Goal: Task Accomplishment & Management: Use online tool/utility

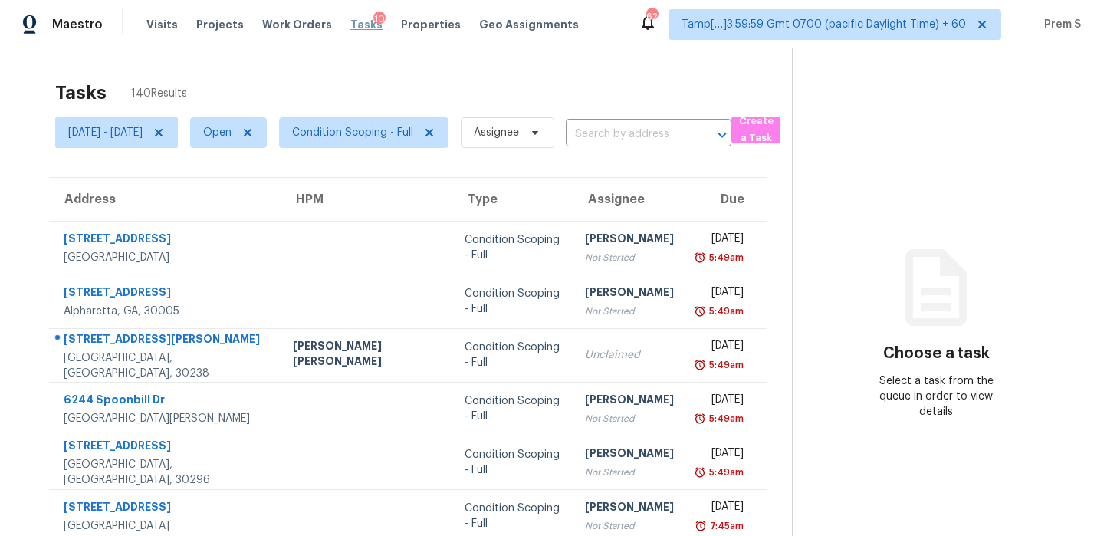
click at [350, 28] on span "Tasks" at bounding box center [366, 24] width 32 height 11
click at [392, 126] on span "Condition Scoping - Full" at bounding box center [352, 132] width 121 height 15
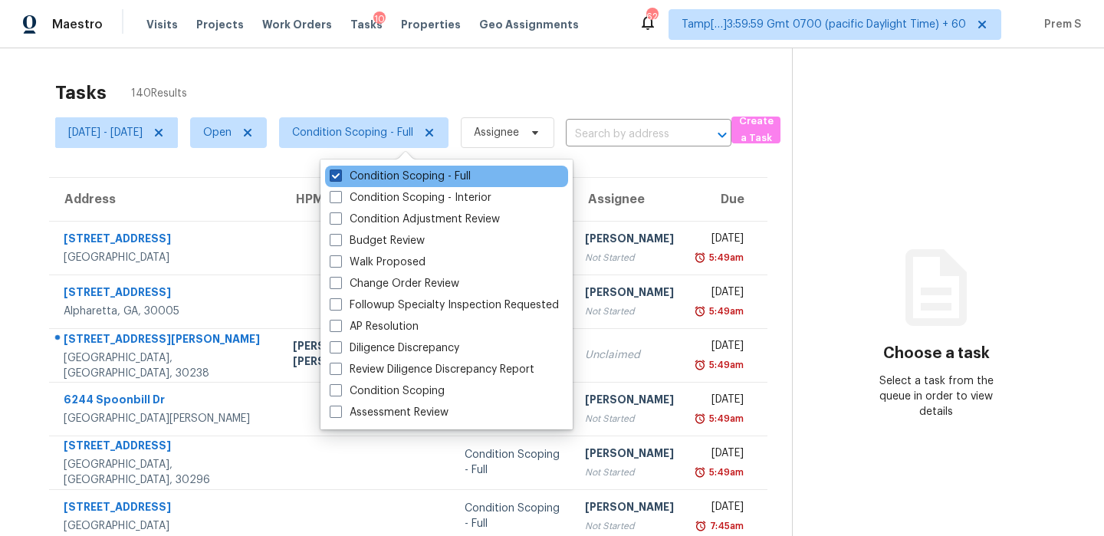
click at [435, 179] on label "Condition Scoping - Full" at bounding box center [400, 176] width 141 height 15
click at [340, 179] on input "Condition Scoping - Full" at bounding box center [335, 174] width 10 height 10
checkbox input "false"
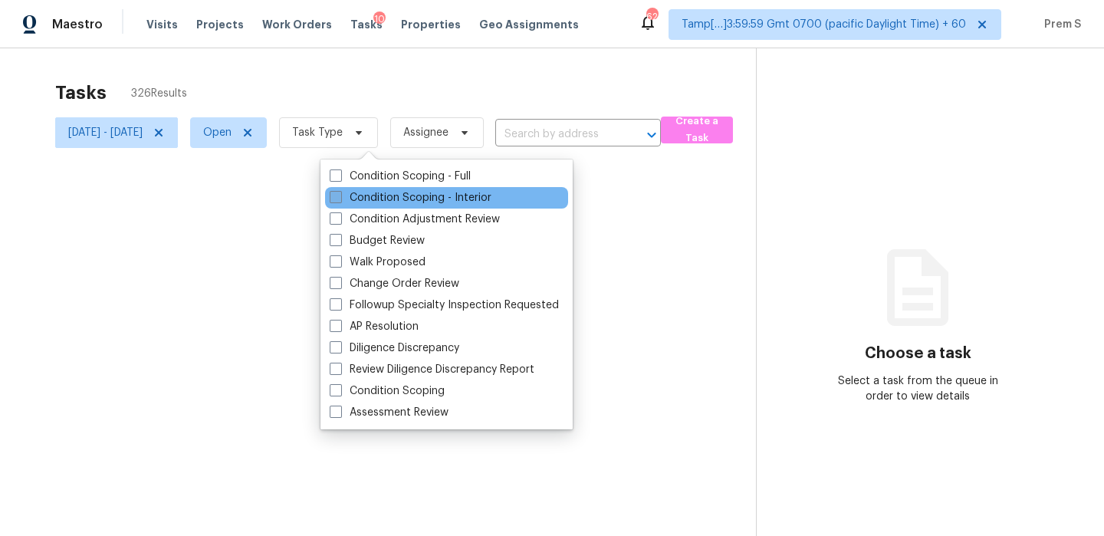
click at [422, 198] on label "Condition Scoping - Interior" at bounding box center [411, 197] width 162 height 15
click at [340, 198] on input "Condition Scoping - Interior" at bounding box center [335, 195] width 10 height 10
checkbox input "true"
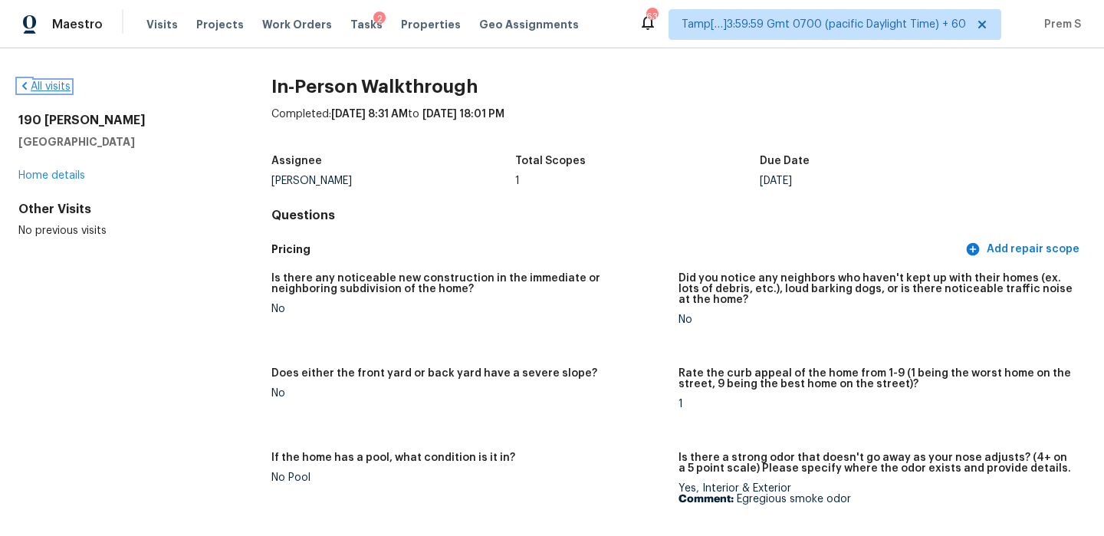
click at [49, 90] on link "All visits" at bounding box center [44, 86] width 52 height 11
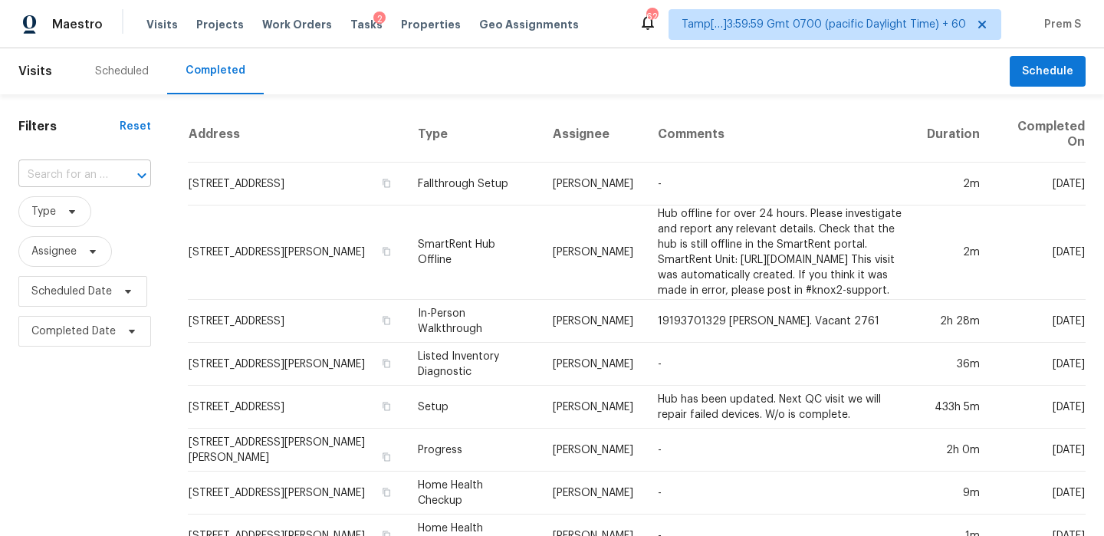
click at [104, 176] on input "text" at bounding box center [63, 175] width 90 height 24
paste input "11860 S Alysum Cir, Riverton, UT 84065"
type input "11860 S Alysum Cir, Riverton, UT 84065"
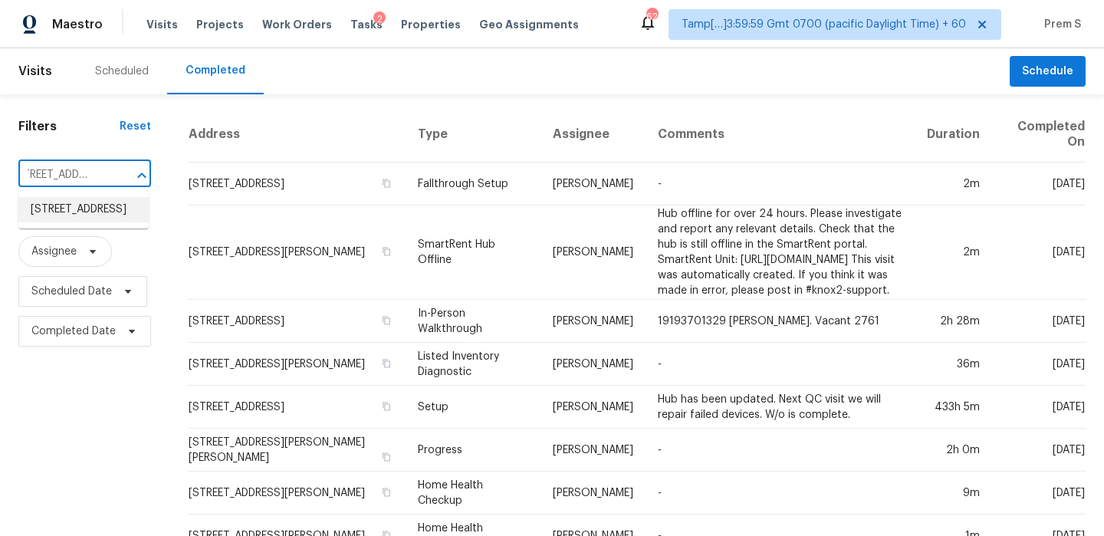
click at [110, 219] on li "11860 S Alysum Cir, Riverton, UT 84065" at bounding box center [83, 209] width 130 height 25
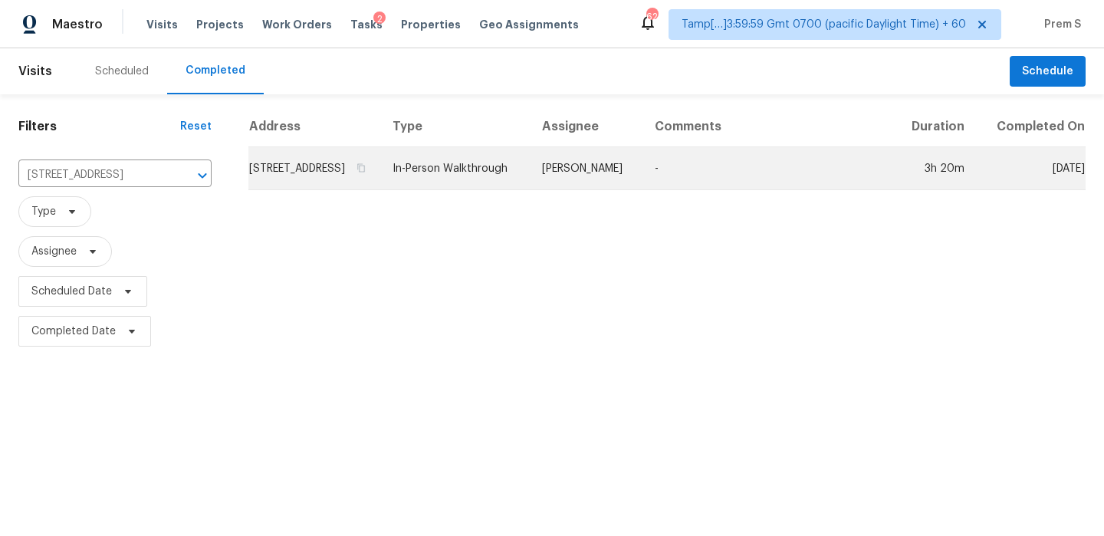
click at [317, 186] on td "11860 S Alysum Cir, Riverton, UT 84065" at bounding box center [314, 168] width 132 height 43
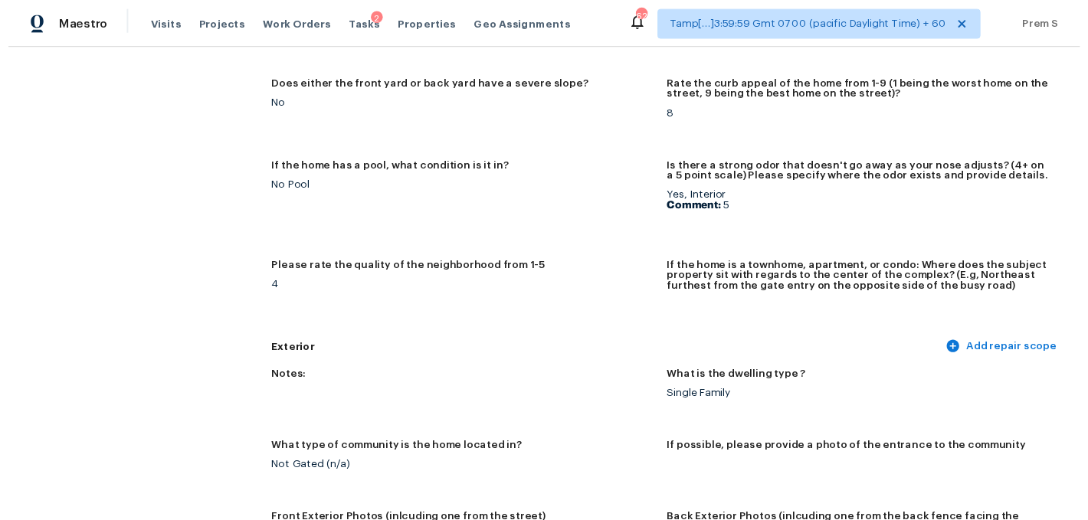
scroll to position [287, 0]
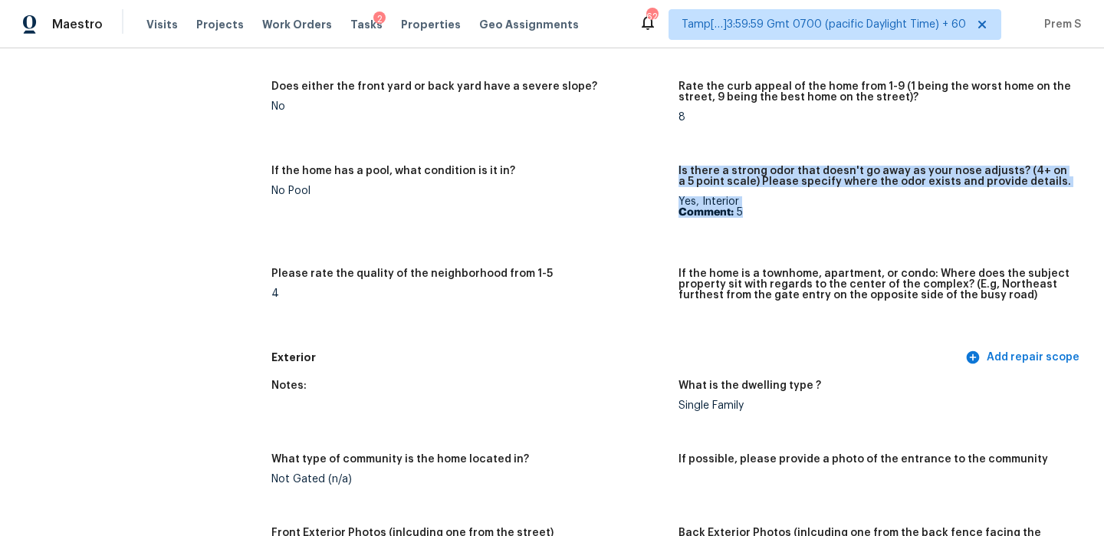
drag, startPoint x: 758, startPoint y: 209, endPoint x: 675, endPoint y: 199, distance: 83.4
click at [675, 199] on div "Is there any noticeable new construction in the immediate or neighboring subdiv…" at bounding box center [678, 160] width 814 height 366
click at [704, 216] on b "Comment:" at bounding box center [705, 212] width 55 height 11
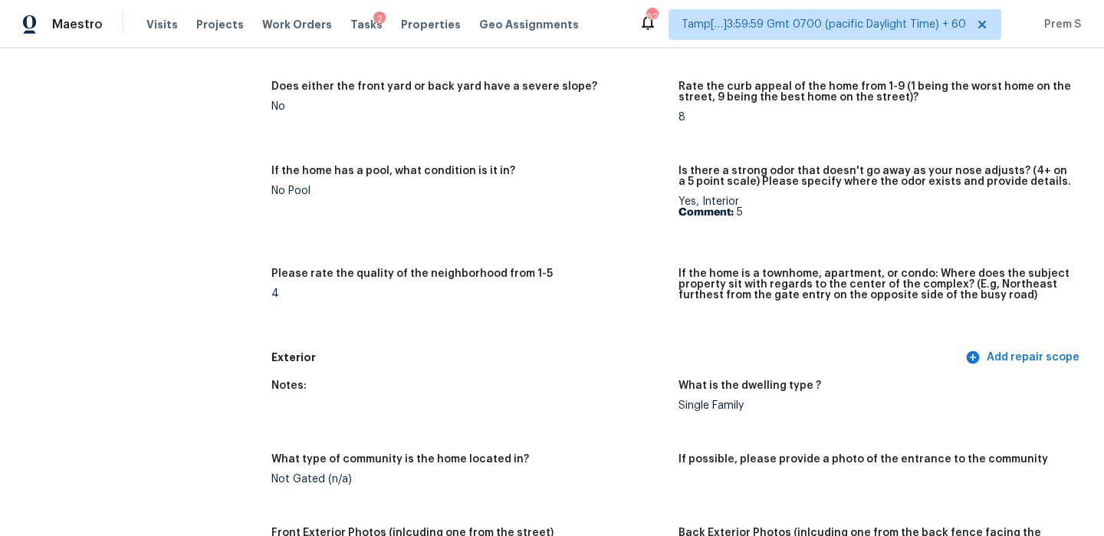
drag, startPoint x: 716, startPoint y: 209, endPoint x: 750, endPoint y: 213, distance: 34.7
click at [750, 213] on p "Comment: 5" at bounding box center [875, 212] width 395 height 11
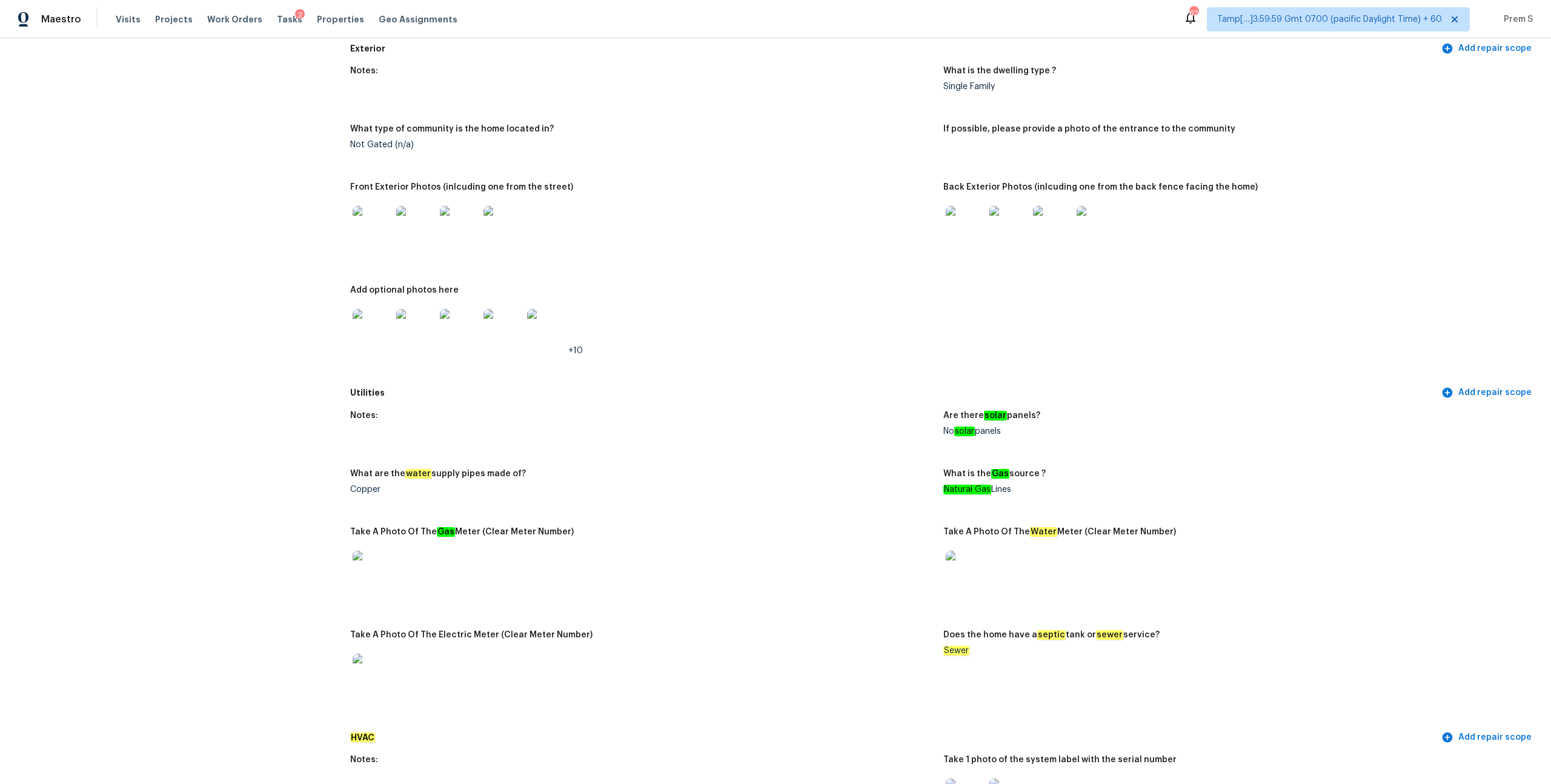
scroll to position [450, 0]
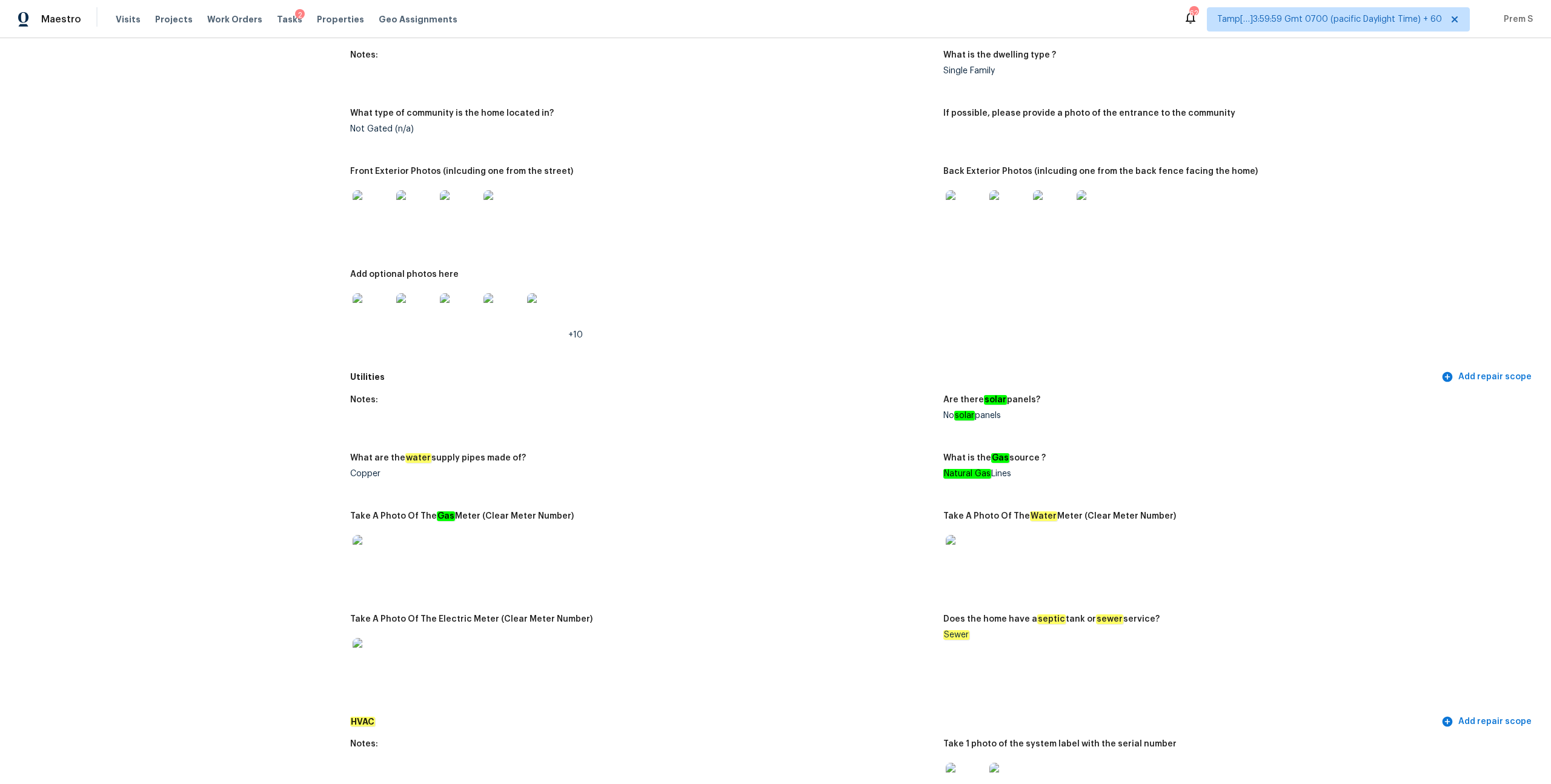
drag, startPoint x: 945, startPoint y: 451, endPoint x: 1057, endPoint y: 459, distance: 112.3
click at [872, 423] on div "What is the Gas source ?" at bounding box center [1235, 462] width 583 height 16
drag, startPoint x: 1023, startPoint y: 469, endPoint x: 983, endPoint y: 469, distance: 40.0
click at [872, 423] on div "Natural Gas Lines" at bounding box center [1235, 473] width 583 height 9
drag, startPoint x: 961, startPoint y: 467, endPoint x: 1039, endPoint y: 469, distance: 78.0
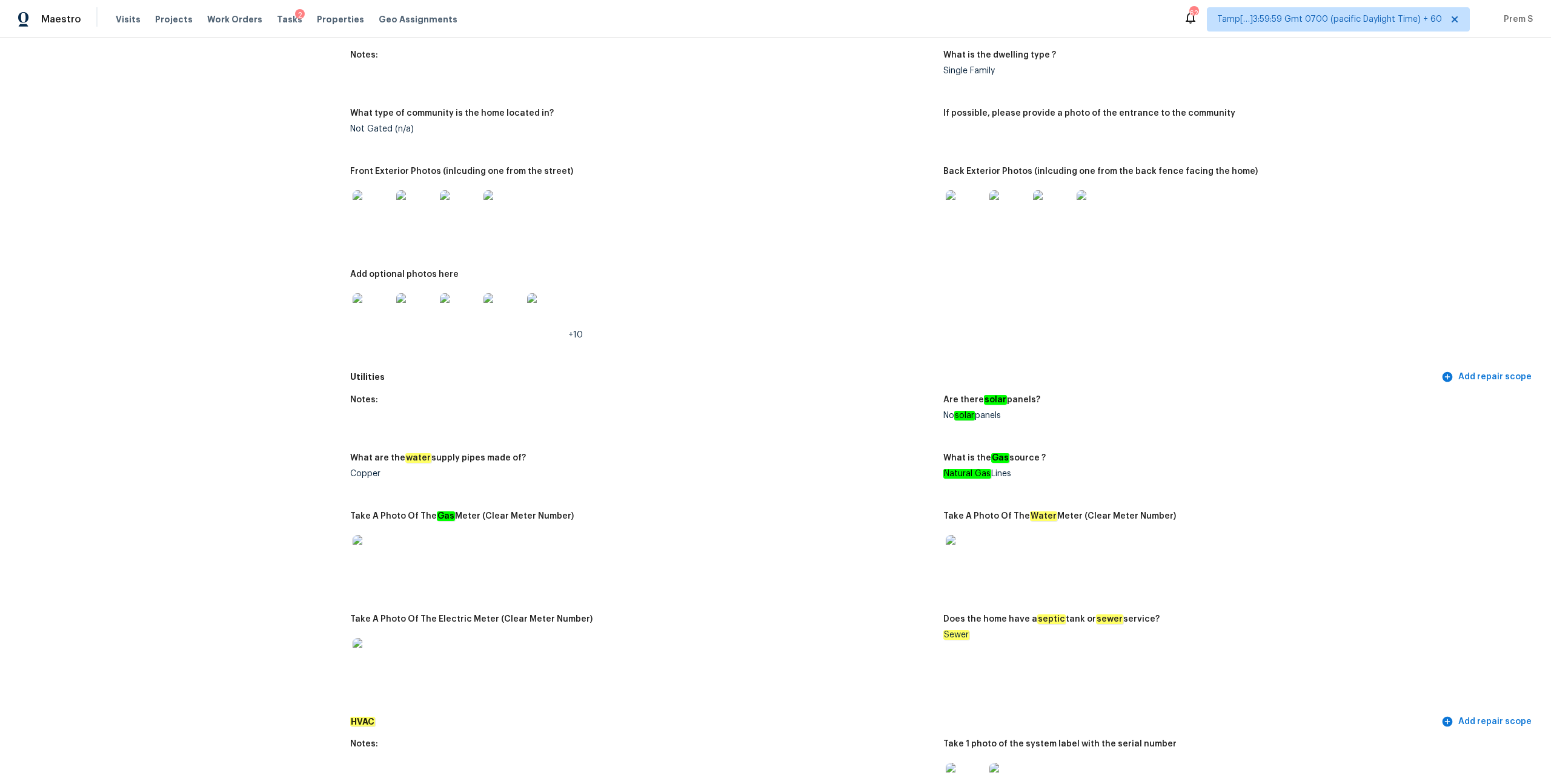
click at [872, 423] on figure "What is the Gas source ? Natural Gas Lines" at bounding box center [1240, 475] width 593 height 43
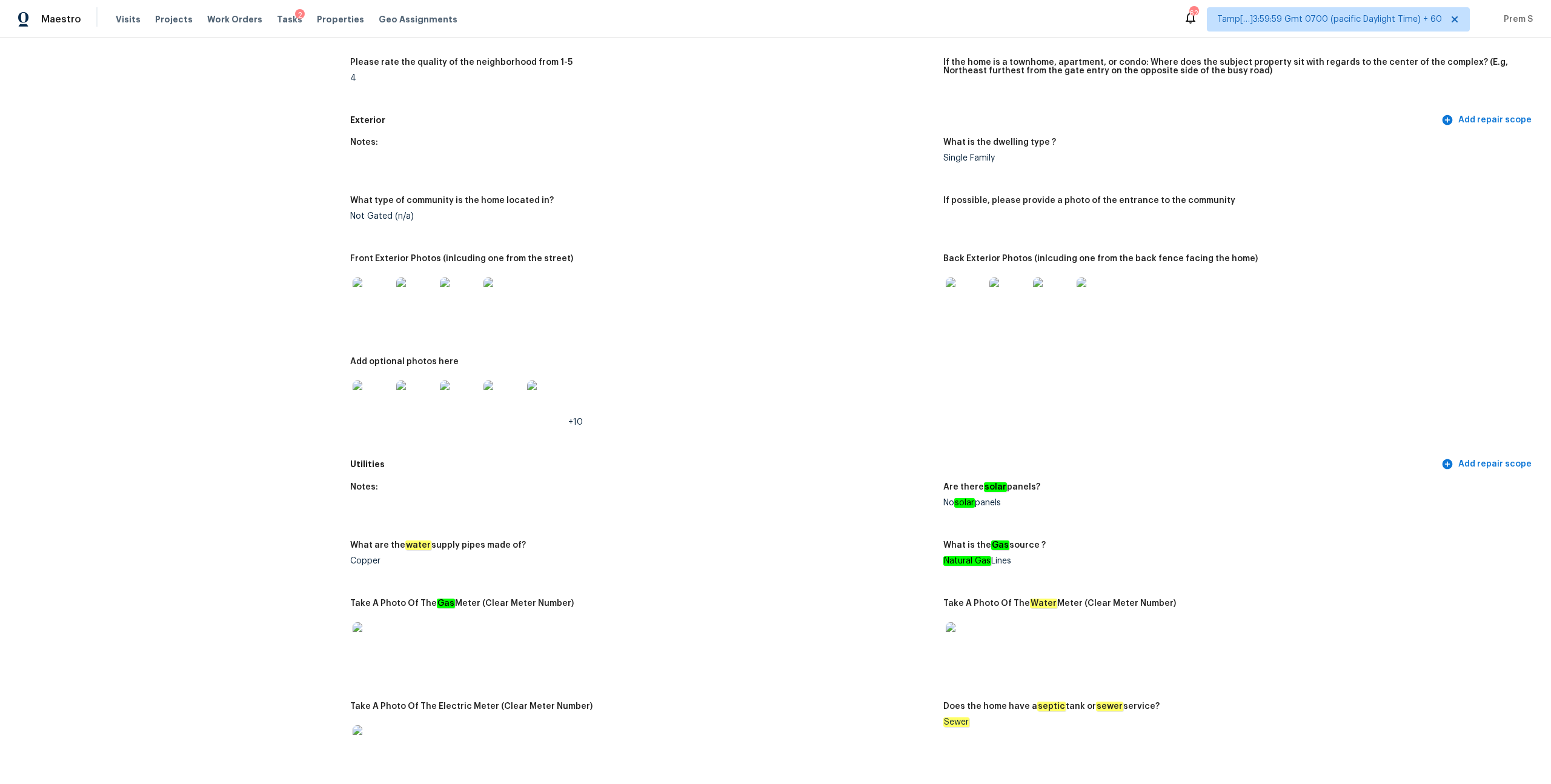
scroll to position [624, 0]
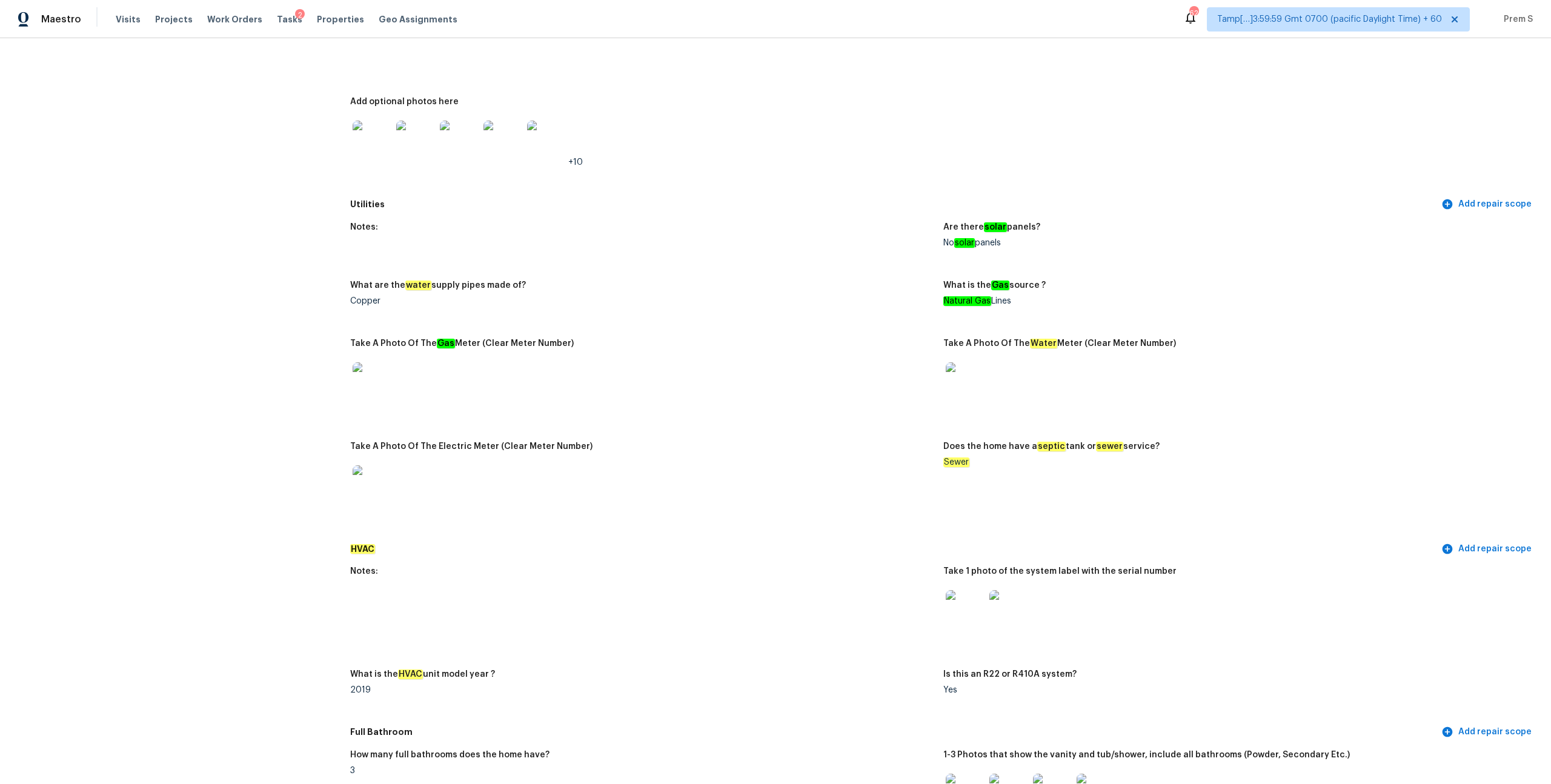
drag, startPoint x: 978, startPoint y: 443, endPoint x: 1151, endPoint y: 440, distance: 173.0
click at [872, 423] on h5 "Does the home have a septic tank or sewer service?" at bounding box center [1051, 447] width 217 height 9
drag, startPoint x: 971, startPoint y: 461, endPoint x: 935, endPoint y: 461, distance: 36.0
click at [872, 423] on div "Notes: Are there solar panels? No solar panels What are the water supply pipes …" at bounding box center [943, 377] width 1187 height 322
click at [872, 423] on em "Sewer" at bounding box center [956, 462] width 26 height 9
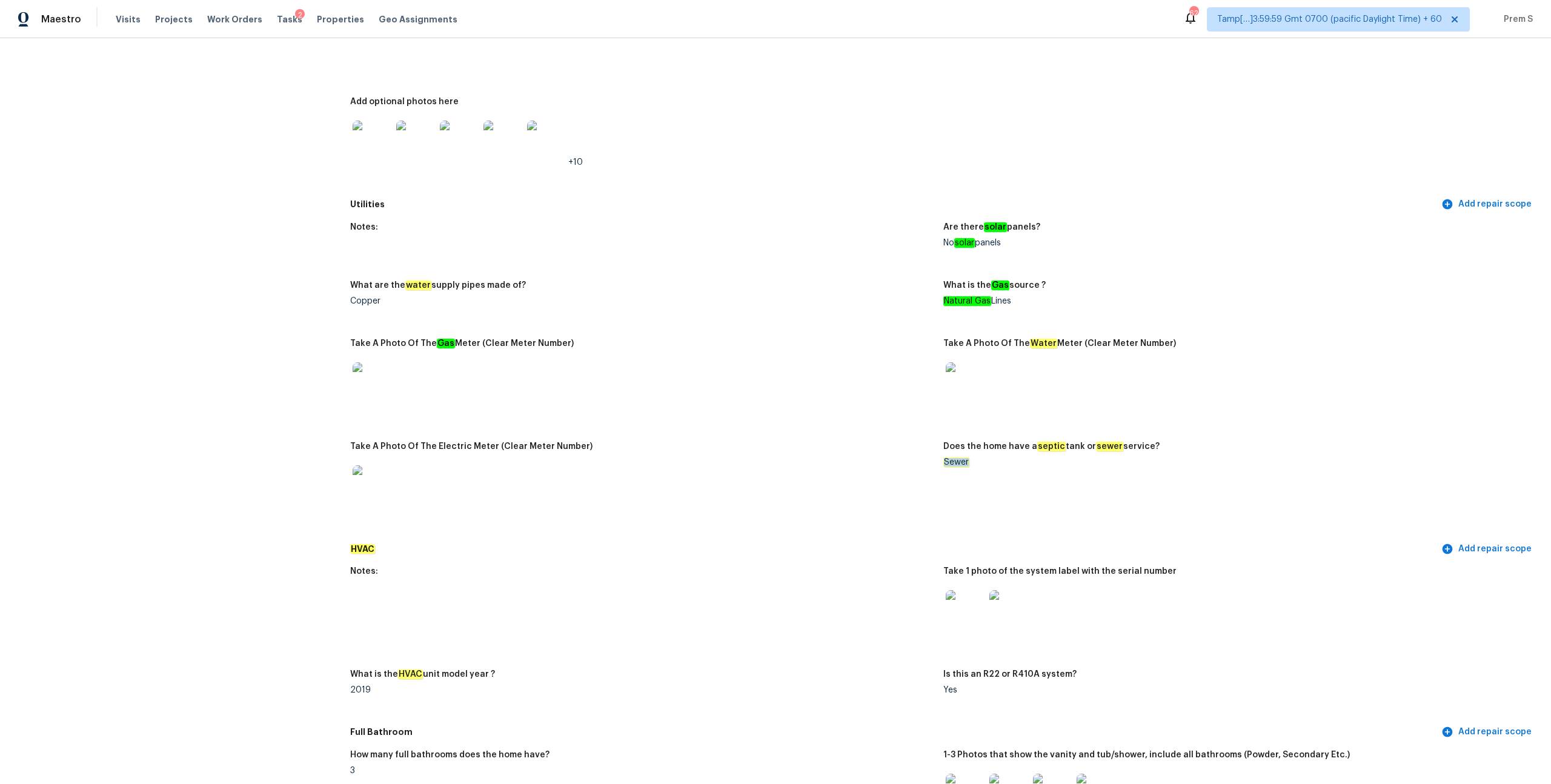
click at [872, 423] on em "Sewer" at bounding box center [956, 462] width 26 height 9
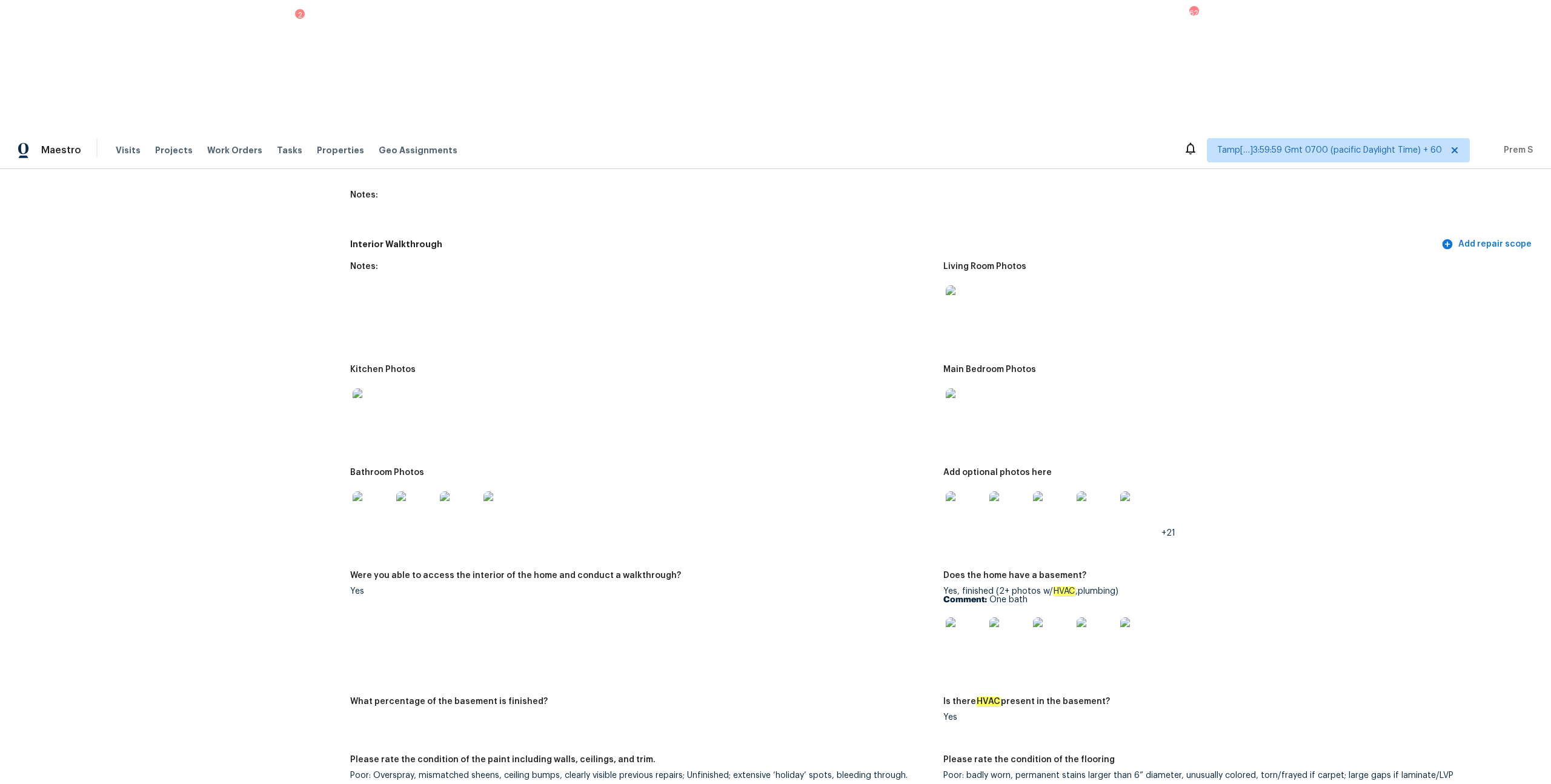
scroll to position [1560, 0]
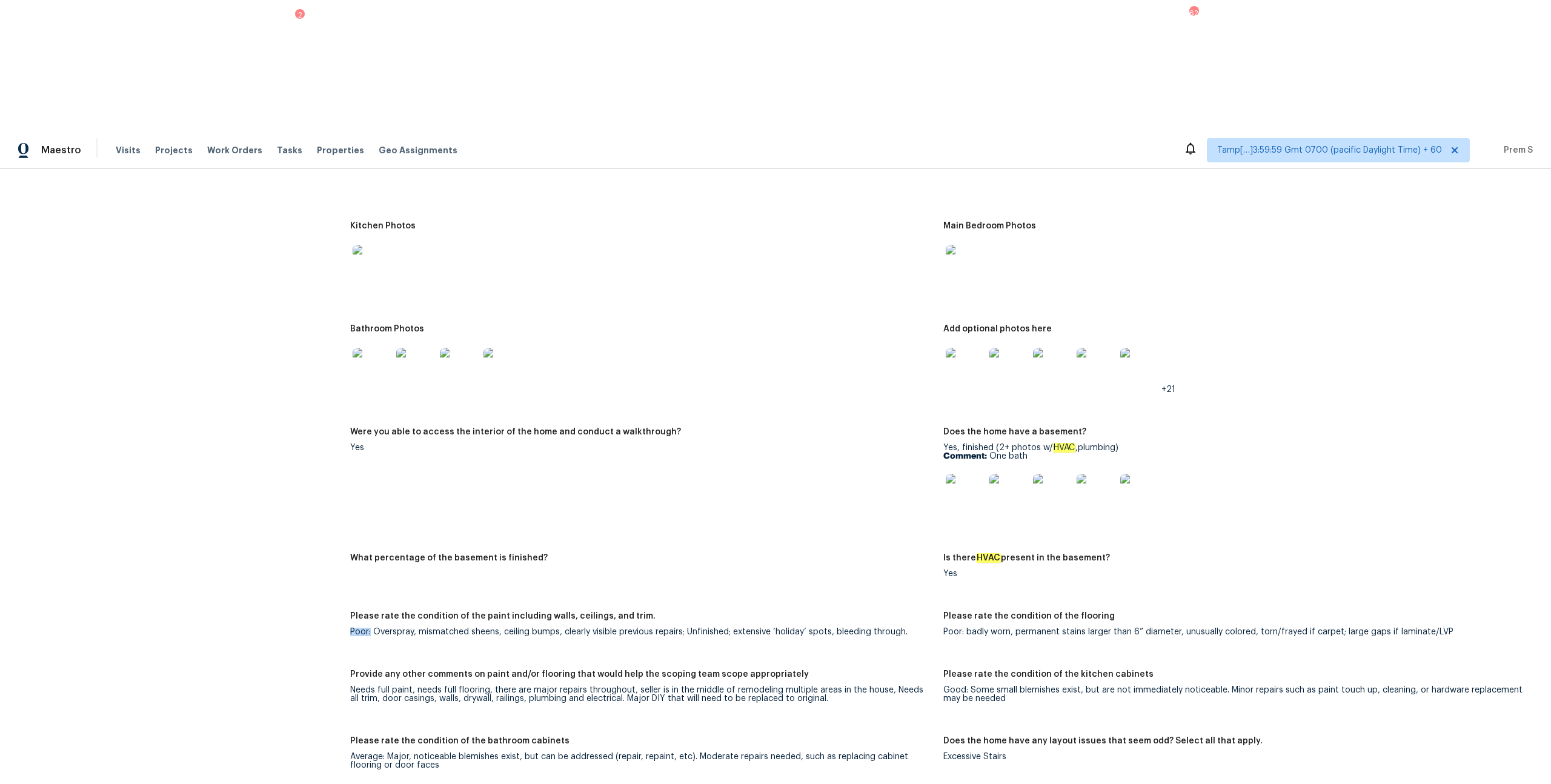
drag, startPoint x: 370, startPoint y: 495, endPoint x: 348, endPoint y: 491, distance: 22.4
drag, startPoint x: 372, startPoint y: 554, endPoint x: 432, endPoint y: 555, distance: 60.0
click at [432, 423] on div "Needs full paint, needs full flooring, there are major repairs throughout, sell…" at bounding box center [642, 694] width 583 height 17
drag, startPoint x: 1144, startPoint y: 535, endPoint x: 1073, endPoint y: 535, distance: 71.0
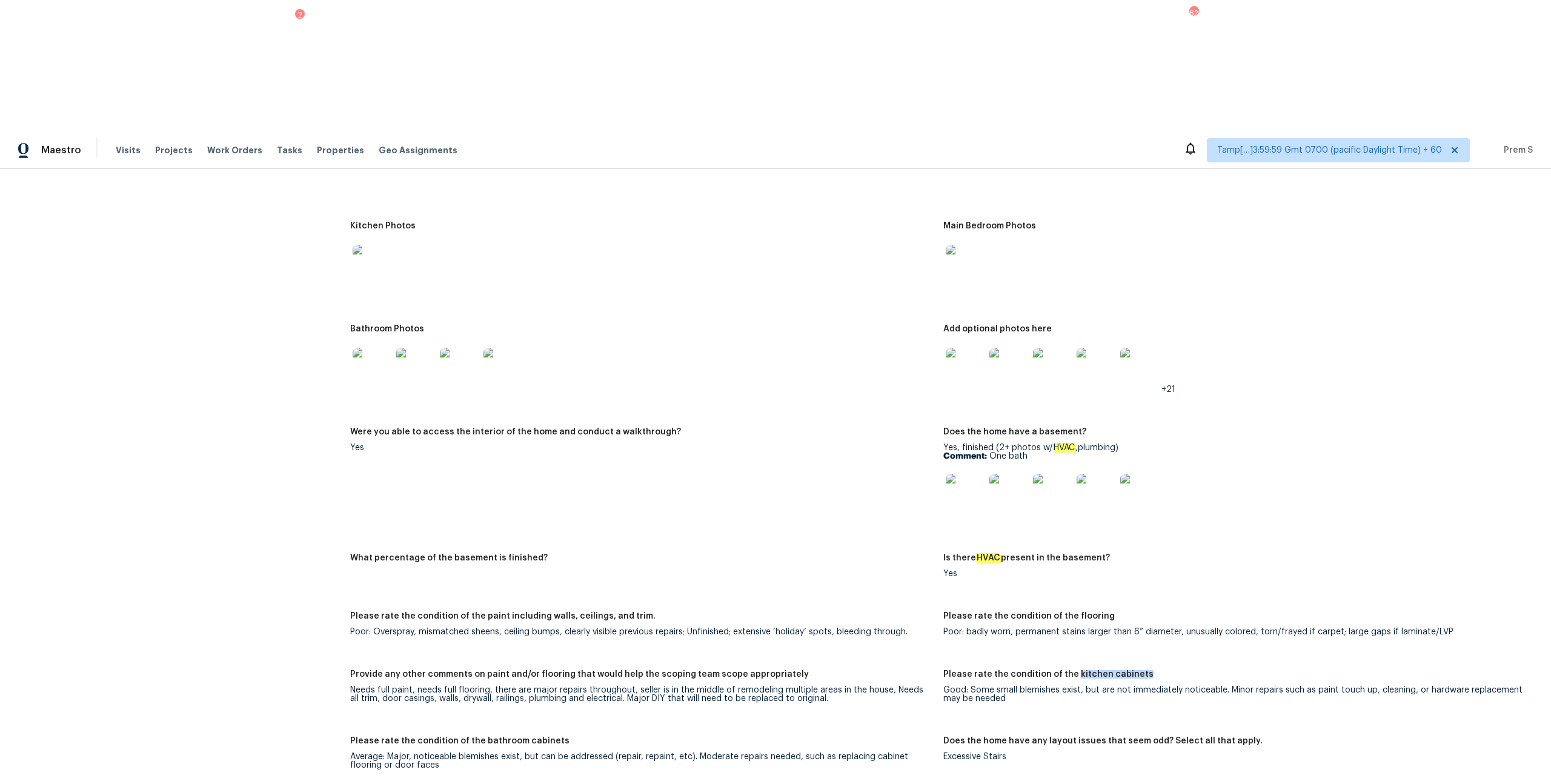
click at [872, 423] on div "Please rate the condition of the kitchen cabinets" at bounding box center [1235, 678] width 583 height 16
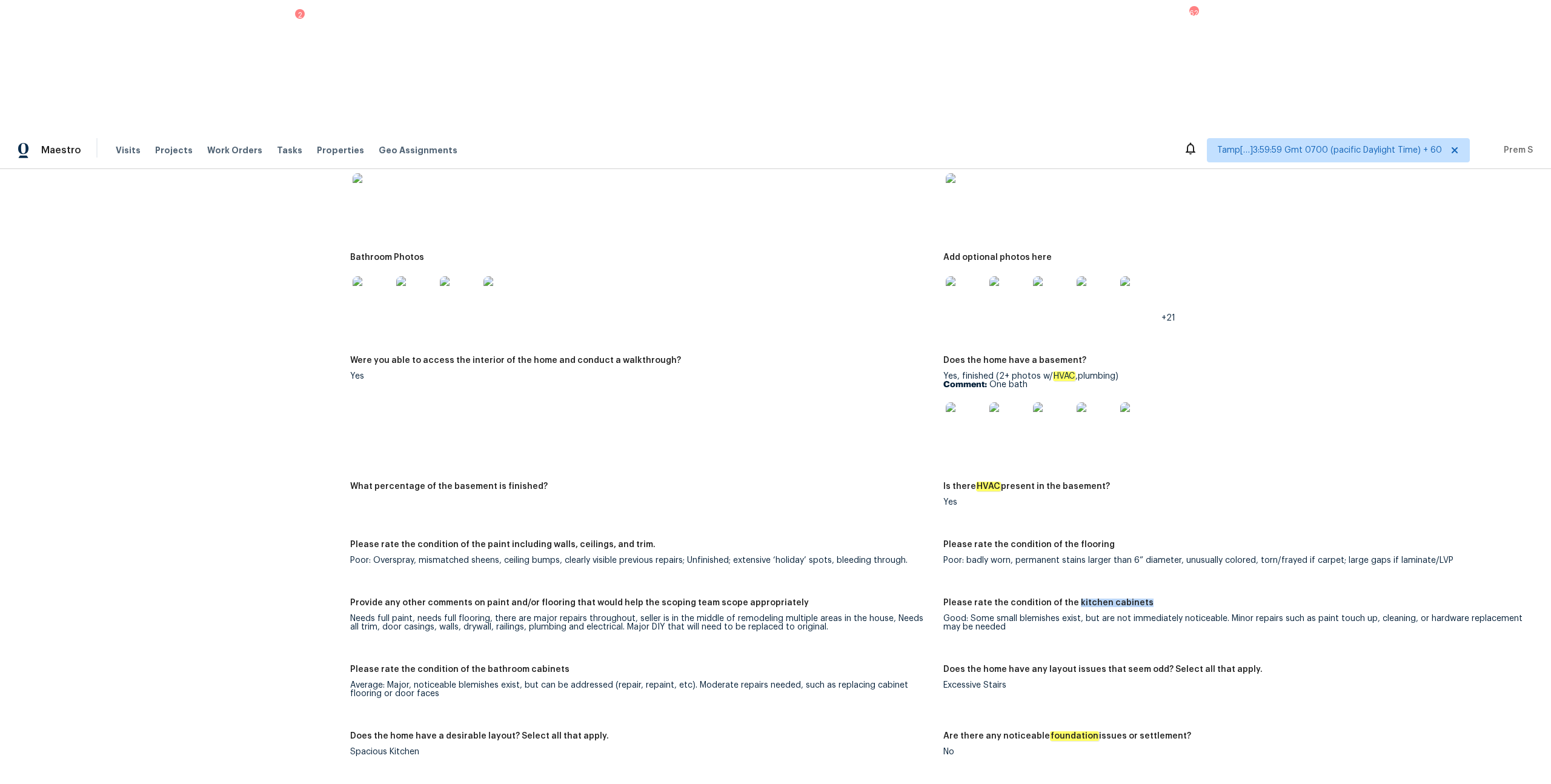
scroll to position [1732, 0]
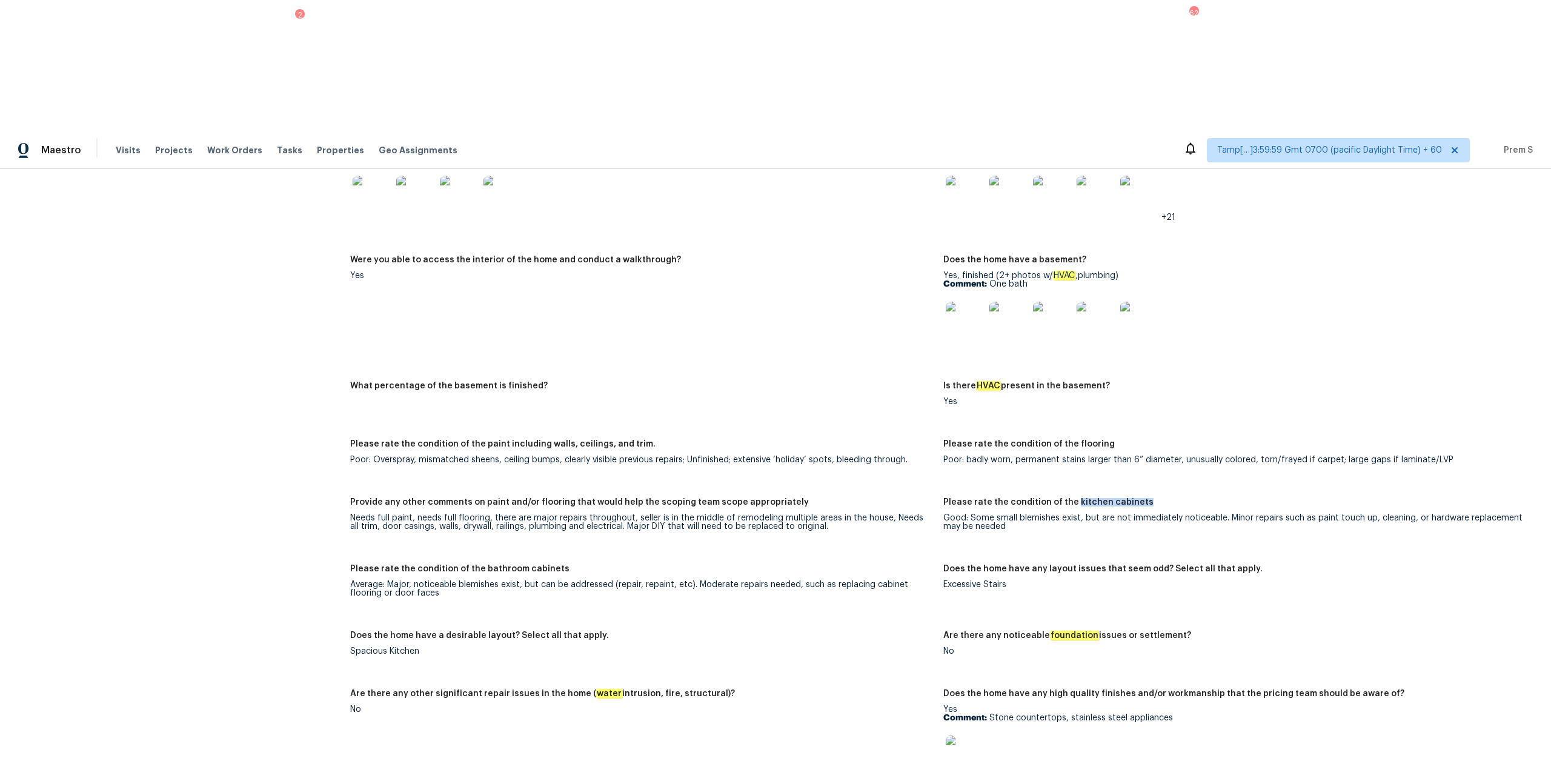
drag, startPoint x: 1003, startPoint y: 496, endPoint x: 1198, endPoint y: 497, distance: 195.0
click at [872, 423] on div "Are there any noticeable foundation issues or settlement?" at bounding box center [1235, 639] width 583 height 16
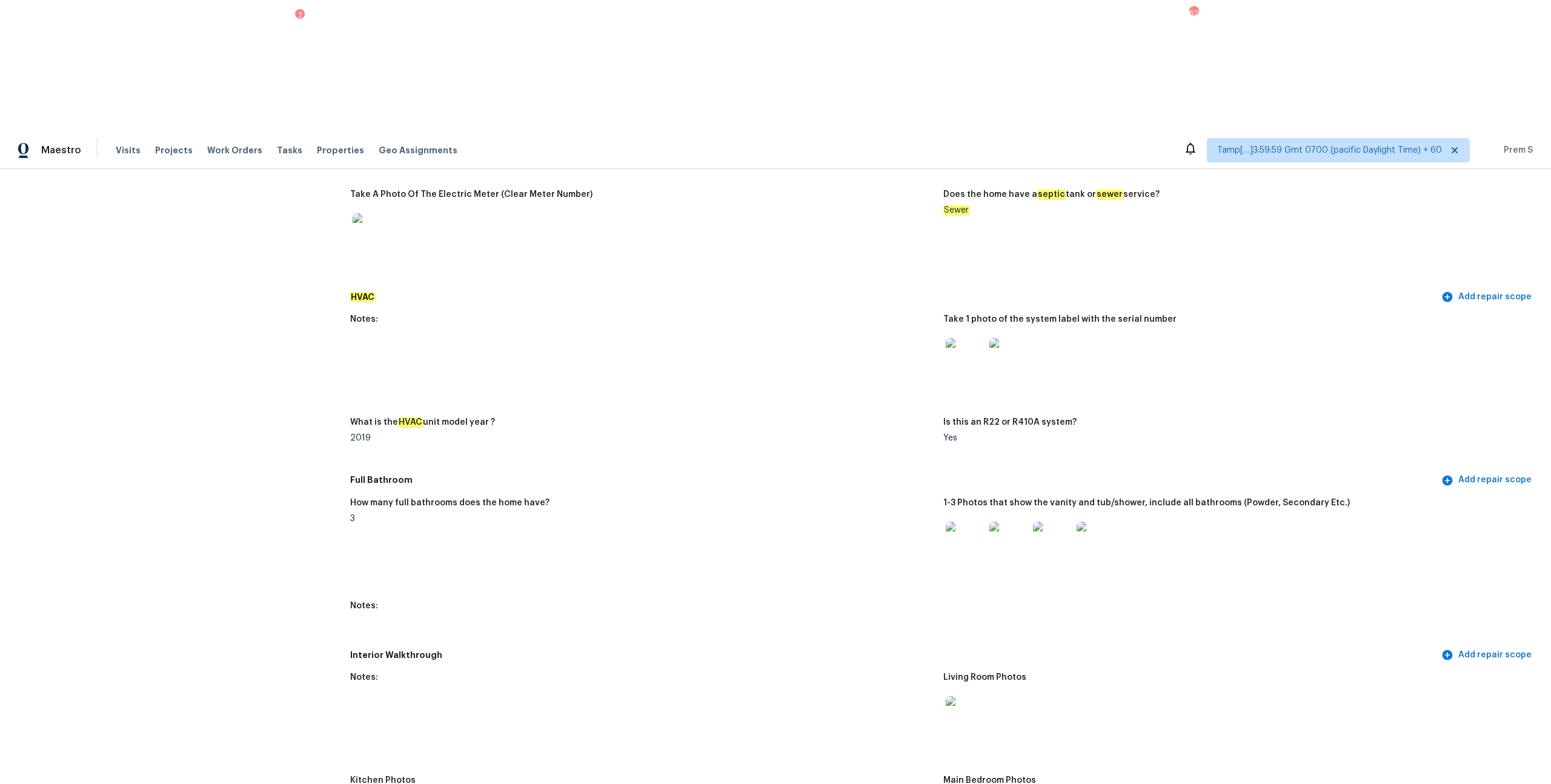
scroll to position [853, 0]
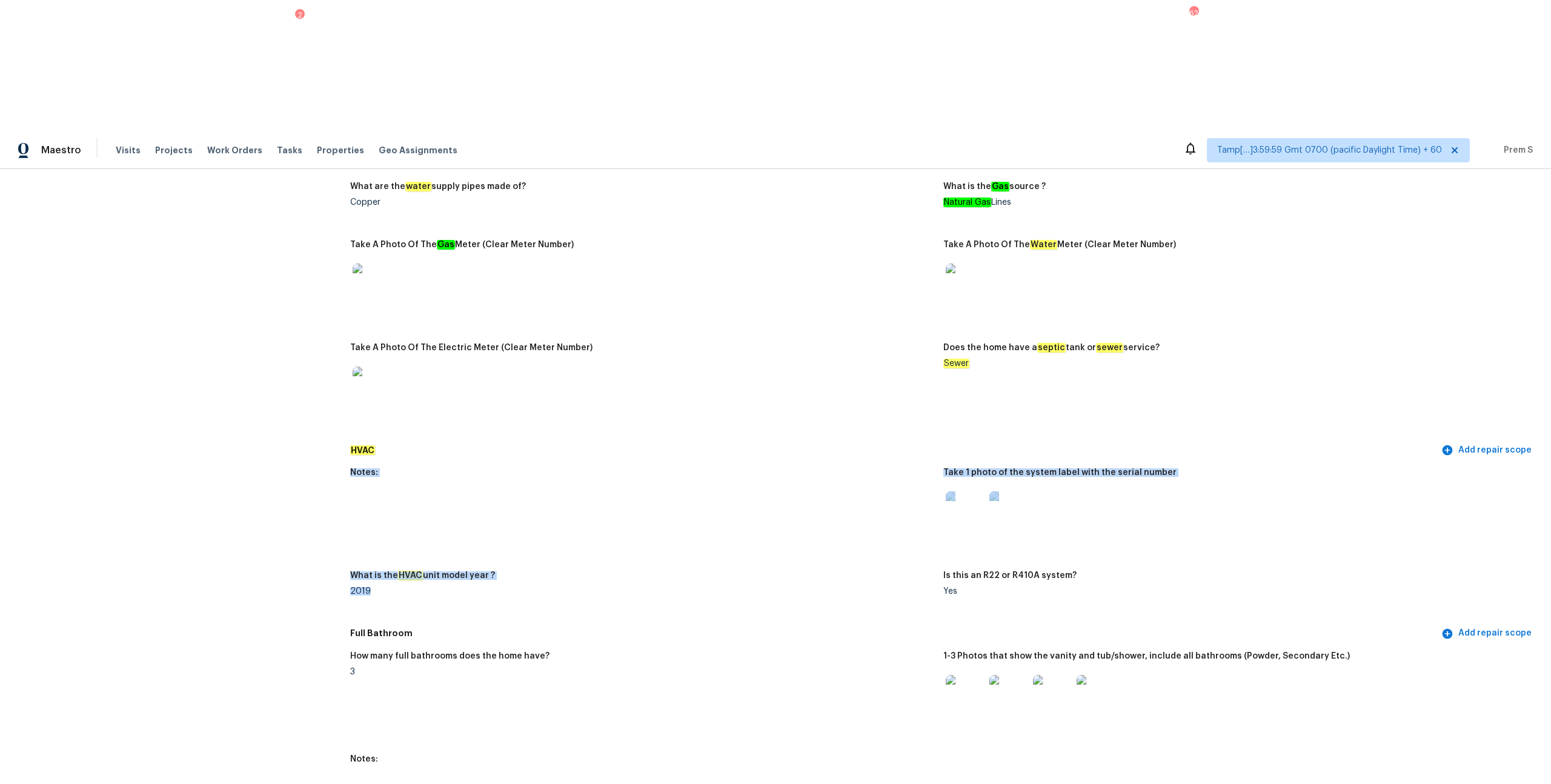
drag, startPoint x: 380, startPoint y: 450, endPoint x: 344, endPoint y: 332, distance: 123.4
click at [426, 423] on figure "Notes:" at bounding box center [647, 512] width 593 height 89
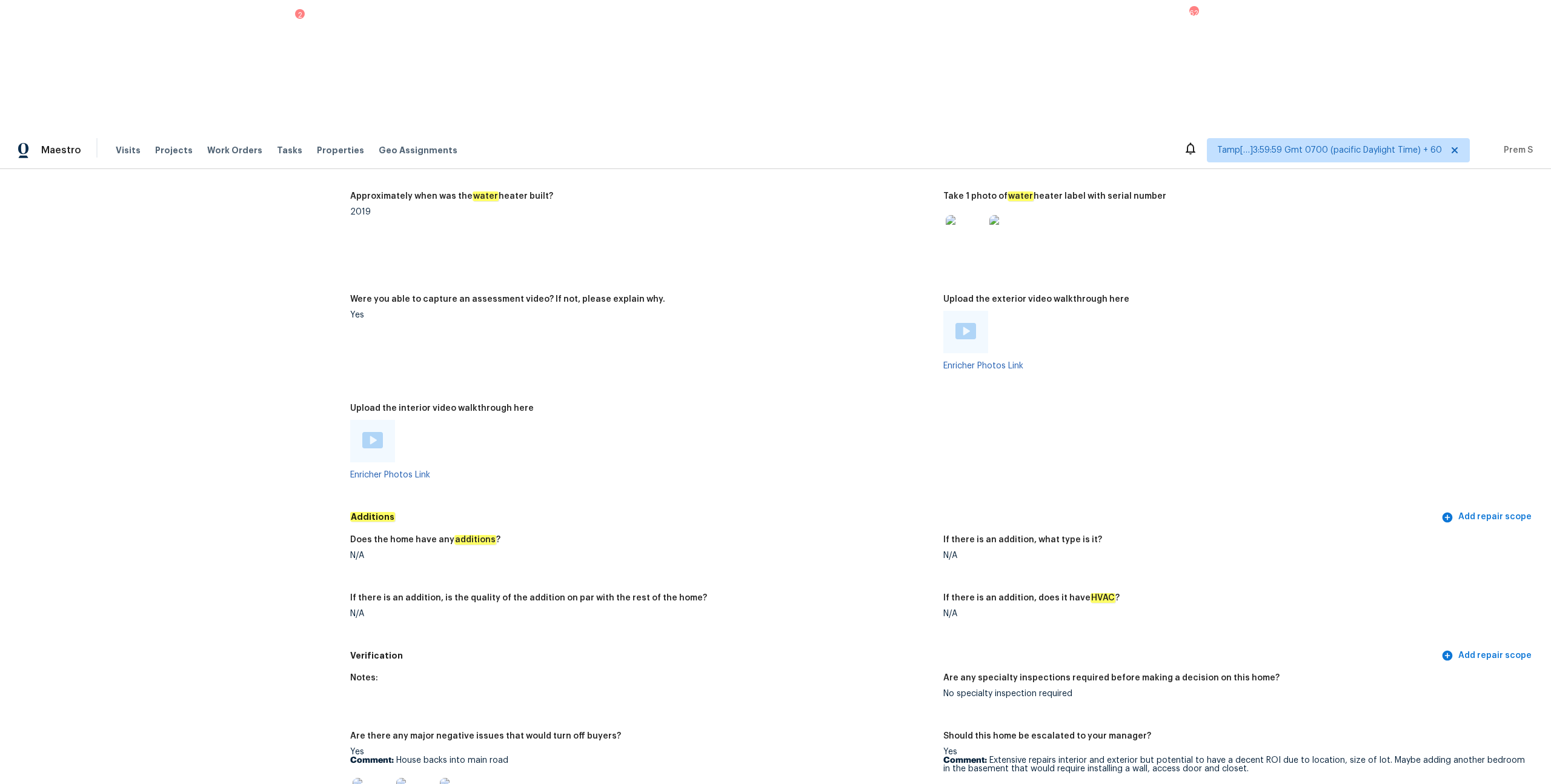
scroll to position [2465, 0]
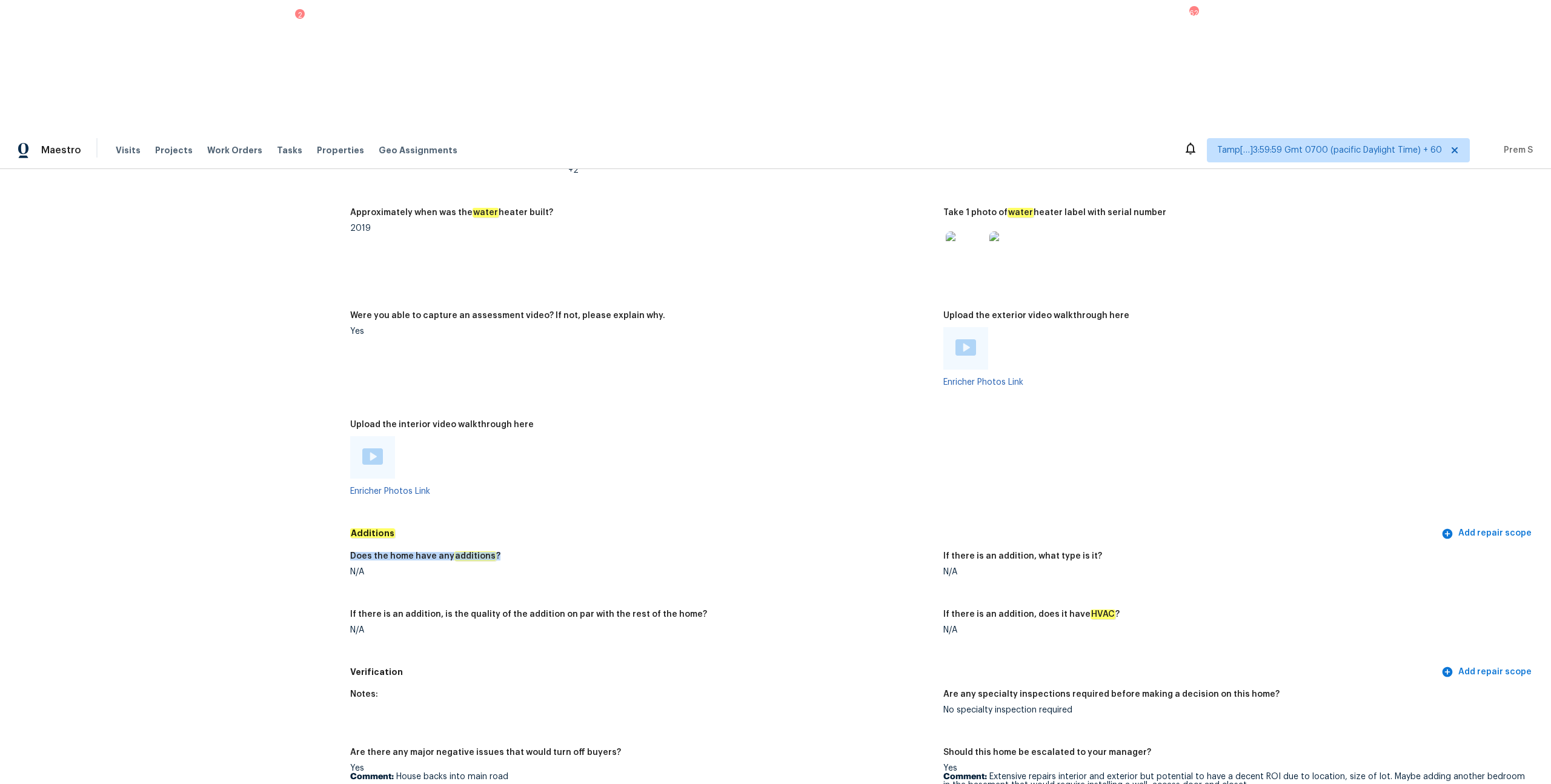
drag, startPoint x: 353, startPoint y: 421, endPoint x: 530, endPoint y: 427, distance: 177.1
click at [530, 423] on div "Does the home have any additions ?" at bounding box center [642, 560] width 583 height 16
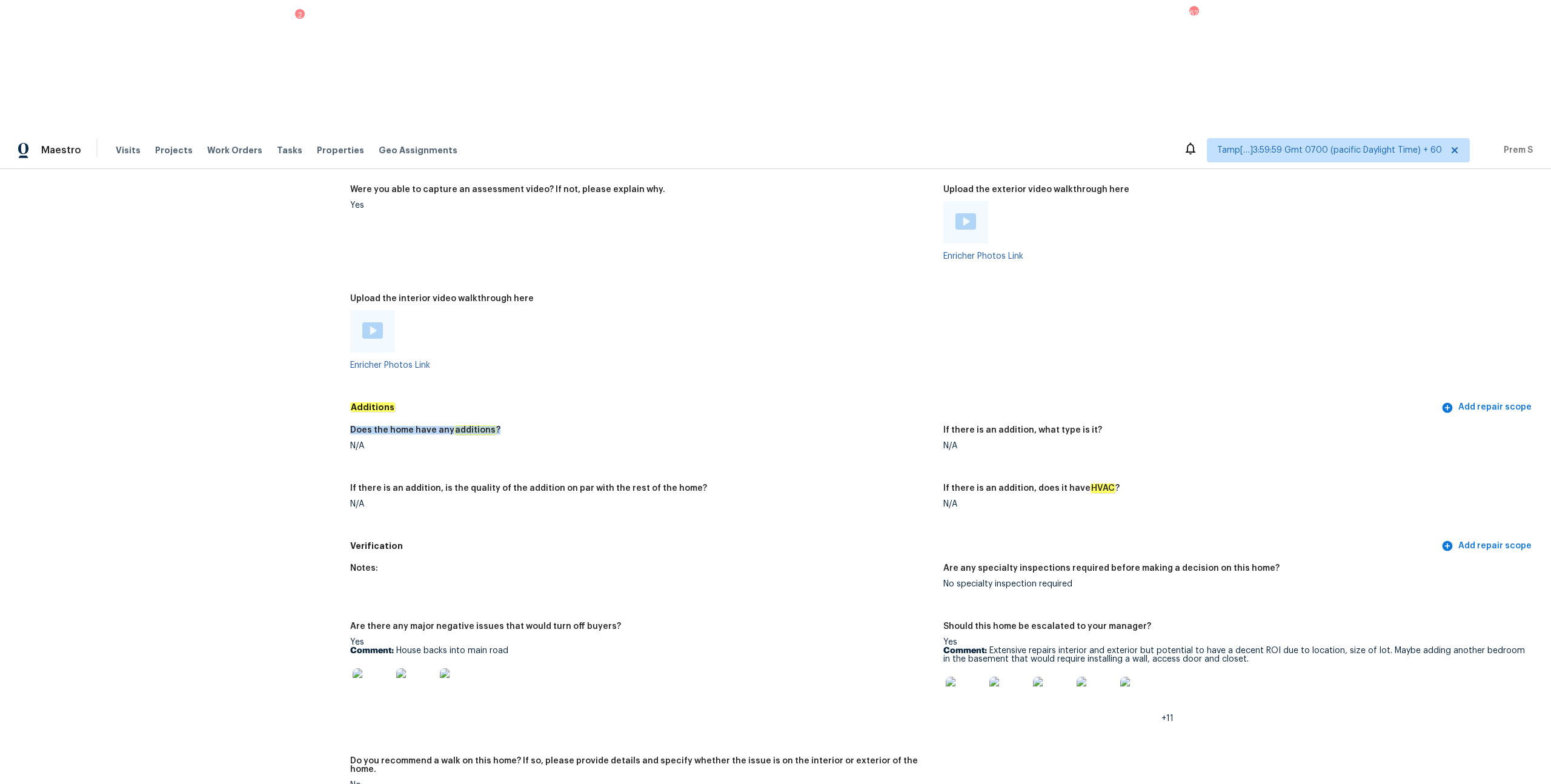
scroll to position [2591, 0]
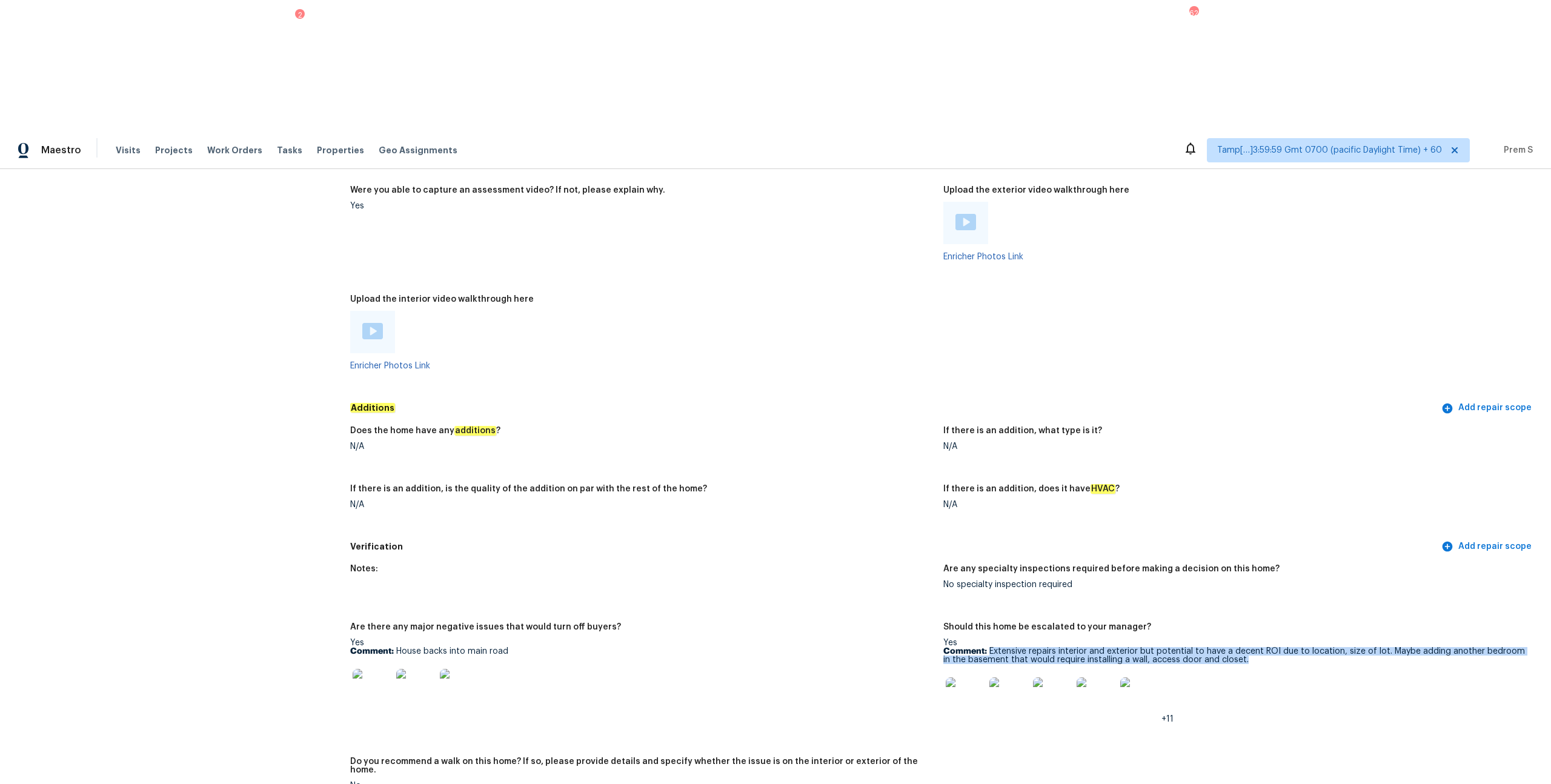
drag, startPoint x: 991, startPoint y: 513, endPoint x: 1243, endPoint y: 526, distance: 252.3
click at [872, 423] on p "Comment: Extensive repairs interior and exterior but potential to have a decent…" at bounding box center [1235, 655] width 583 height 17
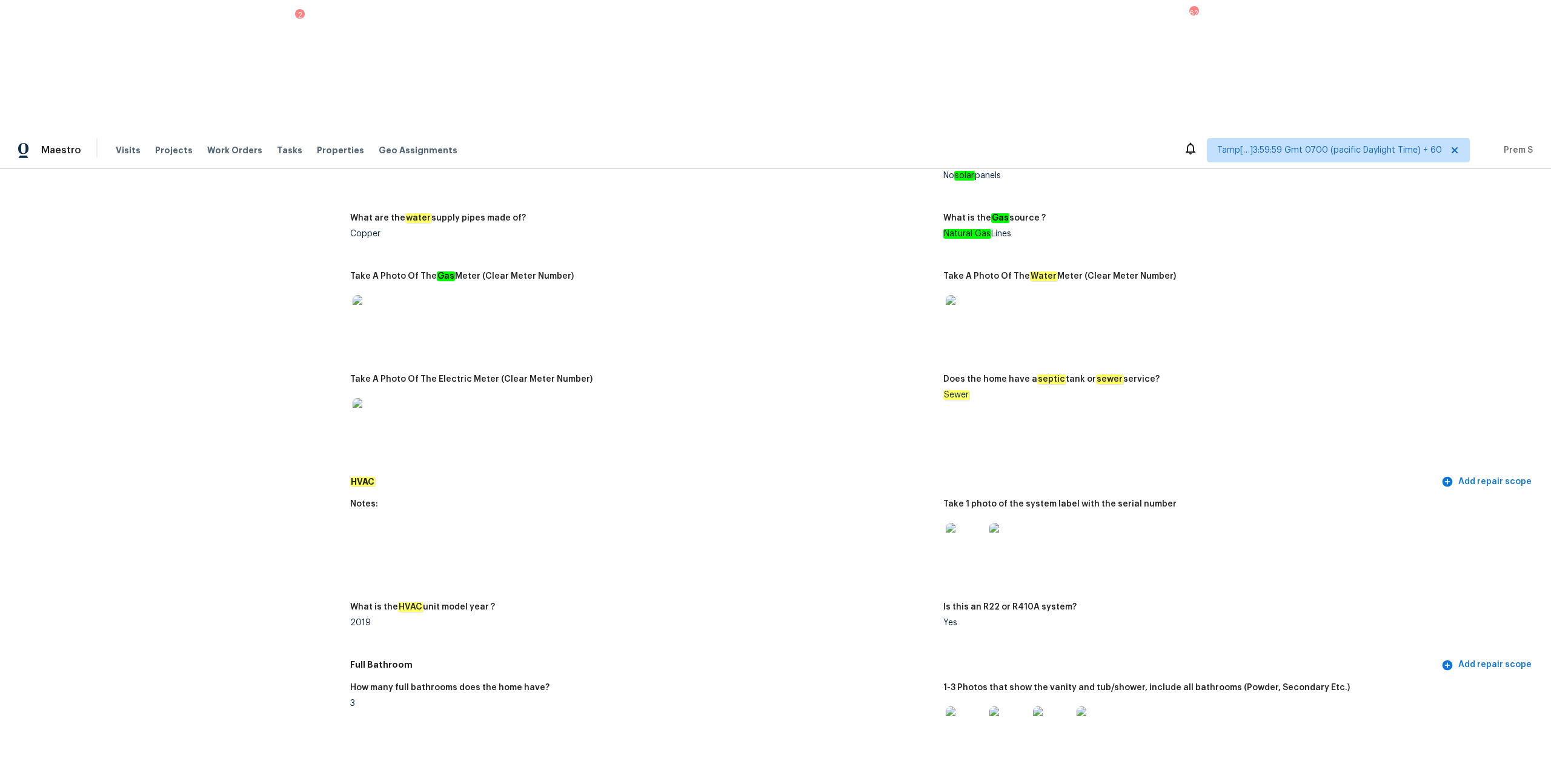
scroll to position [0, 0]
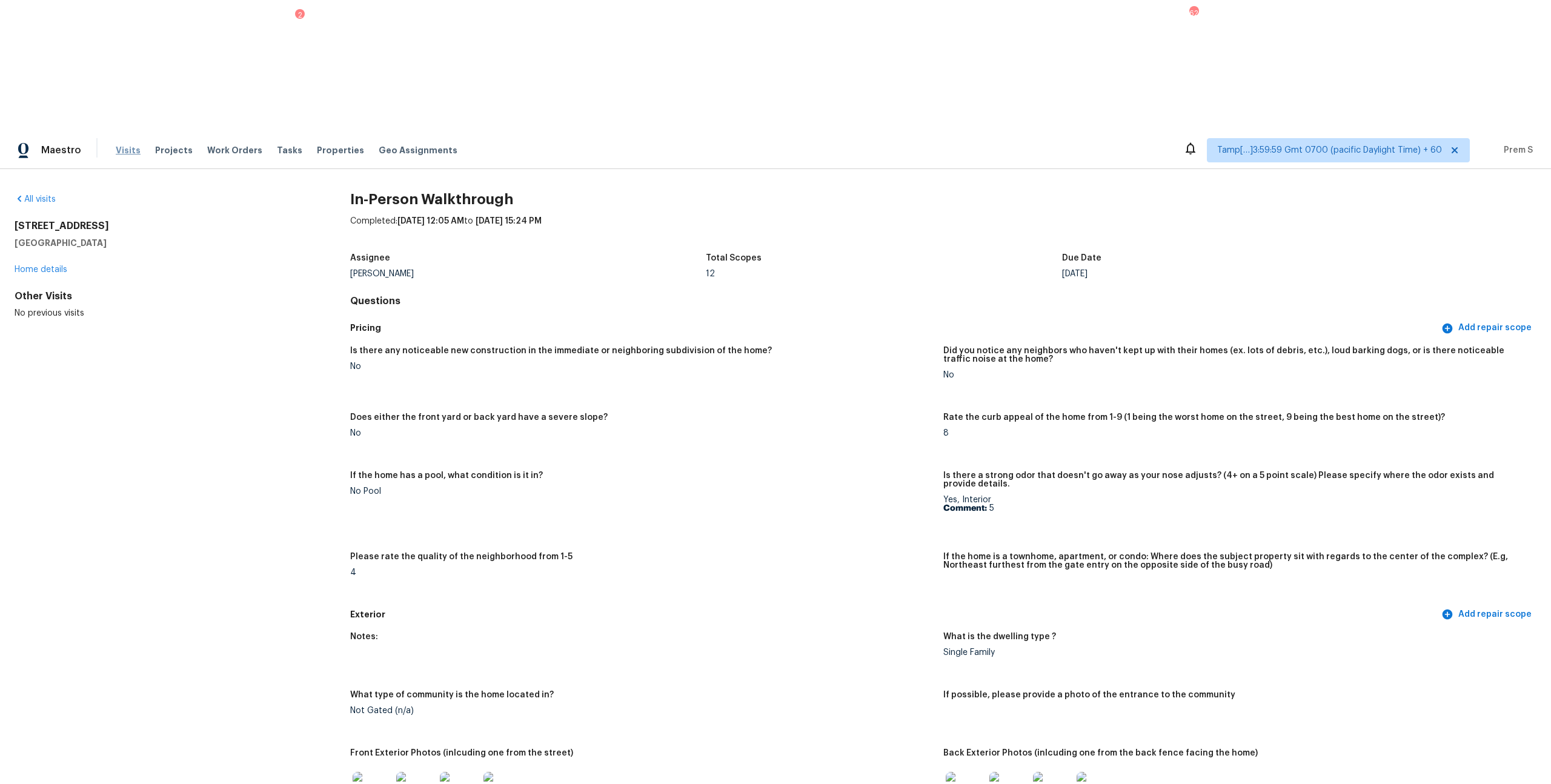
click at [123, 144] on span "Visits" at bounding box center [127, 149] width 25 height 12
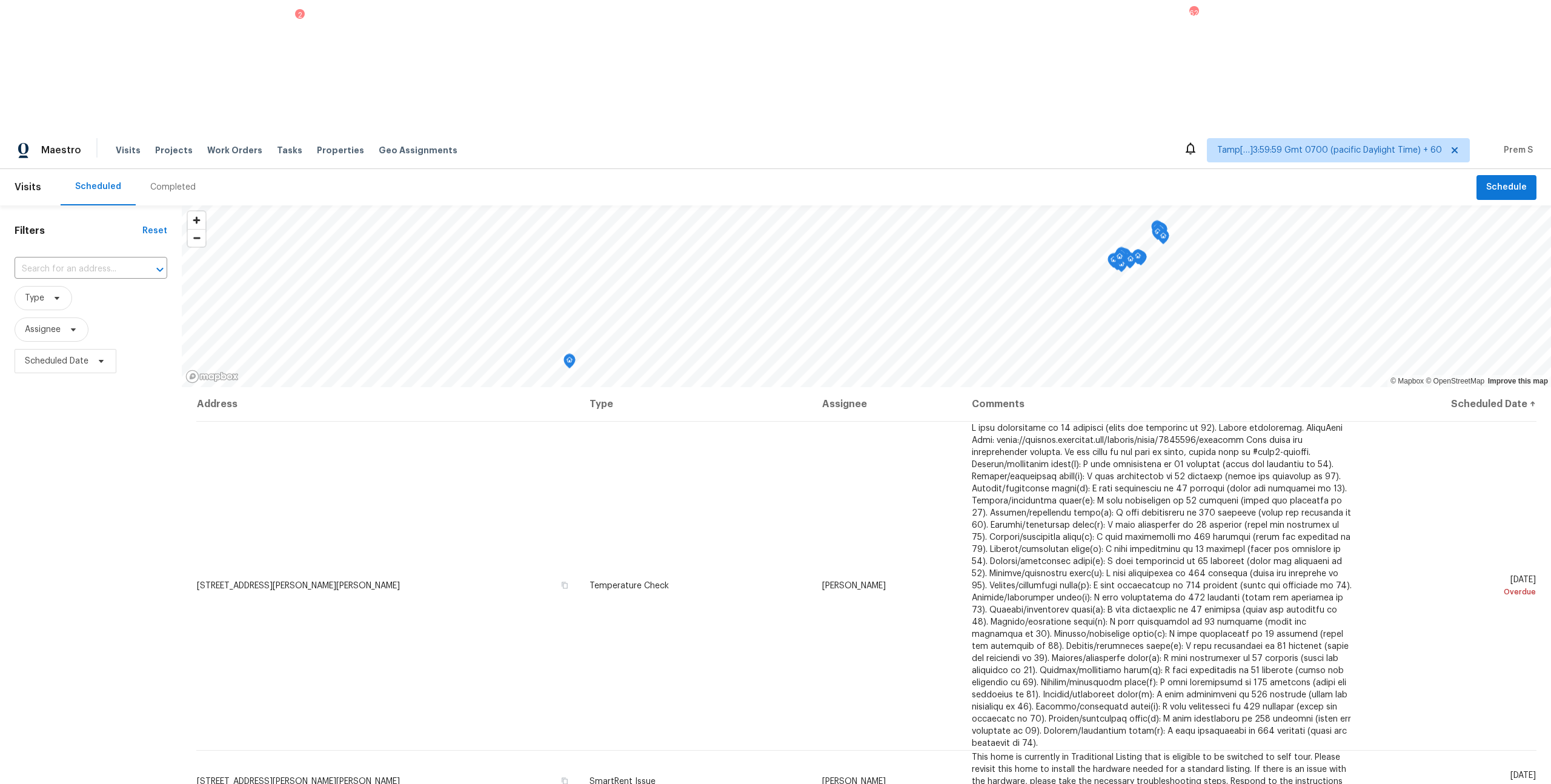
click at [164, 181] on div "Completed" at bounding box center [172, 187] width 45 height 12
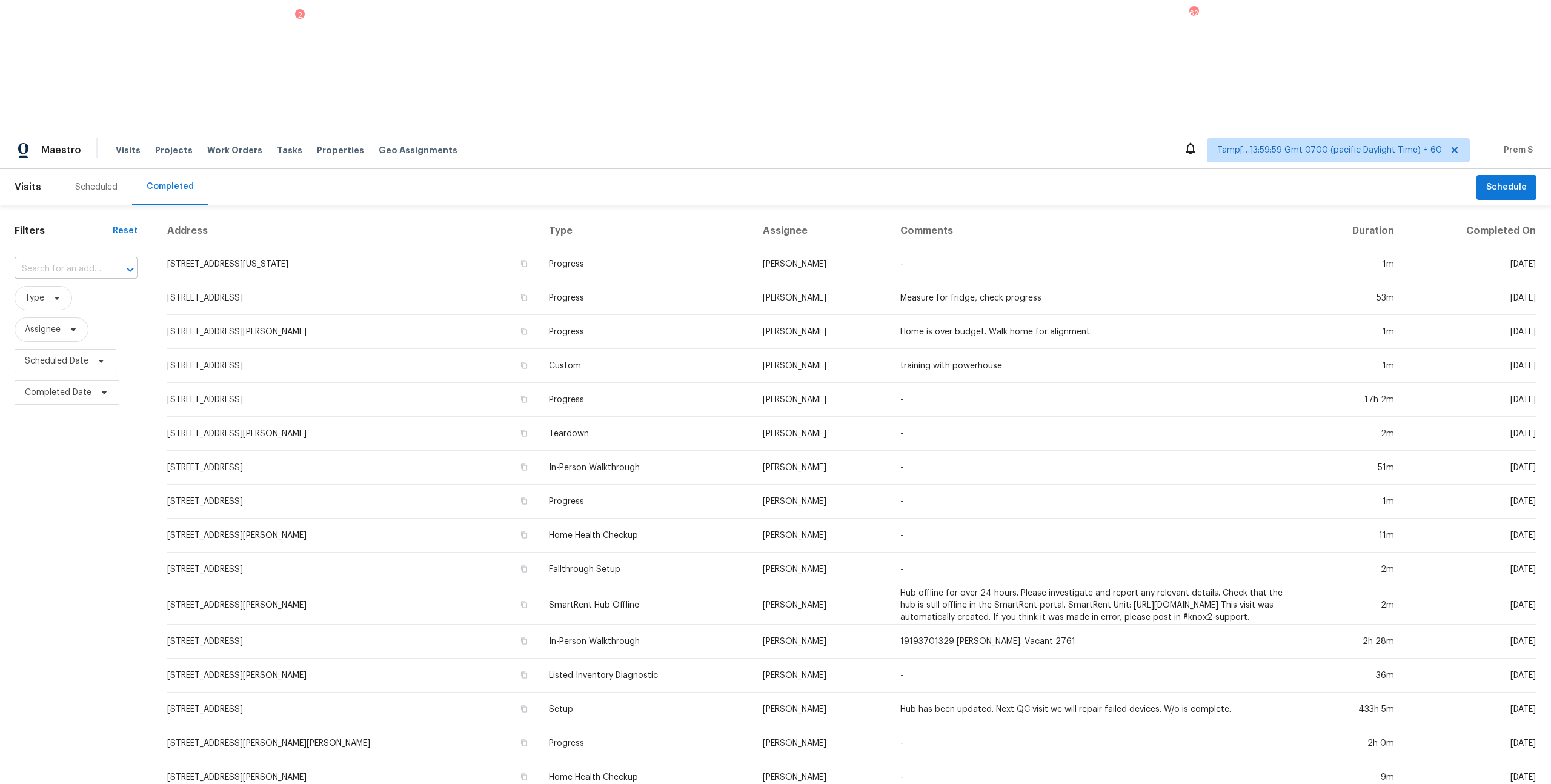
click at [90, 260] on input "text" at bounding box center [58, 270] width 89 height 19
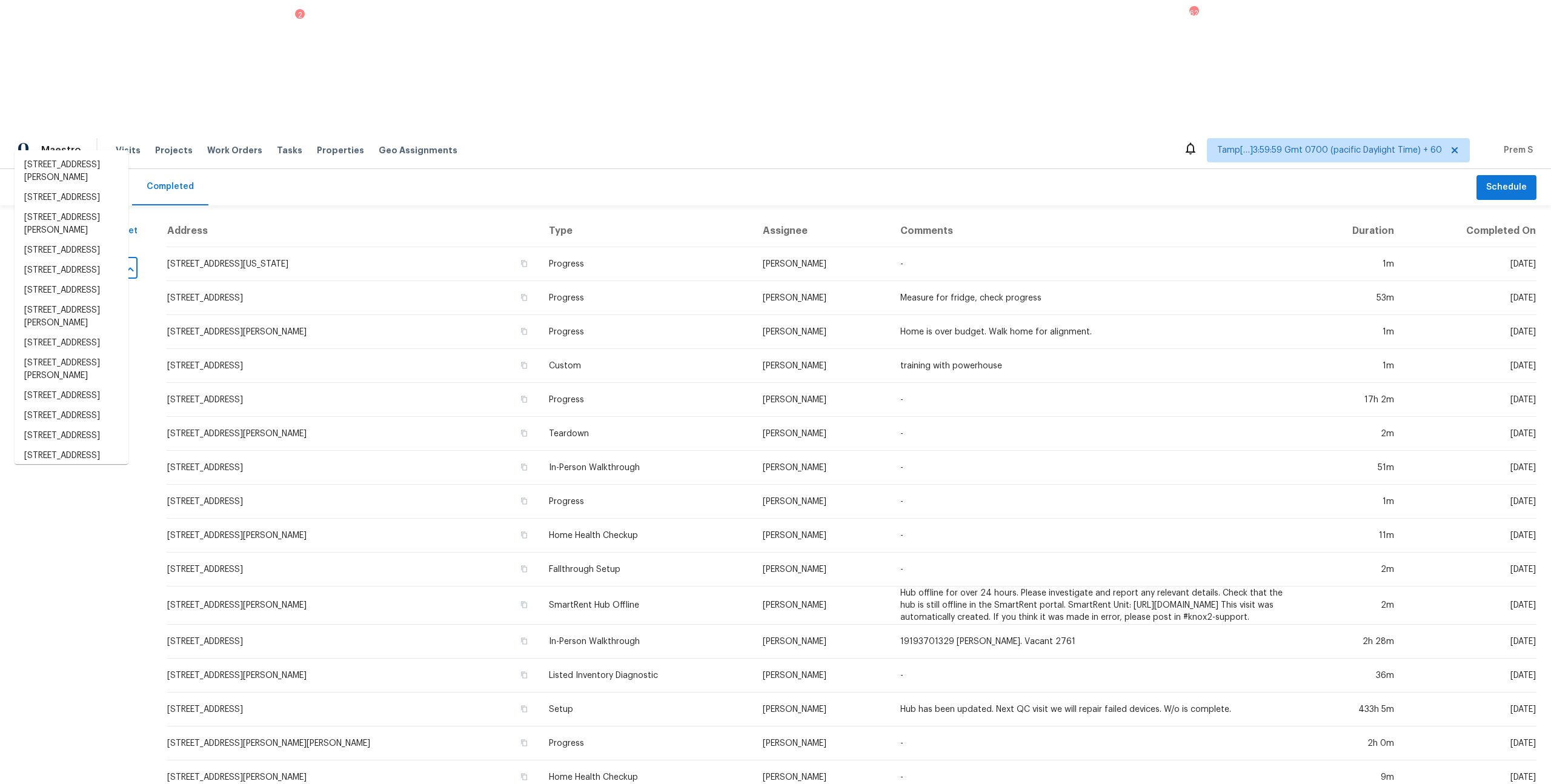
paste input "307 Zachry Dr San Antonio, TX, 78228"
type input "307 Zachry Dr San Antonio, TX, 78228"
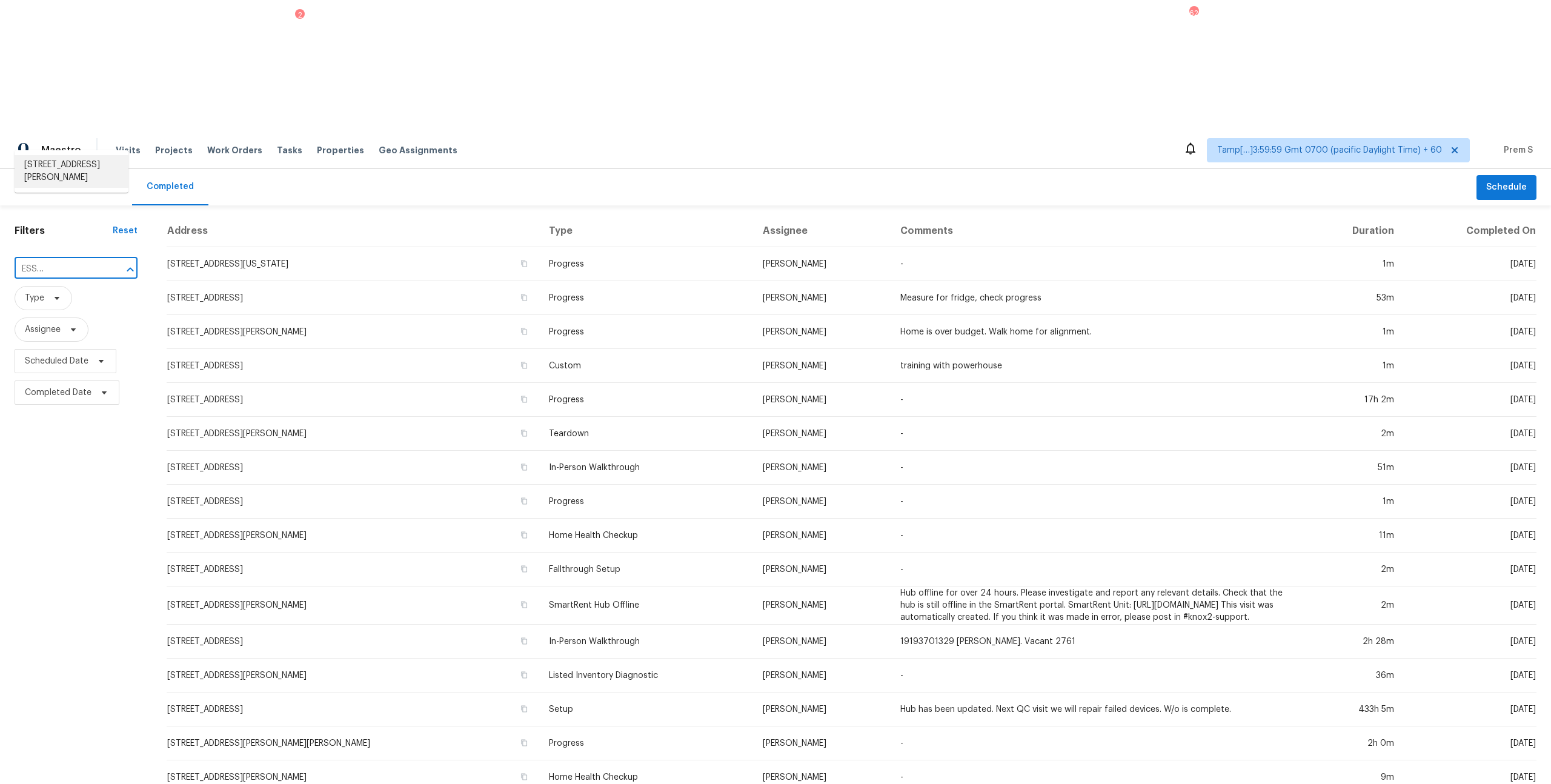
click at [79, 175] on li "307 Zachry Dr, San Antonio, TX 78228" at bounding box center [71, 171] width 114 height 32
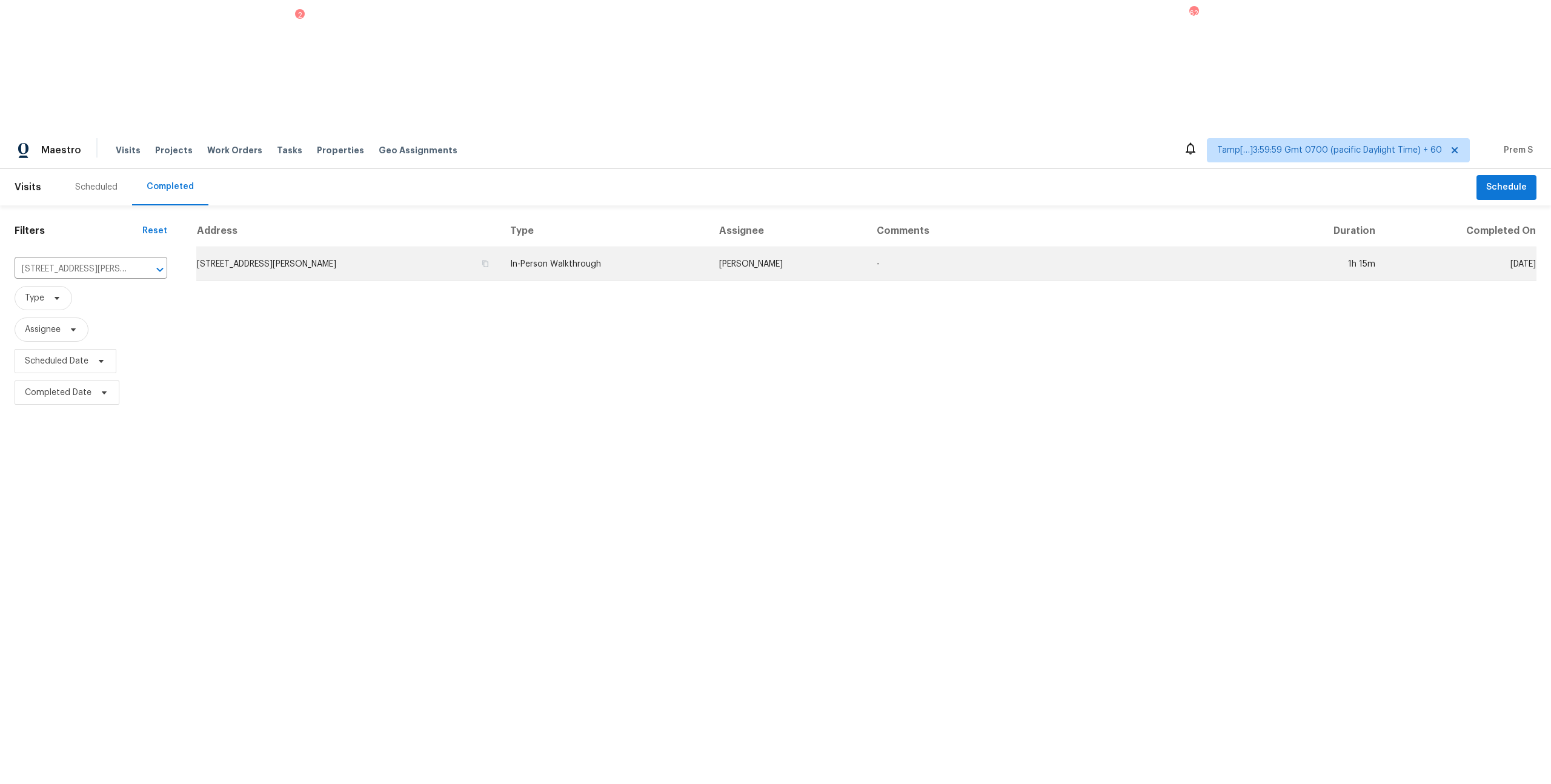
click at [259, 247] on td "307 Zachry Dr, San Antonio, TX 78228" at bounding box center [348, 264] width 304 height 34
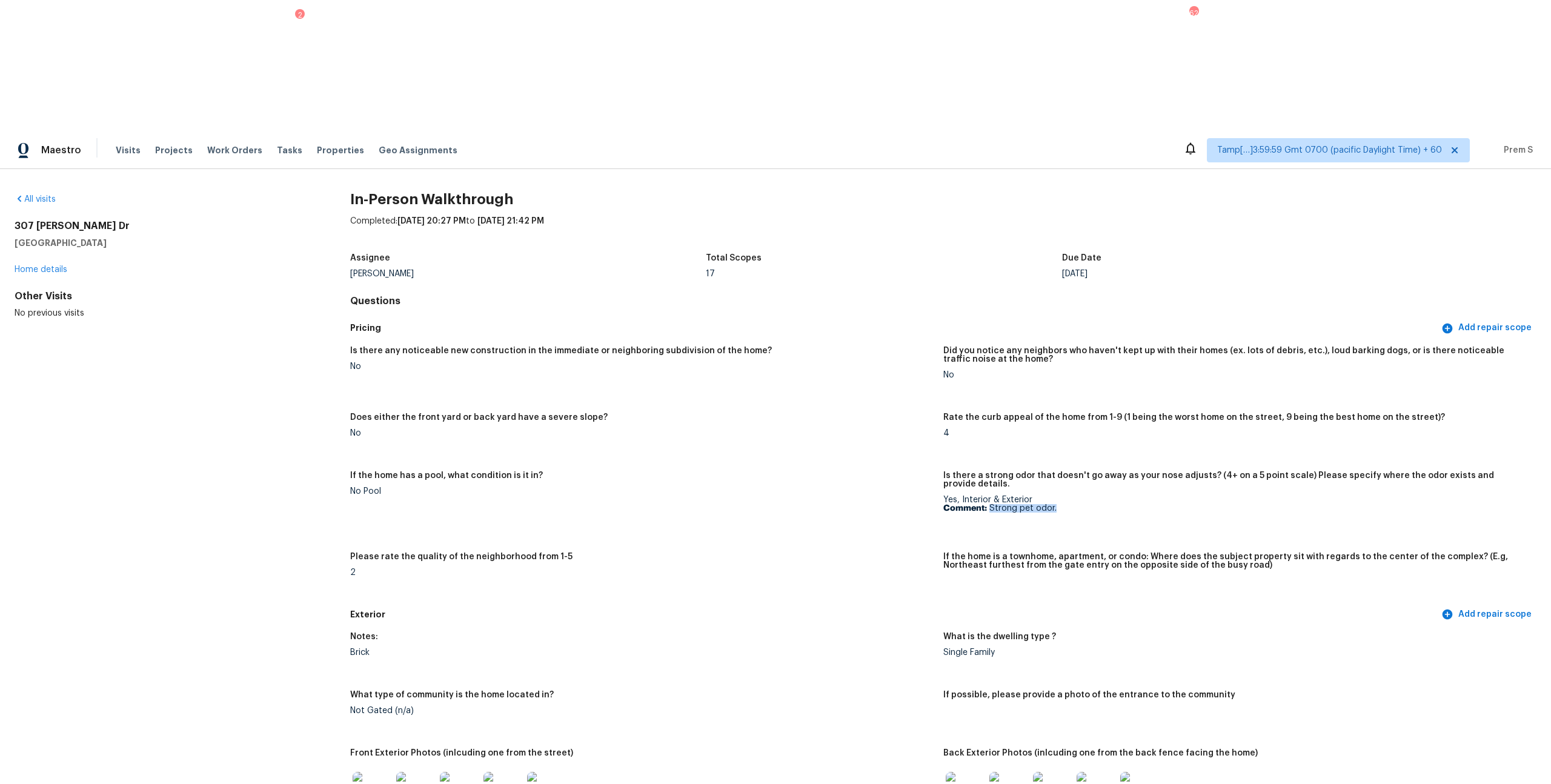
drag, startPoint x: 991, startPoint y: 371, endPoint x: 1097, endPoint y: 372, distance: 106.0
click at [872, 423] on p "Comment: Strong pet odor." at bounding box center [1235, 508] width 583 height 9
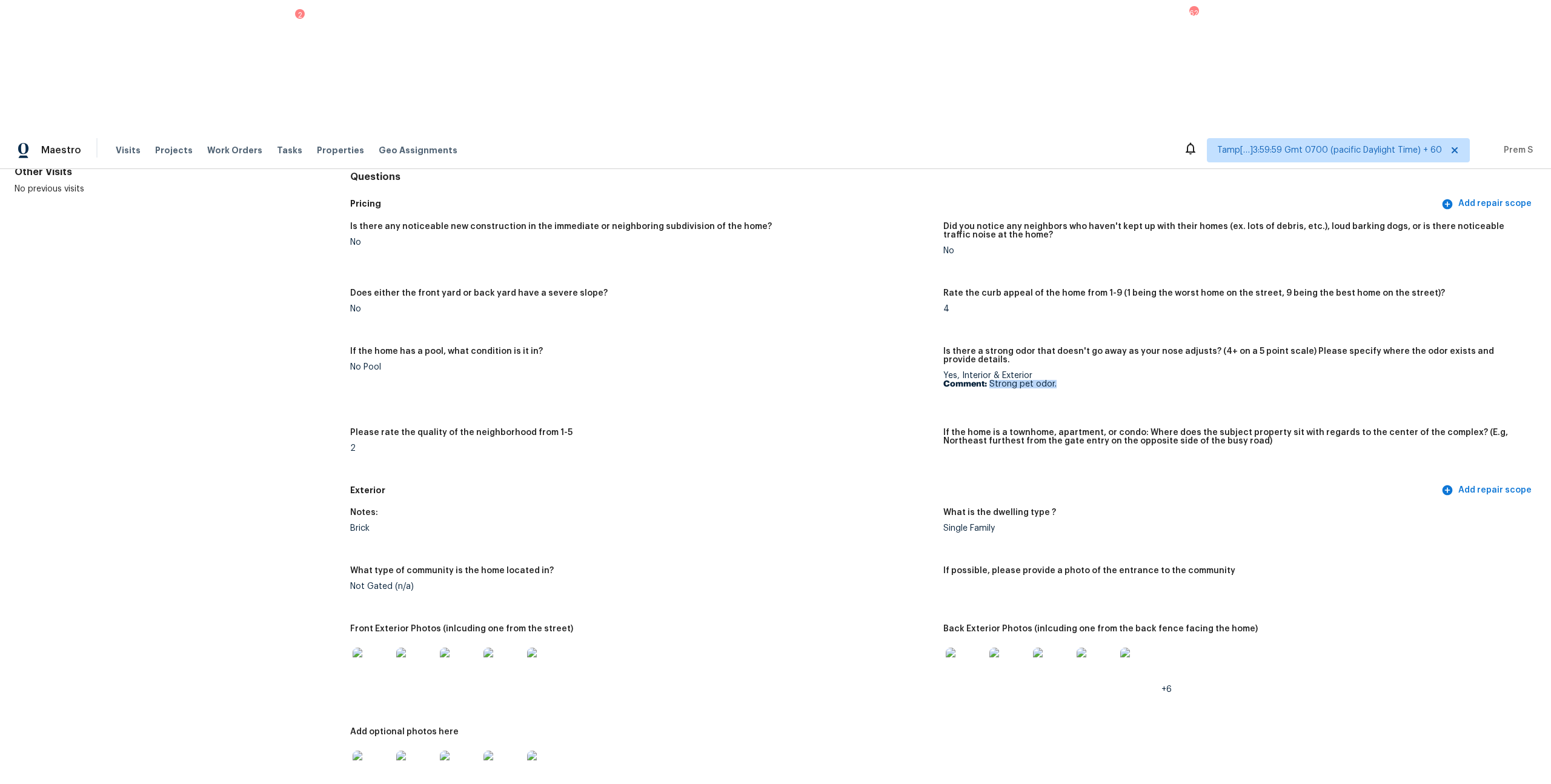
scroll to position [125, 0]
click at [872, 379] on p "Comment: Strong pet odor." at bounding box center [1235, 383] width 583 height 9
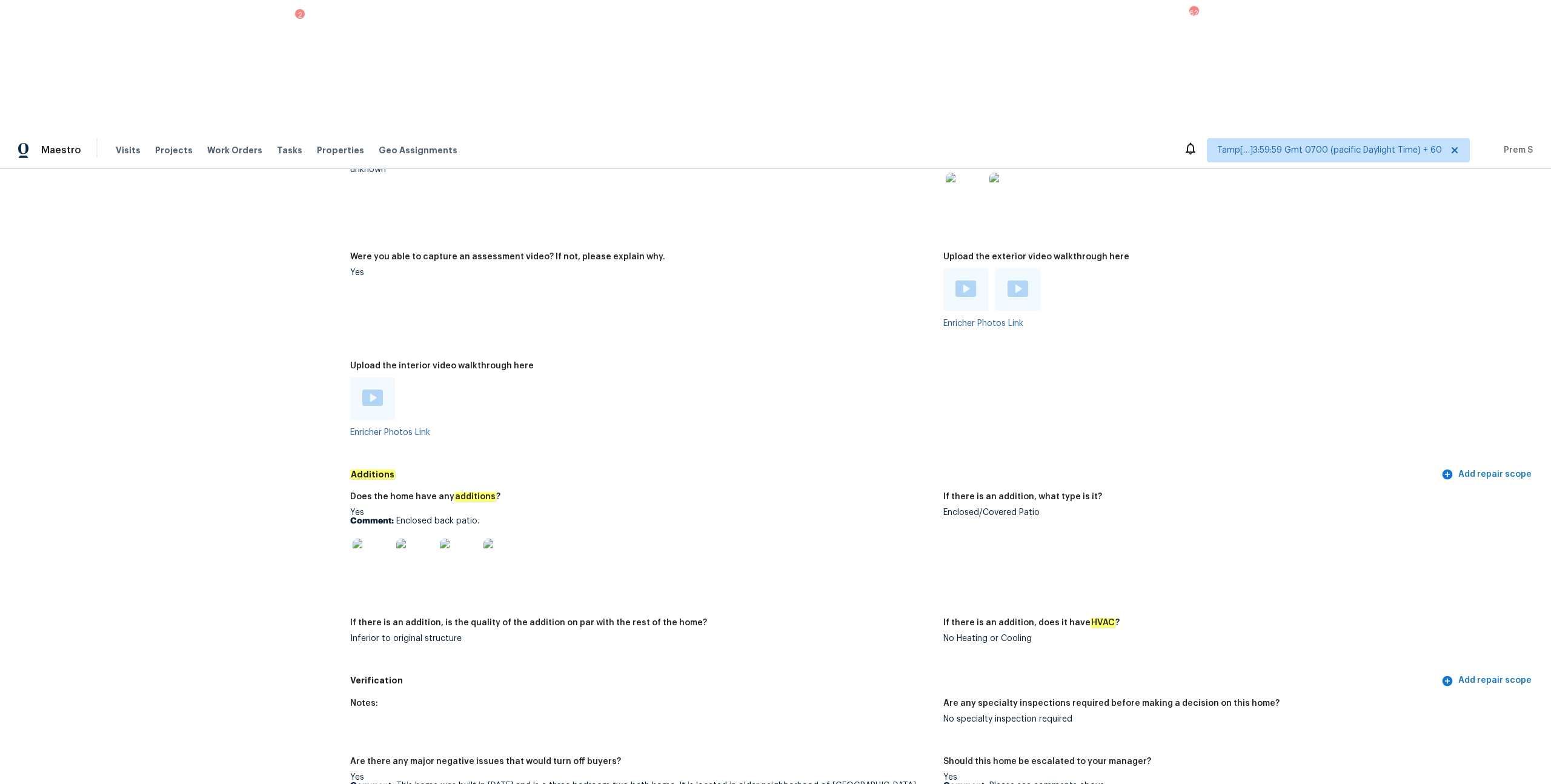
scroll to position [2101, 0]
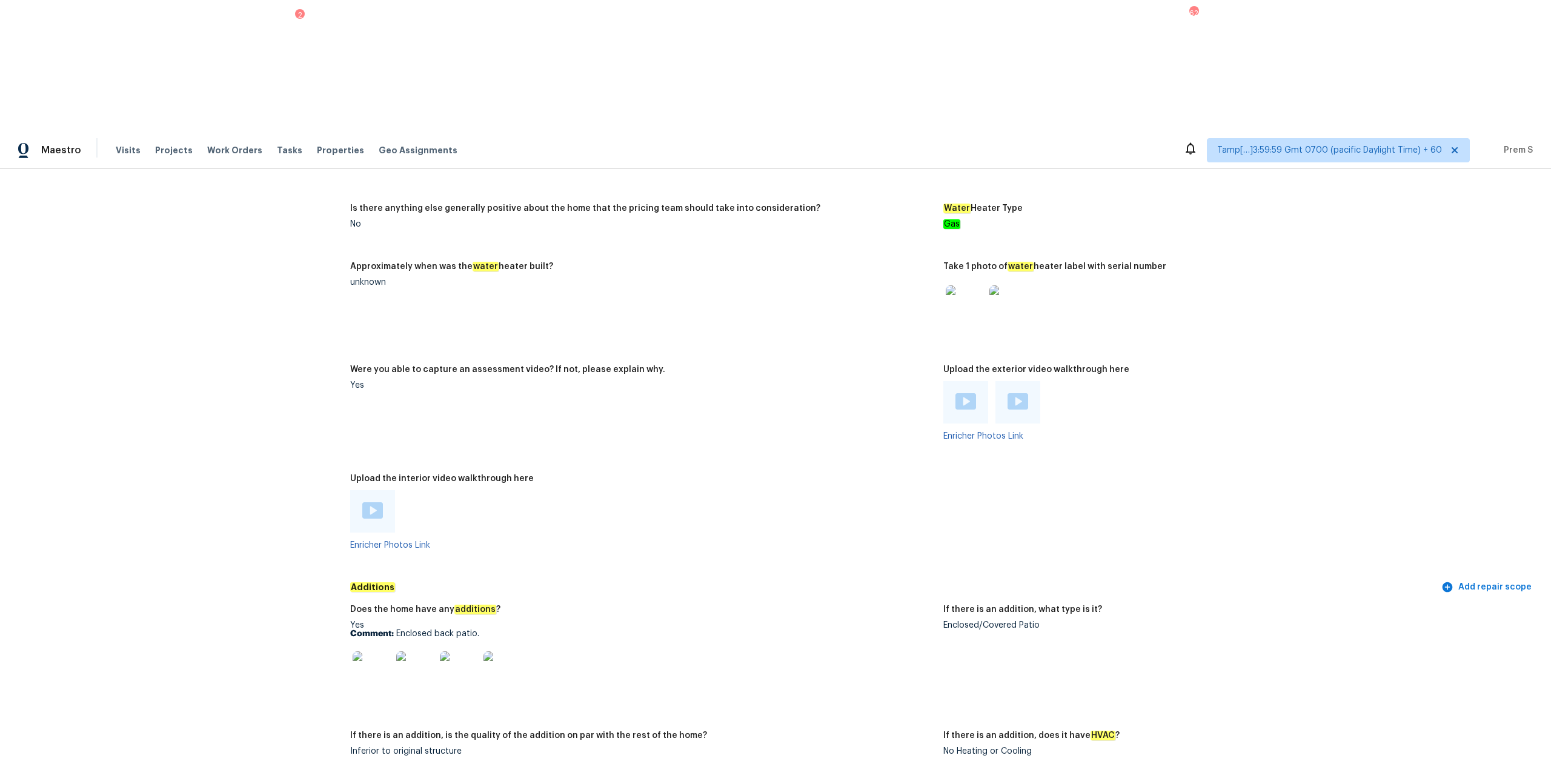
click at [372, 423] on img at bounding box center [372, 510] width 21 height 17
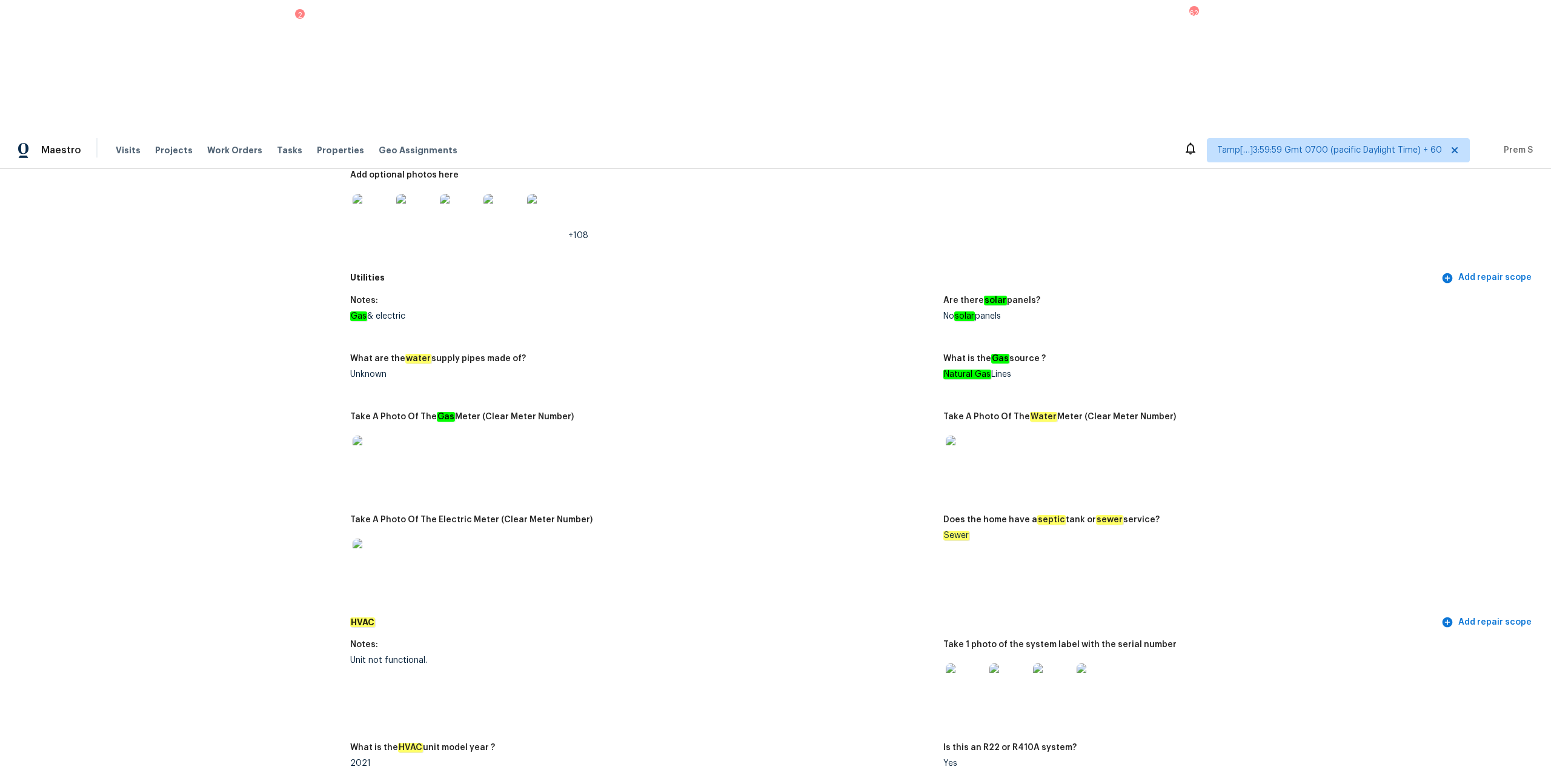
scroll to position [747, 0]
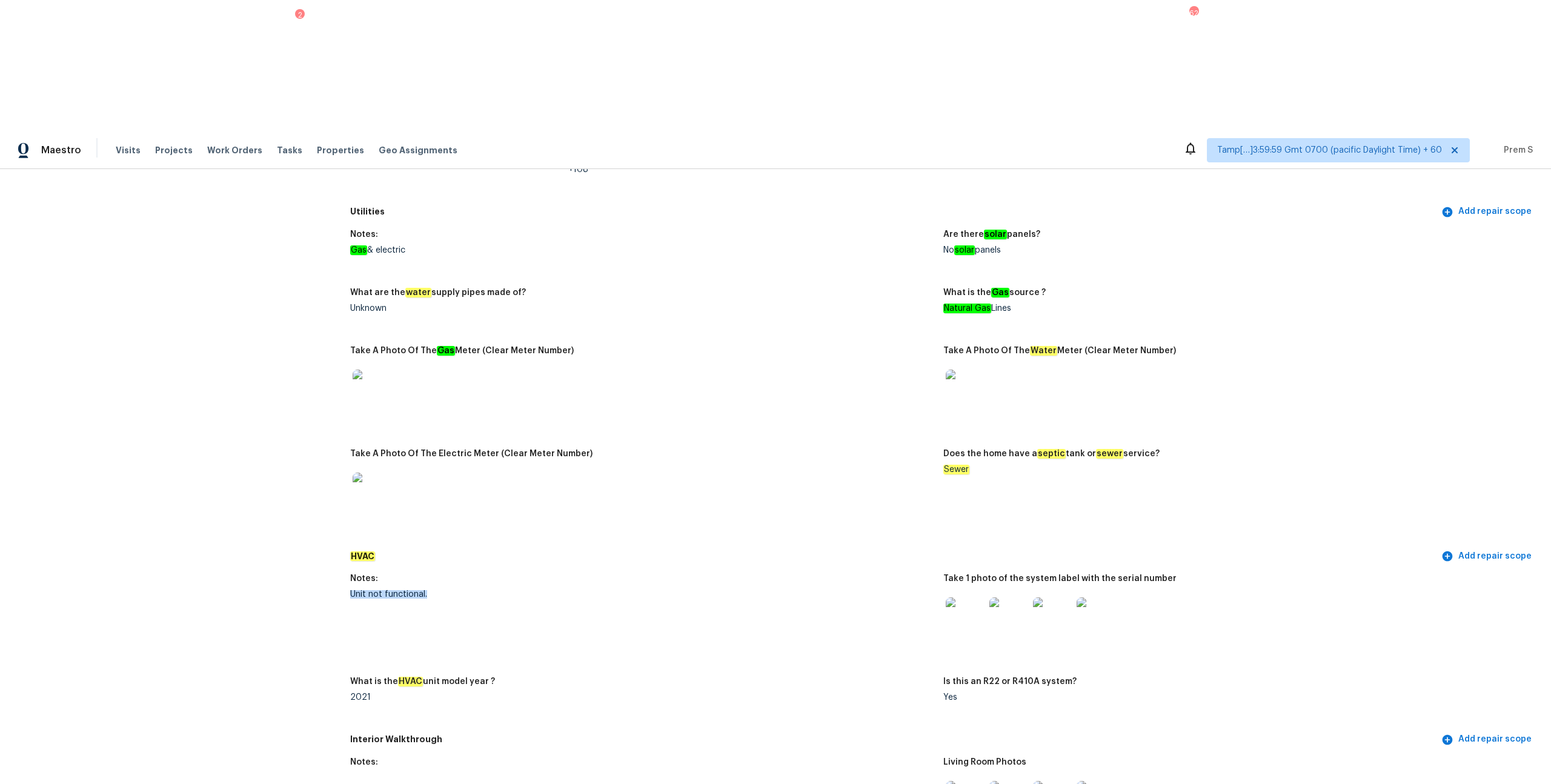
drag, startPoint x: 352, startPoint y: 455, endPoint x: 453, endPoint y: 454, distance: 101.0
click at [453, 423] on div "Unit not functional." at bounding box center [642, 594] width 583 height 9
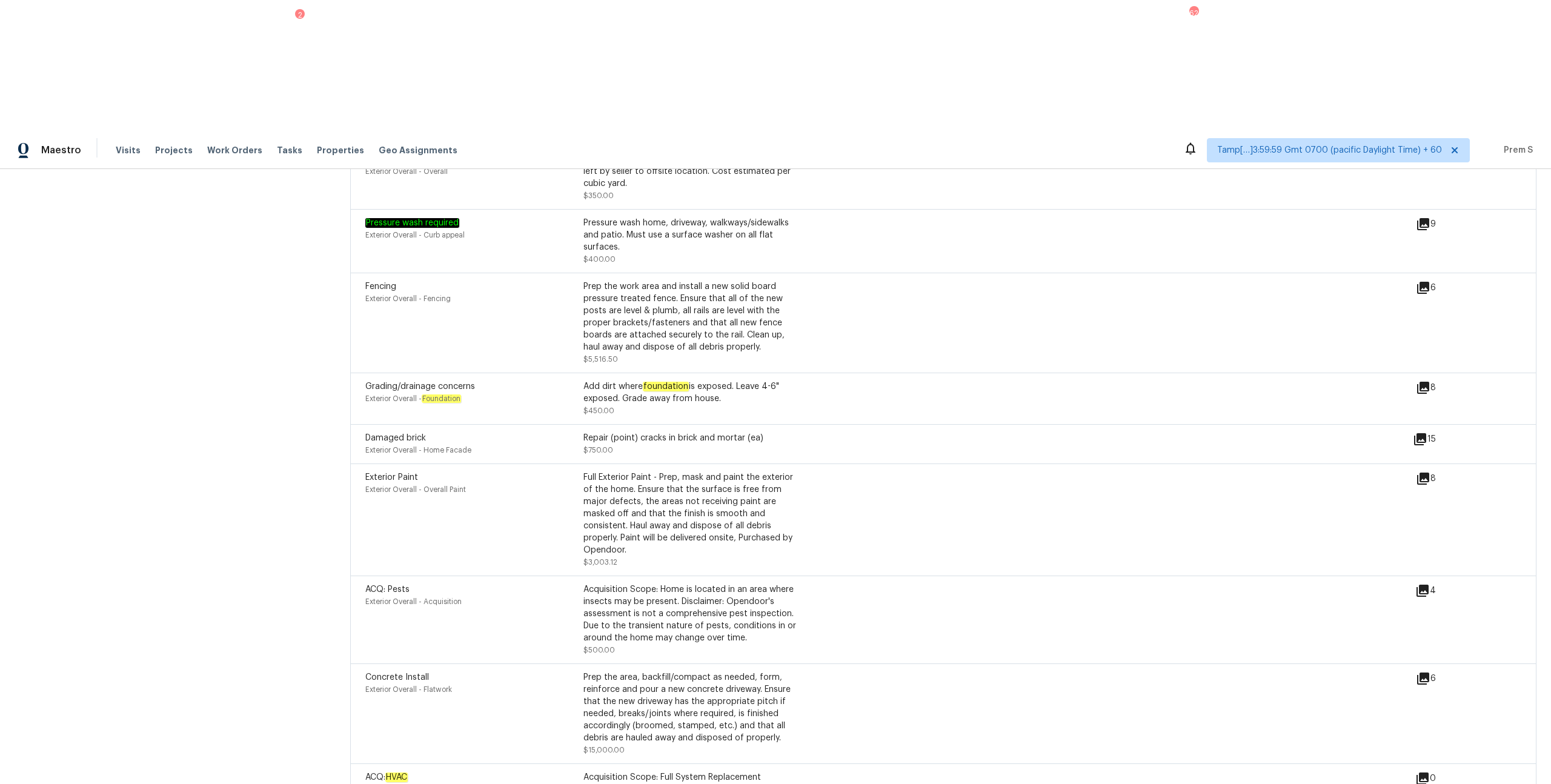
scroll to position [3696, 0]
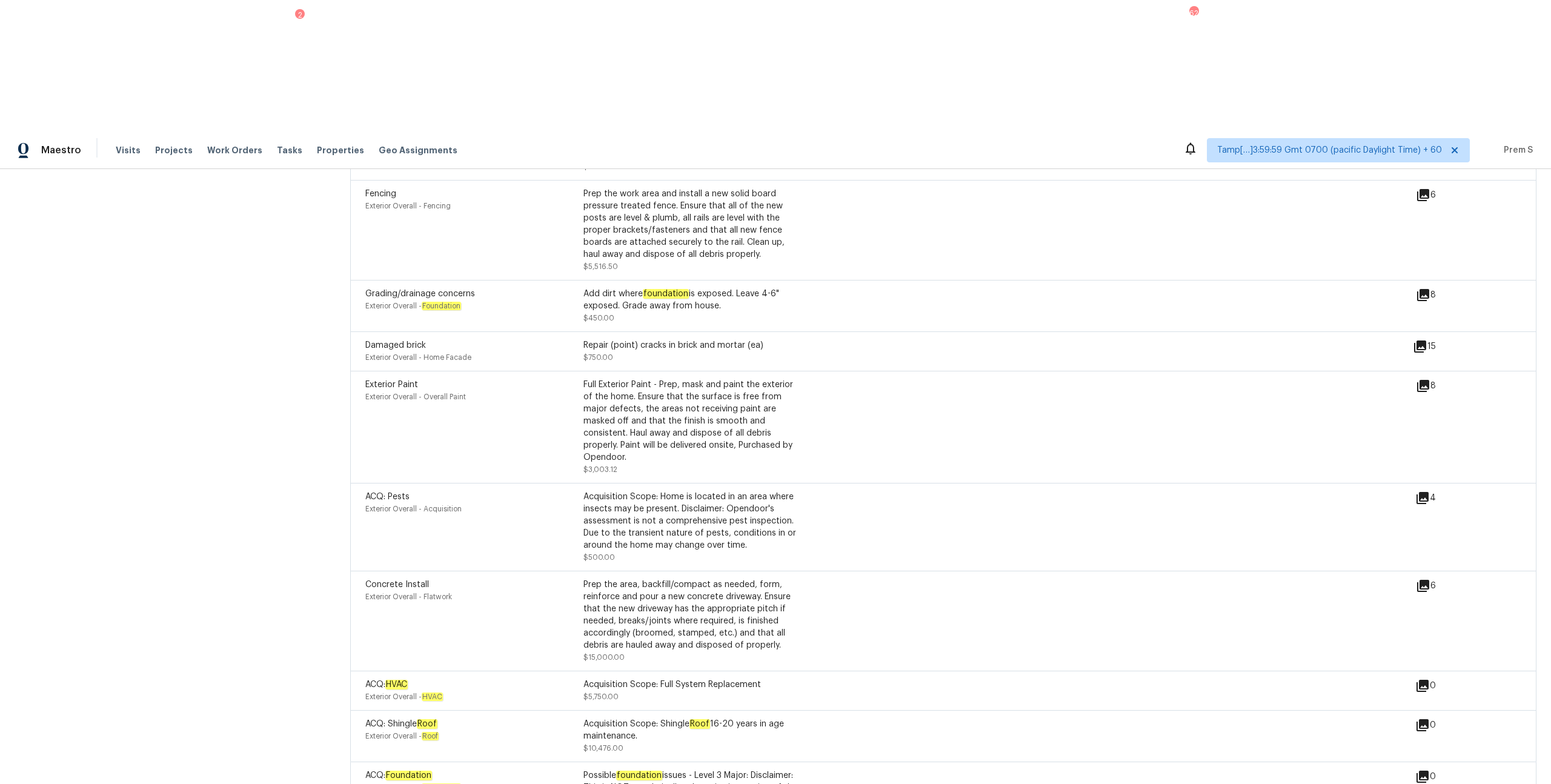
click at [607, 423] on span "$5,750.00" at bounding box center [601, 696] width 35 height 7
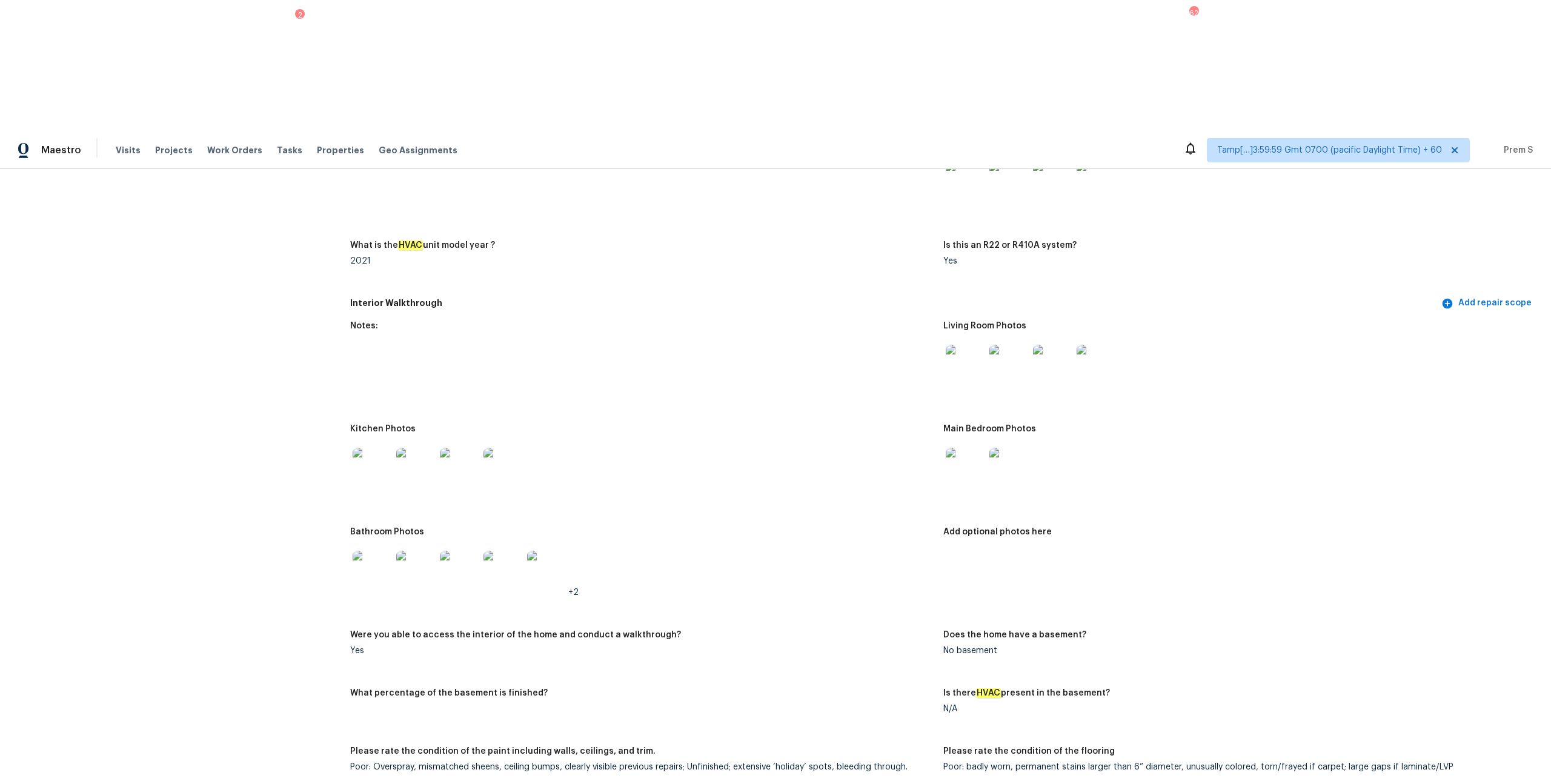
scroll to position [1182, 0]
drag, startPoint x: 350, startPoint y: 165, endPoint x: 468, endPoint y: 170, distance: 118.1
click at [468, 297] on h5 "Interior Walkthrough" at bounding box center [894, 303] width 1089 height 13
drag, startPoint x: 351, startPoint y: 199, endPoint x: 749, endPoint y: 298, distance: 410.1
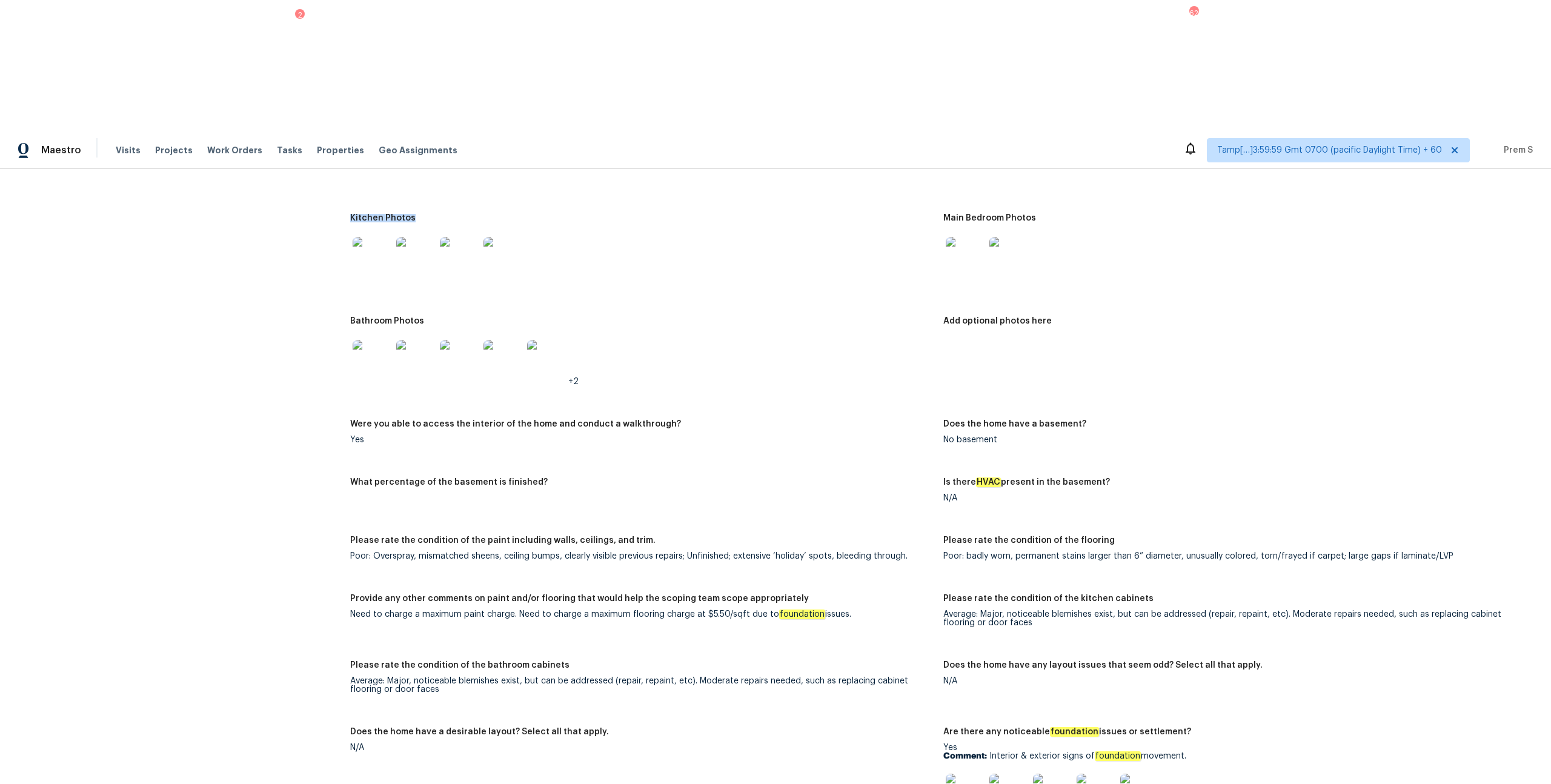
scroll to position [1393, 0]
click at [360, 423] on div "Poor: Overspray, mismatched sheens, ceiling bumps, clearly visible previous rep…" at bounding box center [642, 556] width 583 height 9
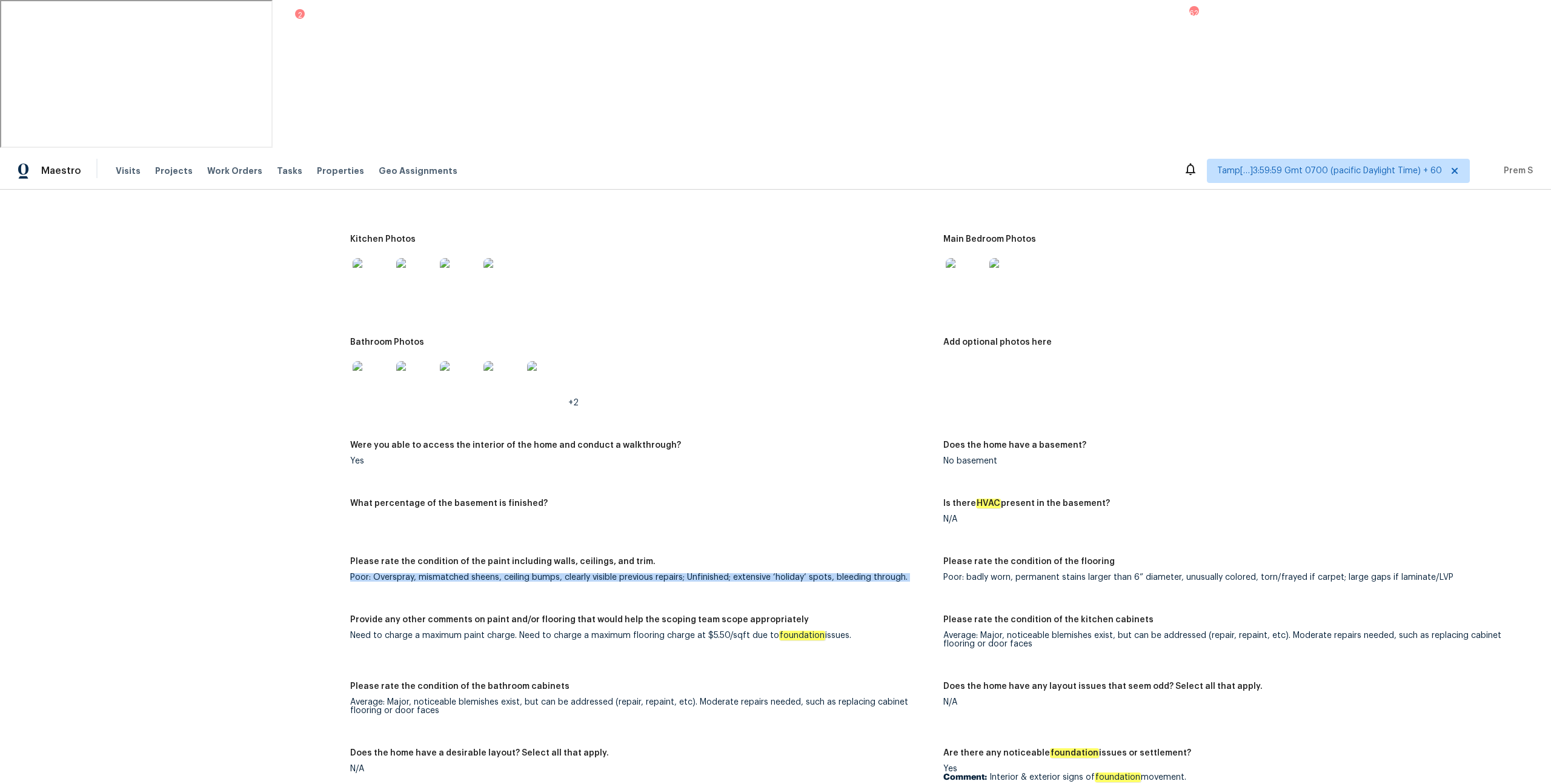
click at [583, 423] on figure "Please rate the condition of the paint including walls, ceilings, and trim. Poo…" at bounding box center [647, 579] width 593 height 43
click at [872, 423] on figure "Please rate the condition of the flooring Poor: badly worn, permanent stains la…" at bounding box center [1240, 579] width 593 height 43
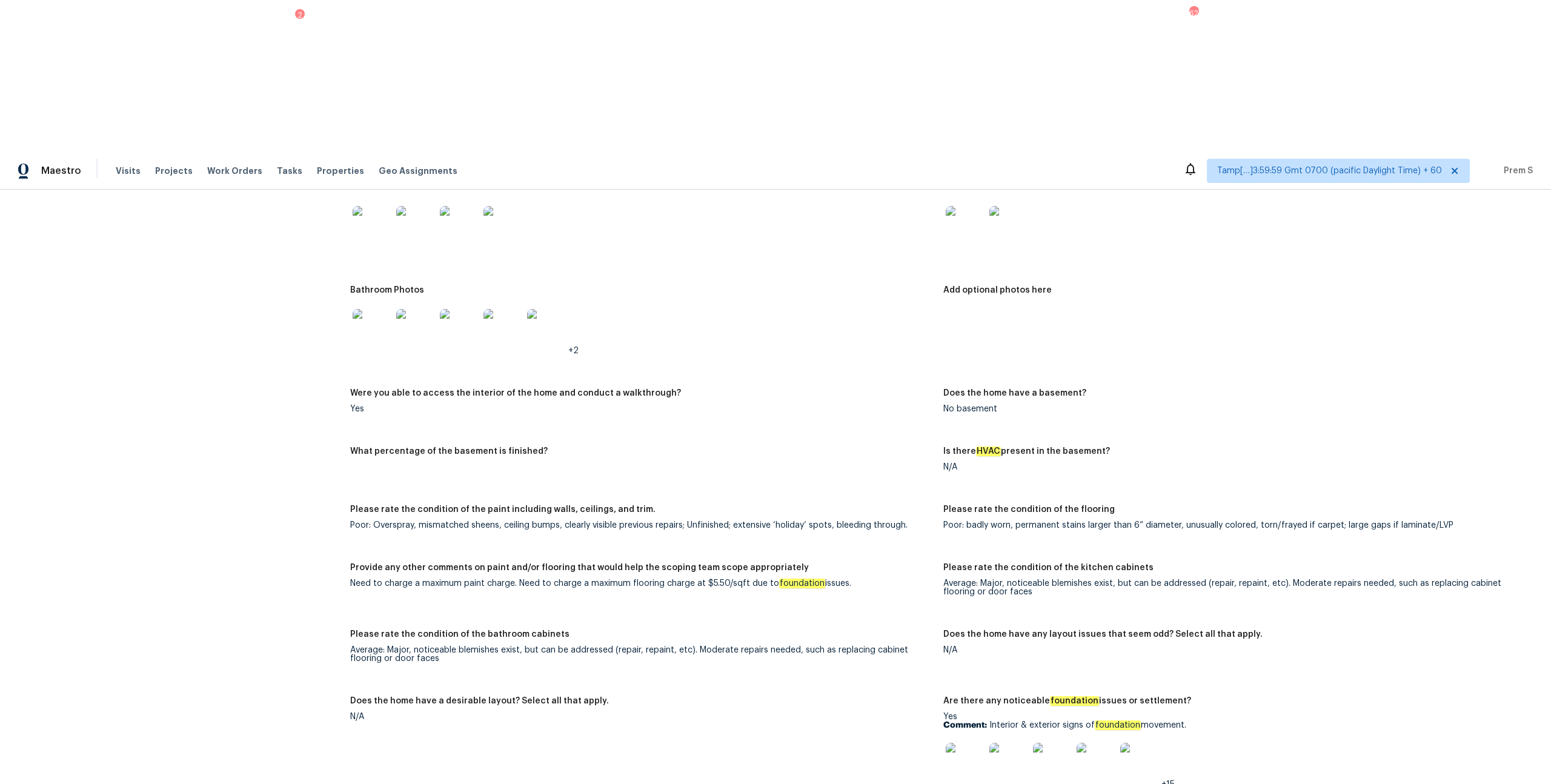
scroll to position [1469, 0]
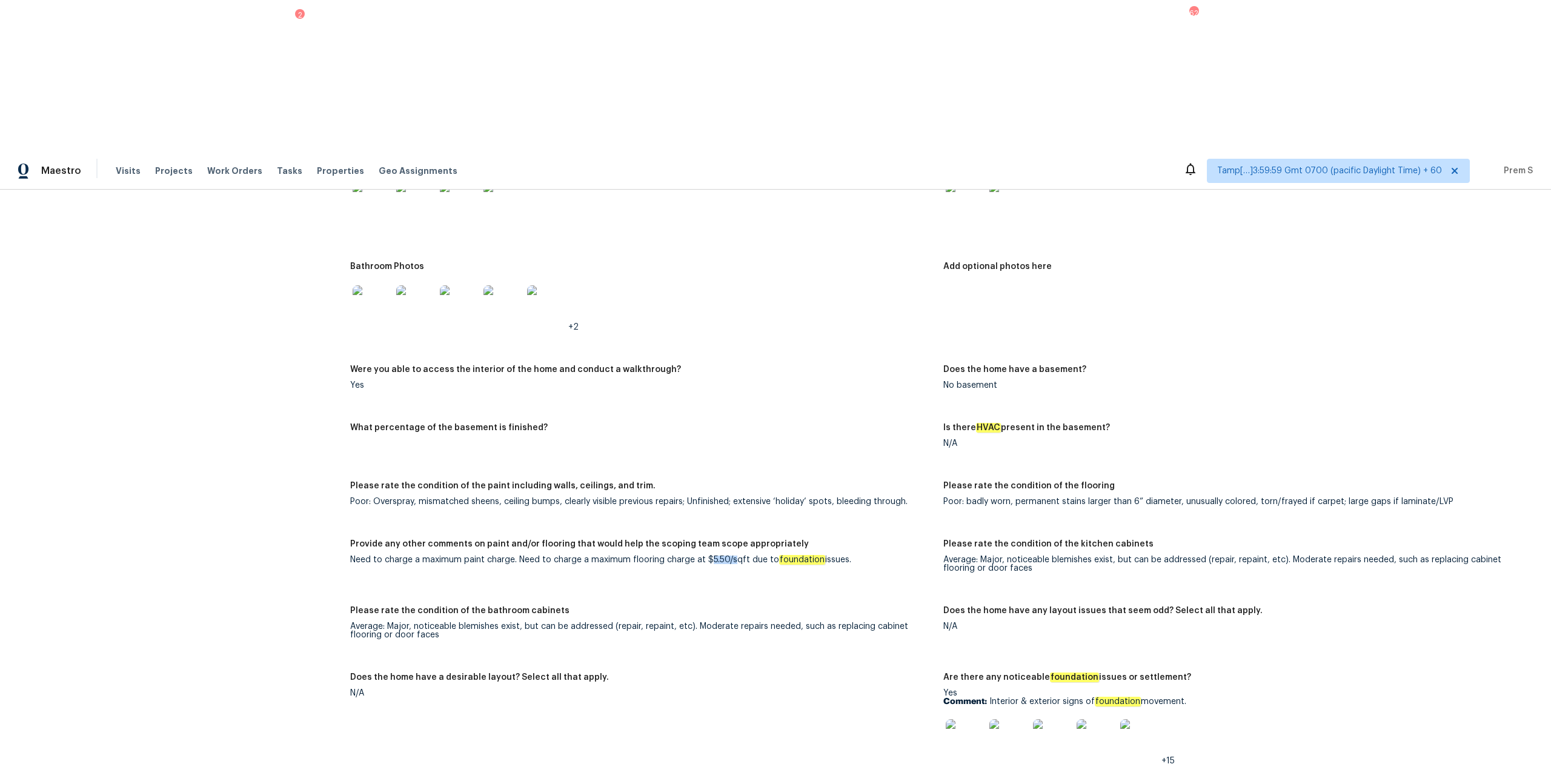
drag, startPoint x: 707, startPoint y: 401, endPoint x: 730, endPoint y: 401, distance: 23.0
click at [730, 423] on div "Need to charge a maximum paint charge. Need to charge a maximum flooring charge…" at bounding box center [642, 560] width 583 height 9
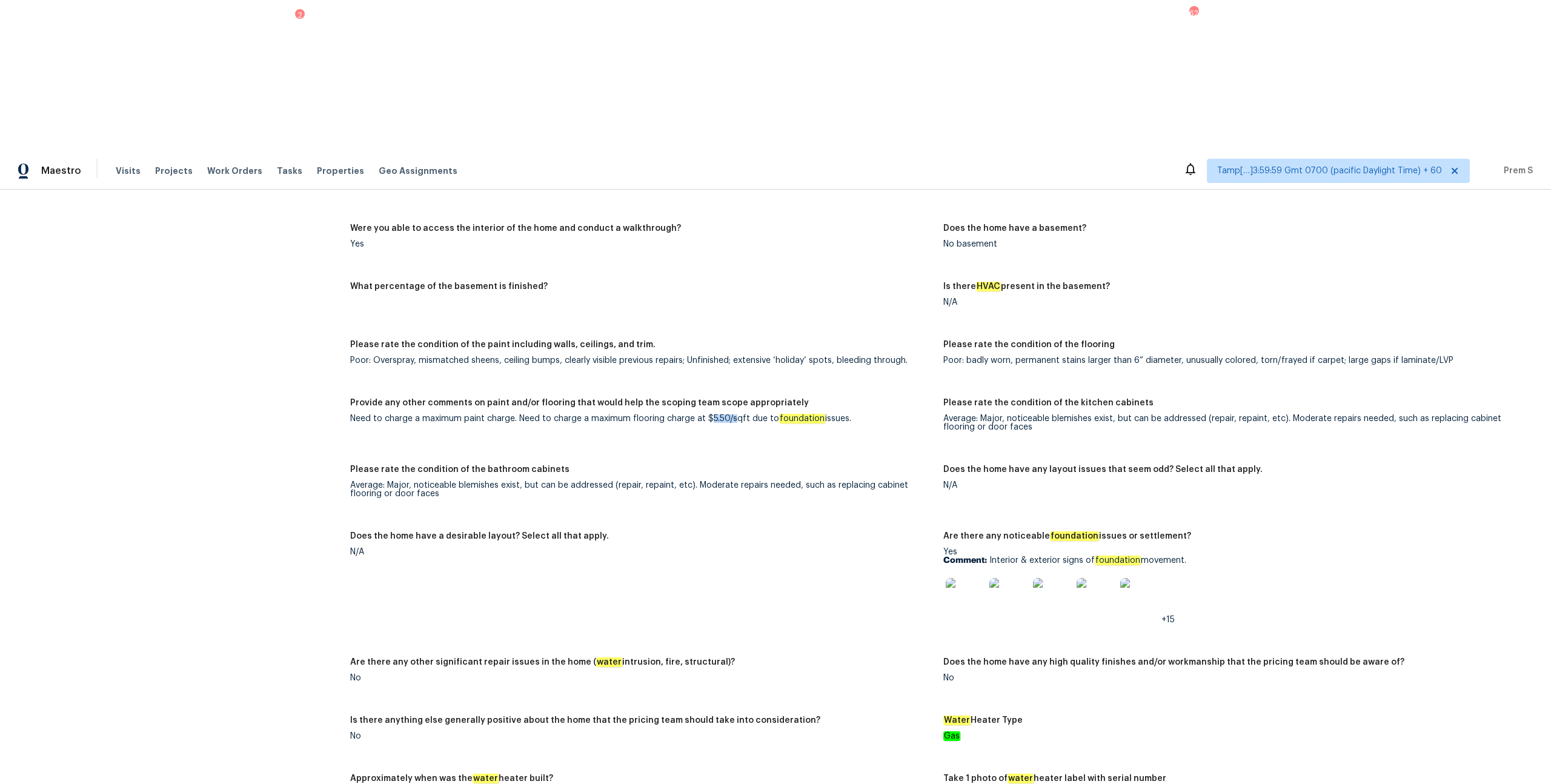
scroll to position [1619, 0]
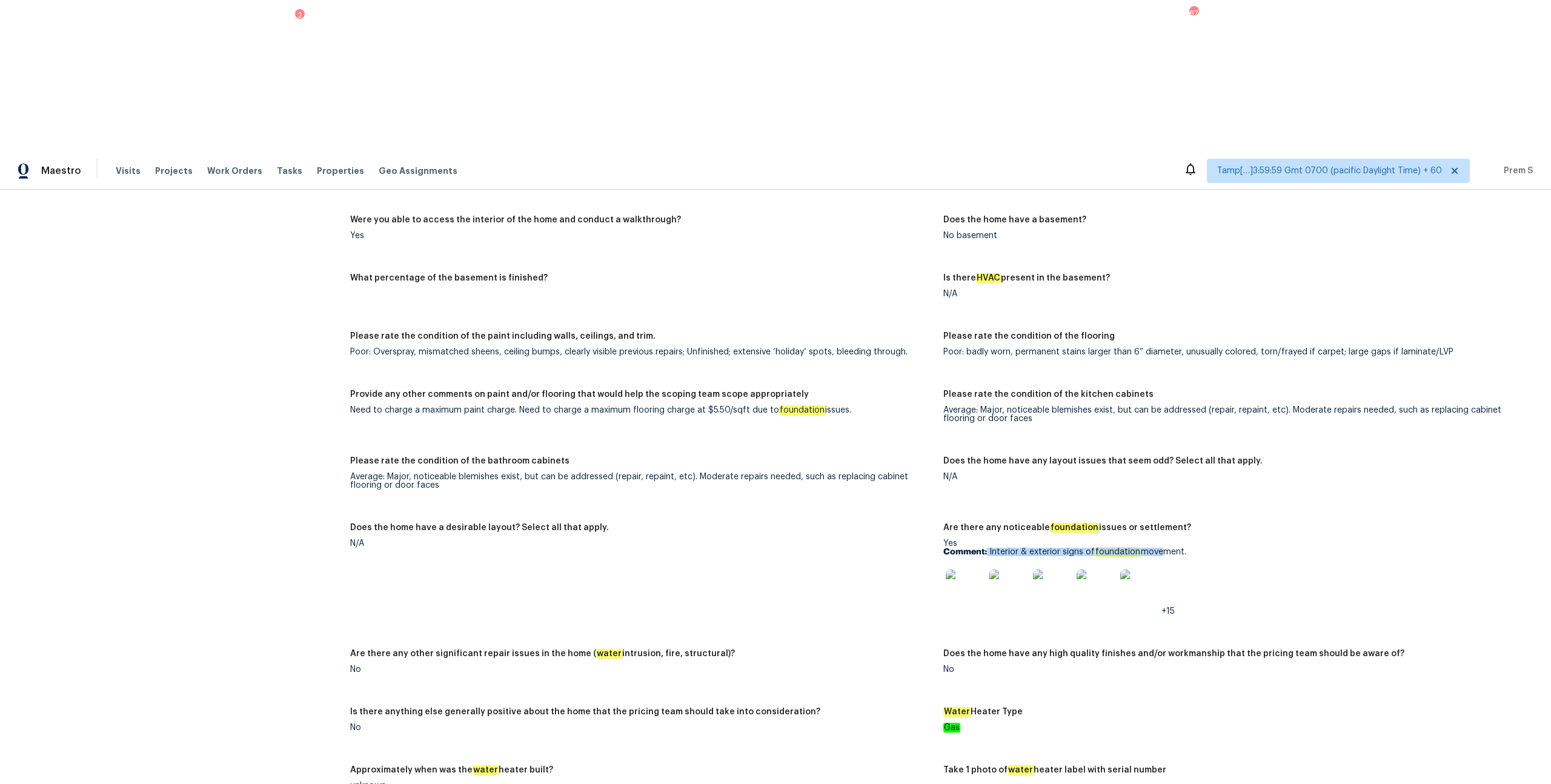
drag, startPoint x: 987, startPoint y: 393, endPoint x: 1158, endPoint y: 394, distance: 171.0
click at [872, 423] on p "Comment: Interior & exterior signs of foundation movement." at bounding box center [1235, 552] width 583 height 9
click at [872, 423] on img at bounding box center [964, 588] width 39 height 39
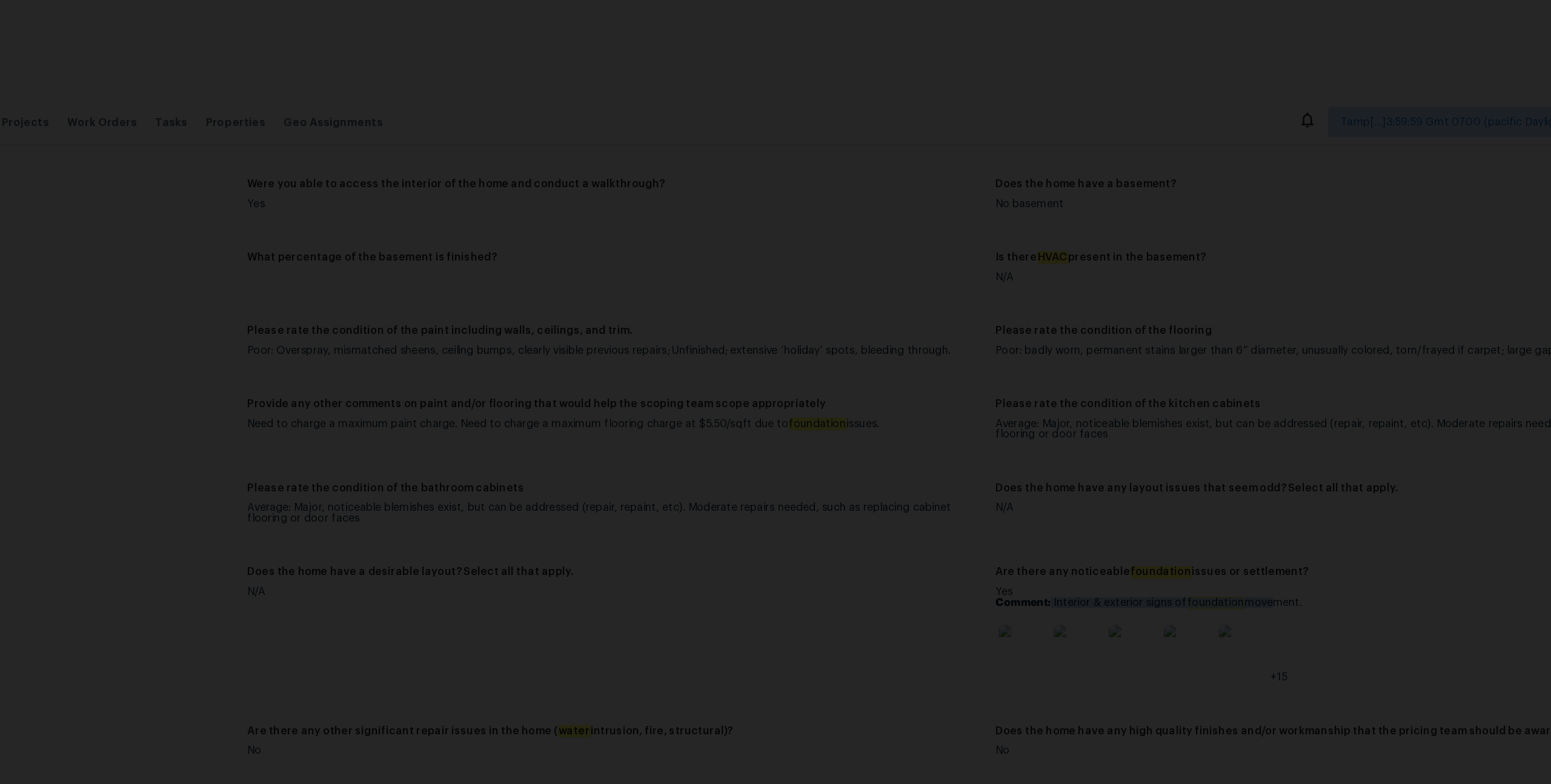
click at [872, 423] on img "Lightbox" at bounding box center [776, 392] width 1551 height 784
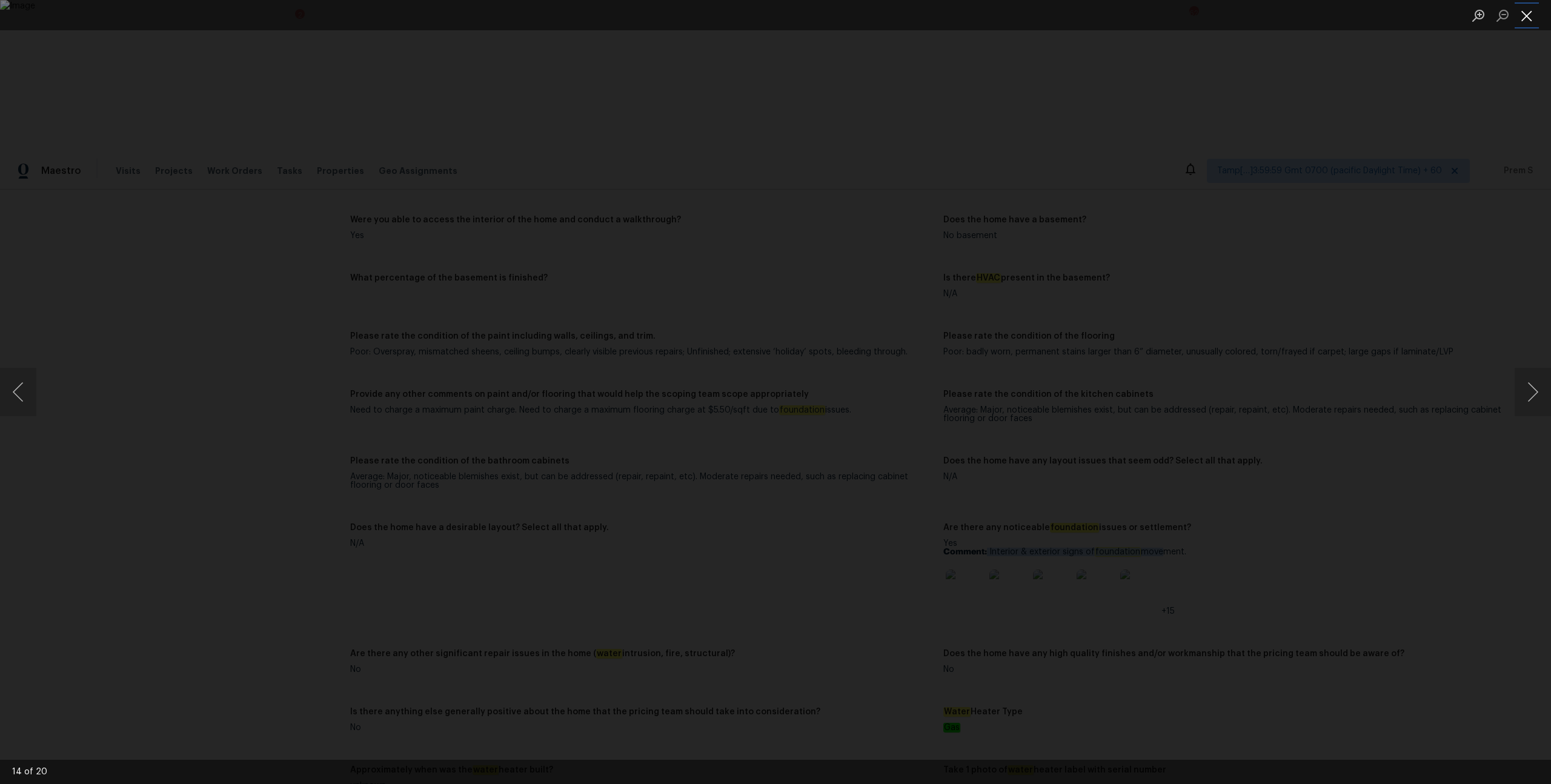
click at [872, 19] on button "Close lightbox" at bounding box center [1526, 15] width 25 height 21
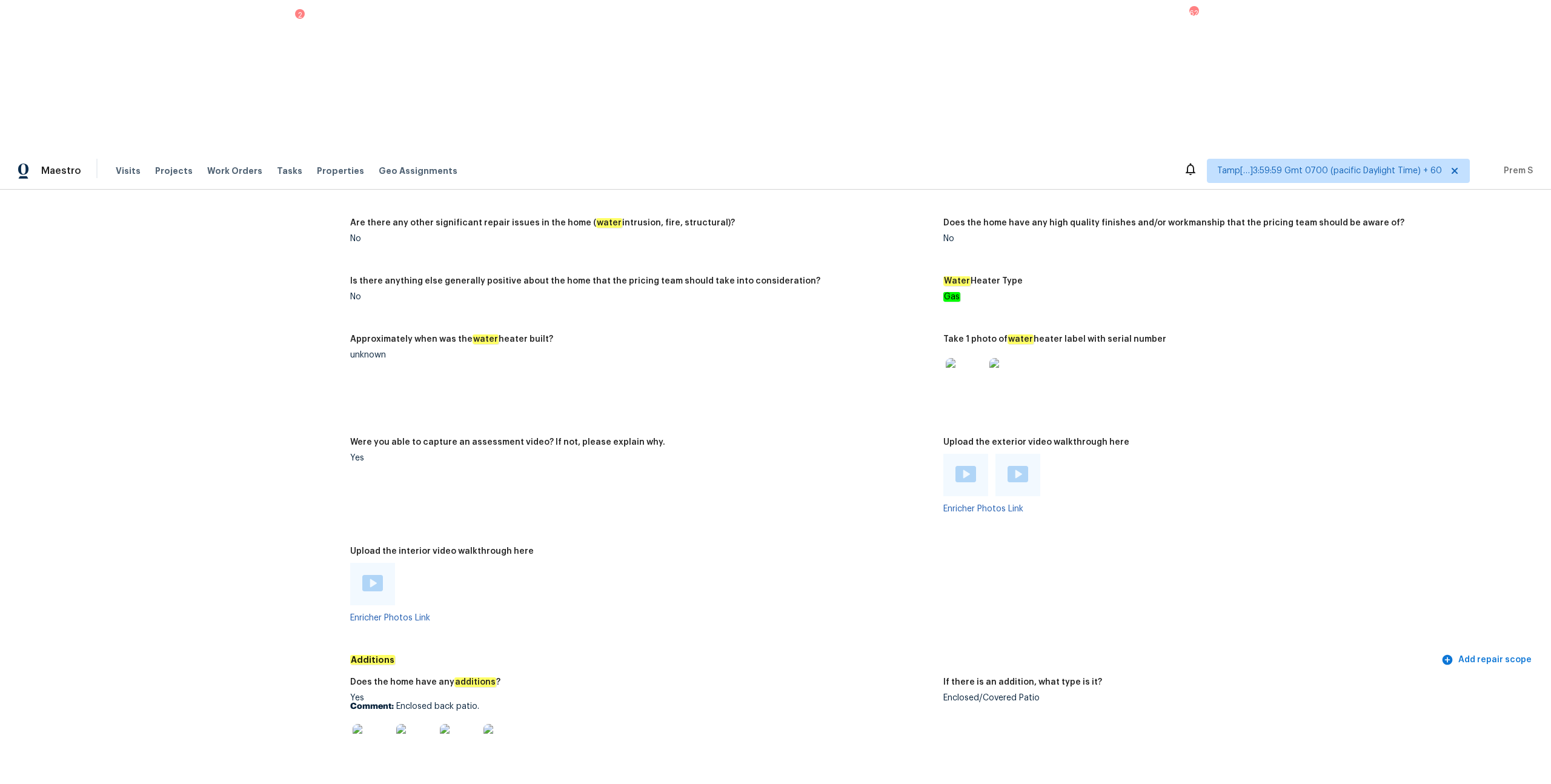
scroll to position [2053, 0]
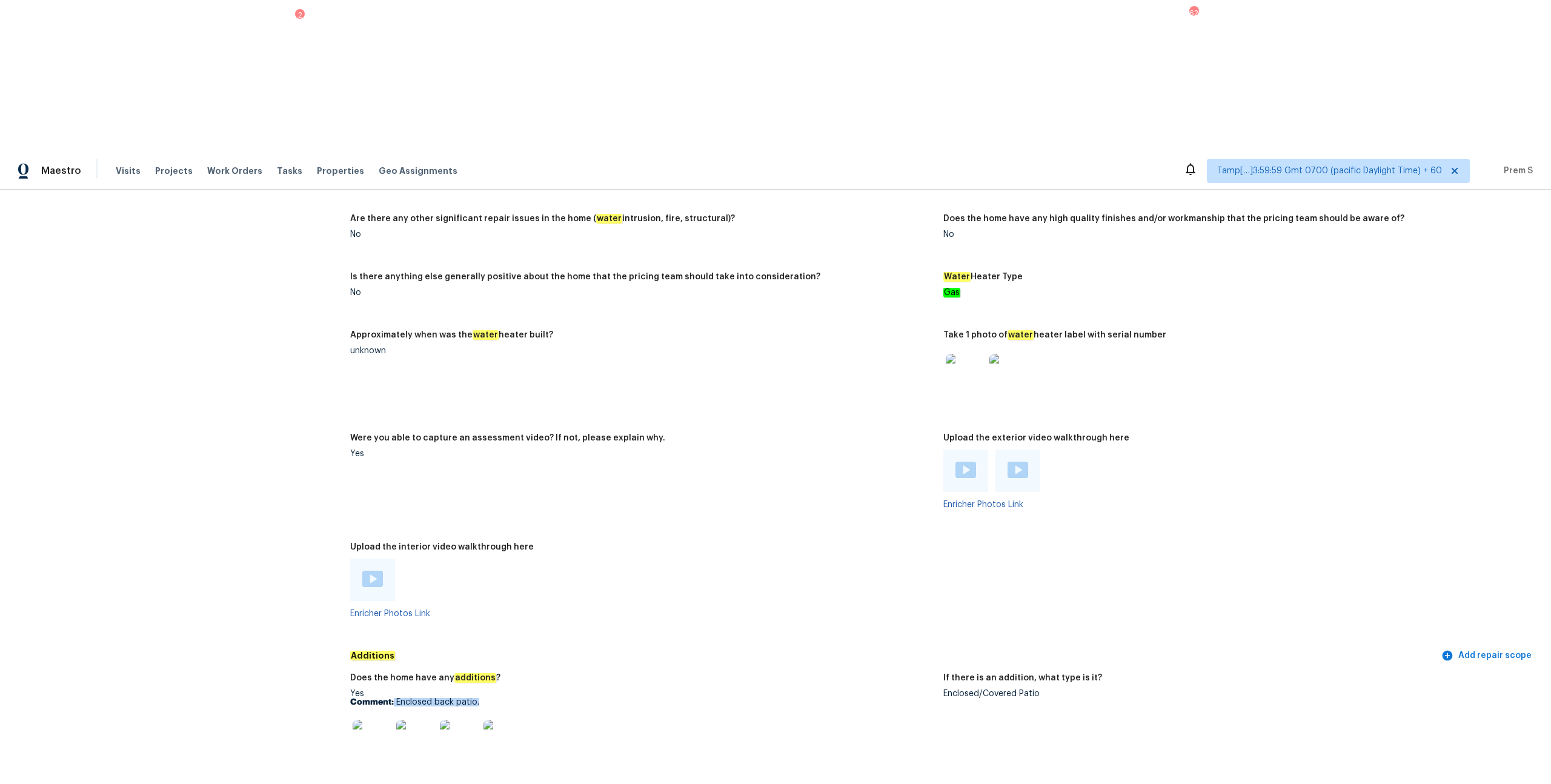
drag, startPoint x: 394, startPoint y: 546, endPoint x: 503, endPoint y: 541, distance: 109.1
click at [503, 423] on p "Comment: Enclosed back patio." at bounding box center [642, 702] width 583 height 9
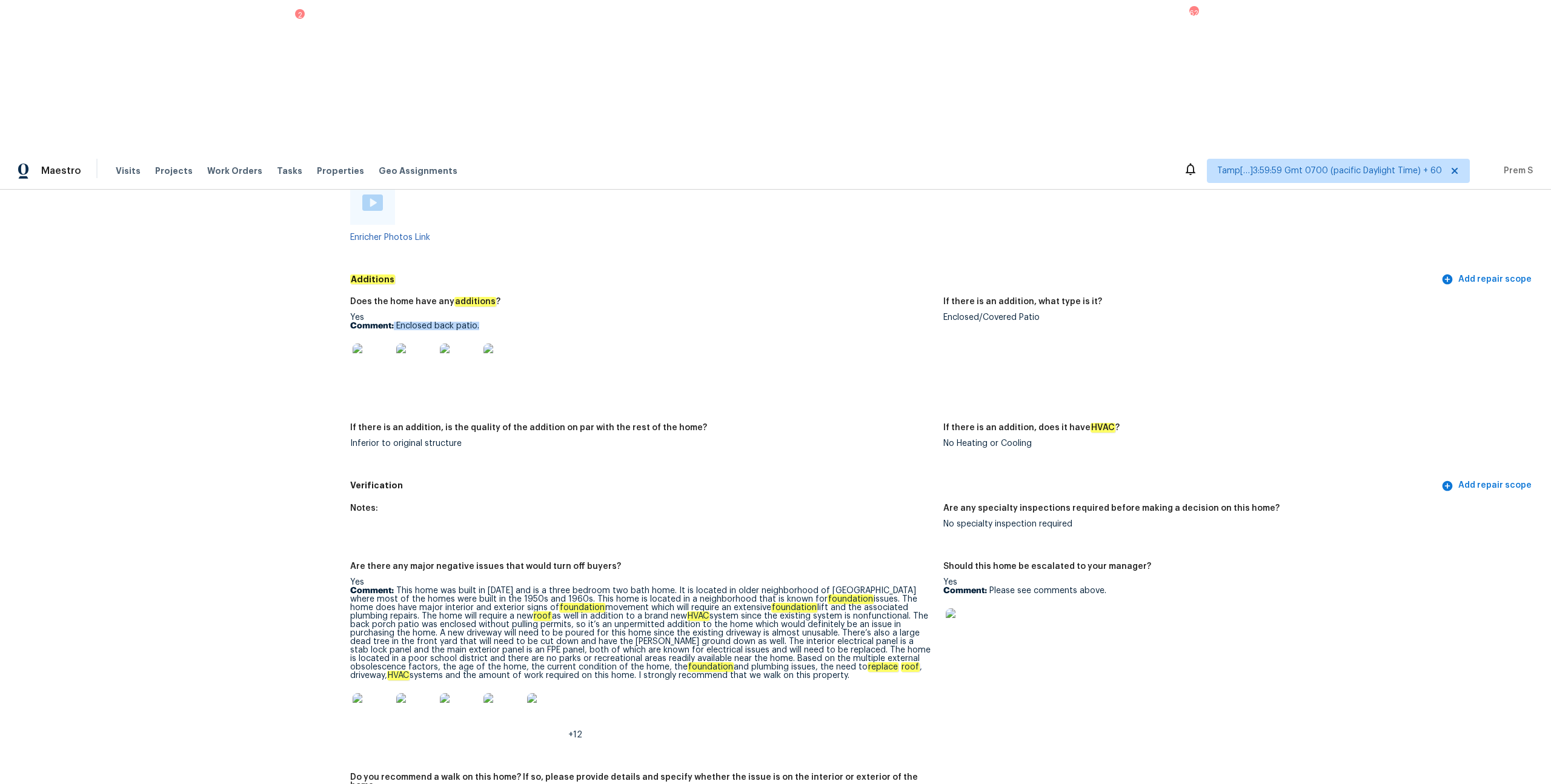
scroll to position [2429, 0]
drag, startPoint x: 397, startPoint y: 171, endPoint x: 500, endPoint y: 160, distance: 103.6
click at [500, 314] on div "Yes Comment: Enclosed back patio." at bounding box center [642, 352] width 583 height 77
click at [375, 344] on img at bounding box center [372, 363] width 39 height 39
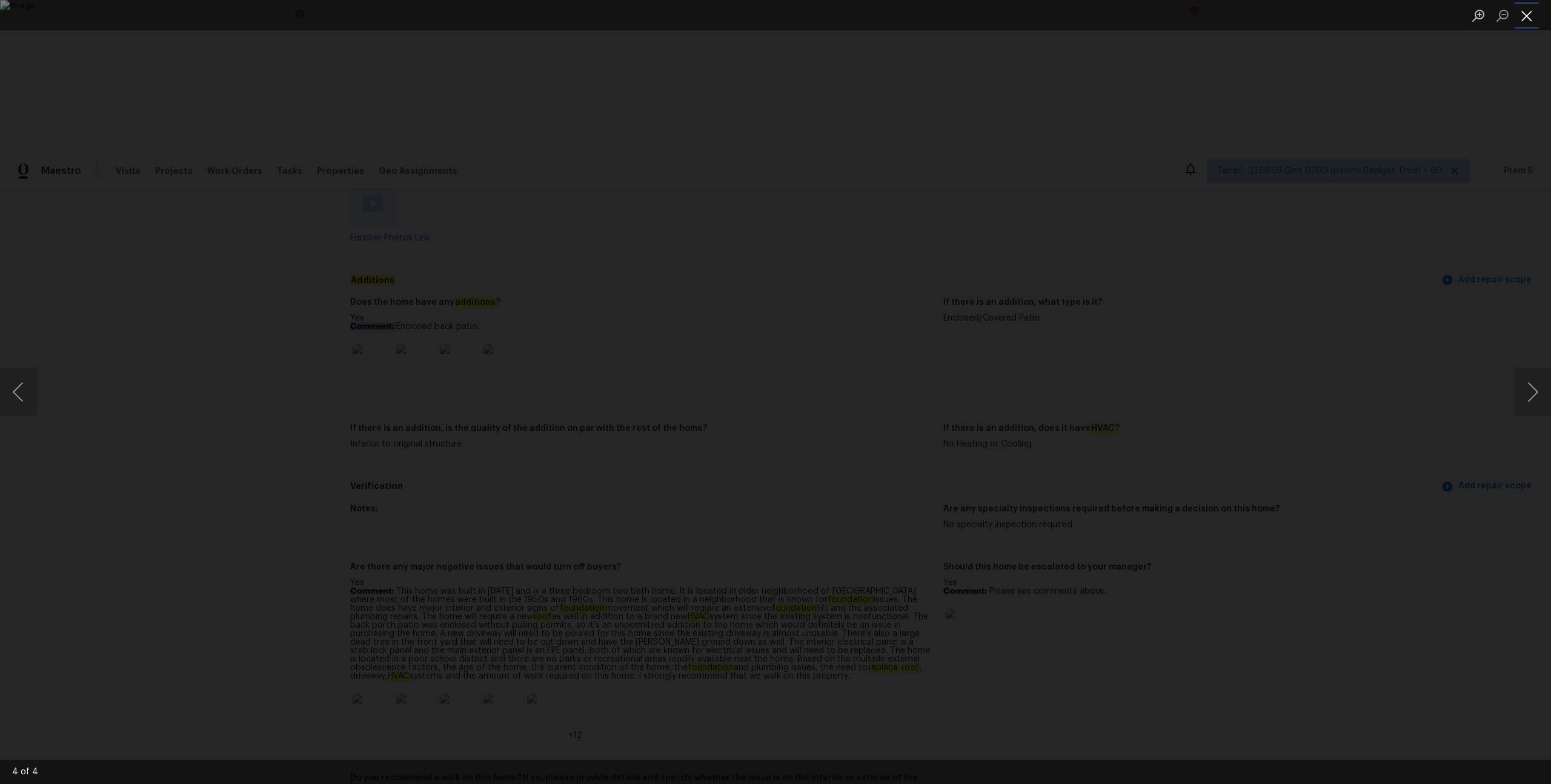
click at [872, 13] on button "Close lightbox" at bounding box center [1526, 15] width 25 height 21
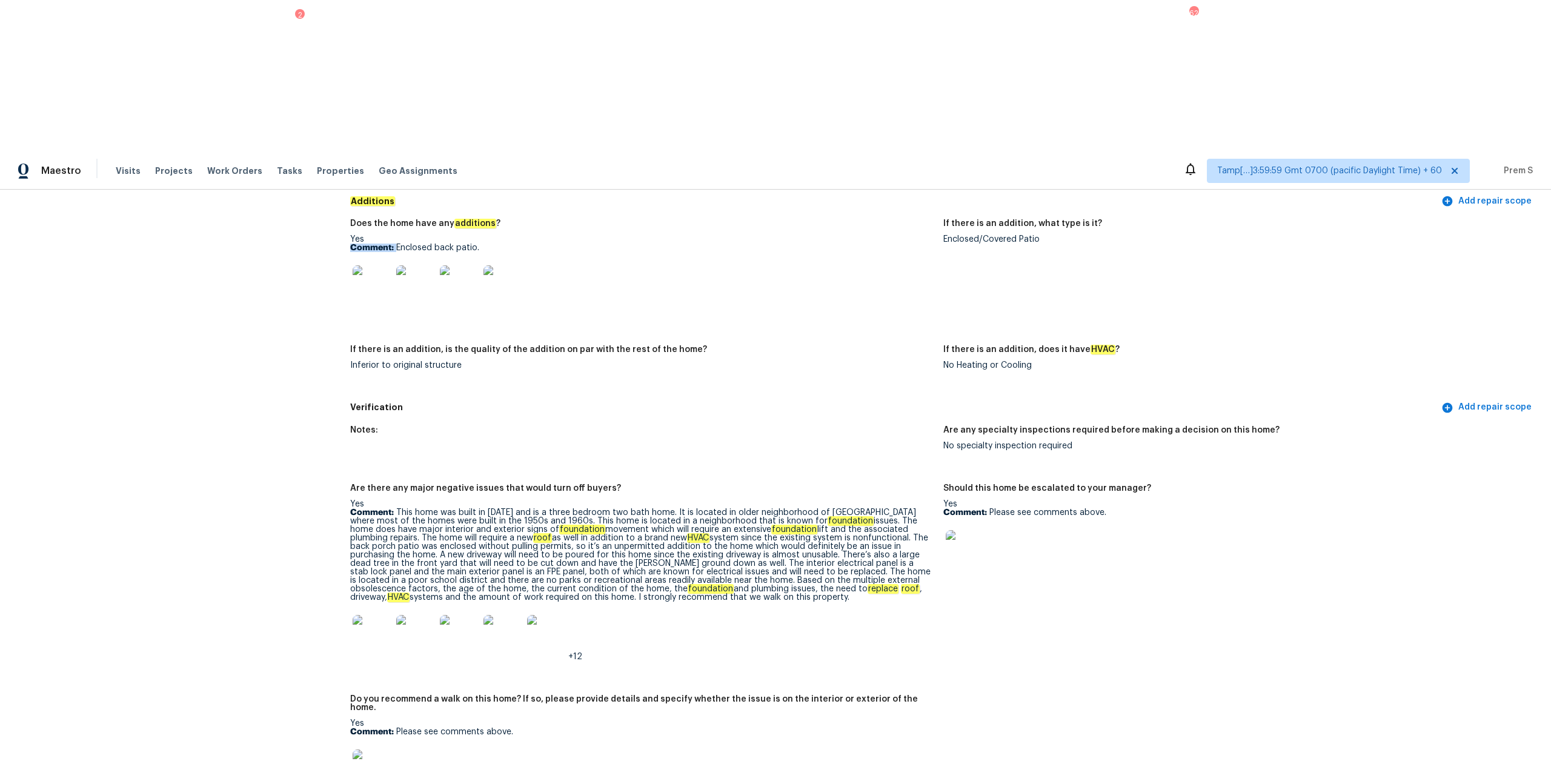
scroll to position [2533, 0]
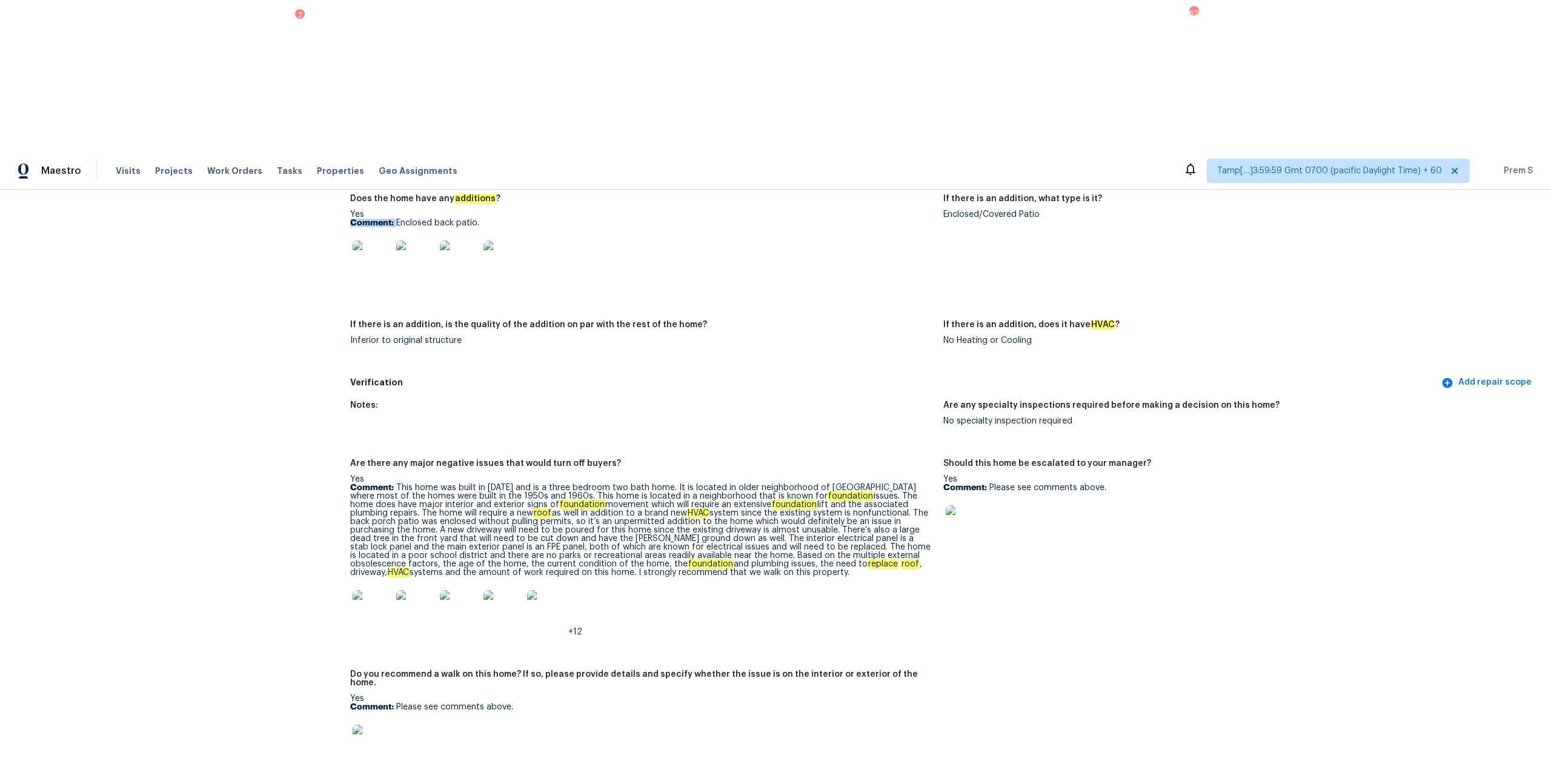
drag, startPoint x: 401, startPoint y: 330, endPoint x: 765, endPoint y: 417, distance: 374.3
click at [765, 423] on p "Comment: This home was built in 1954 and is a three bedroom two bath home. It i…" at bounding box center [642, 530] width 583 height 93
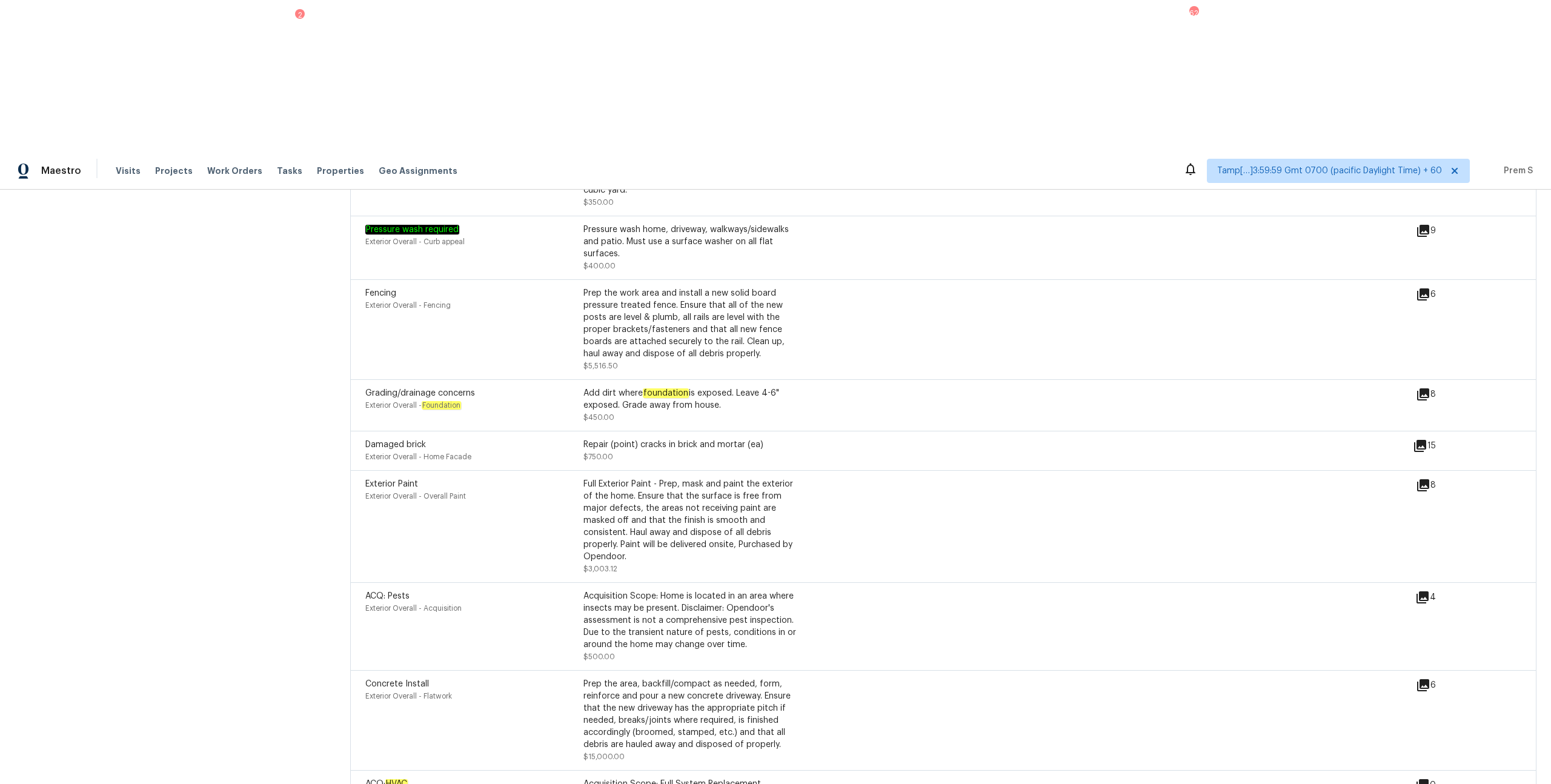
scroll to position [3615, 0]
click at [648, 423] on div "ACQ: HVAC Exterior Overall - HVAC Acquisition Scope: Full System Replacement $5…" at bounding box center [943, 792] width 1187 height 40
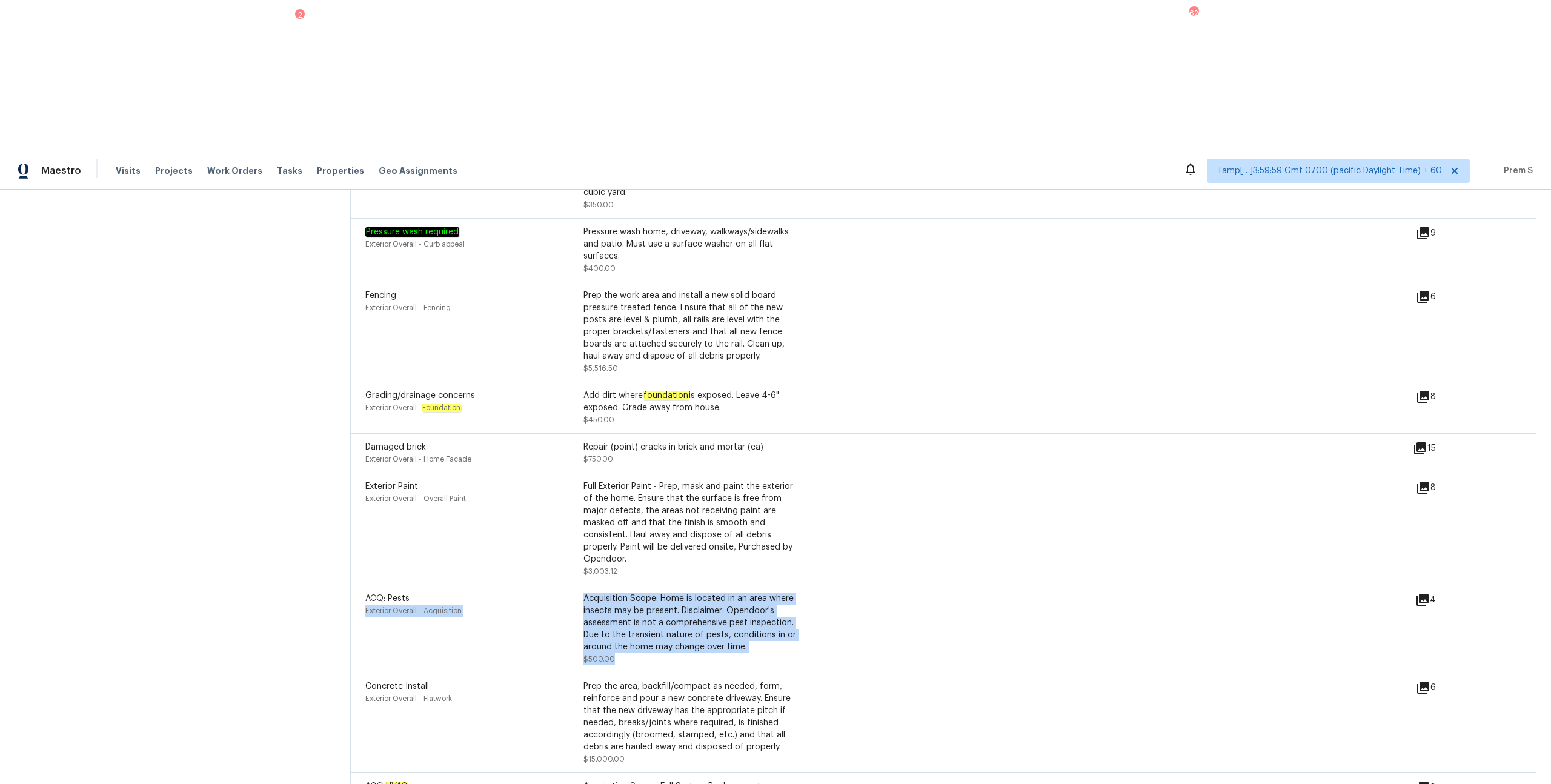
drag, startPoint x: 621, startPoint y: 484, endPoint x: 580, endPoint y: 420, distance: 76.0
click at [580, 423] on div "ACQ: Pests Exterior Overall - Acquisition Acquisition Scope: Home is located in…" at bounding box center [583, 629] width 436 height 73
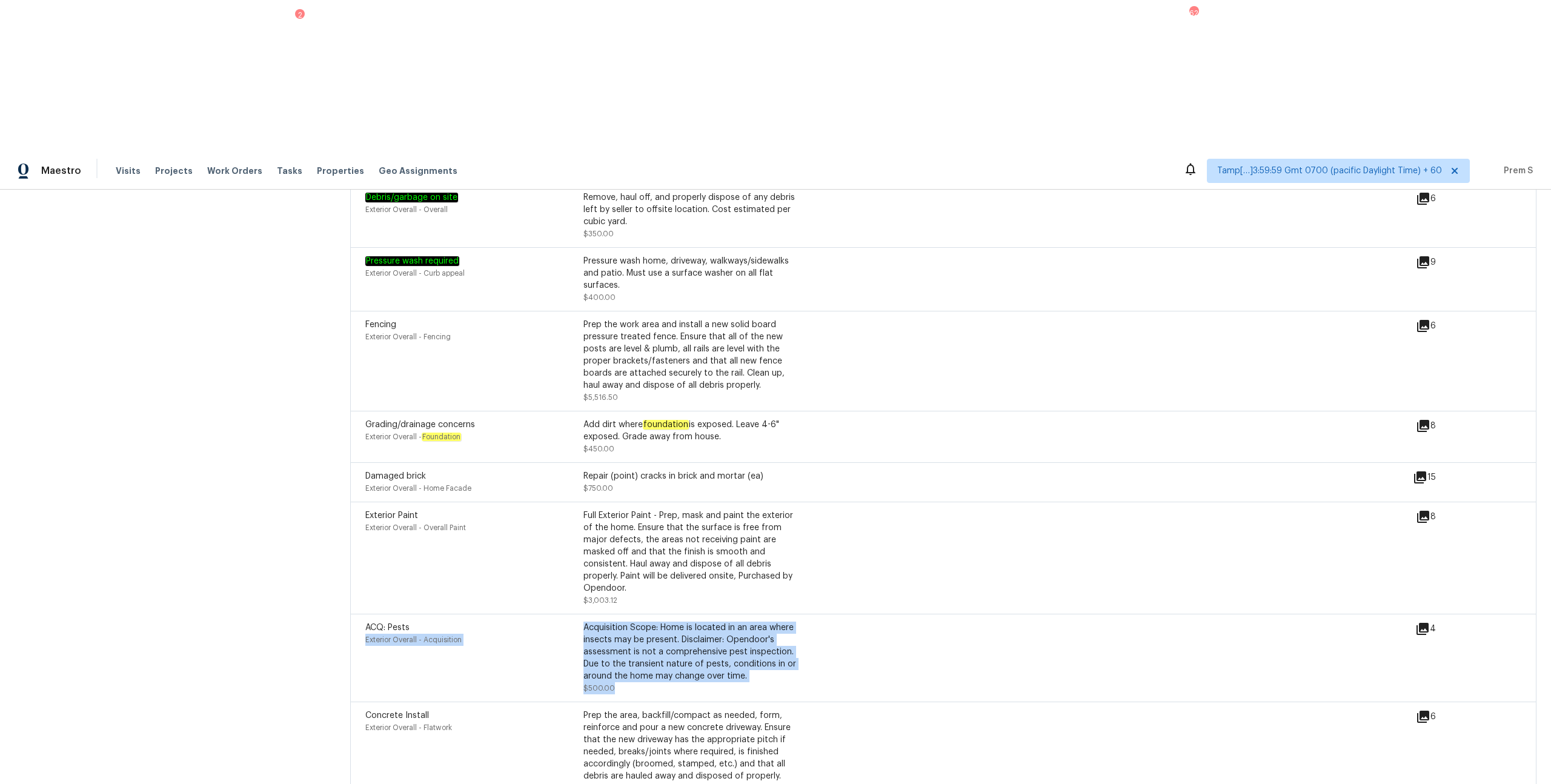
scroll to position [3581, 0]
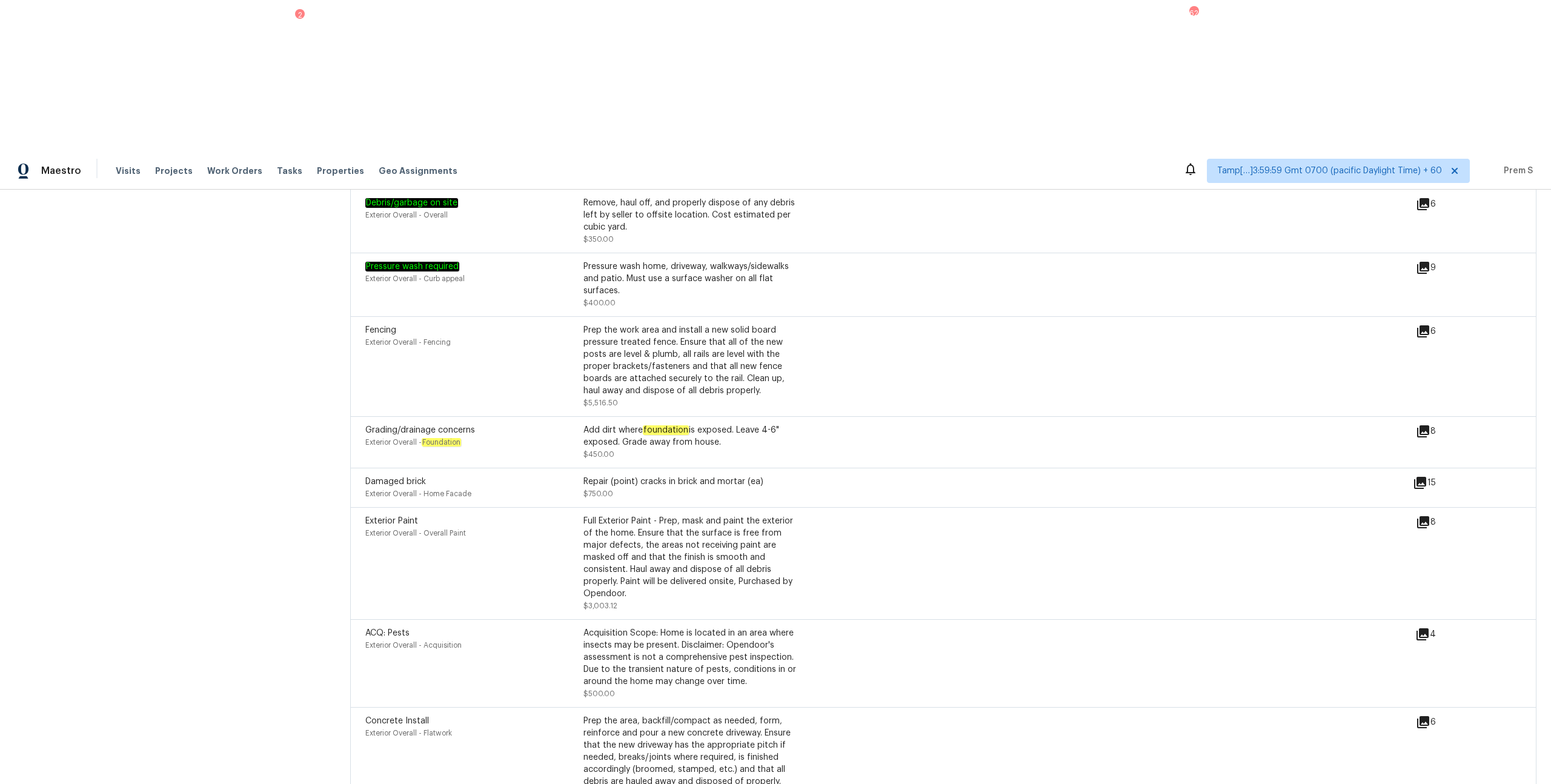
click at [625, 423] on div "Repair (point) cracks in brick and mortar (ea) $750.00" at bounding box center [692, 488] width 218 height 24
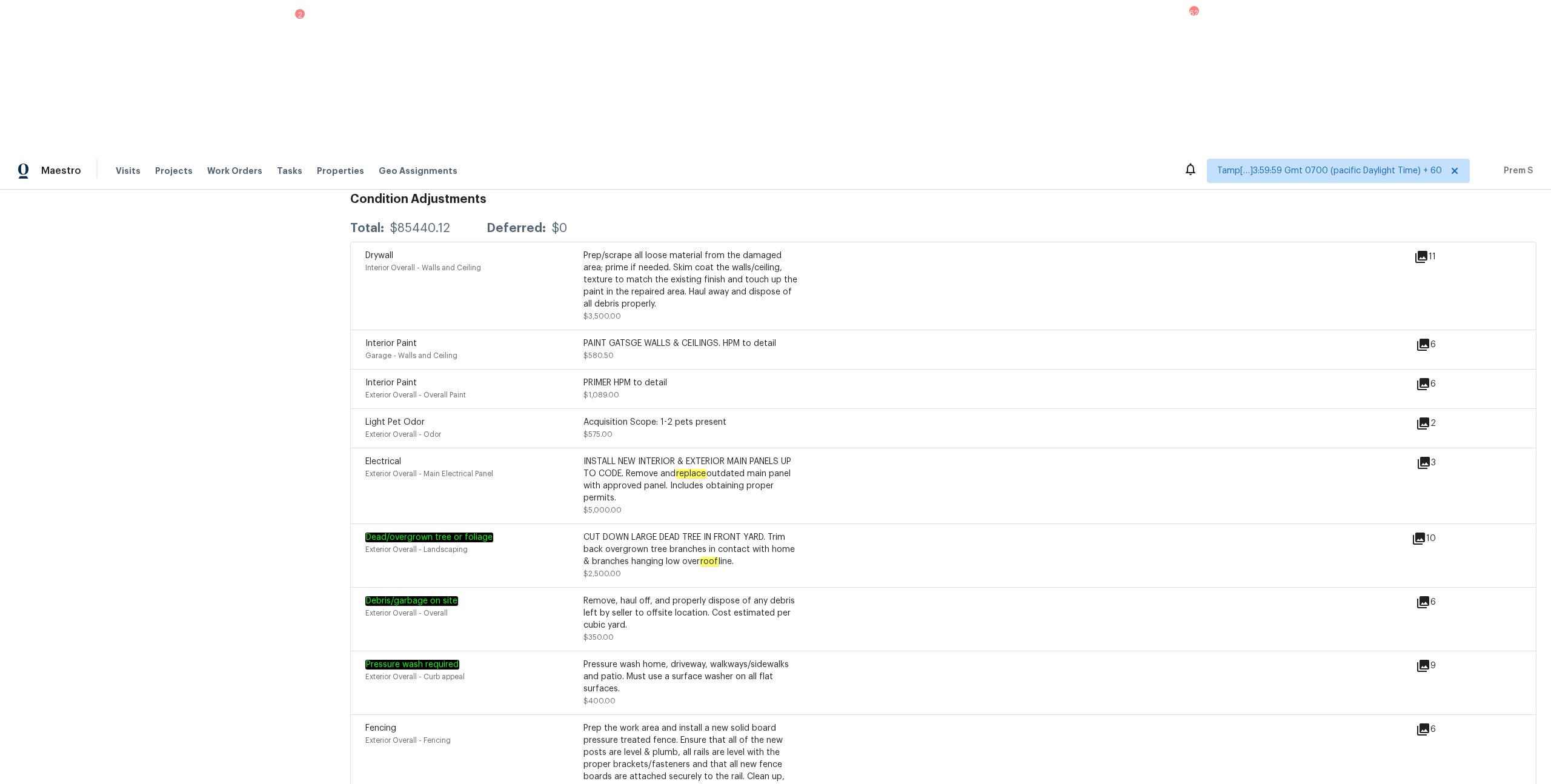
scroll to position [3179, 0]
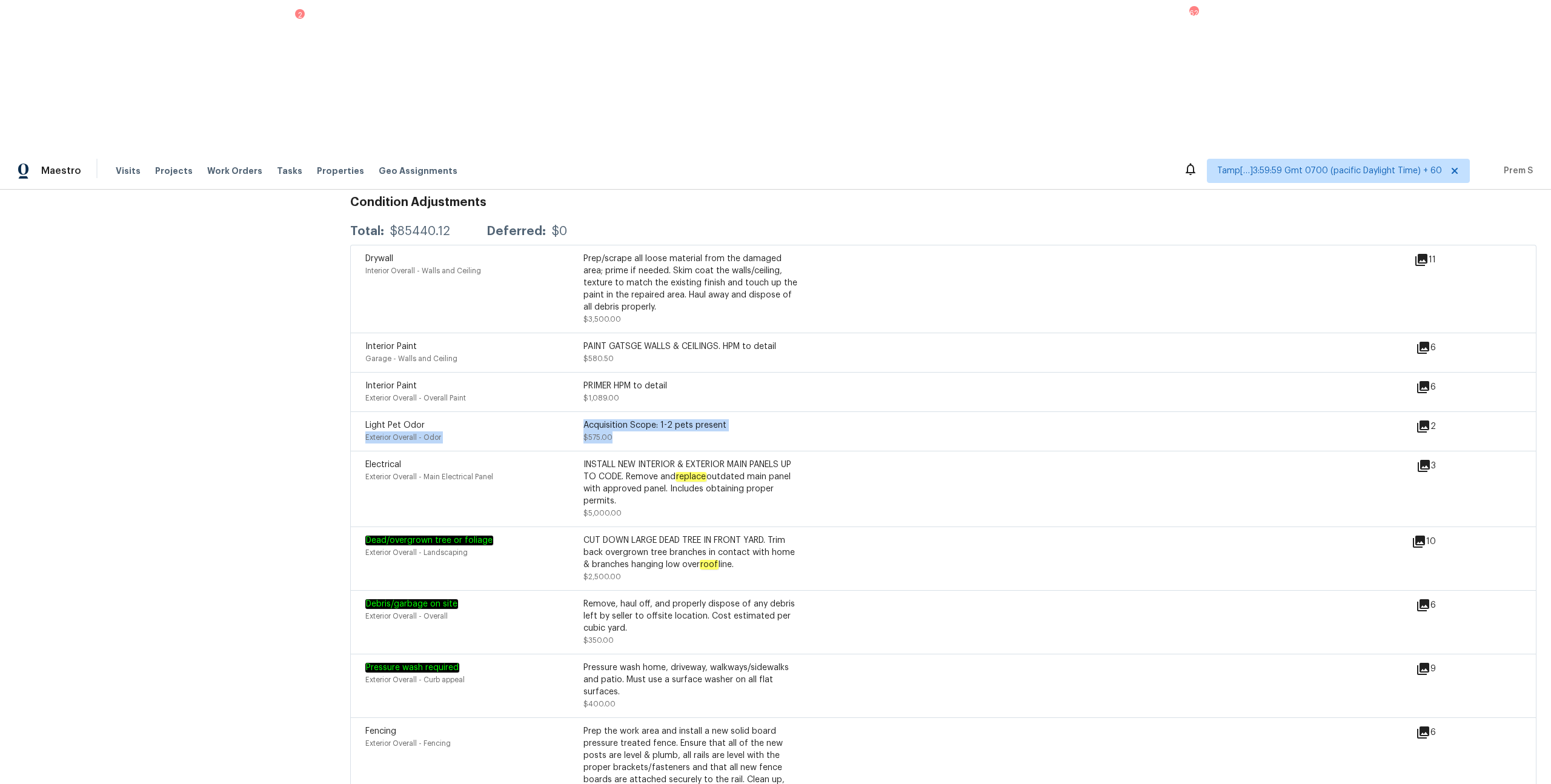
drag, startPoint x: 623, startPoint y: 275, endPoint x: 581, endPoint y: 266, distance: 43.0
click at [581, 419] on div "Light Pet Odor Exterior Overall - Odor Acquisition Scope: 1-2 pets present $575…" at bounding box center [583, 431] width 436 height 24
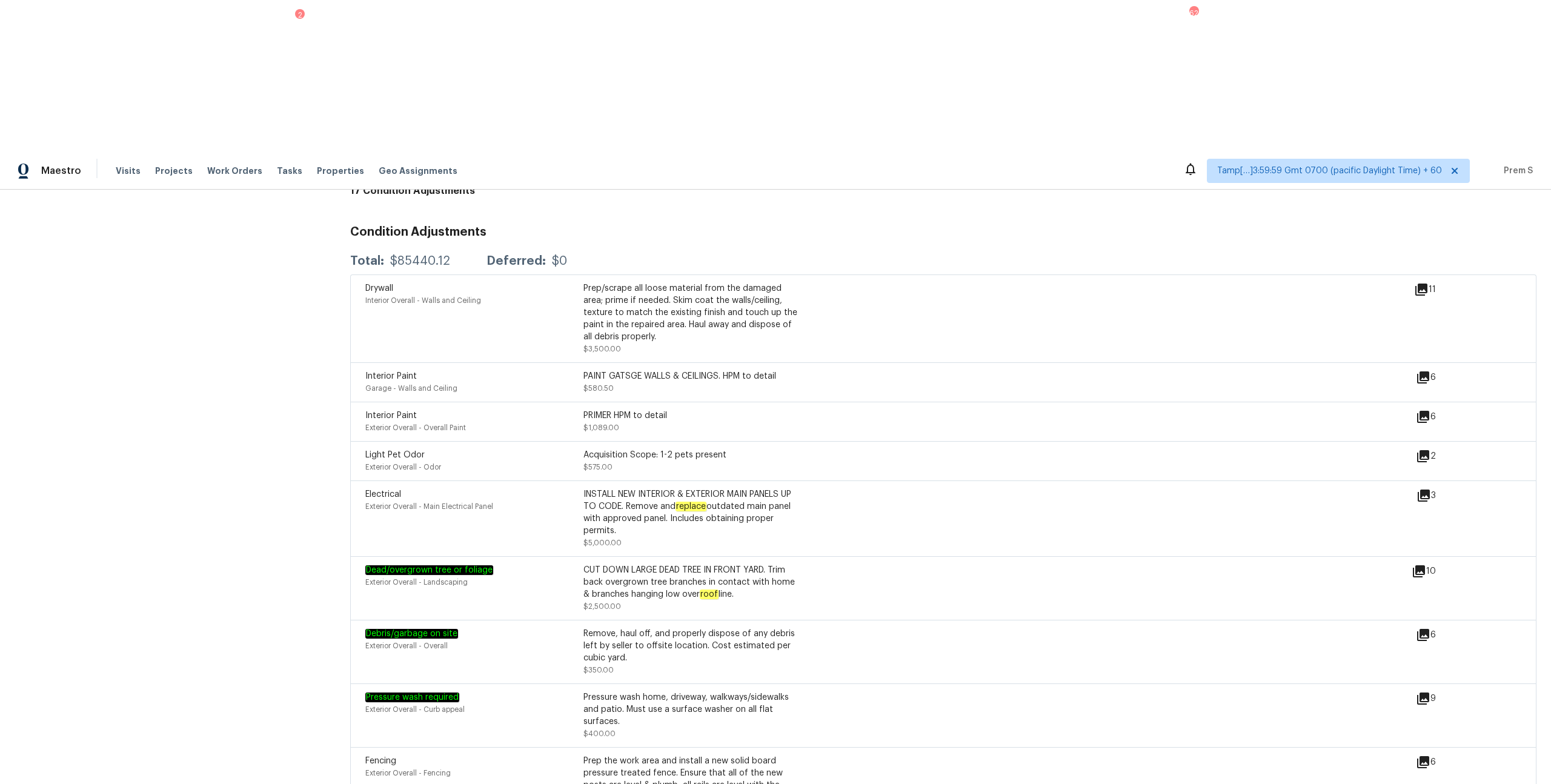
drag, startPoint x: 585, startPoint y: 251, endPoint x: 655, endPoint y: 258, distance: 70.3
click at [655, 409] on div "PRIMER HPM to detail $1,089.00" at bounding box center [692, 421] width 218 height 24
drag, startPoint x: 395, startPoint y: 95, endPoint x: 447, endPoint y: 96, distance: 52.0
click at [447, 255] on div "Total: $85440.12 Deferred: $0" at bounding box center [459, 261] width 217 height 12
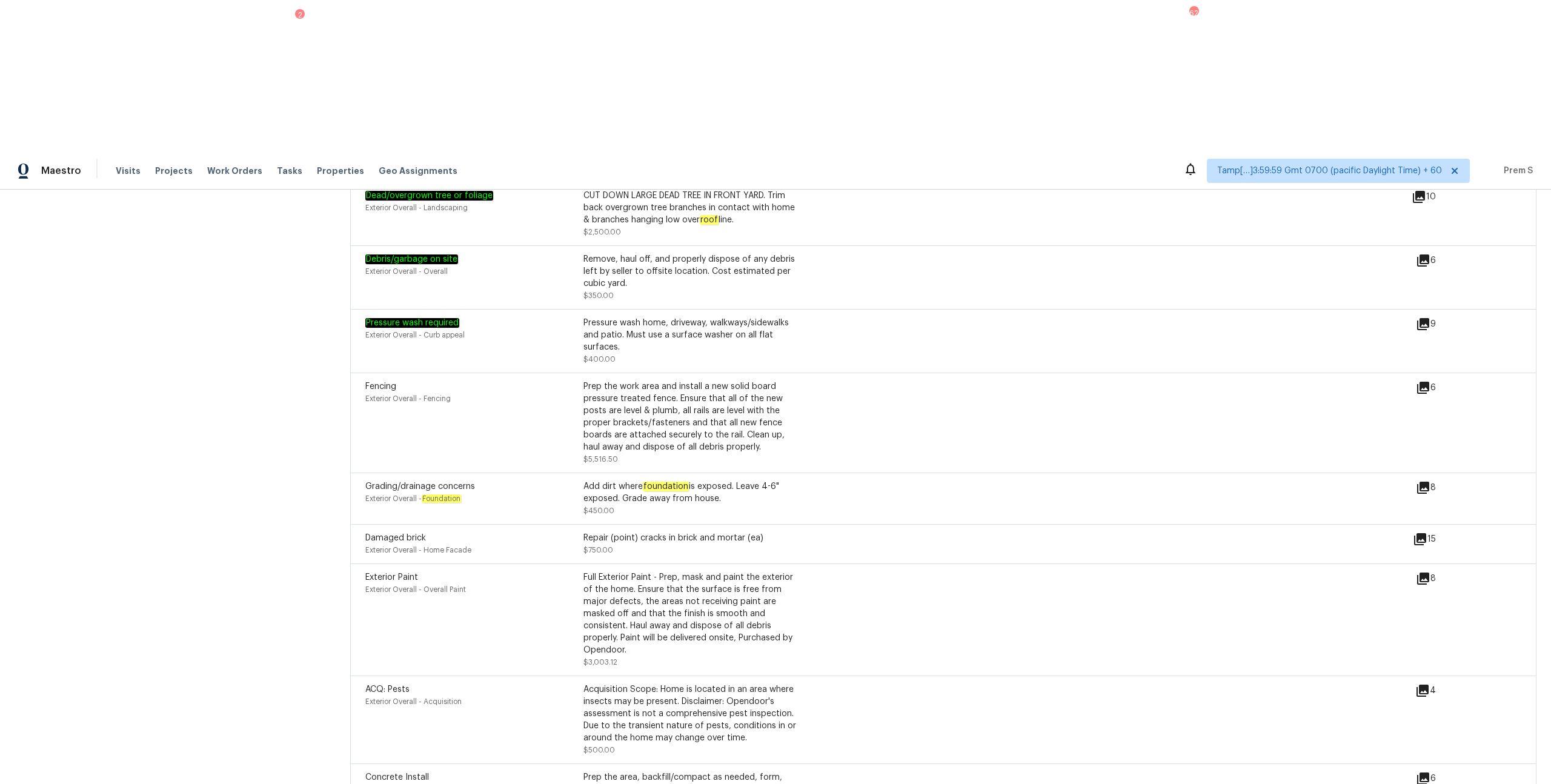
scroll to position [3696, 0]
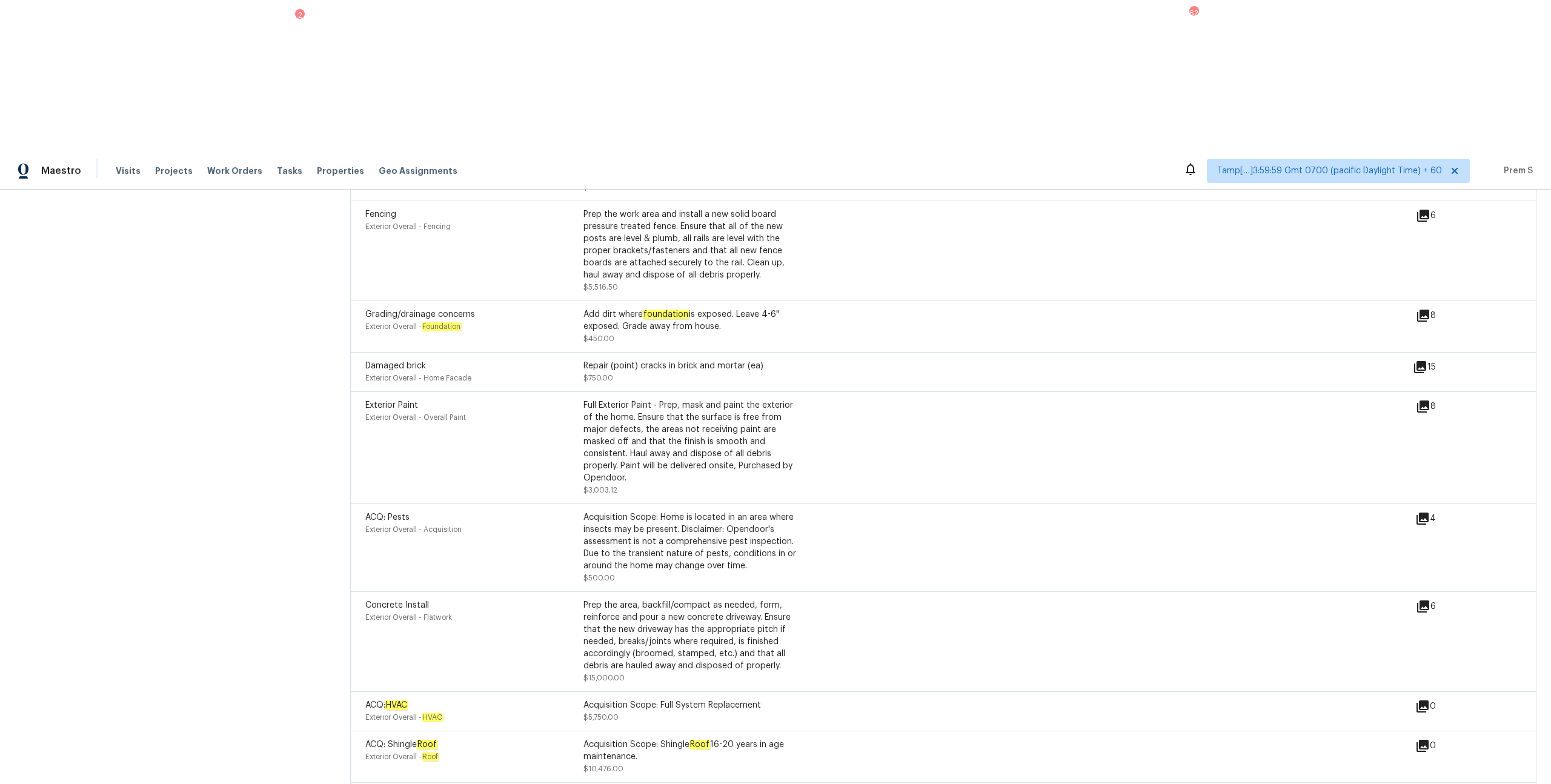
drag, startPoint x: 645, startPoint y: 747, endPoint x: 575, endPoint y: 624, distance: 141.5
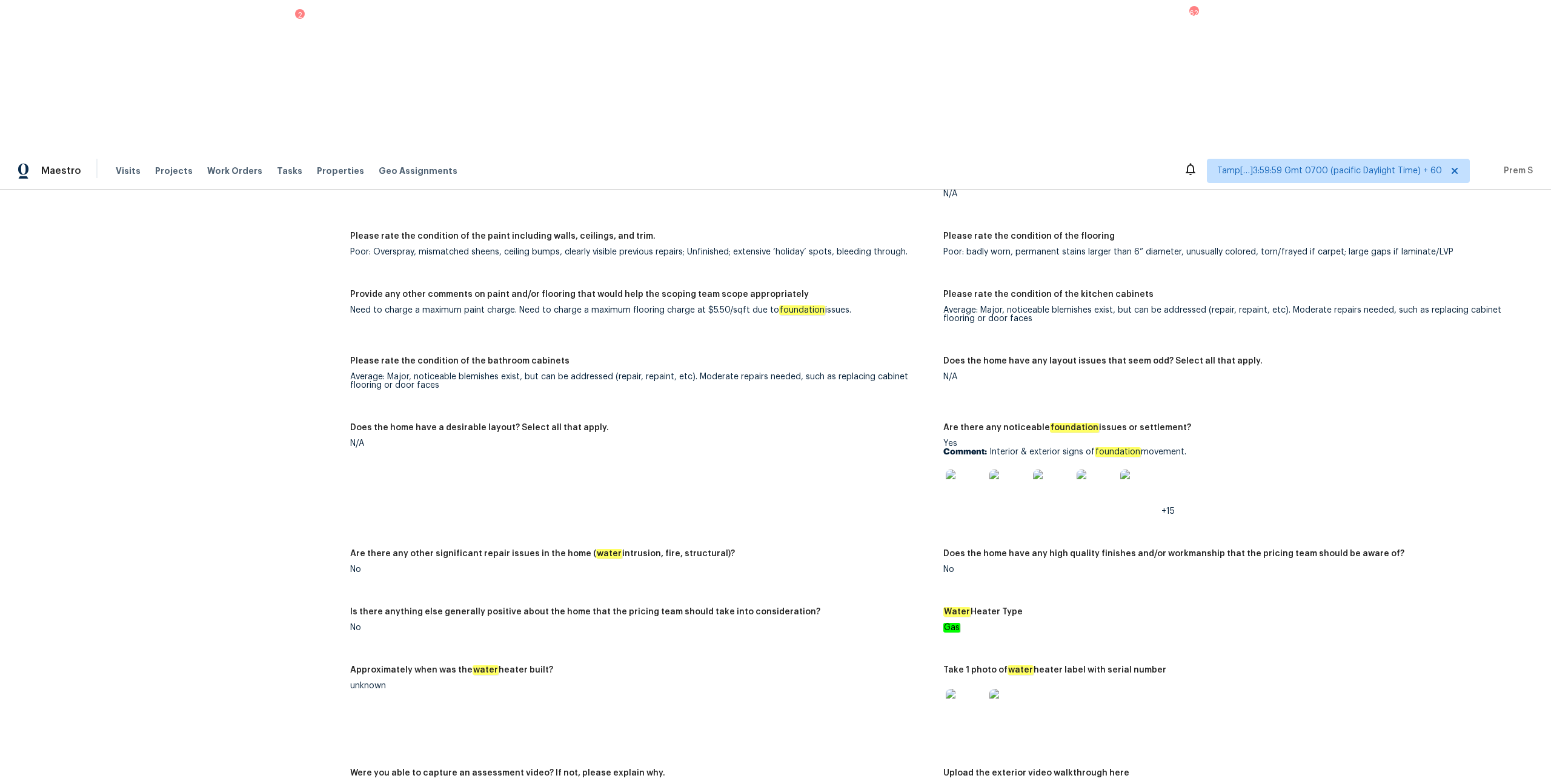
scroll to position [1532, 0]
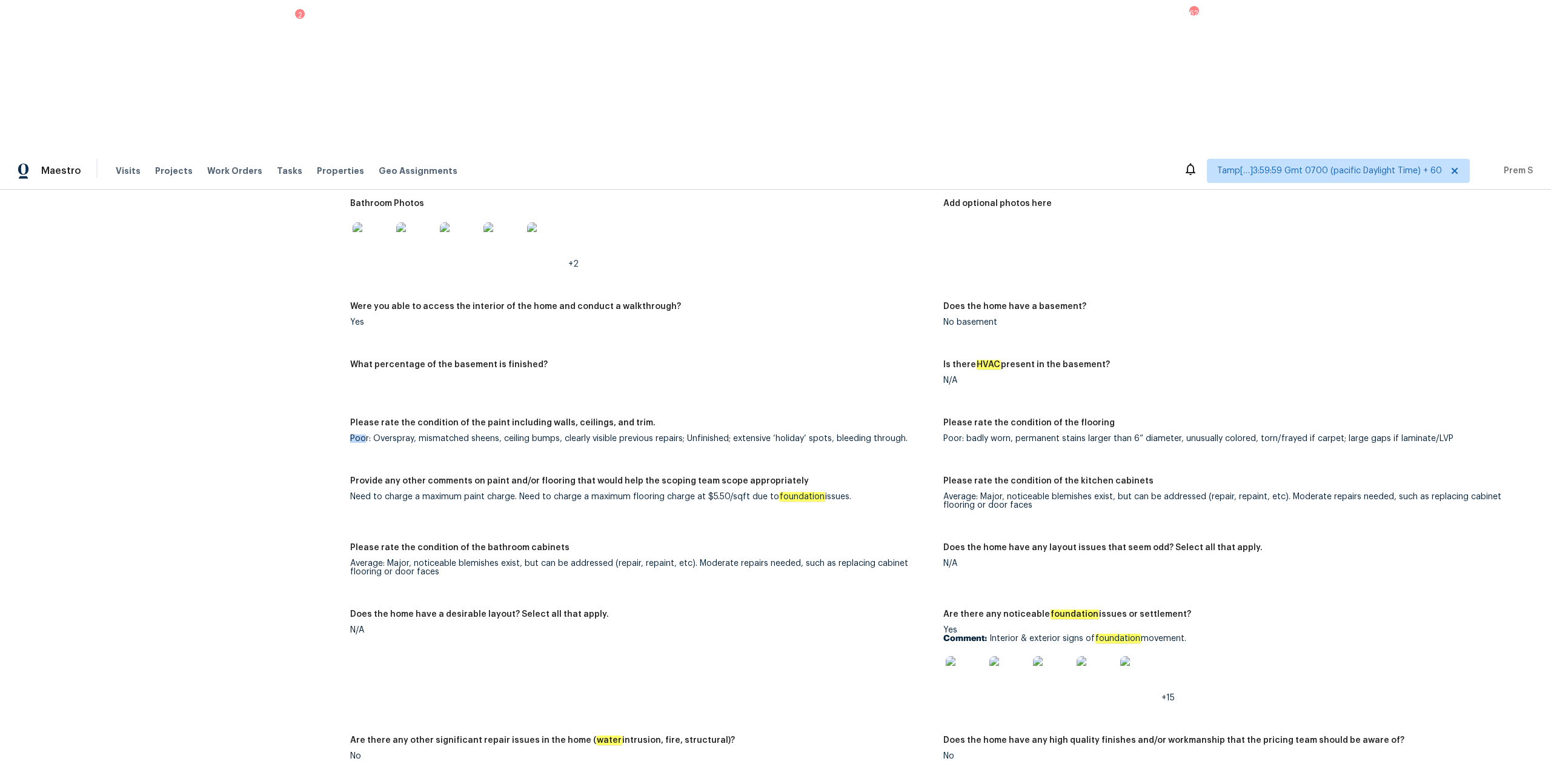
drag, startPoint x: 366, startPoint y: 278, endPoint x: 482, endPoint y: 272, distance: 116.2
click at [482, 419] on figure "Please rate the condition of the paint including walls, ceilings, and trim. Poo…" at bounding box center [647, 440] width 593 height 43
drag, startPoint x: 699, startPoint y: 340, endPoint x: 818, endPoint y: 338, distance: 119.0
click at [819, 423] on div "Need to charge a maximum paint charge. Need to charge a maximum flooring charge…" at bounding box center [642, 496] width 583 height 9
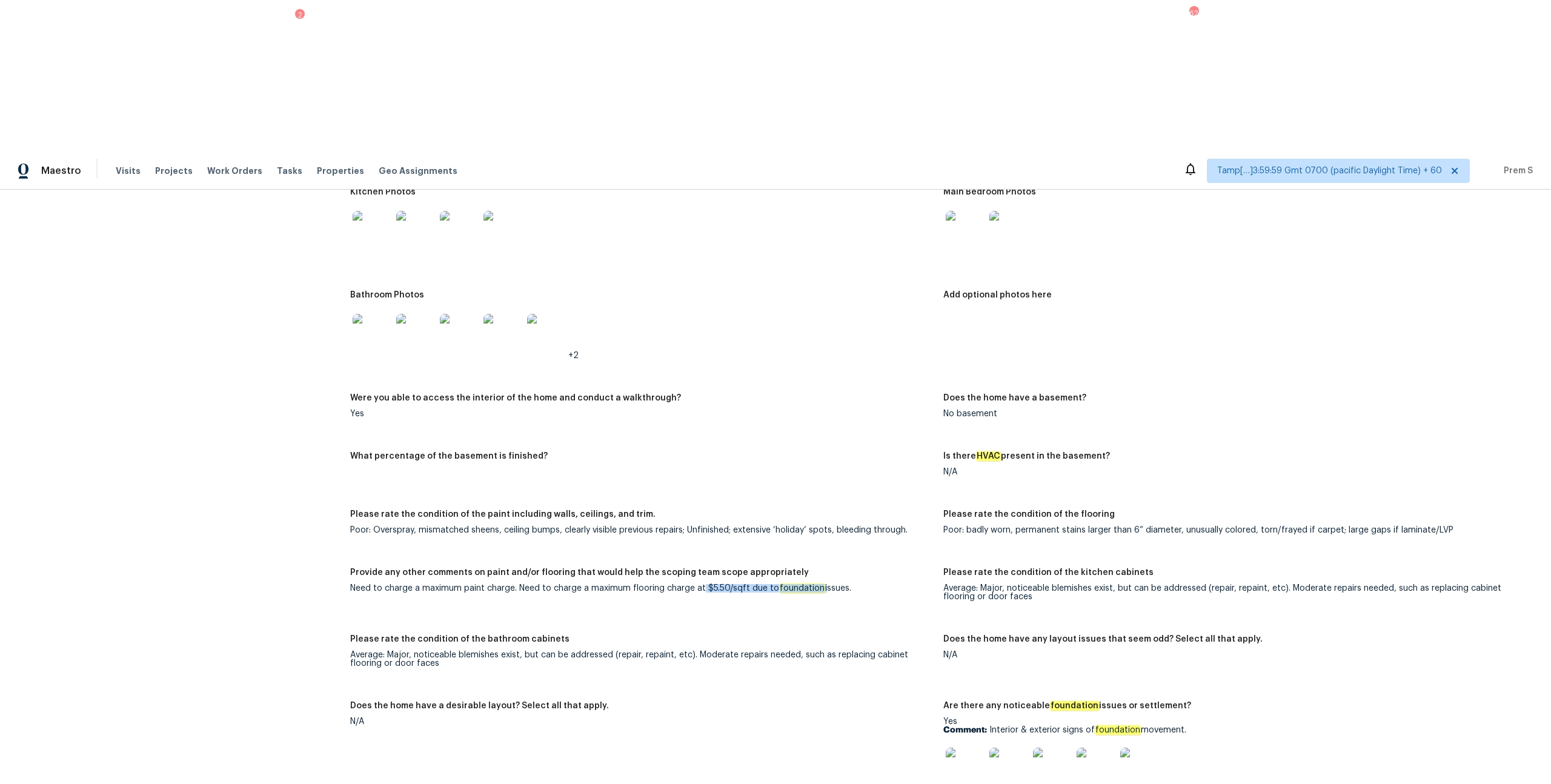
scroll to position [1462, 0]
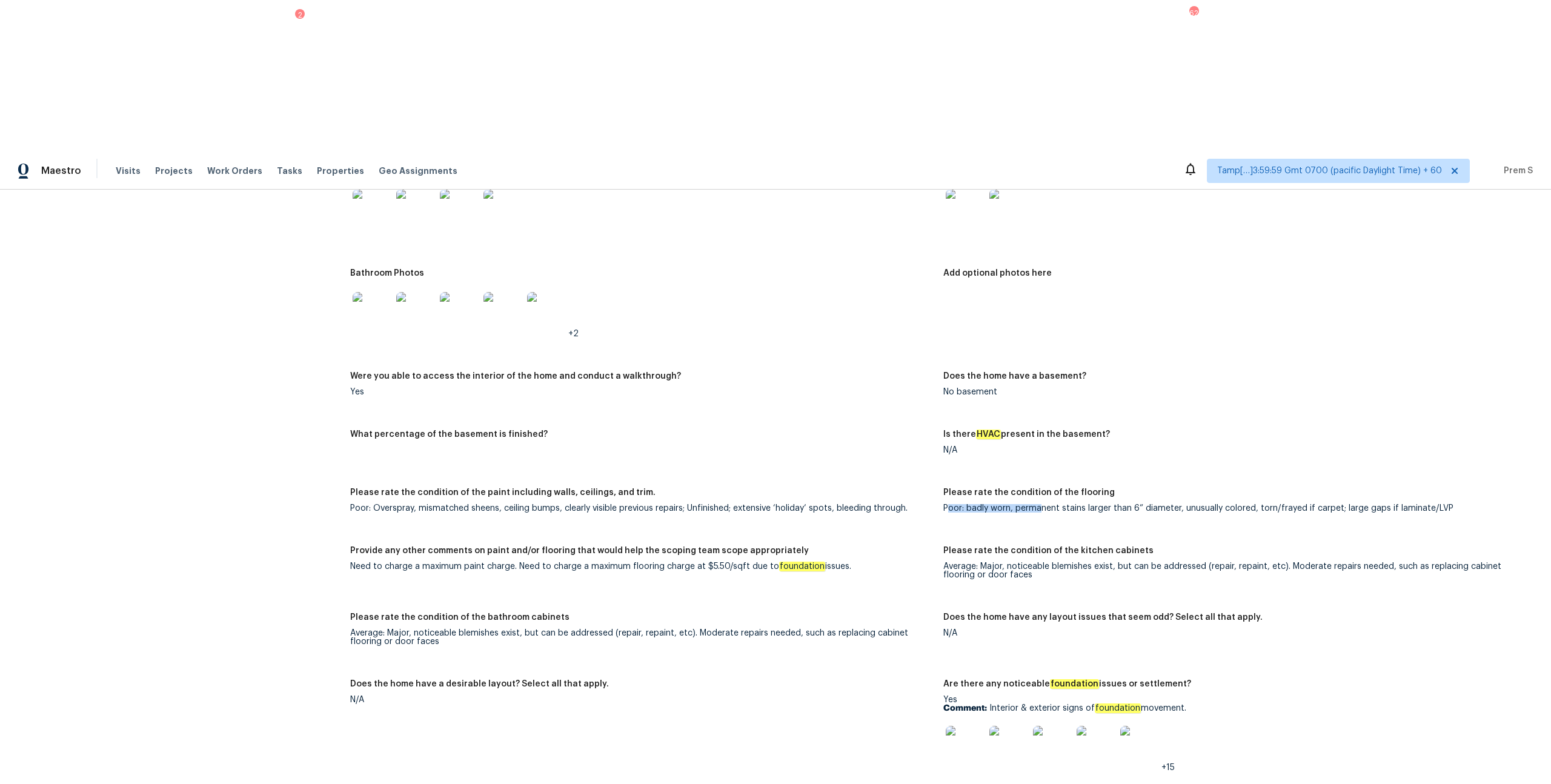
drag, startPoint x: 947, startPoint y: 352, endPoint x: 1039, endPoint y: 351, distance: 92.0
click at [872, 423] on div "Poor: badly worn, permanent stains larger than 6” diameter, unusually colored, …" at bounding box center [1235, 508] width 583 height 9
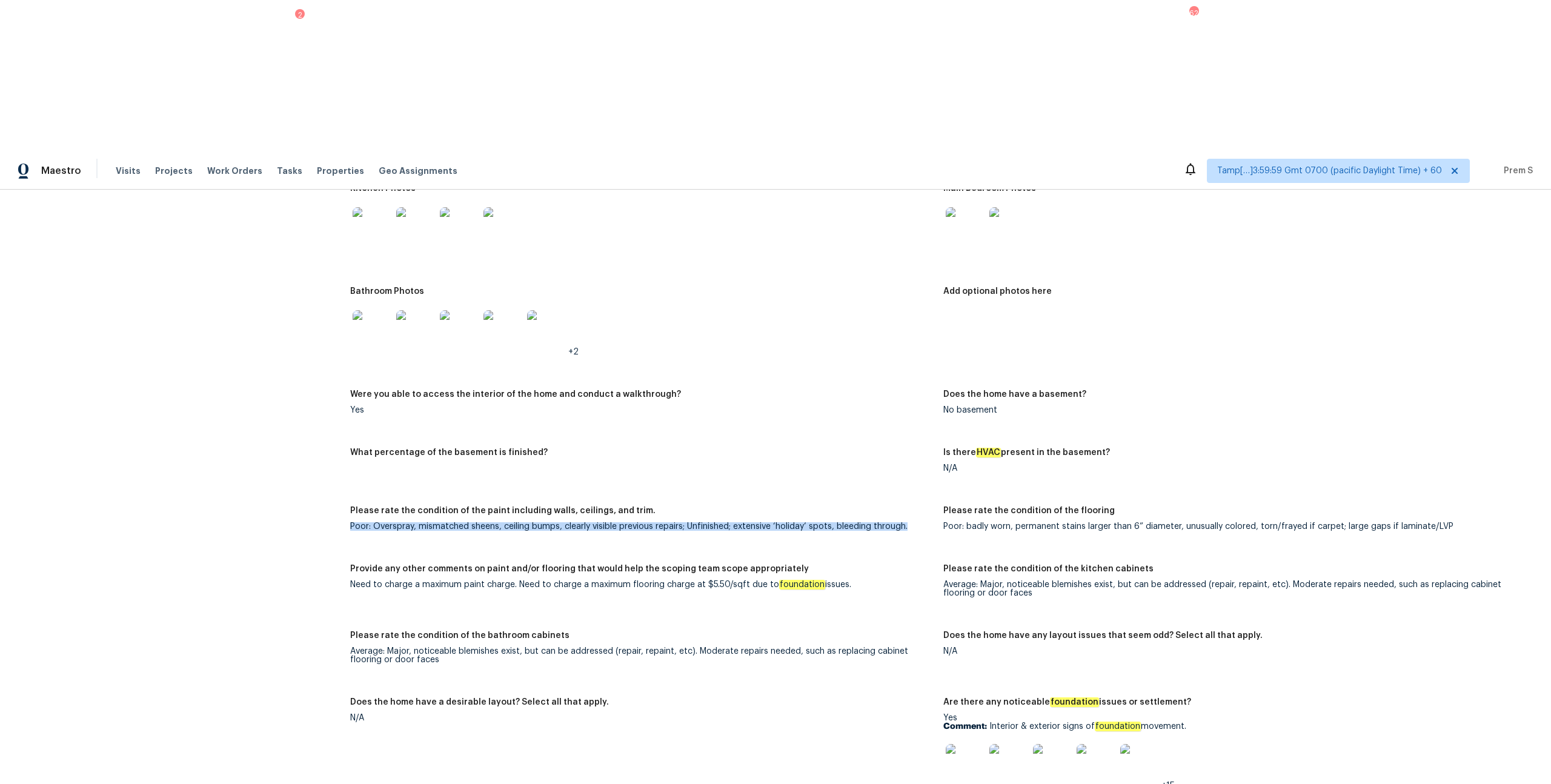
drag, startPoint x: 358, startPoint y: 372, endPoint x: 466, endPoint y: 360, distance: 108.7
click at [466, 423] on figure "Please rate the condition of the paint including walls, ceilings, and trim. Poo…" at bounding box center [647, 528] width 593 height 43
click at [363, 423] on div "Poor: Overspray, mismatched sheens, ceiling bumps, clearly visible previous rep…" at bounding box center [642, 526] width 583 height 9
click at [636, 423] on figure "Please rate the condition of the paint including walls, ceilings, and trim. Poo…" at bounding box center [647, 528] width 593 height 43
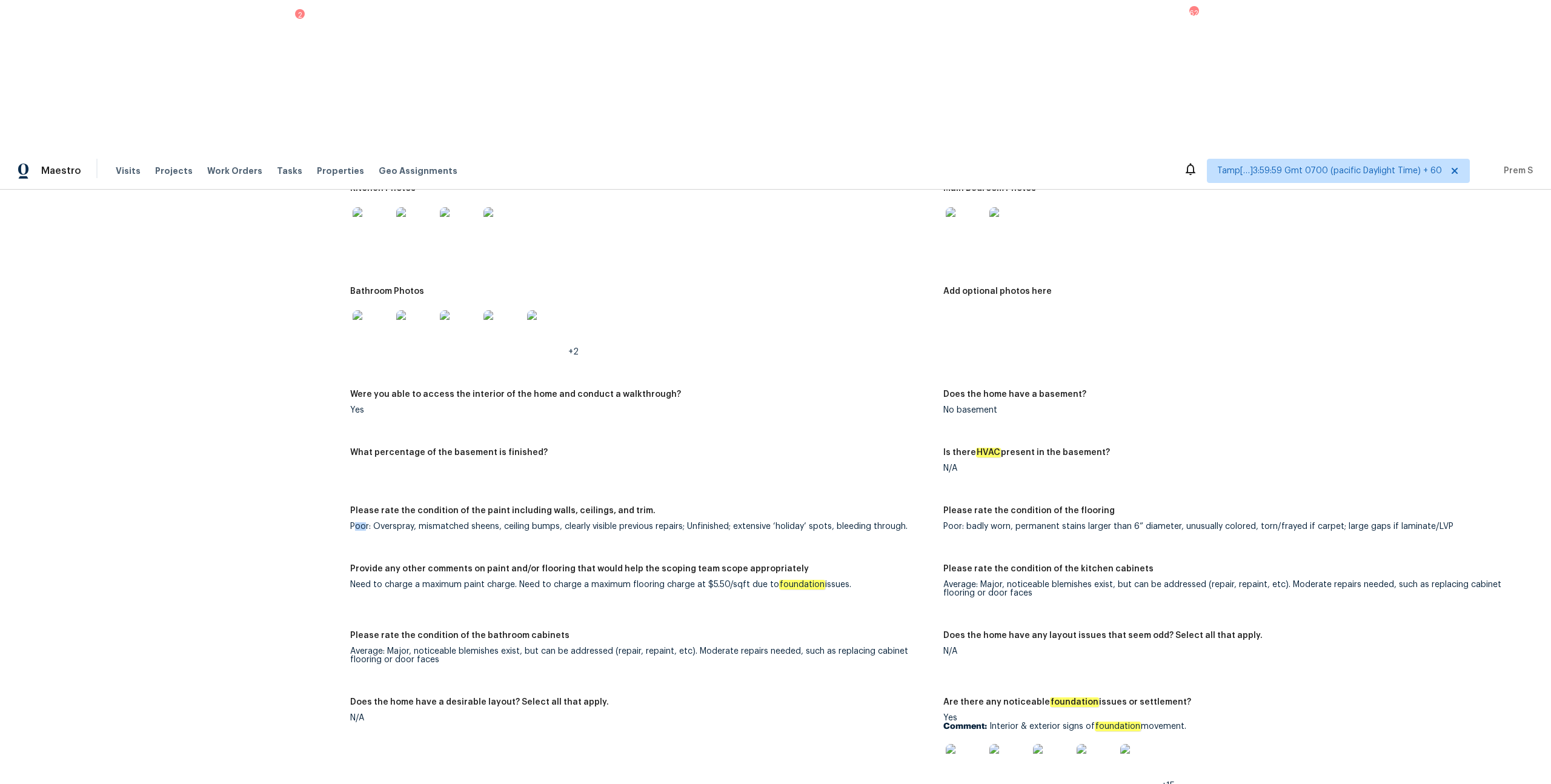
drag, startPoint x: 364, startPoint y: 367, endPoint x: 354, endPoint y: 367, distance: 10.0
click at [354, 423] on div "Poor: Overspray, mismatched sheens, ceiling bumps, clearly visible previous rep…" at bounding box center [642, 526] width 583 height 9
click at [353, 423] on div "Poor: Overspray, mismatched sheens, ceiling bumps, clearly visible previous rep…" at bounding box center [642, 526] width 583 height 9
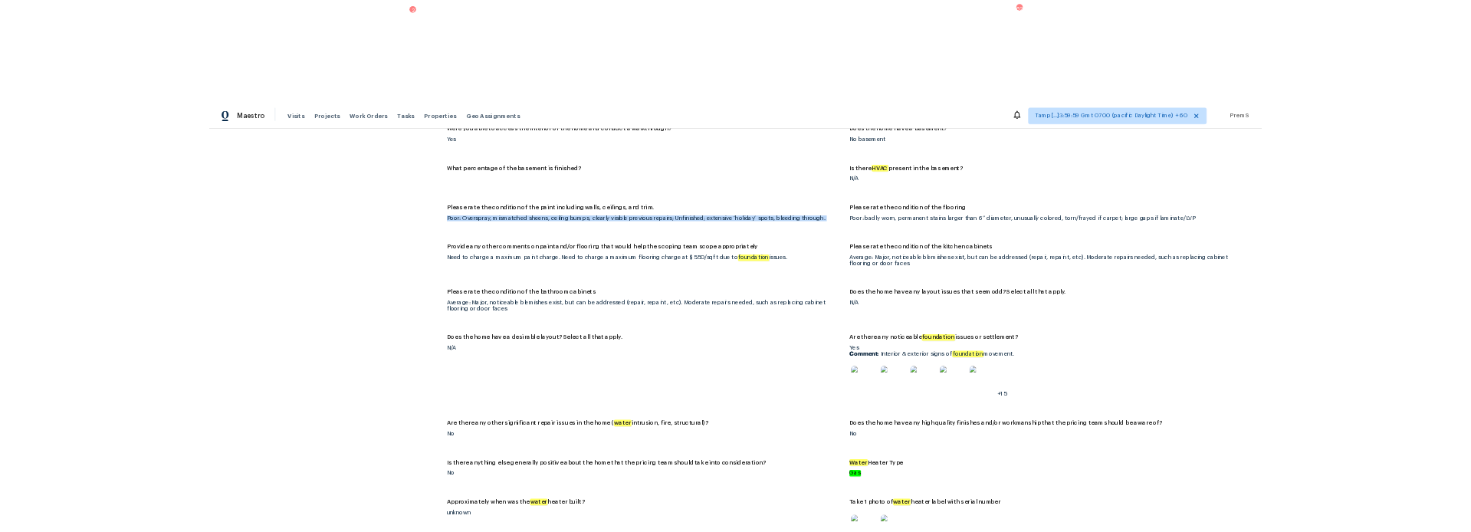
scroll to position [2079, 0]
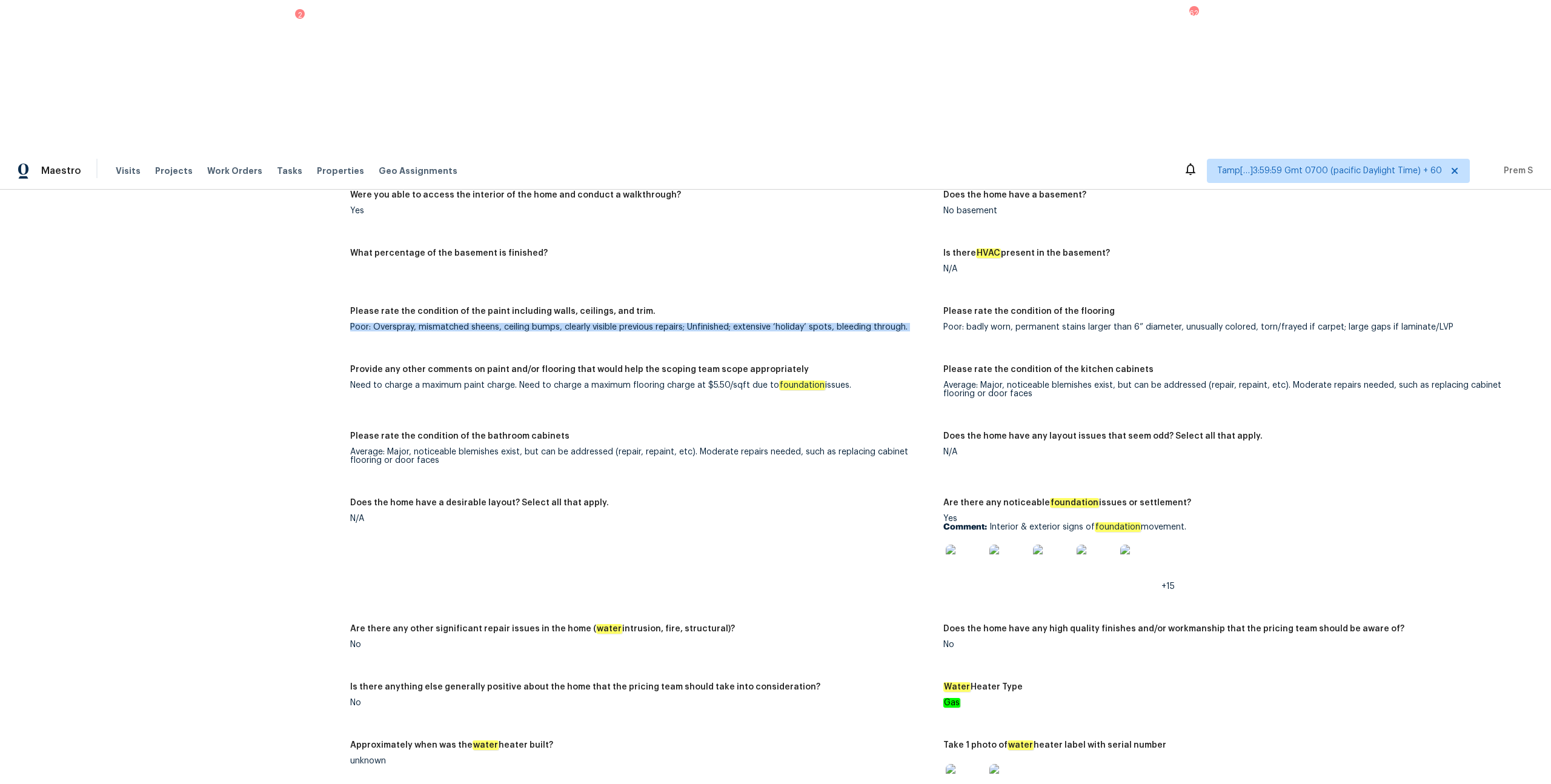
click at [872, 423] on img at bounding box center [964, 564] width 39 height 39
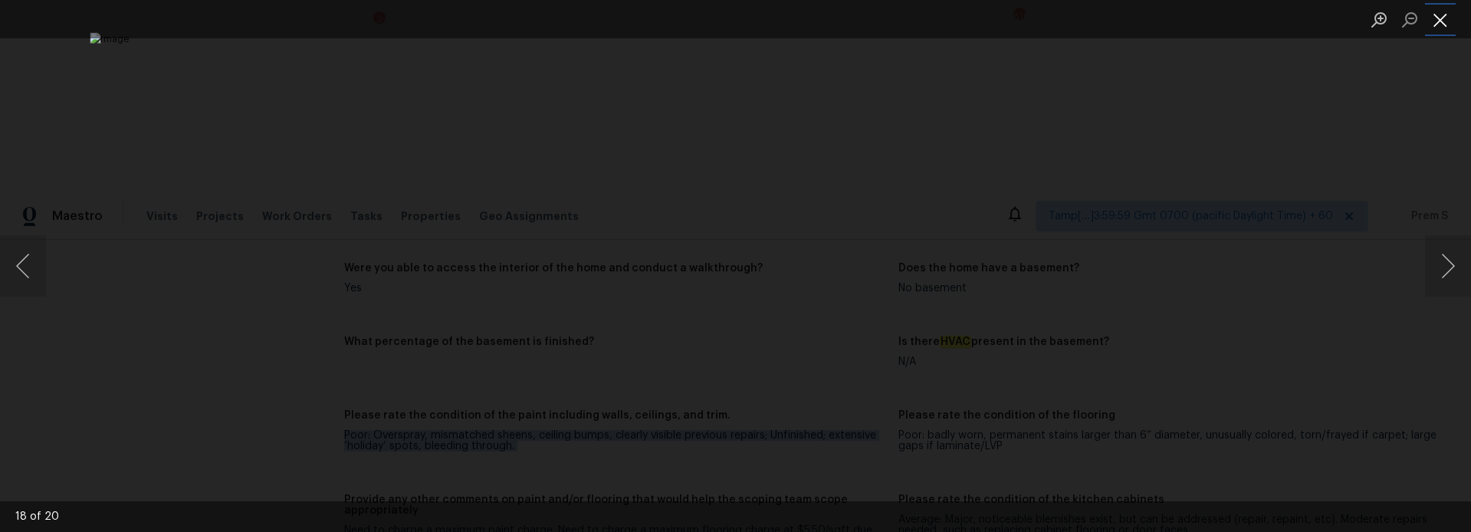
click at [1103, 22] on button "Close lightbox" at bounding box center [1440, 19] width 31 height 27
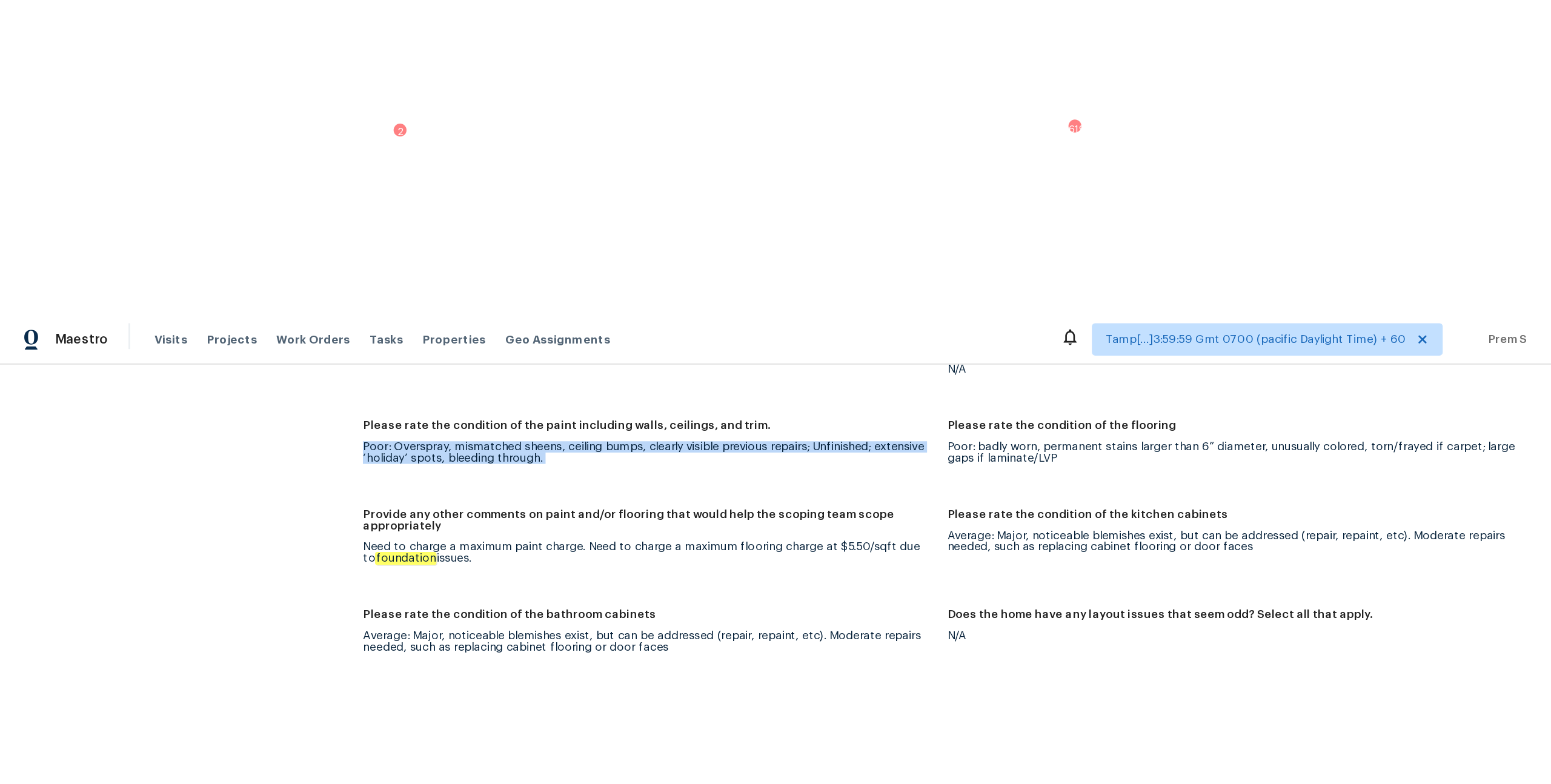
scroll to position [1739, 0]
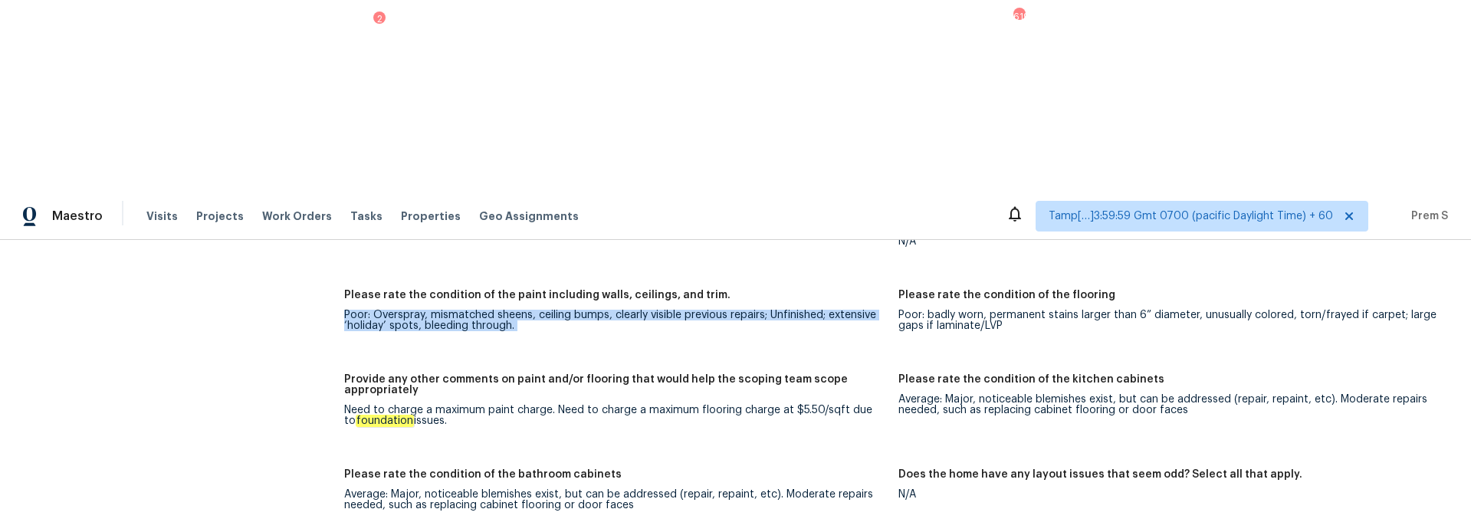
click at [924, 394] on div "Average: Major, noticeable blemishes exist, but can be addressed (repair, repai…" at bounding box center [1169, 404] width 542 height 21
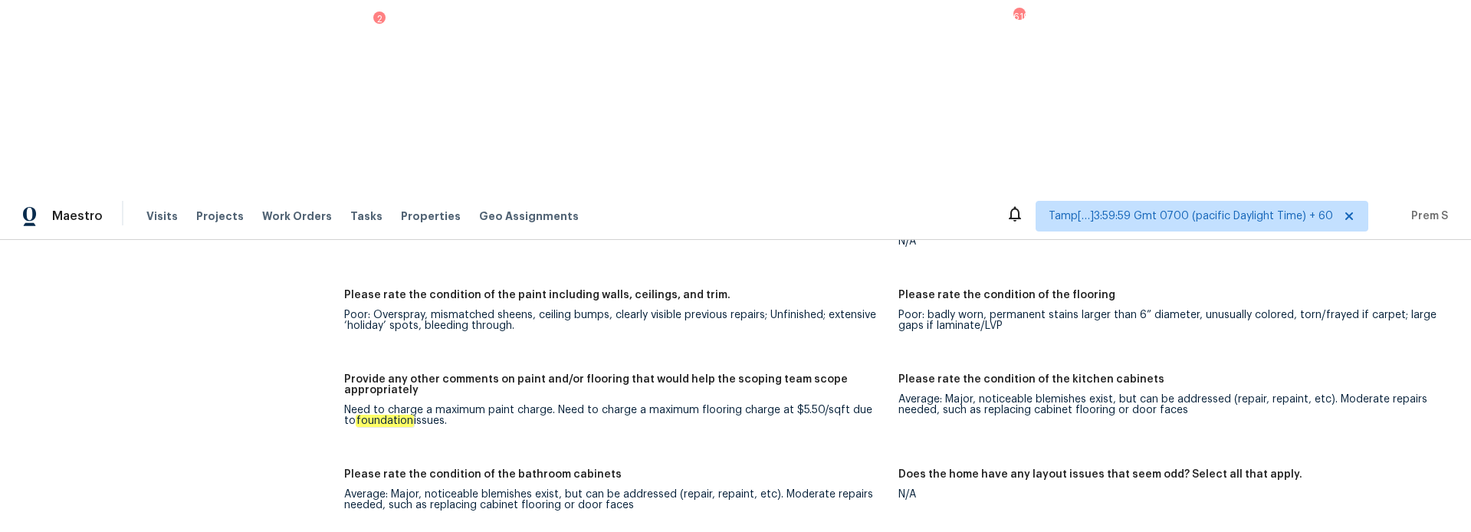
click at [924, 394] on div "Average: Major, noticeable blemishes exist, but can be addressed (repair, repai…" at bounding box center [1169, 404] width 542 height 21
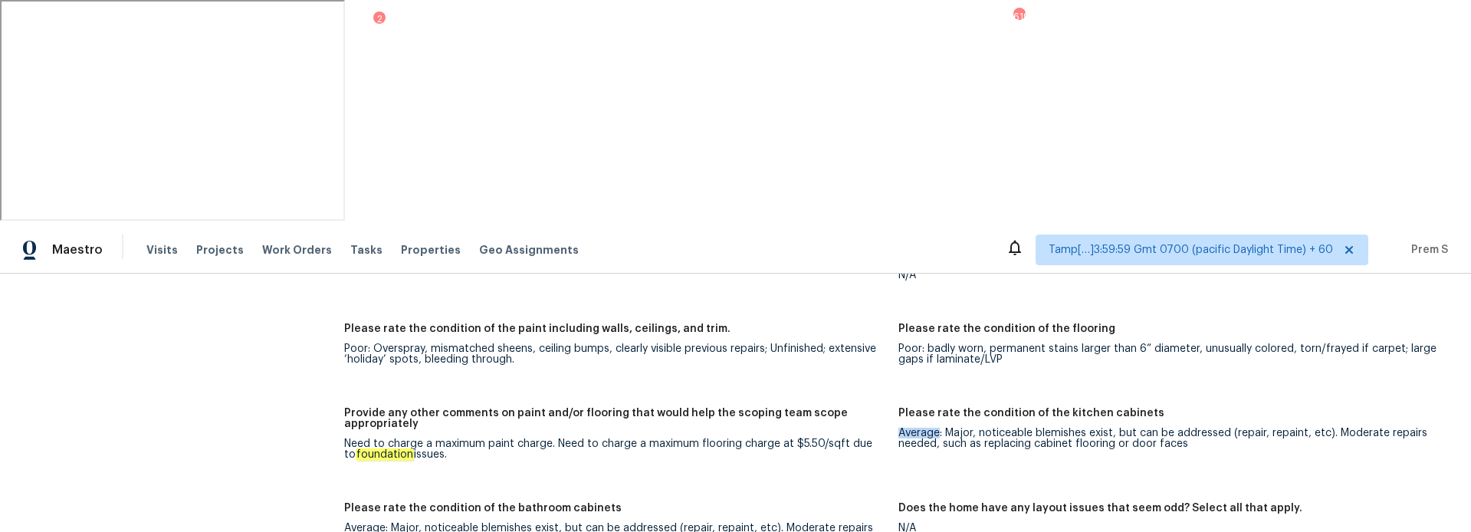
click at [407, 523] on div "Average: Major, noticeable blemishes exist, but can be addressed (repair, repai…" at bounding box center [615, 533] width 542 height 21
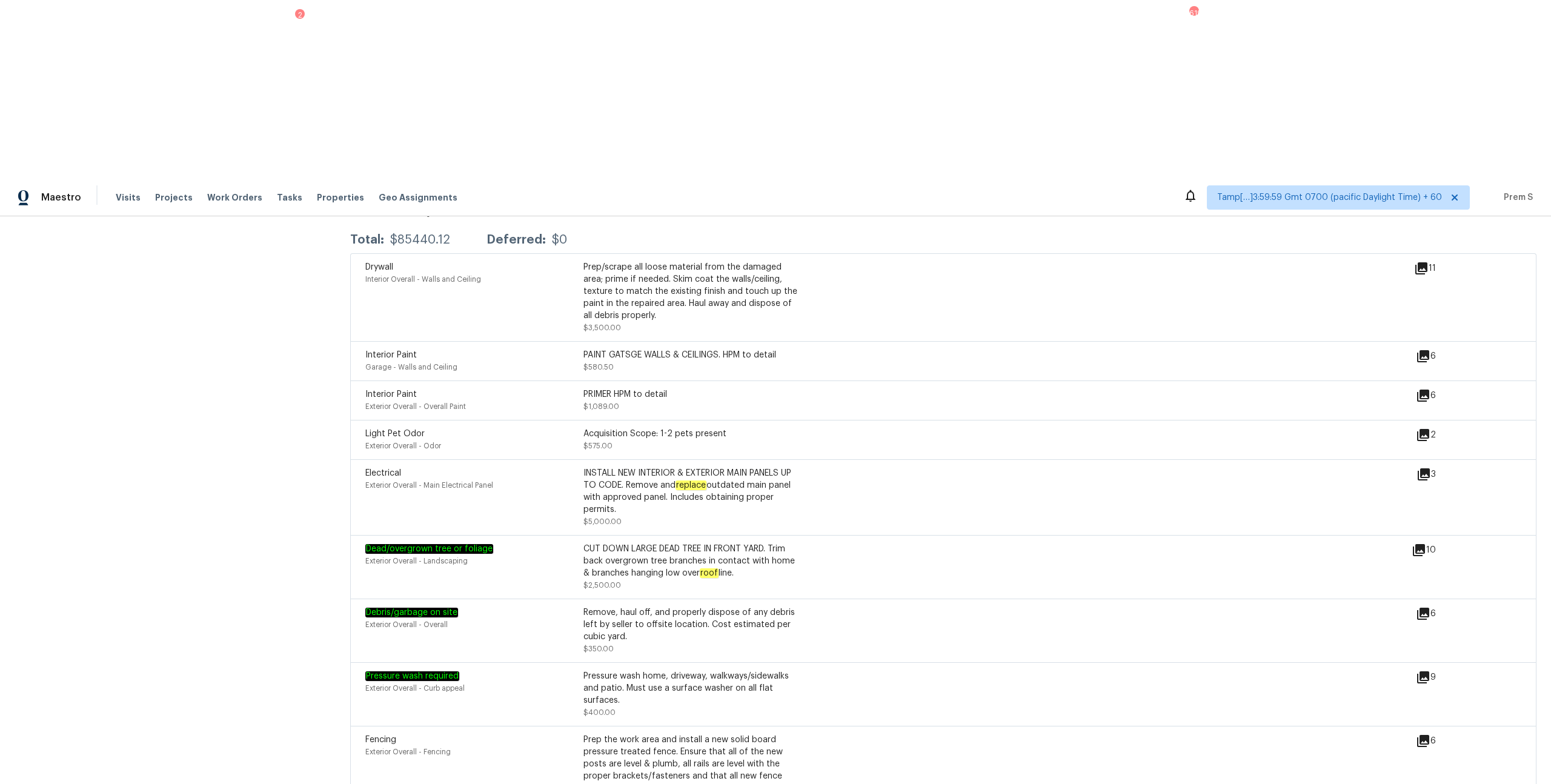
scroll to position [3196, 0]
drag, startPoint x: 450, startPoint y: 175, endPoint x: 602, endPoint y: 172, distance: 152.0
click at [602, 351] on div "Interior Paint Garage - Walls and Ceiling PAINT GATSGE WALLS & CEILINGS. HPM to…" at bounding box center [583, 363] width 436 height 24
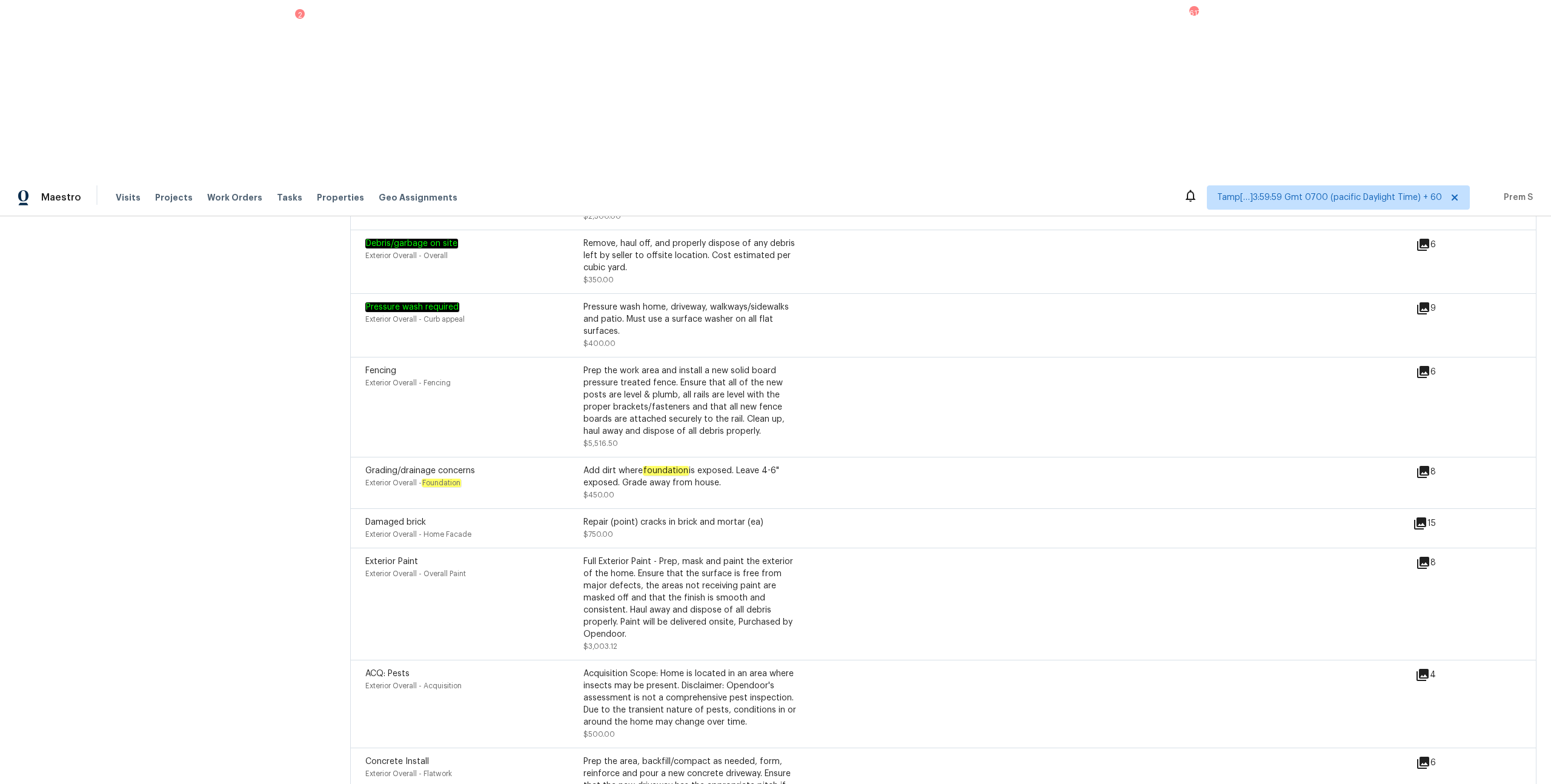
scroll to position [3527, 0]
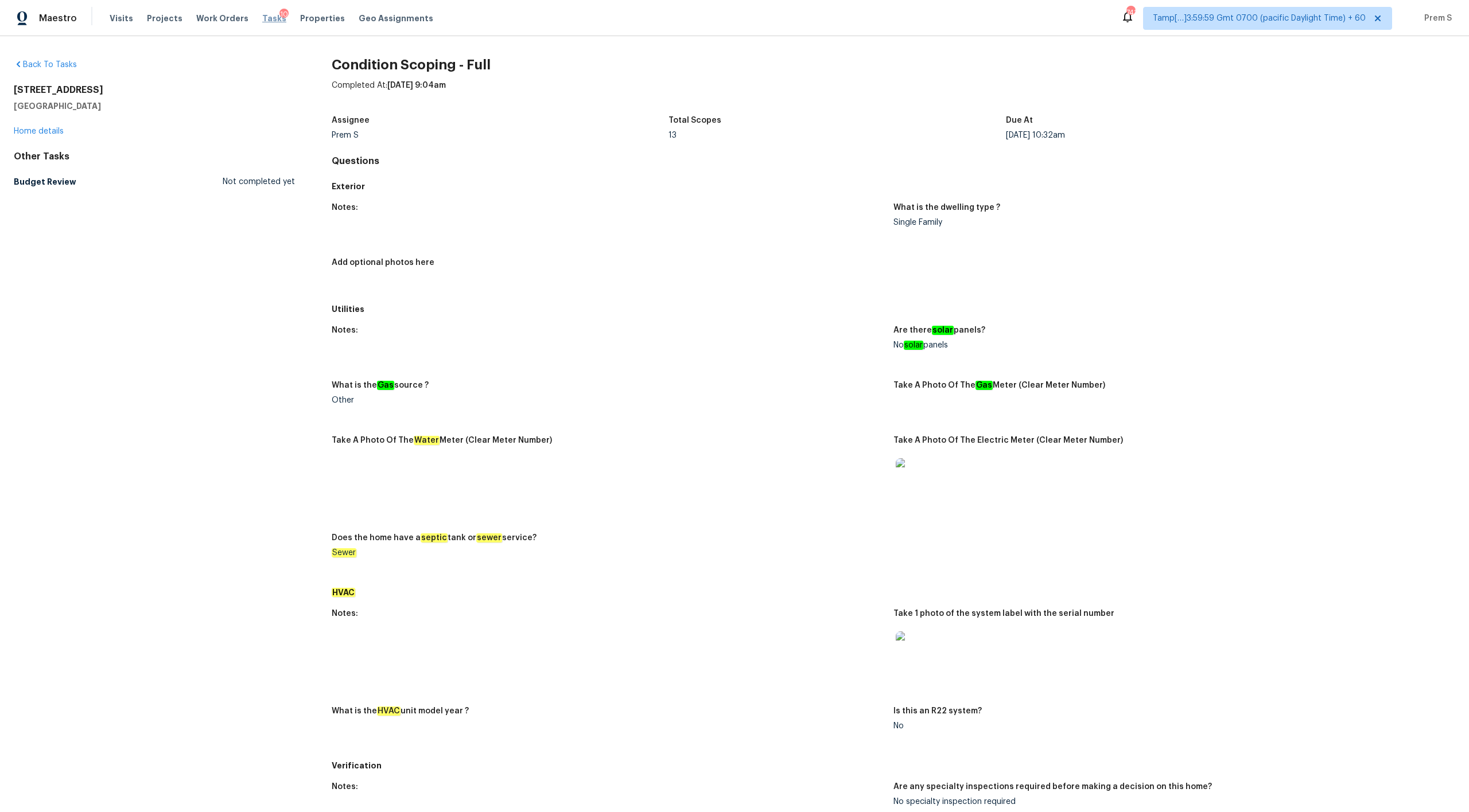
click at [262, 21] on span "Tasks" at bounding box center [274, 18] width 24 height 8
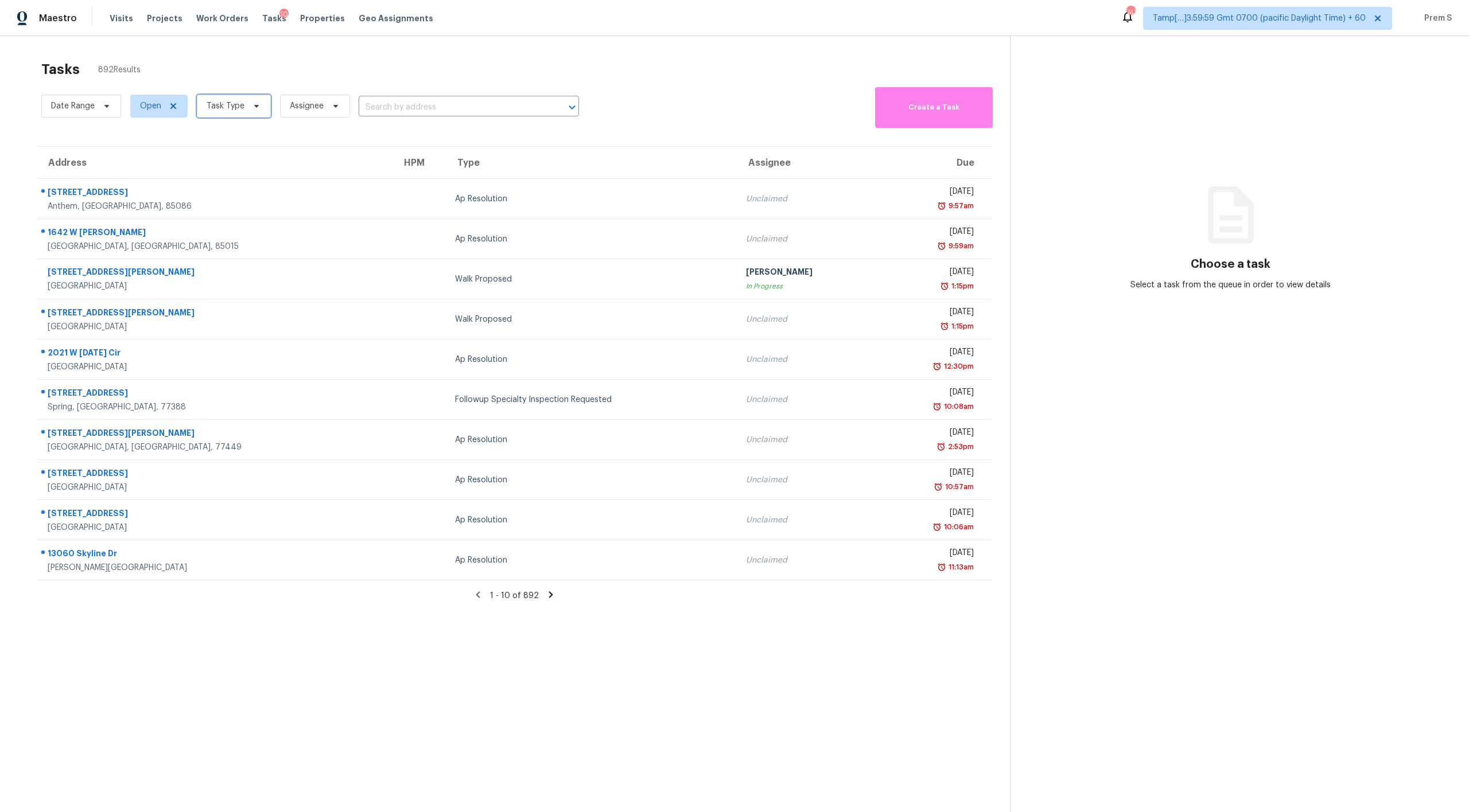
click at [240, 109] on span "Task Type" at bounding box center [225, 106] width 38 height 11
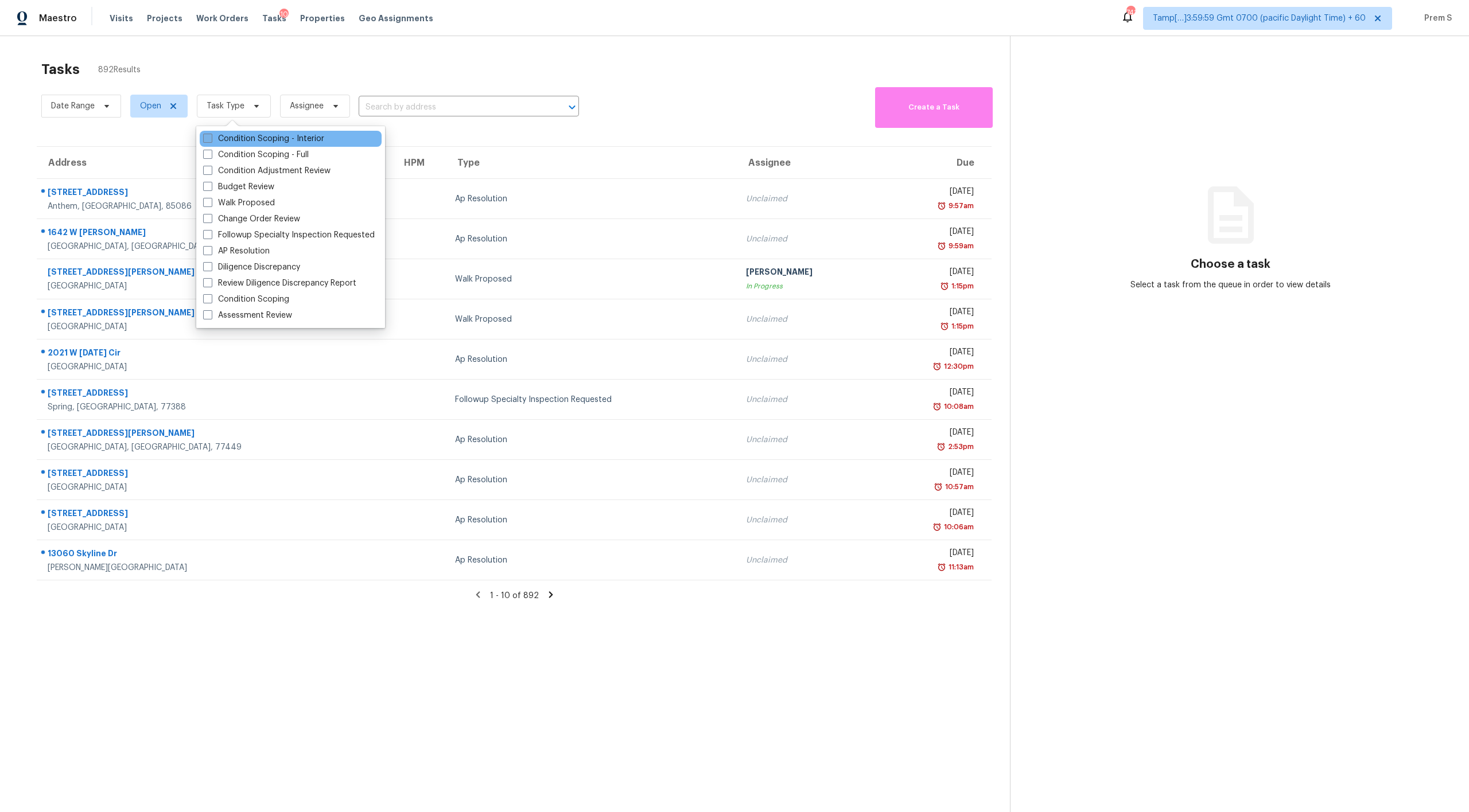
click at [291, 135] on label "Condition Scoping - Interior" at bounding box center [264, 138] width 121 height 11
click at [210, 135] on input "Condition Scoping - Interior" at bounding box center [207, 137] width 7 height 7
checkbox input "true"
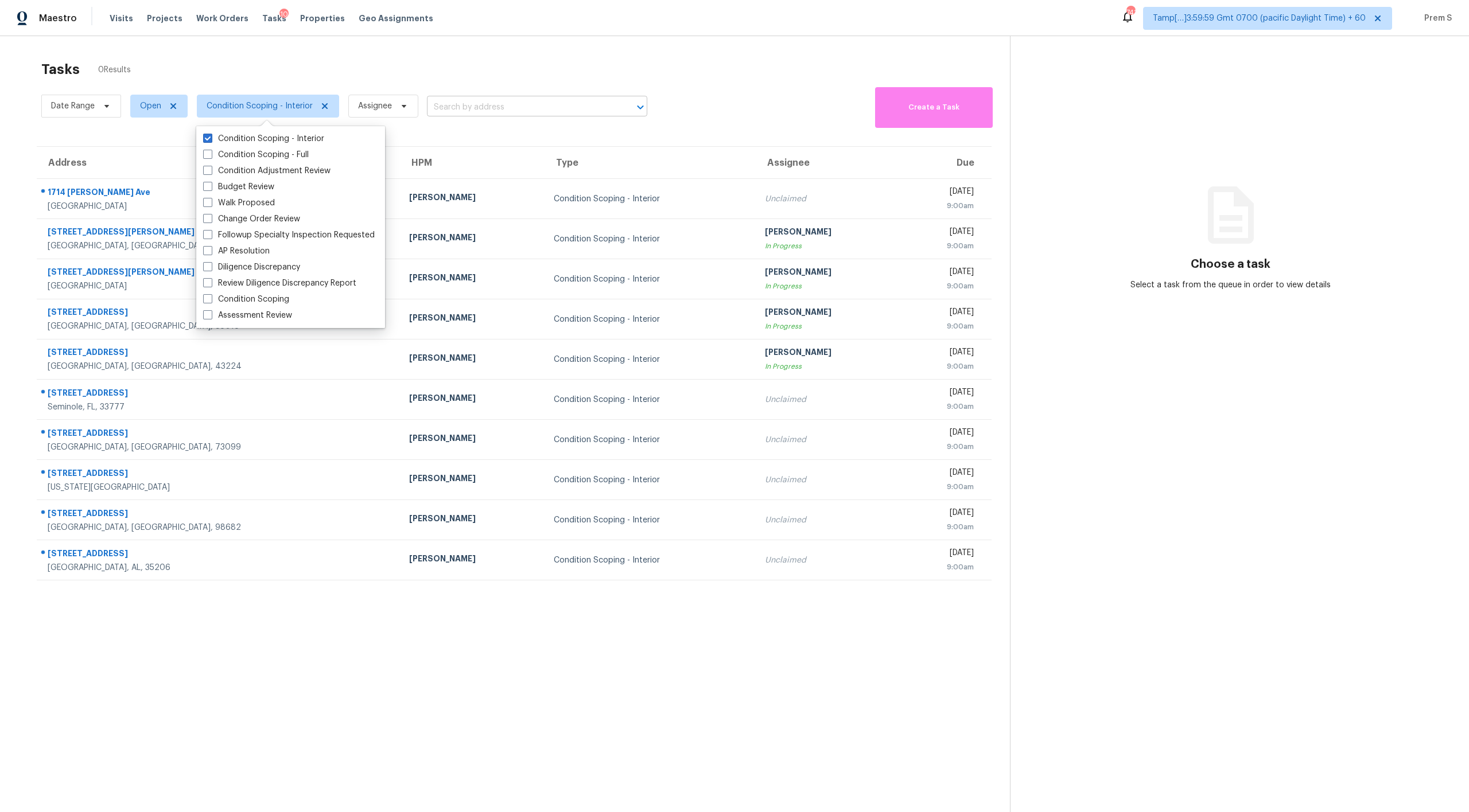
click at [484, 109] on input "text" at bounding box center [520, 108] width 188 height 18
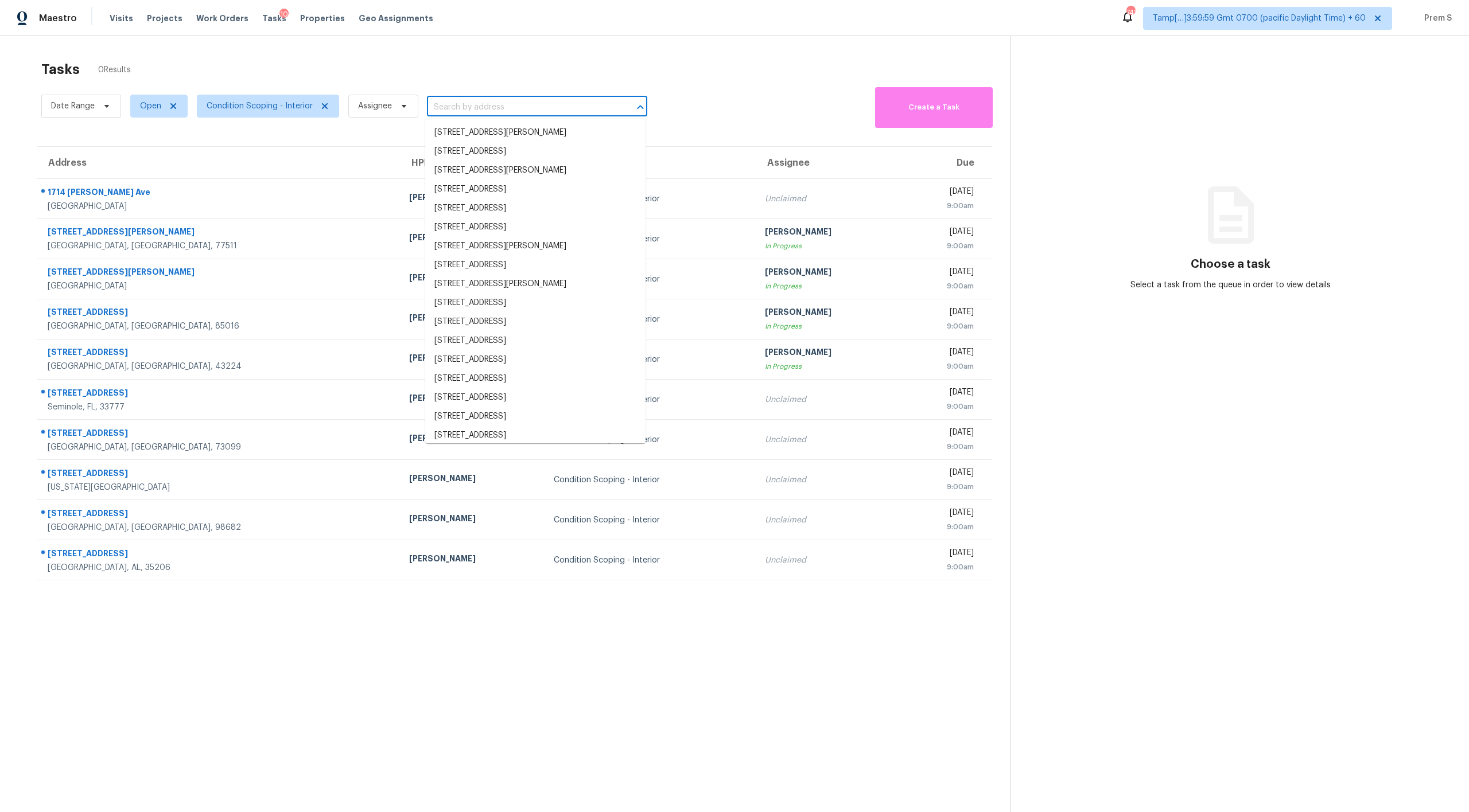
paste input "307 Zachry Dr San Antonio, TX, 78228"
type input "307 Zachry Dr San Antonio, TX, 78228"
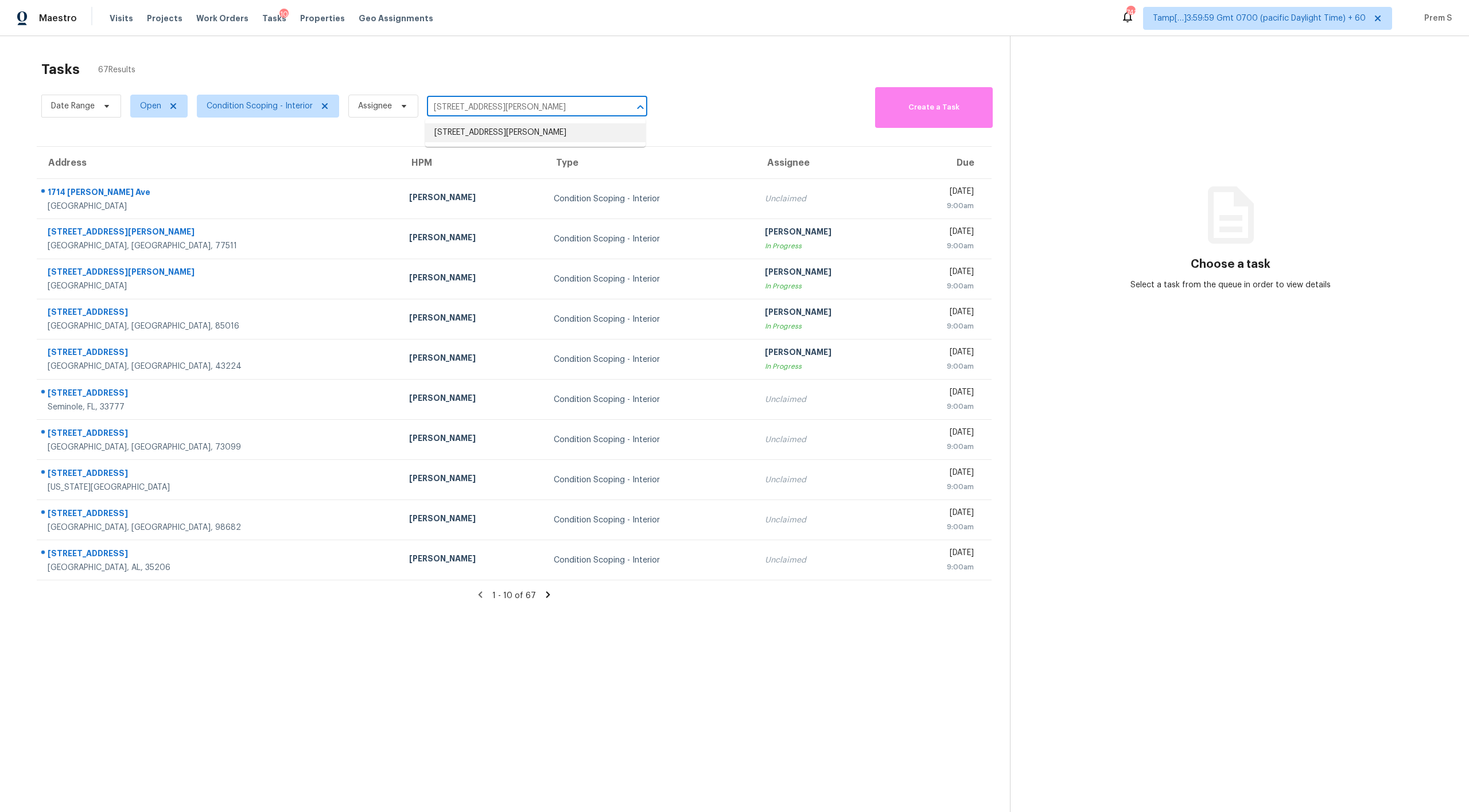
click at [505, 136] on li "307 Zachry Dr, San Antonio, TX 78228" at bounding box center [535, 132] width 220 height 19
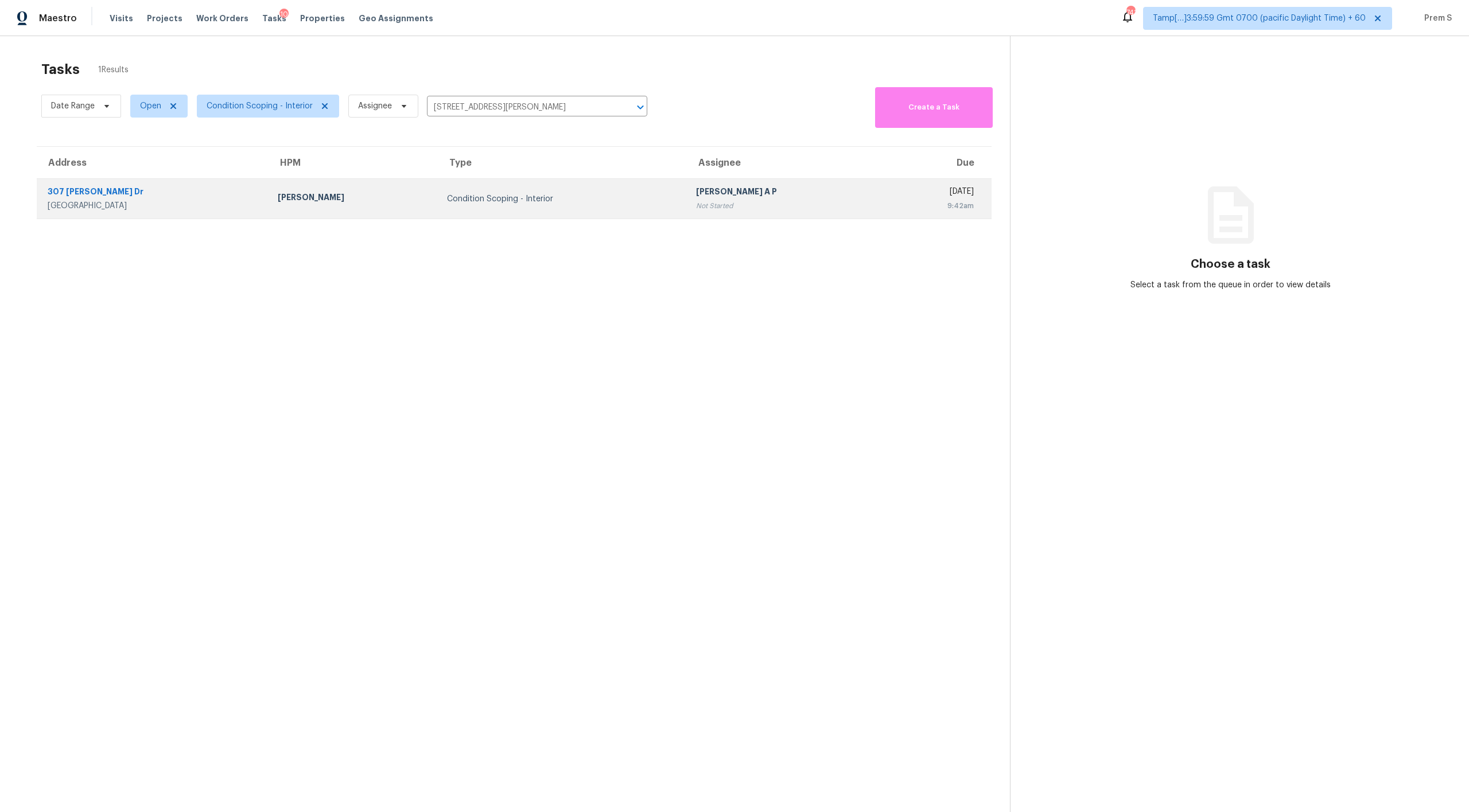
click at [654, 197] on div "Condition Scoping - Interior" at bounding box center [562, 198] width 230 height 11
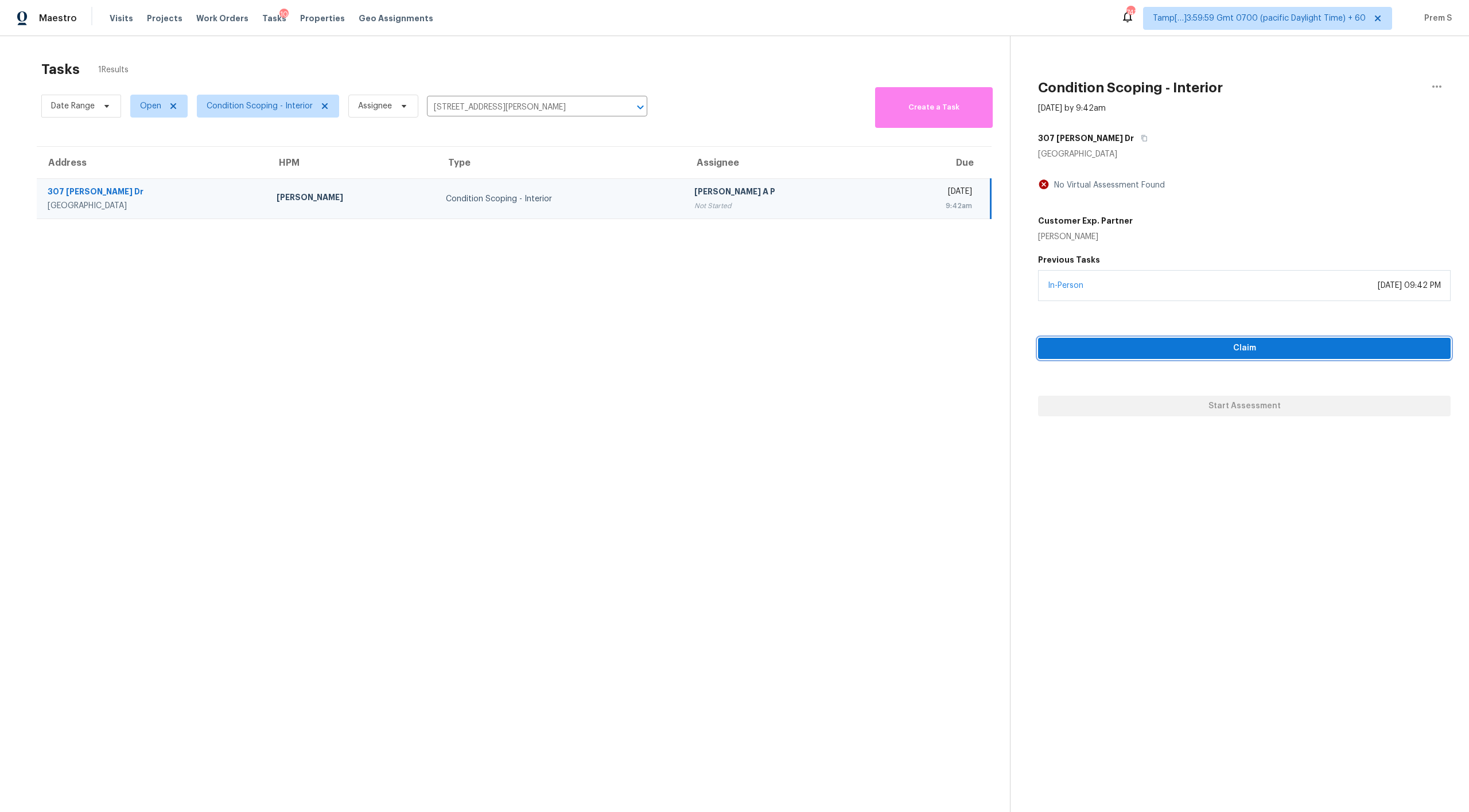
click at [1242, 350] on span "Claim" at bounding box center [1244, 348] width 395 height 14
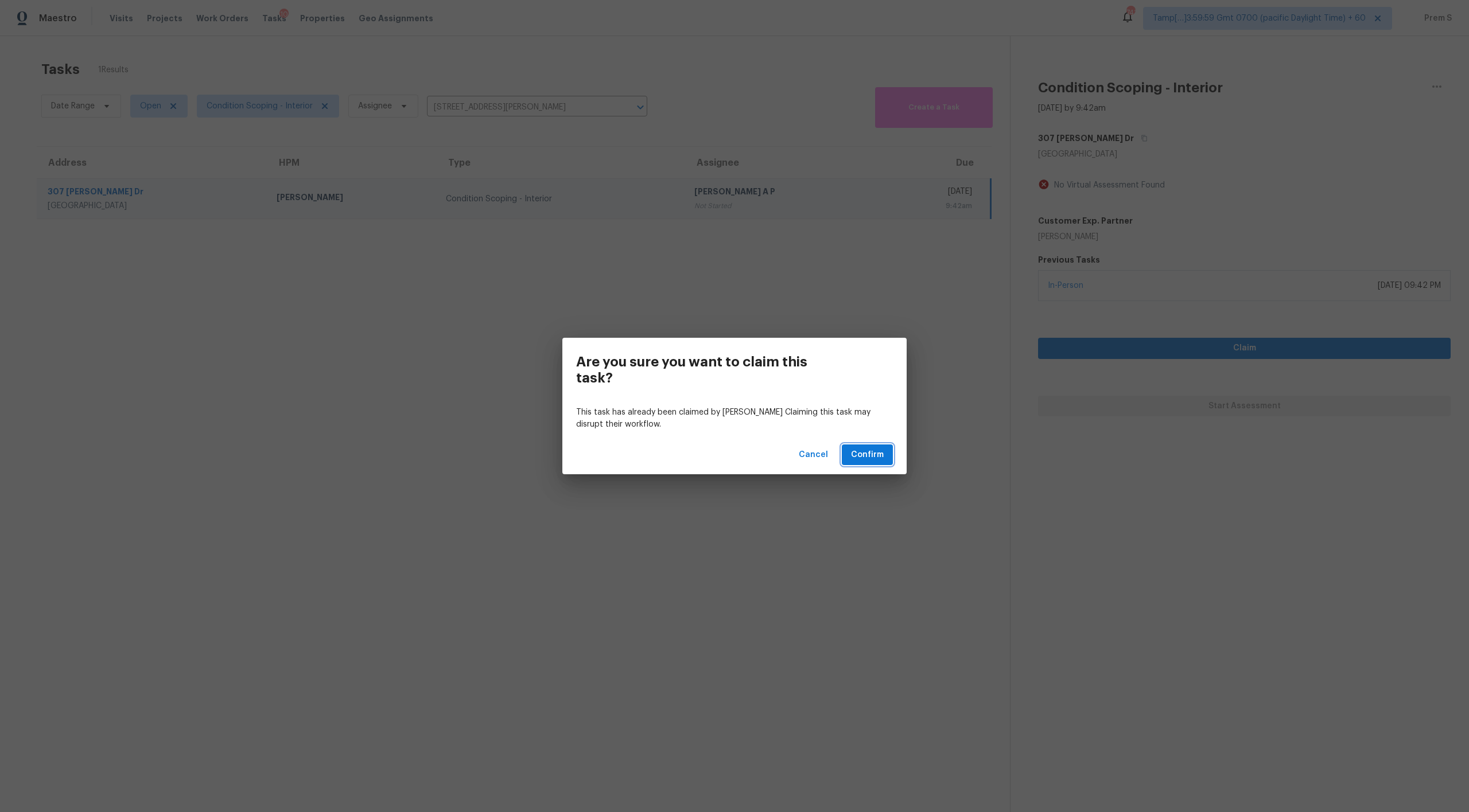
click at [878, 451] on span "Confirm" at bounding box center [868, 455] width 33 height 14
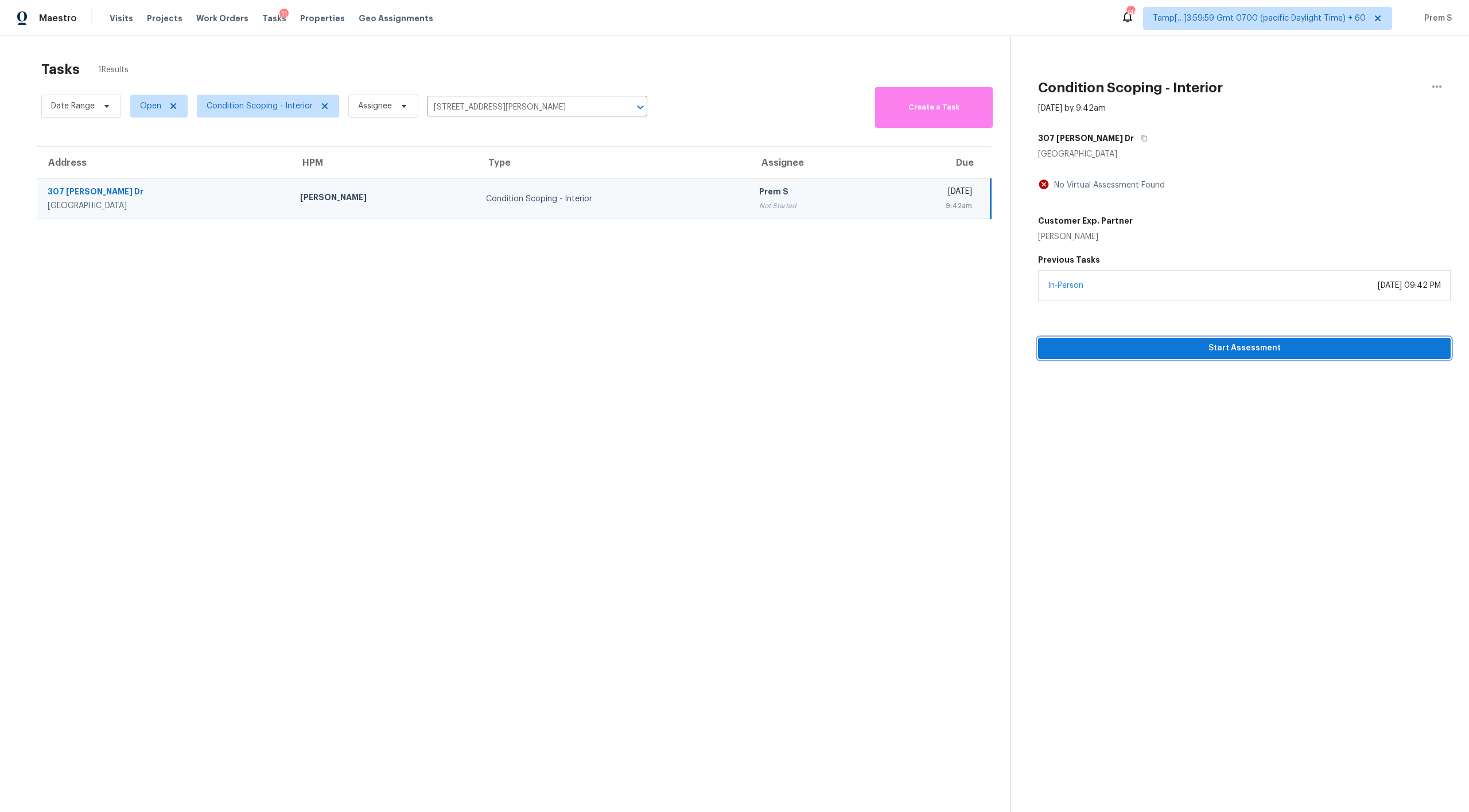
click at [1225, 347] on span "Start Assessment" at bounding box center [1244, 348] width 395 height 14
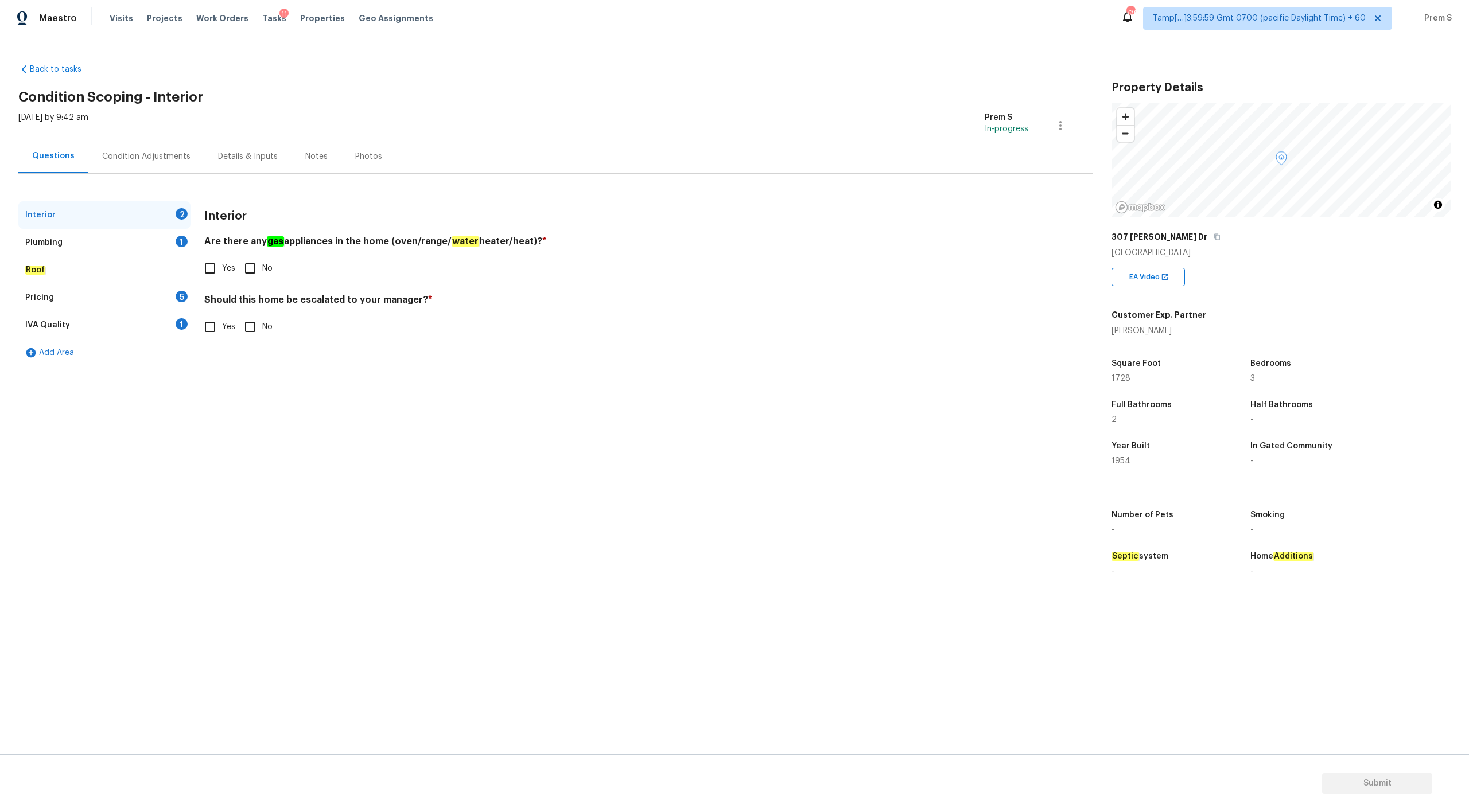
click at [215, 269] on input "Yes" at bounding box center [210, 269] width 24 height 24
checkbox input "true"
click at [207, 333] on input "Yes" at bounding box center [210, 327] width 24 height 24
checkbox input "true"
drag, startPoint x: 267, startPoint y: 301, endPoint x: 409, endPoint y: 302, distance: 142.0
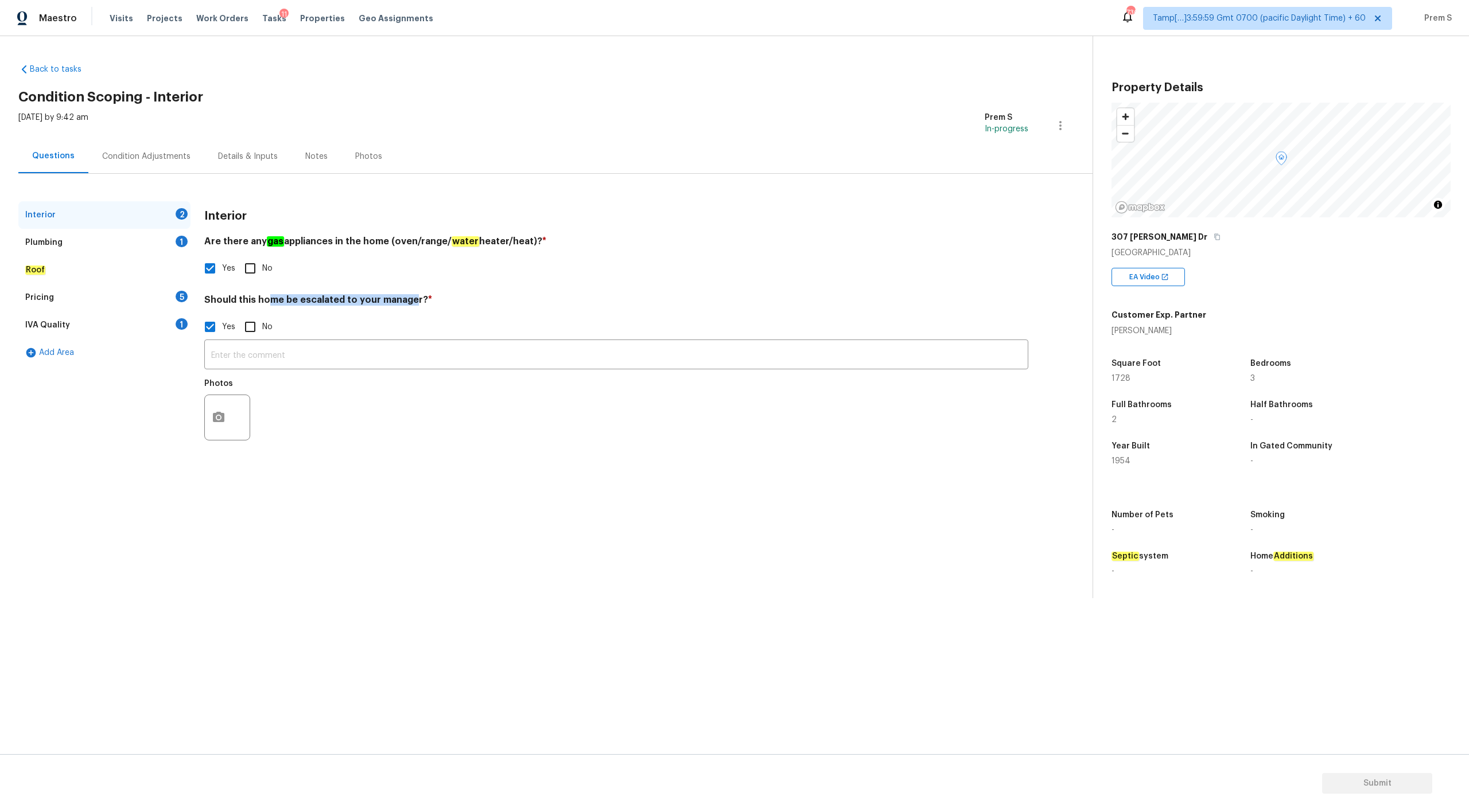
click at [409, 302] on h4 "Should this home be escalated to your manager? *" at bounding box center [616, 302] width 824 height 16
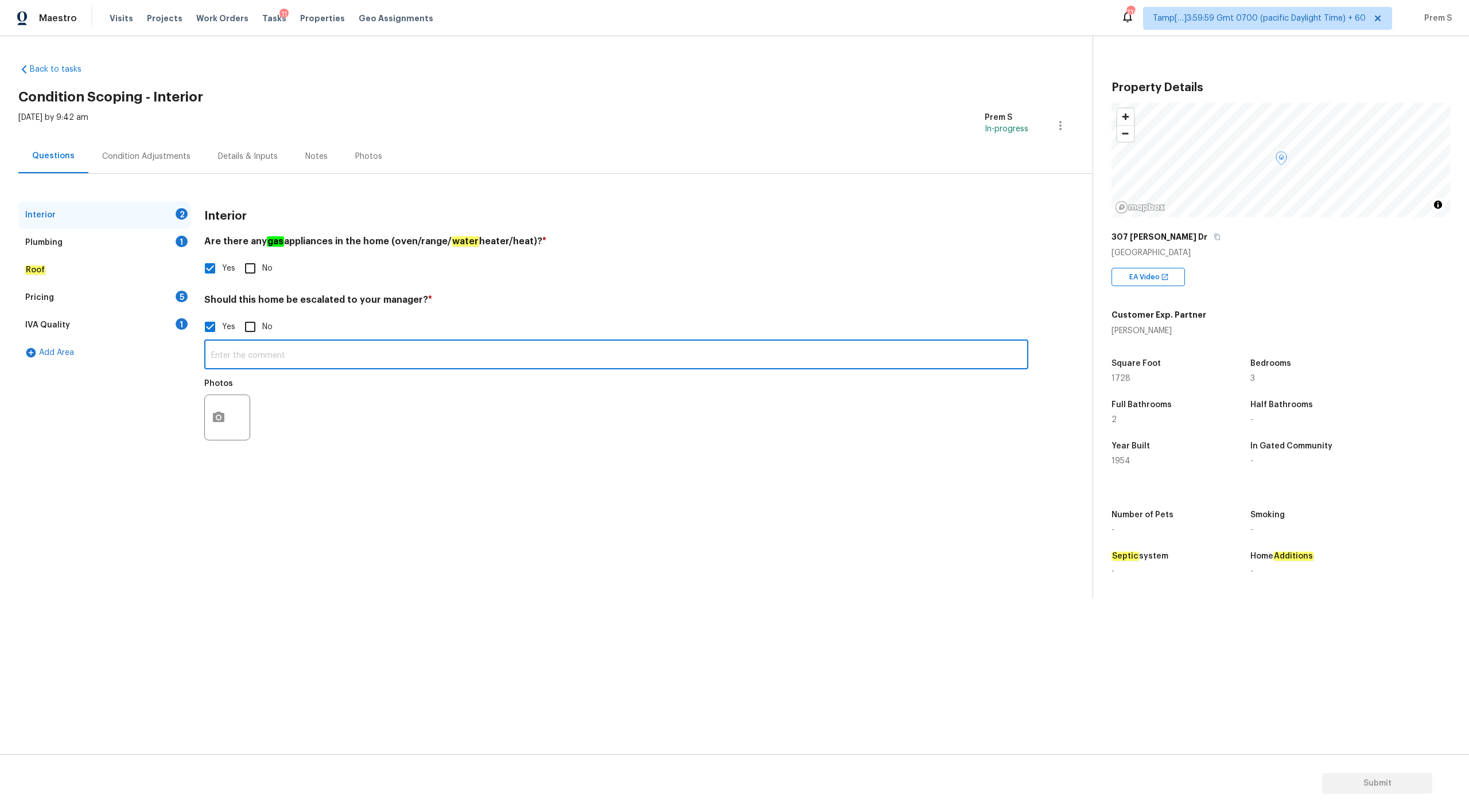
click at [242, 353] on input "text" at bounding box center [616, 356] width 824 height 27
click at [339, 355] on input "Foundation crack both. interior an exterior" at bounding box center [616, 356] width 824 height 27
type input "Foundation crack both. interior and exterior"
click at [222, 421] on icon "button" at bounding box center [218, 417] width 11 height 10
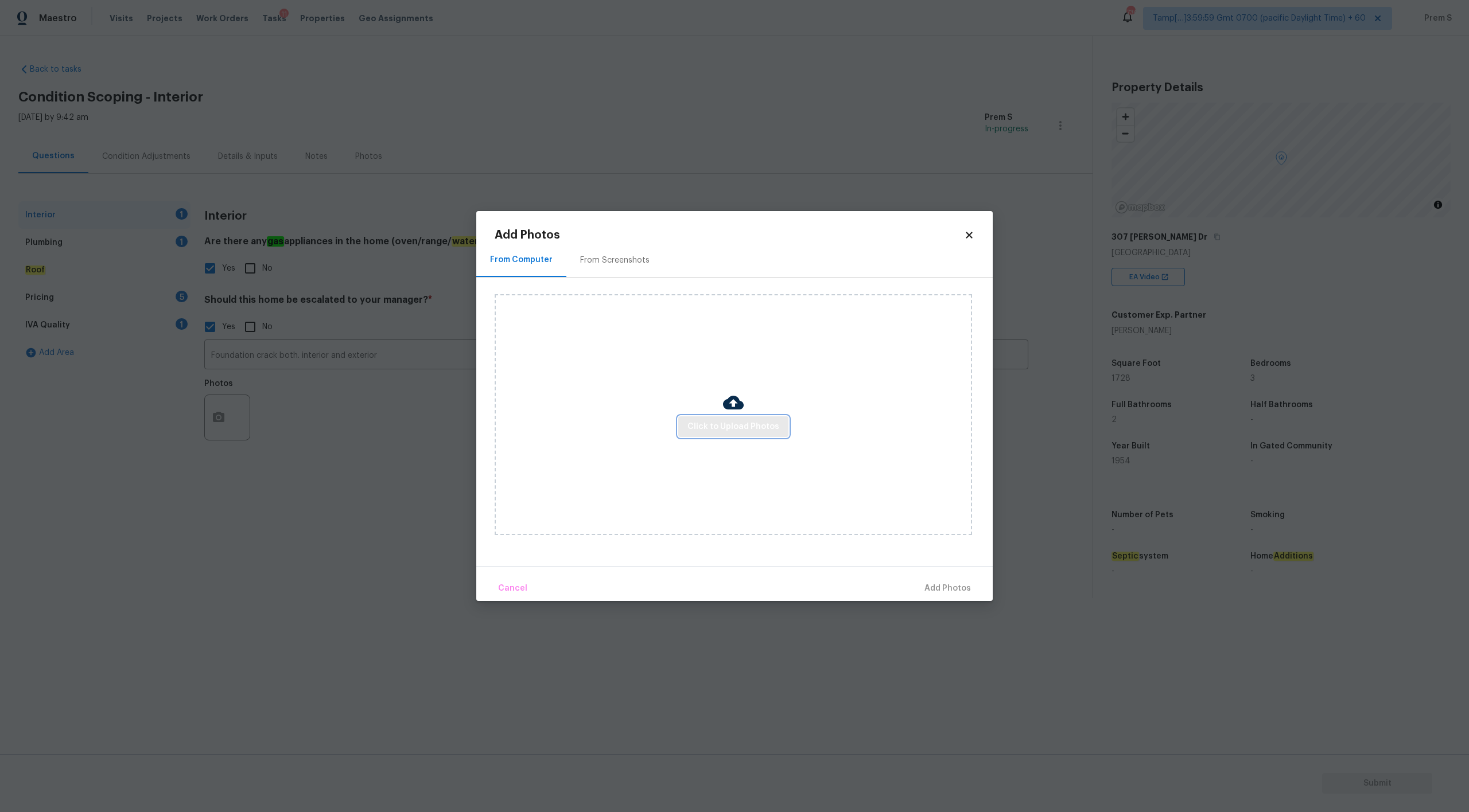
click at [730, 425] on span "Click to Upload Photos" at bounding box center [733, 427] width 92 height 14
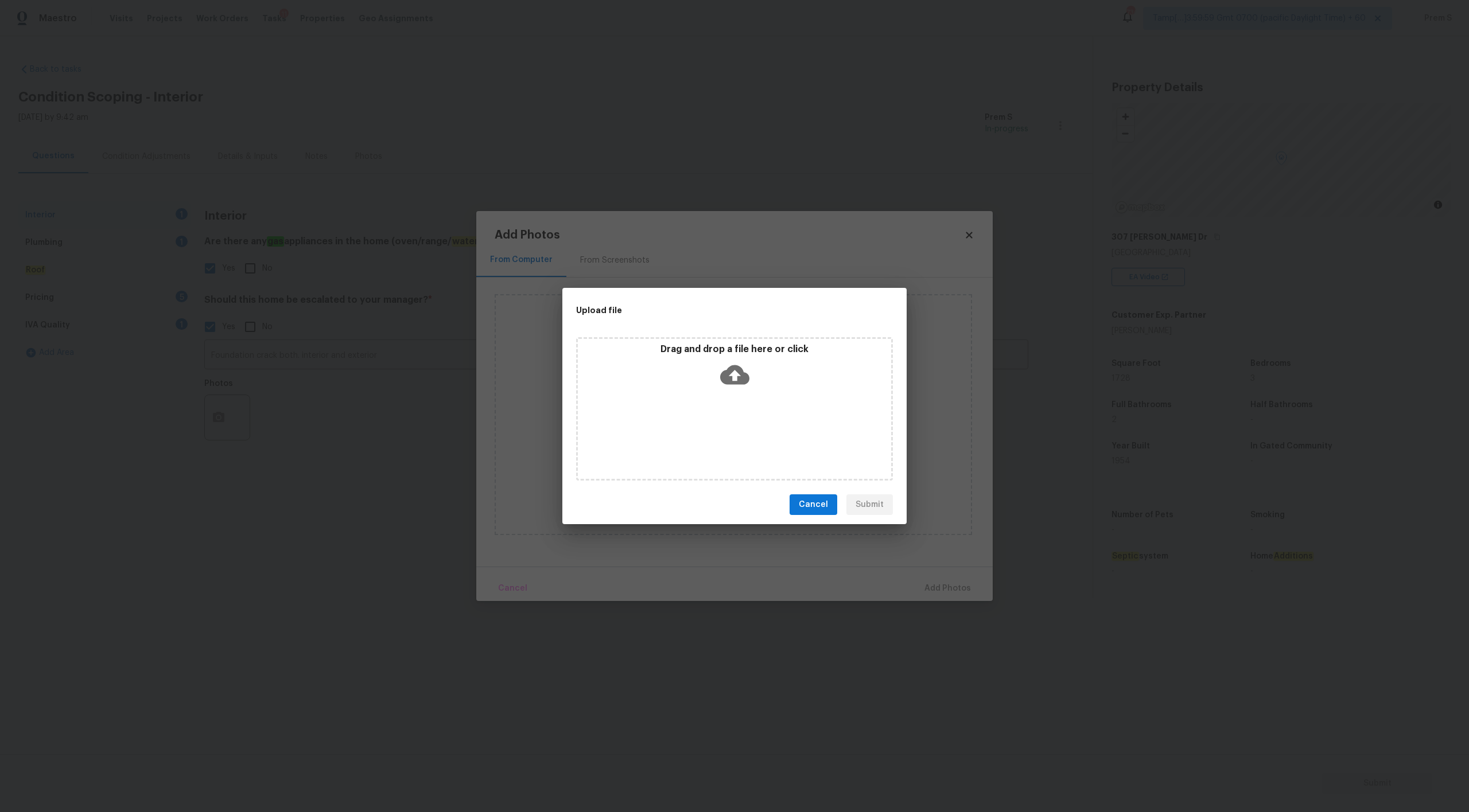
click at [733, 373] on icon at bounding box center [734, 374] width 29 height 29
click at [812, 510] on span "Cancel" at bounding box center [813, 504] width 29 height 14
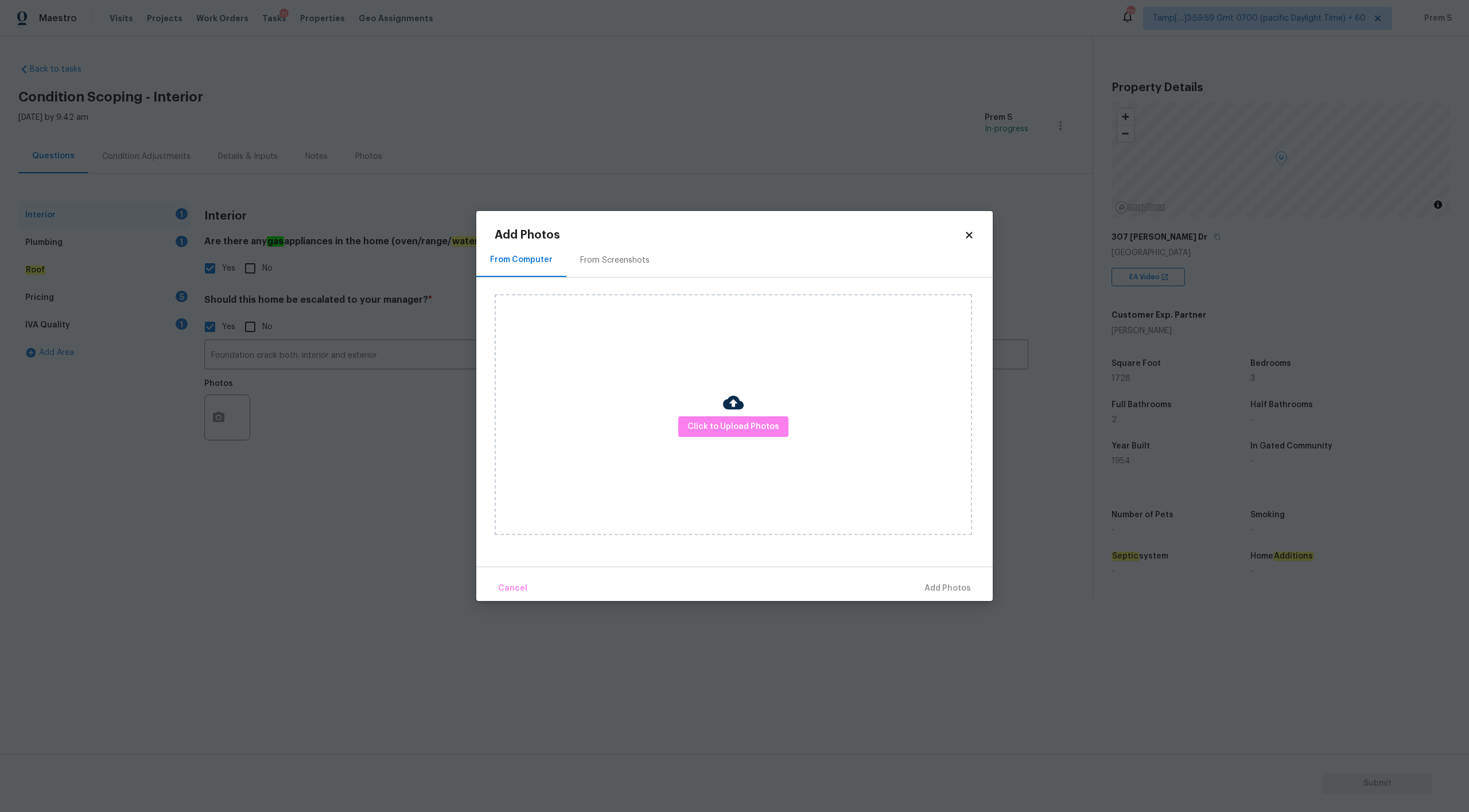
click at [972, 237] on icon at bounding box center [969, 235] width 6 height 6
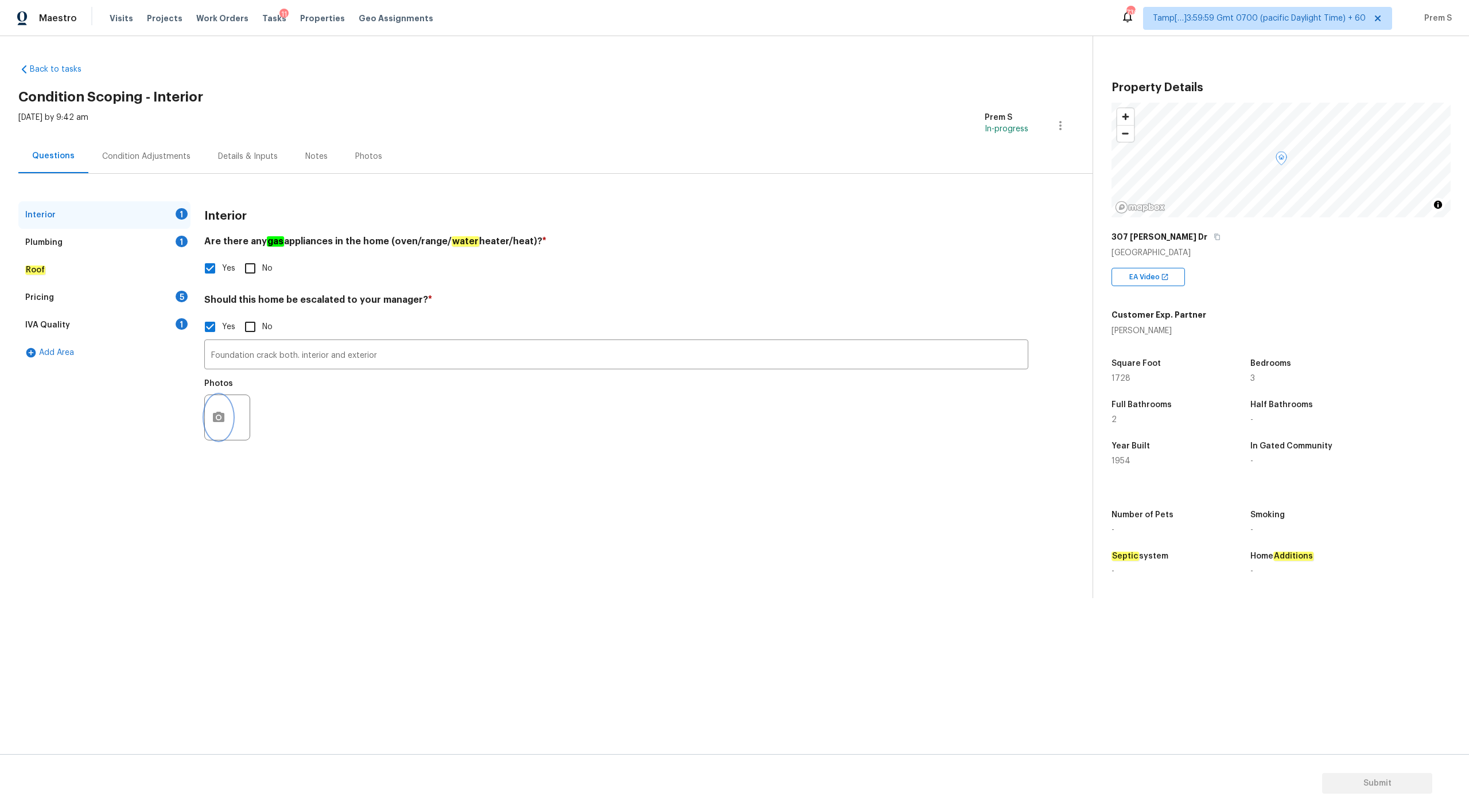
click at [224, 412] on icon "button" at bounding box center [219, 418] width 13 height 13
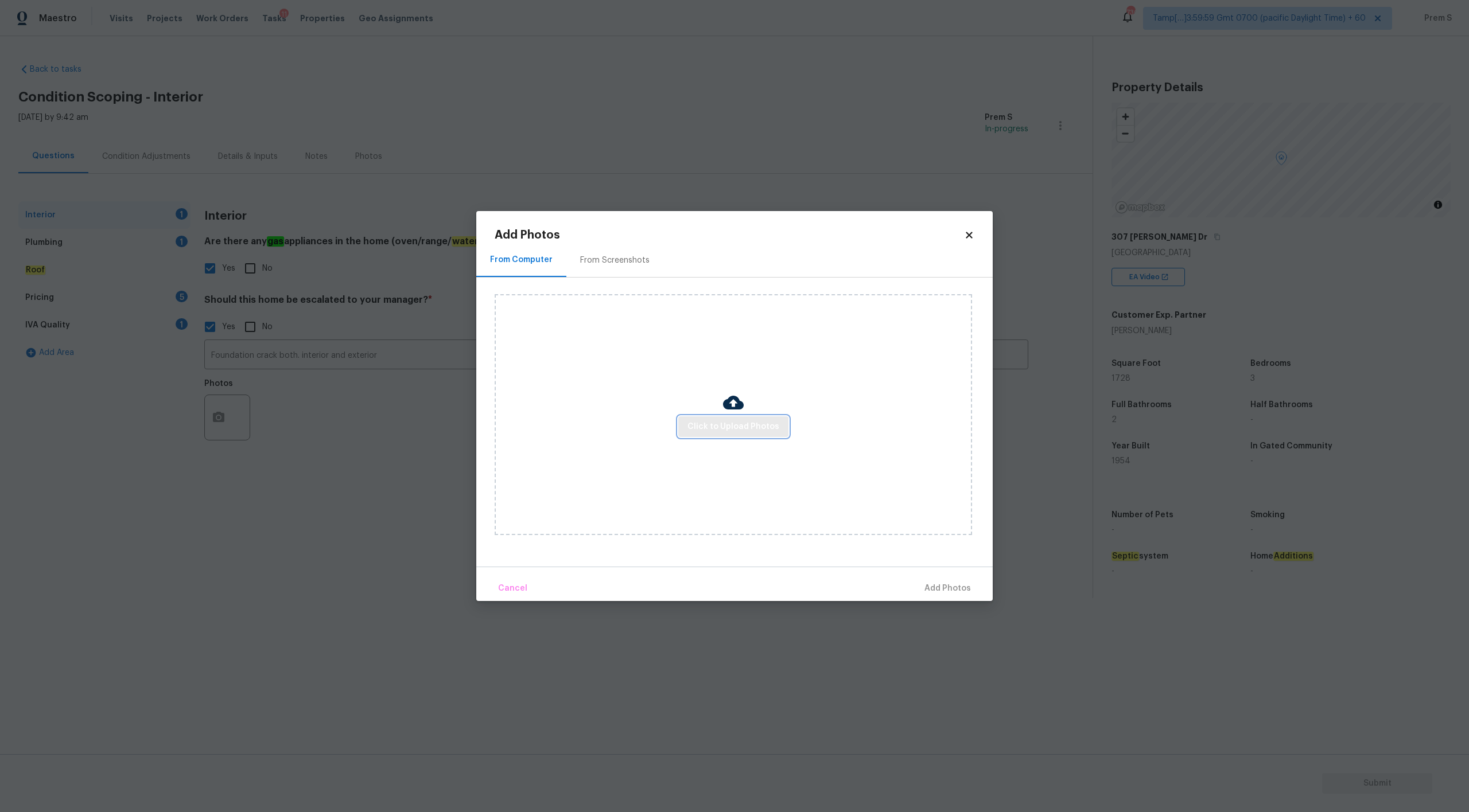
click at [754, 420] on span "Click to Upload Photos" at bounding box center [733, 427] width 92 height 14
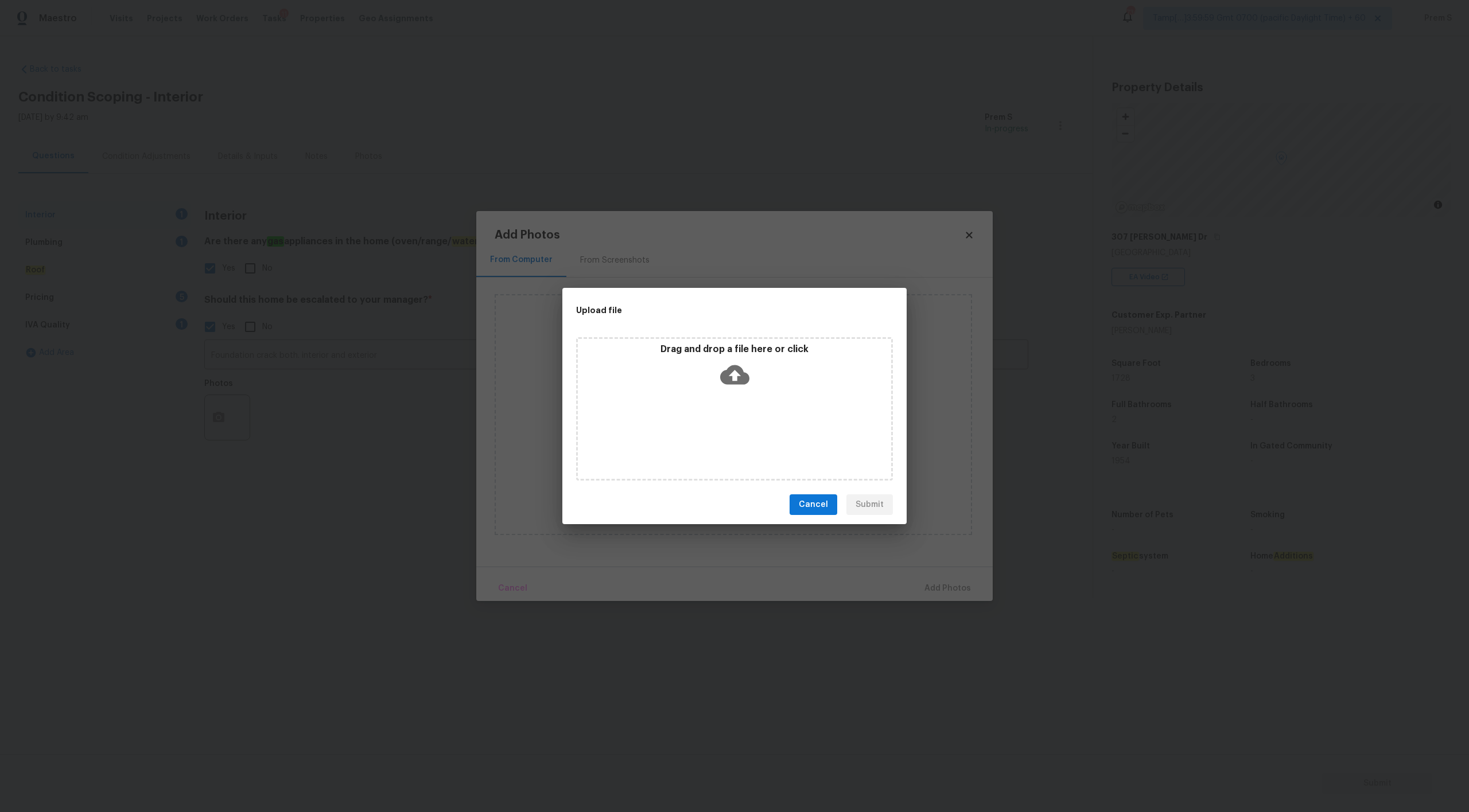
click at [734, 382] on icon at bounding box center [734, 375] width 29 height 19
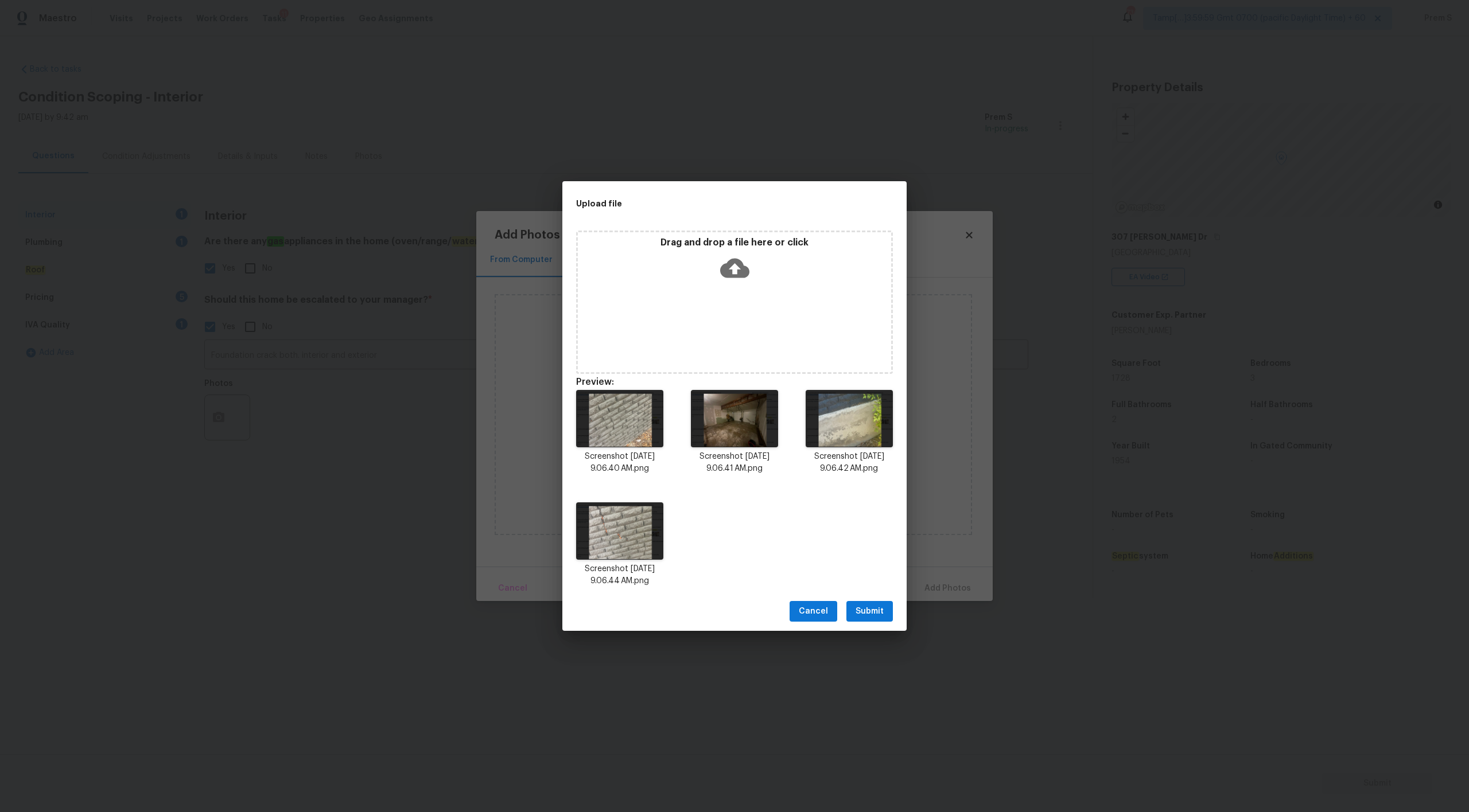
click at [871, 611] on span "Submit" at bounding box center [870, 611] width 28 height 14
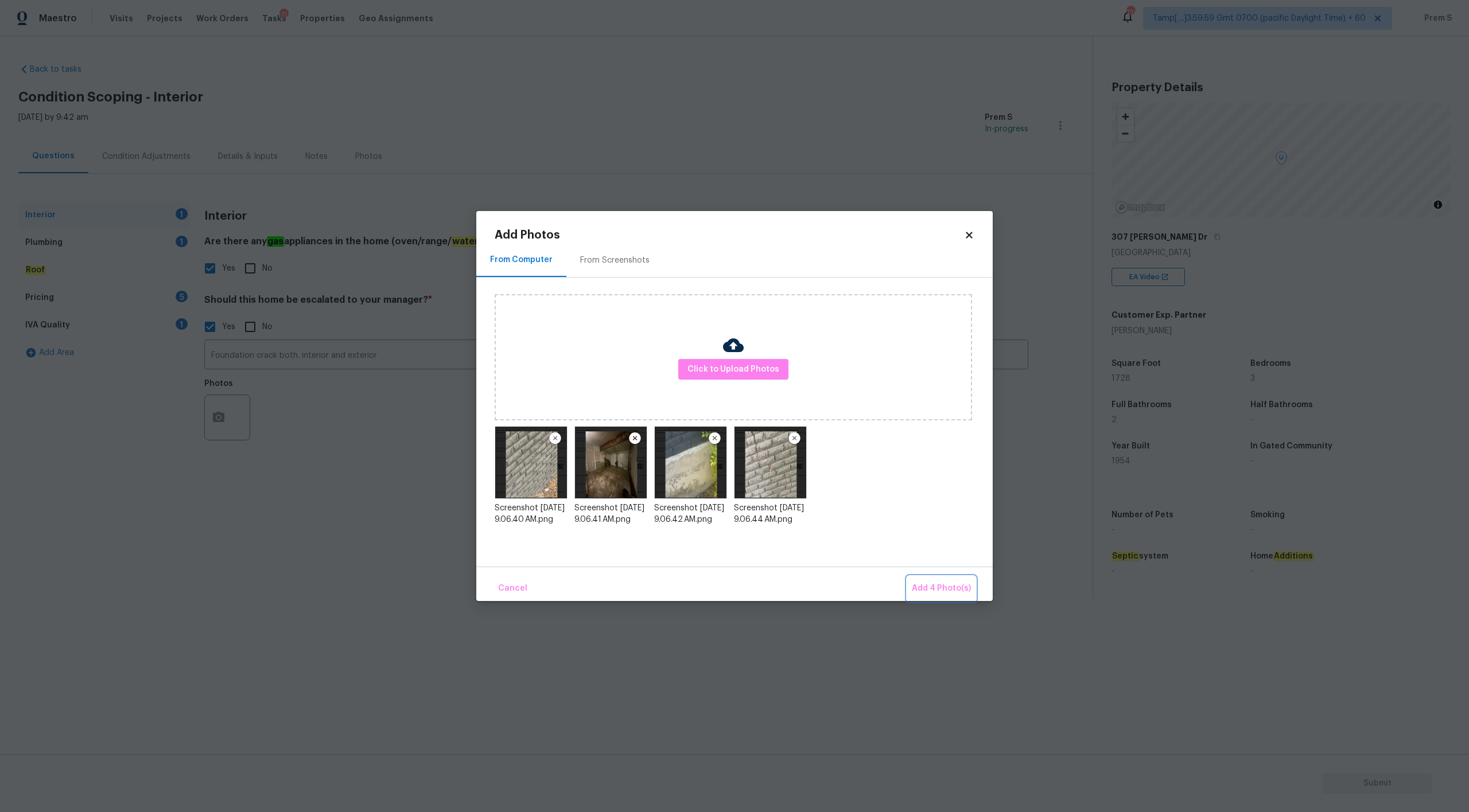
click at [954, 590] on span "Add 4 Photo(s)" at bounding box center [941, 588] width 59 height 14
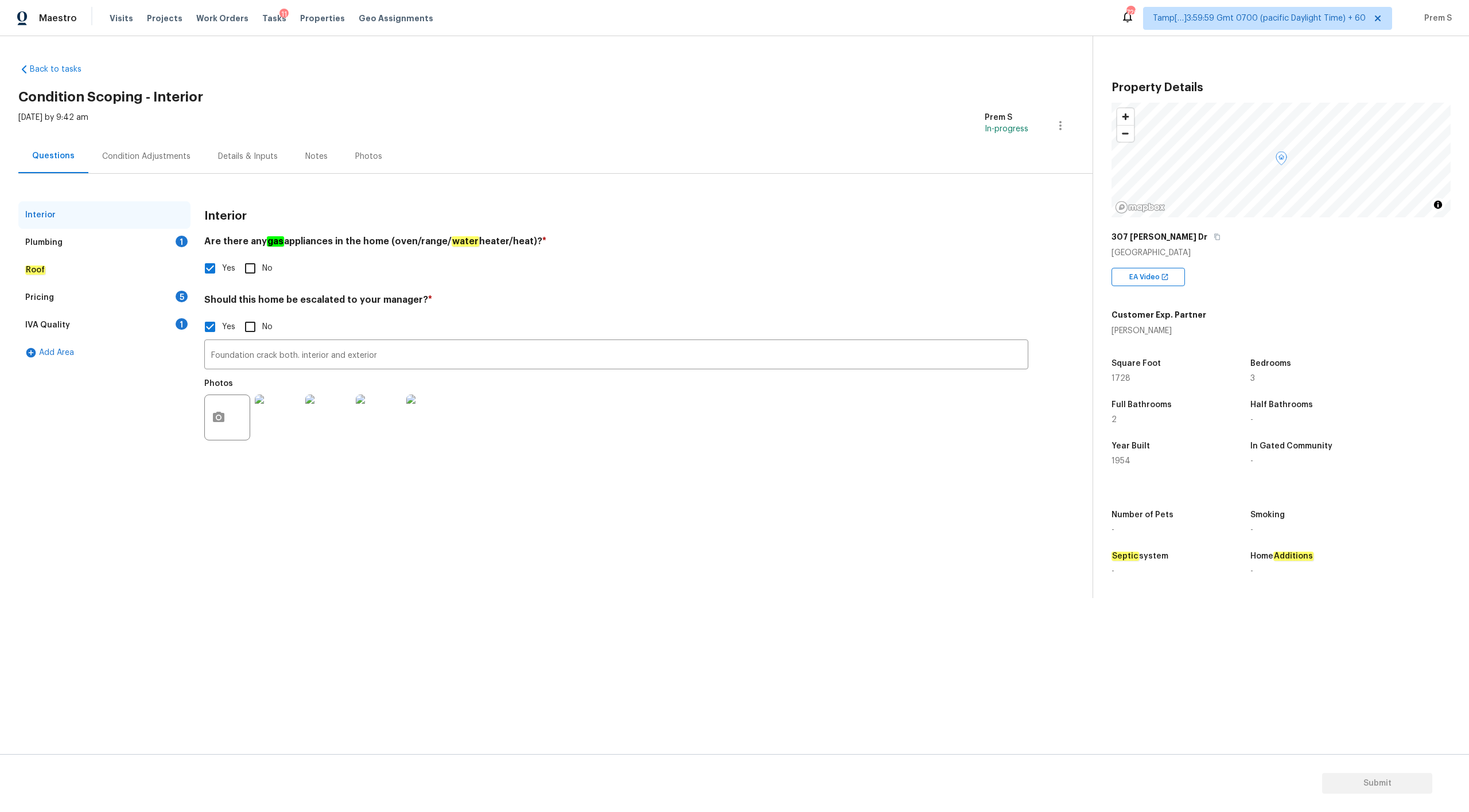
click at [167, 237] on div "Plumbing 1" at bounding box center [105, 242] width 172 height 28
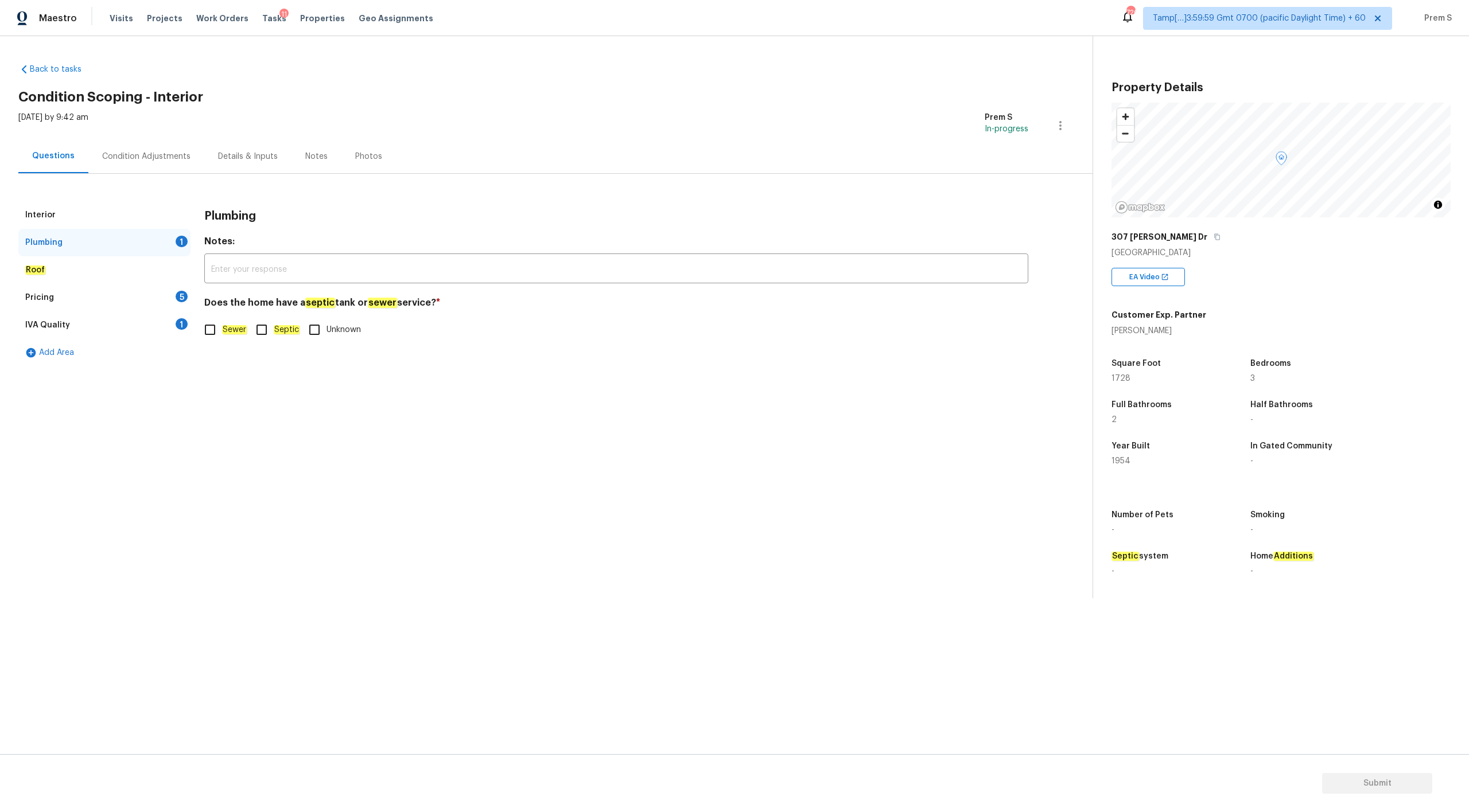
click at [234, 333] on em "Sewer" at bounding box center [234, 330] width 25 height 9
click at [222, 333] on input "Sewer" at bounding box center [210, 330] width 24 height 24
checkbox input "true"
click at [186, 301] on div "Pricing 5" at bounding box center [105, 297] width 172 height 28
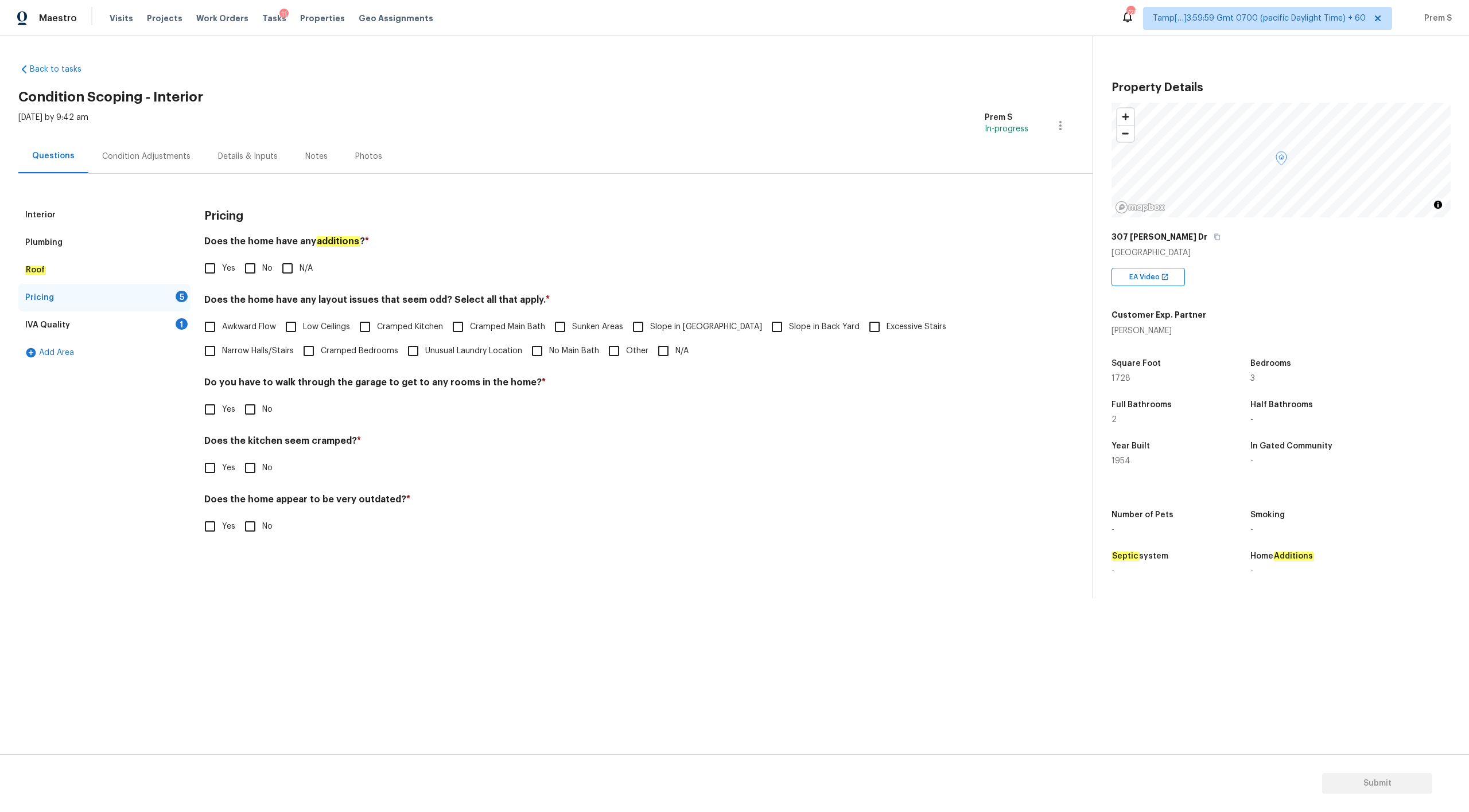
click at [311, 299] on h4 "Does the home have any layout issues that seem odd? Select all that apply. *" at bounding box center [616, 302] width 824 height 16
click at [260, 465] on input "No" at bounding box center [250, 468] width 24 height 24
checkbox input "true"
click at [254, 406] on input "No" at bounding box center [250, 409] width 24 height 24
checkbox input "true"
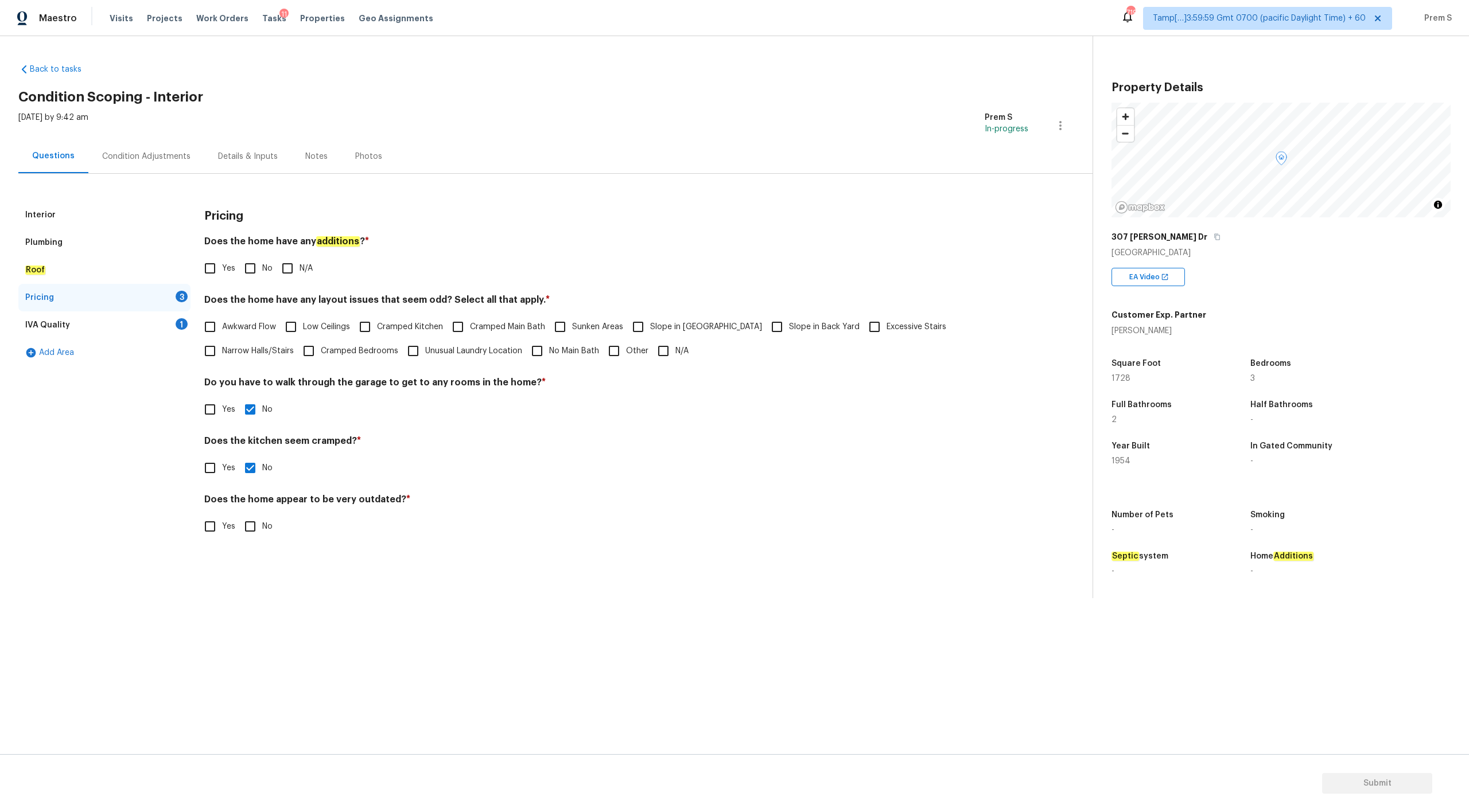
click at [651, 351] on input "N/A" at bounding box center [663, 351] width 24 height 24
checkbox input "true"
click at [210, 271] on input "Yes" at bounding box center [210, 269] width 24 height 24
checkbox input "true"
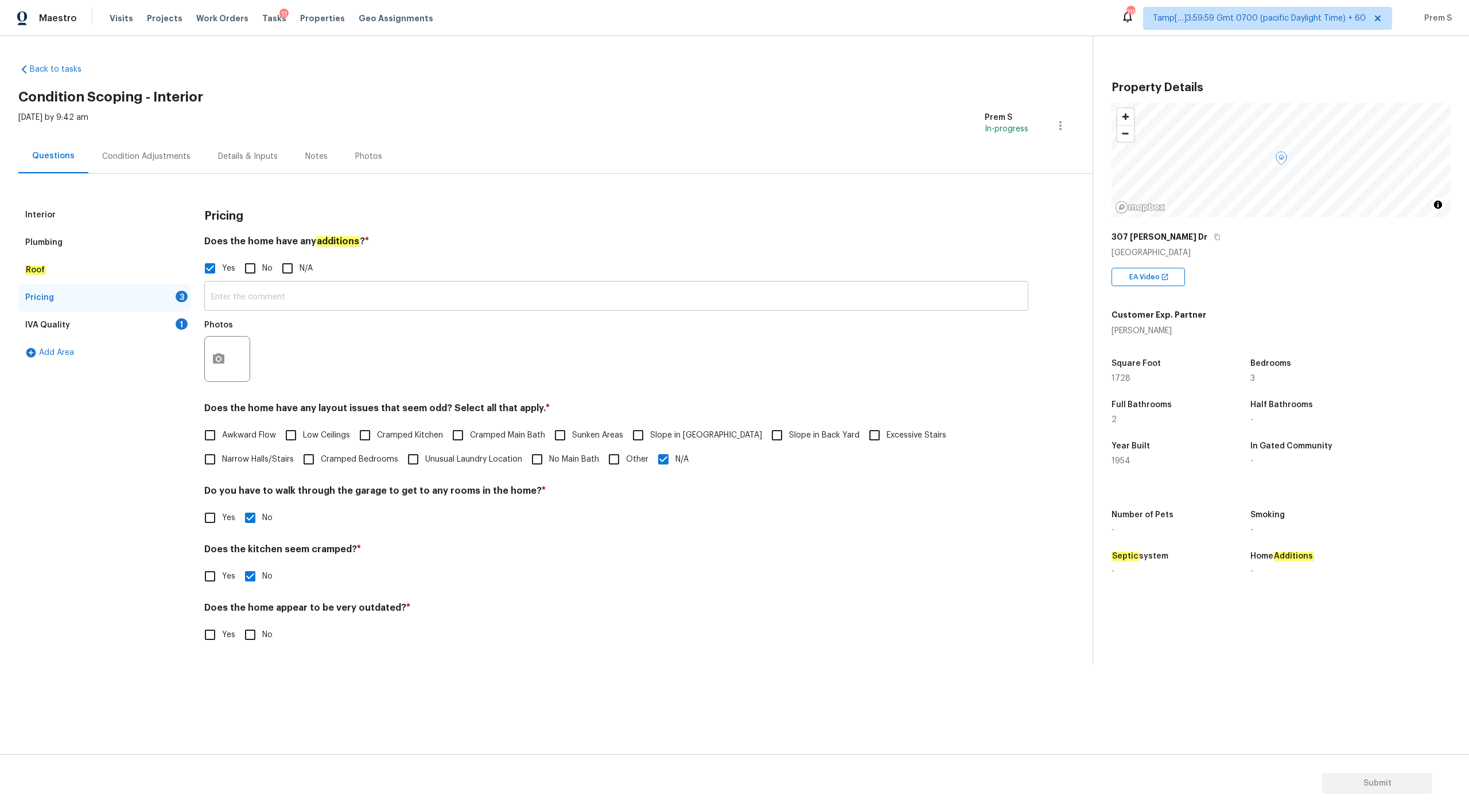
click at [284, 298] on input "text" at bounding box center [616, 297] width 824 height 27
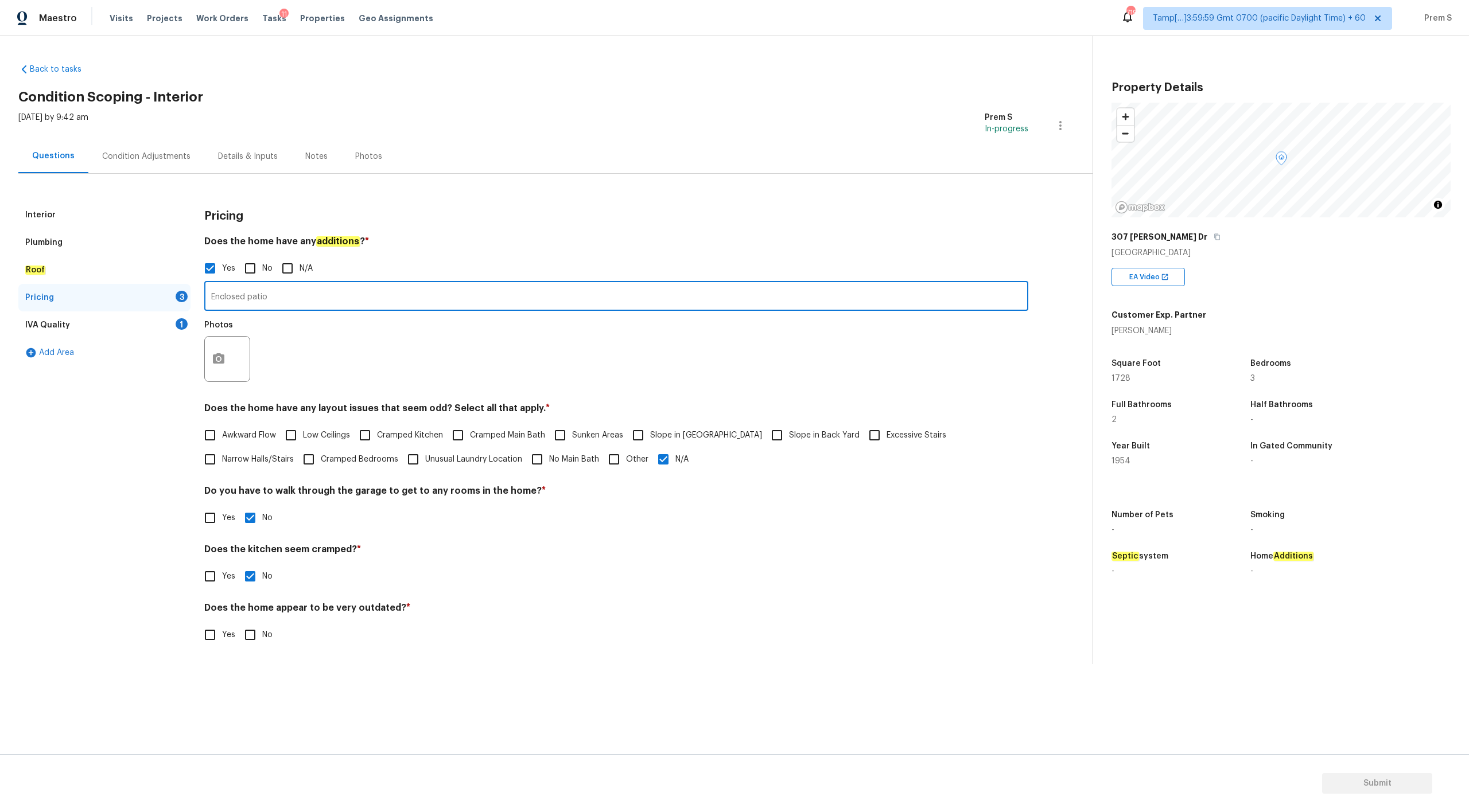
type input "Enclosed patio"
click at [221, 354] on icon "button" at bounding box center [219, 359] width 13 height 13
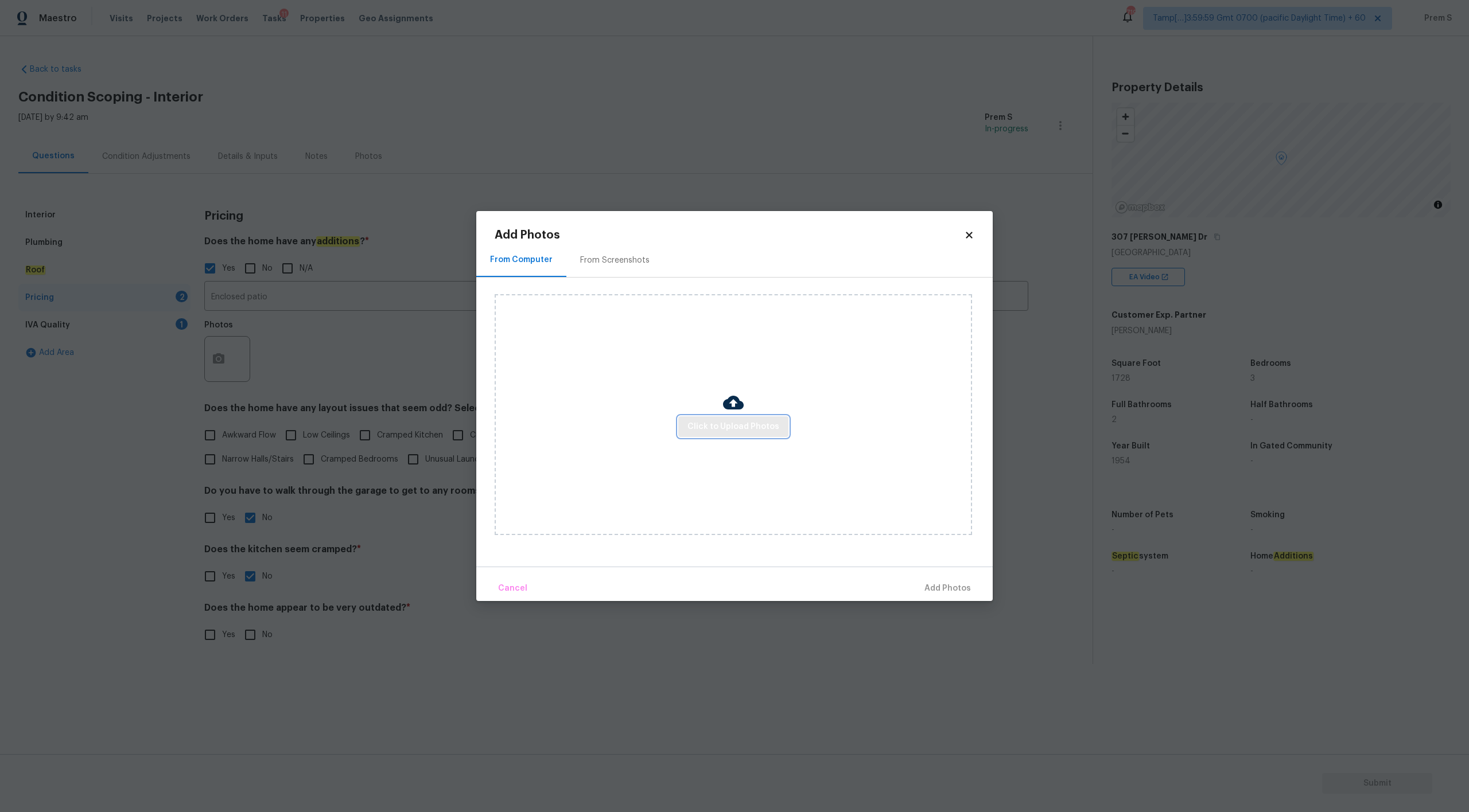
click at [708, 419] on button "Click to Upload Photos" at bounding box center [733, 427] width 110 height 21
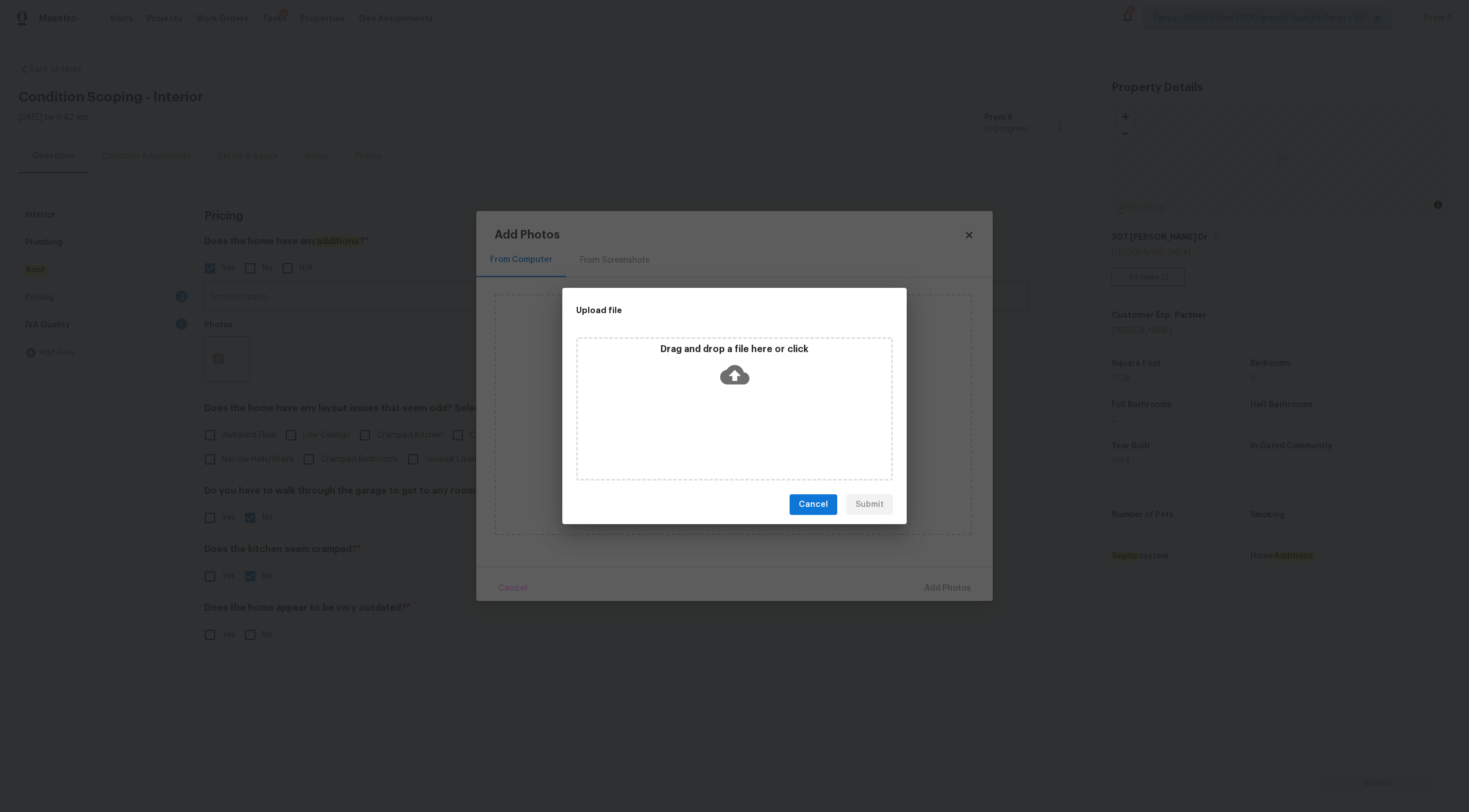
click at [726, 370] on icon at bounding box center [734, 374] width 29 height 29
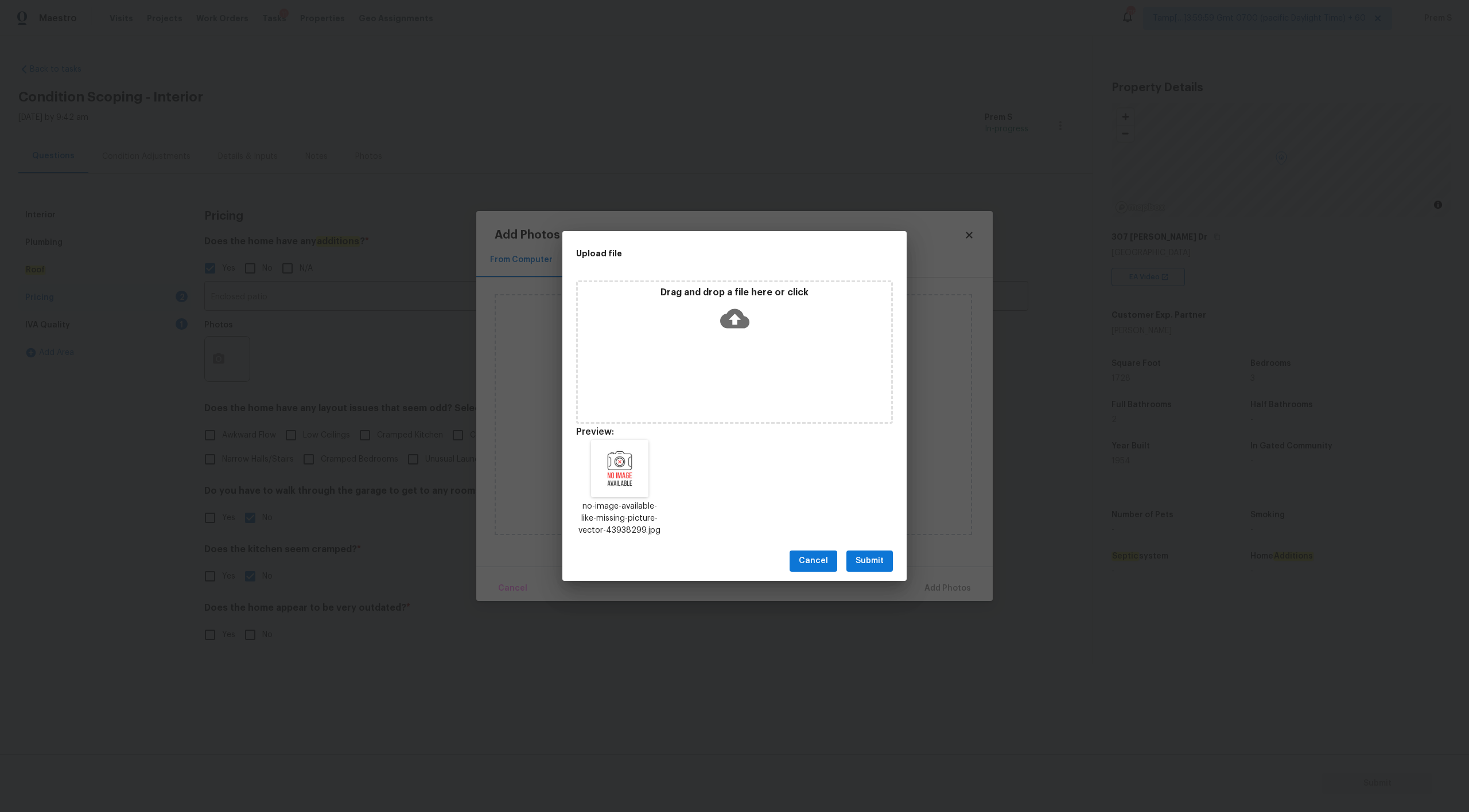
click at [891, 559] on button "Submit" at bounding box center [870, 561] width 46 height 21
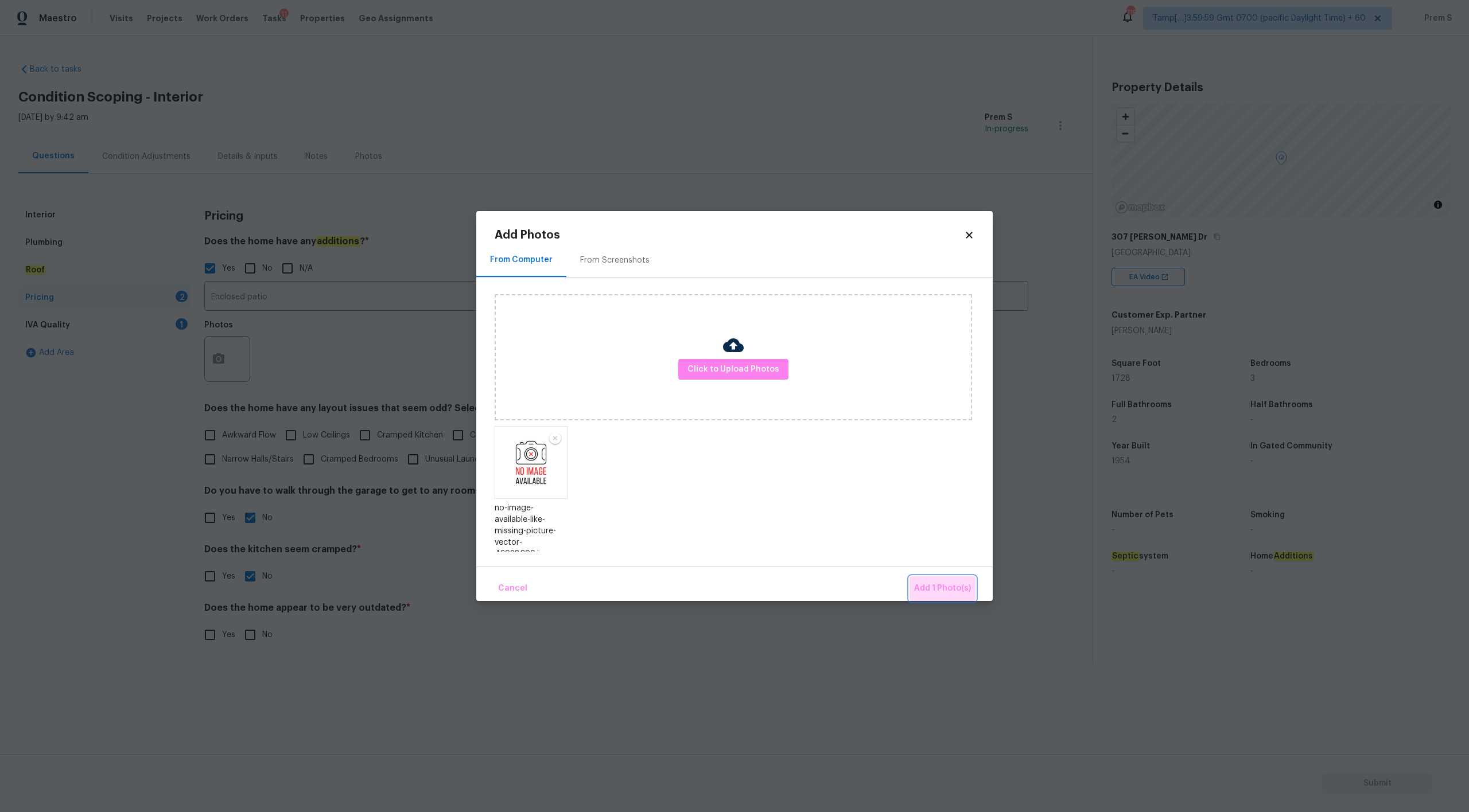
click at [949, 583] on span "Add 1 Photo(s)" at bounding box center [943, 588] width 57 height 14
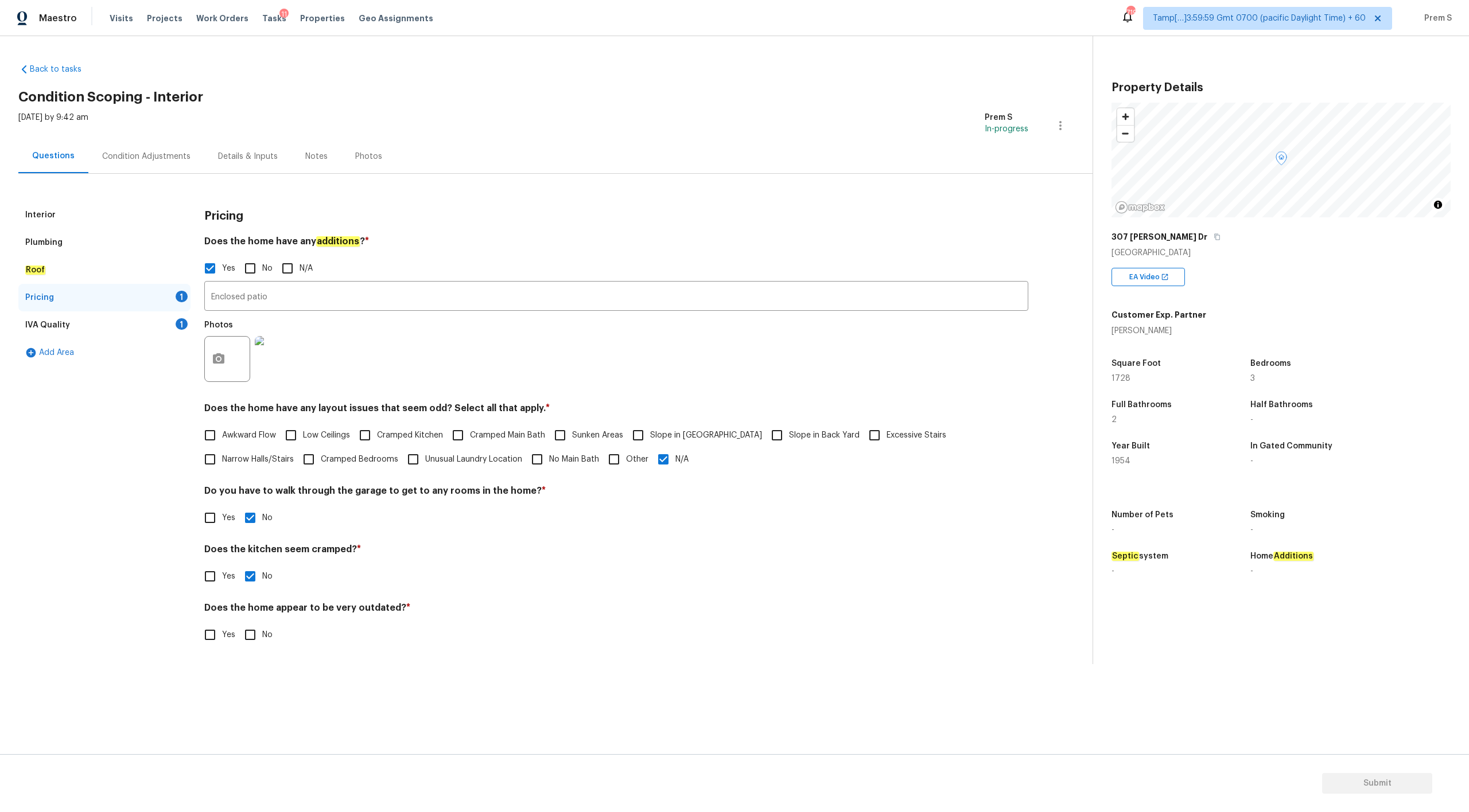
click at [256, 637] on input "No" at bounding box center [250, 635] width 24 height 24
checkbox input "true"
click at [174, 323] on div "IVA Quality 1" at bounding box center [105, 325] width 172 height 28
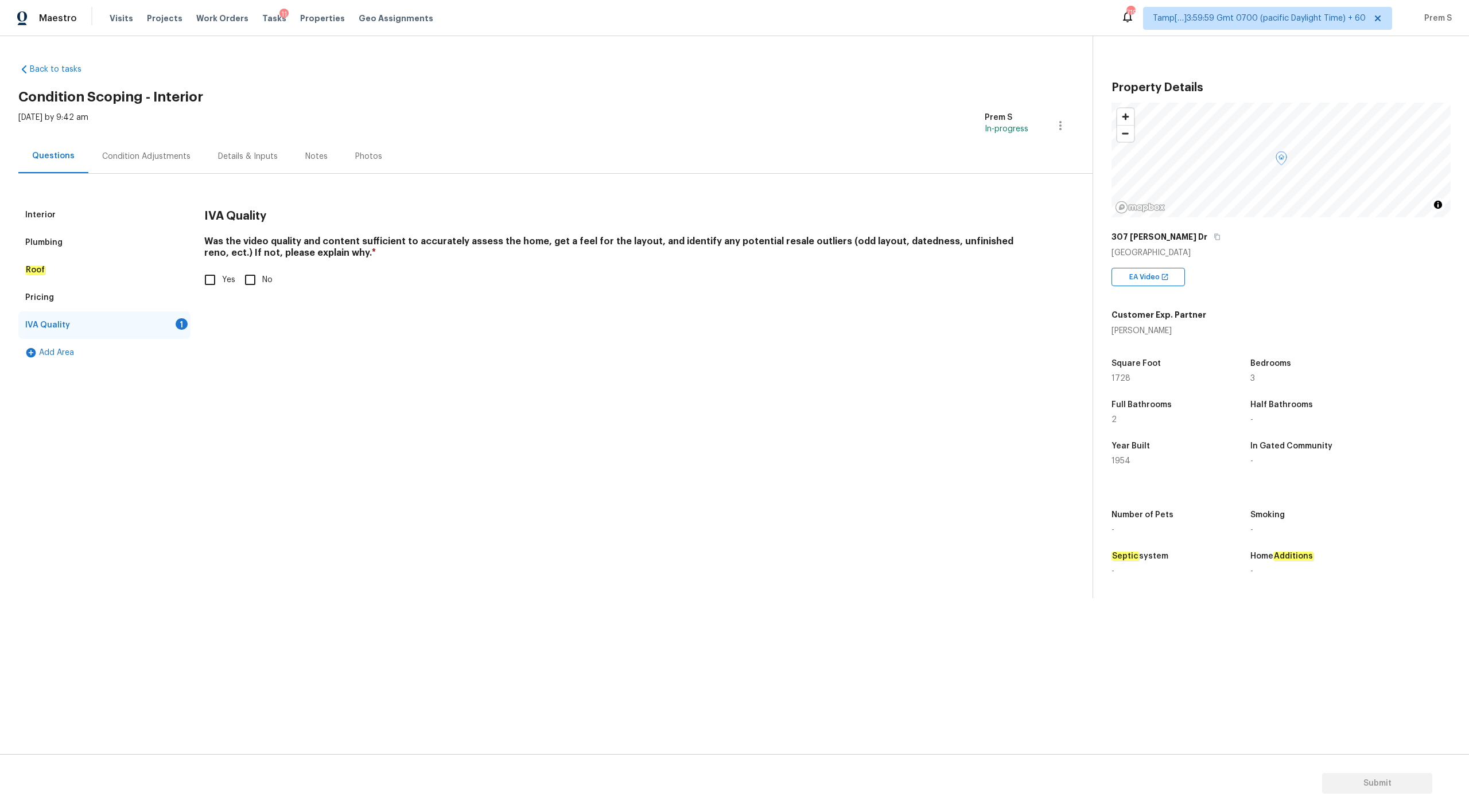
click at [216, 279] on input "Yes" at bounding box center [210, 280] width 24 height 24
checkbox input "true"
click at [144, 161] on div "Condition Adjustments" at bounding box center [146, 156] width 88 height 11
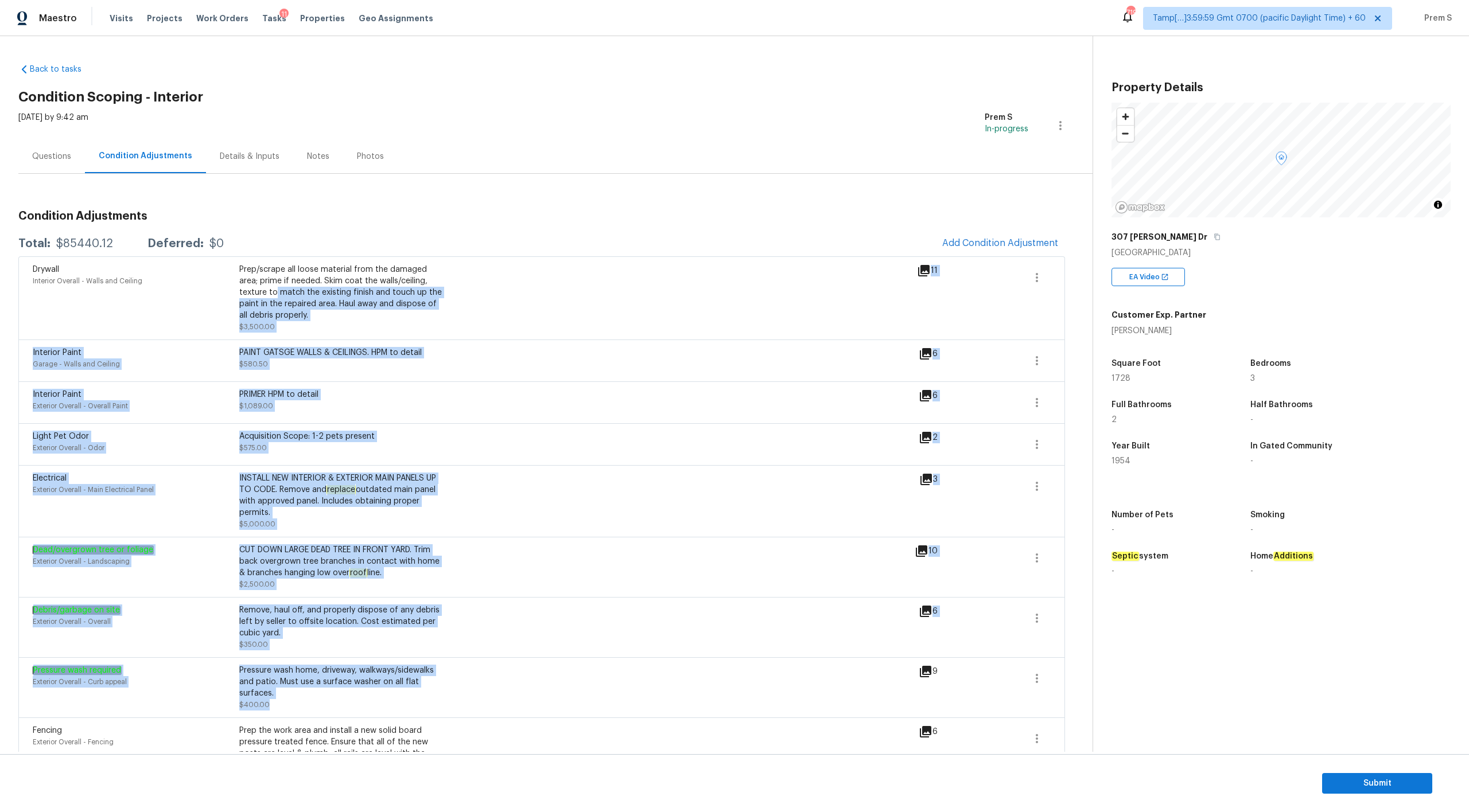
drag, startPoint x: 491, startPoint y: 276, endPoint x: 532, endPoint y: 726, distance: 451.9
click at [1006, 244] on span "Add Condition Adjustment" at bounding box center [1000, 243] width 116 height 10
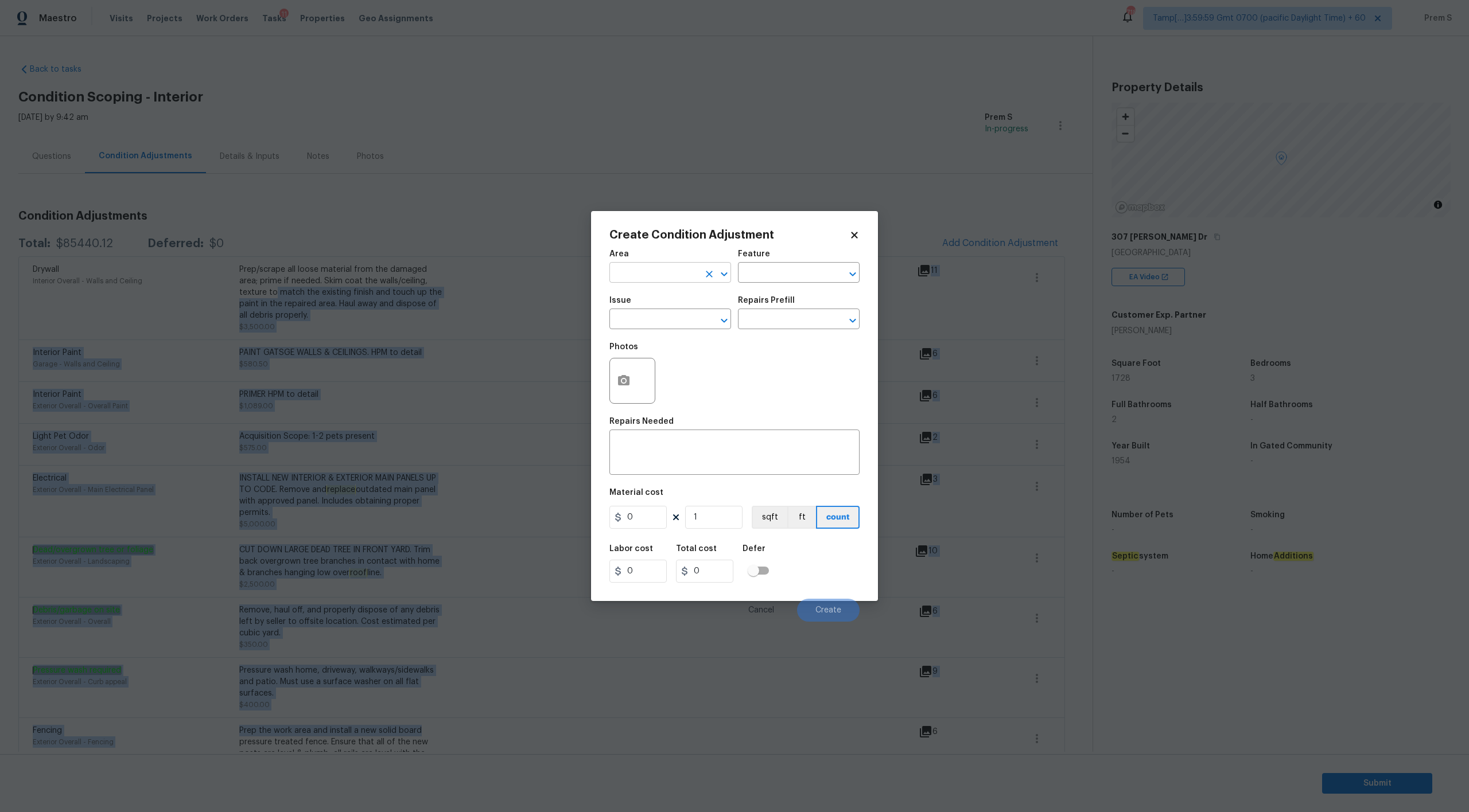
click at [679, 276] on input "text" at bounding box center [654, 274] width 90 height 18
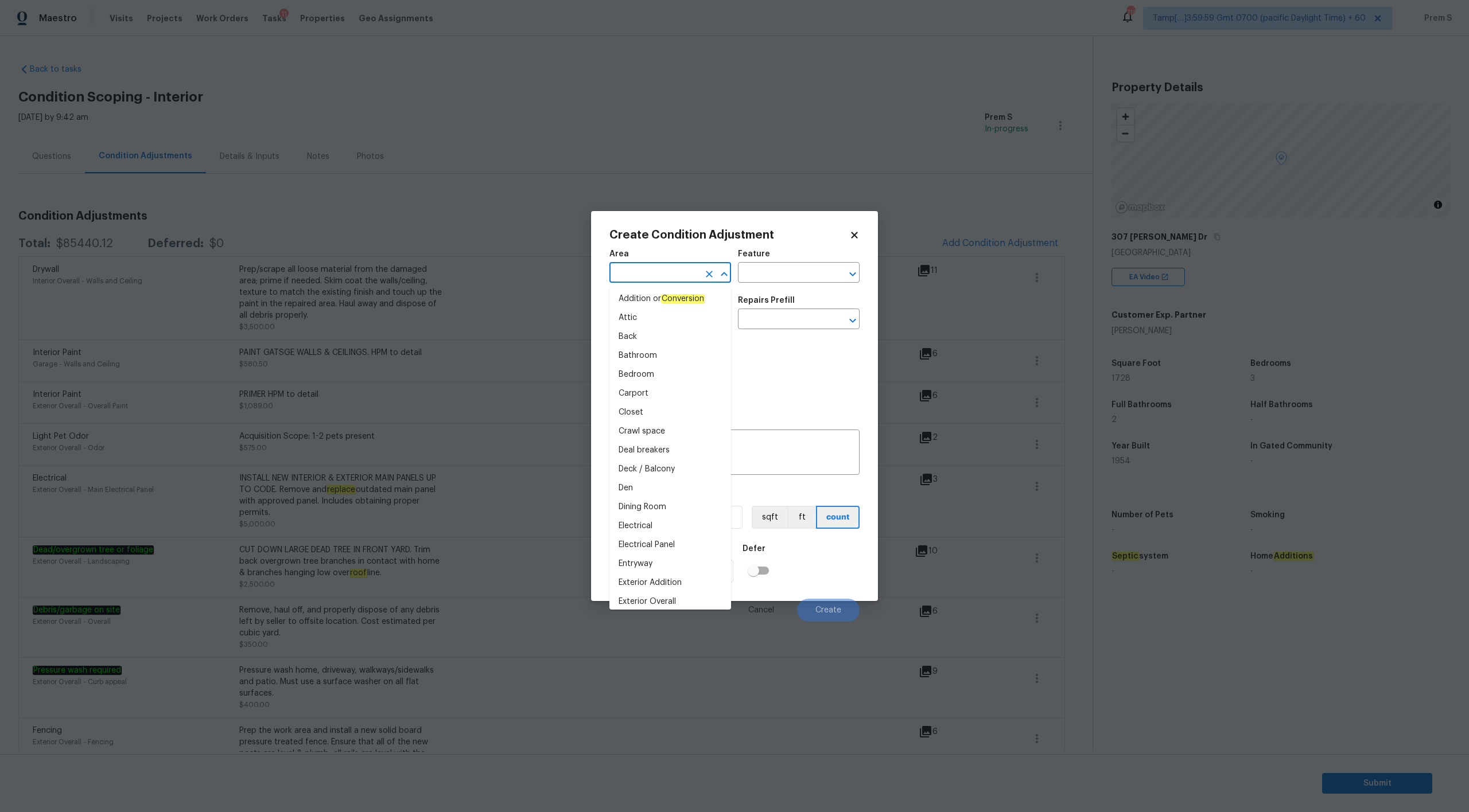
click at [743, 141] on body "Maestro Visits Projects Work Orders Tasks 11 Properties Geo Assignments 718 Tam…" at bounding box center [734, 406] width 1469 height 812
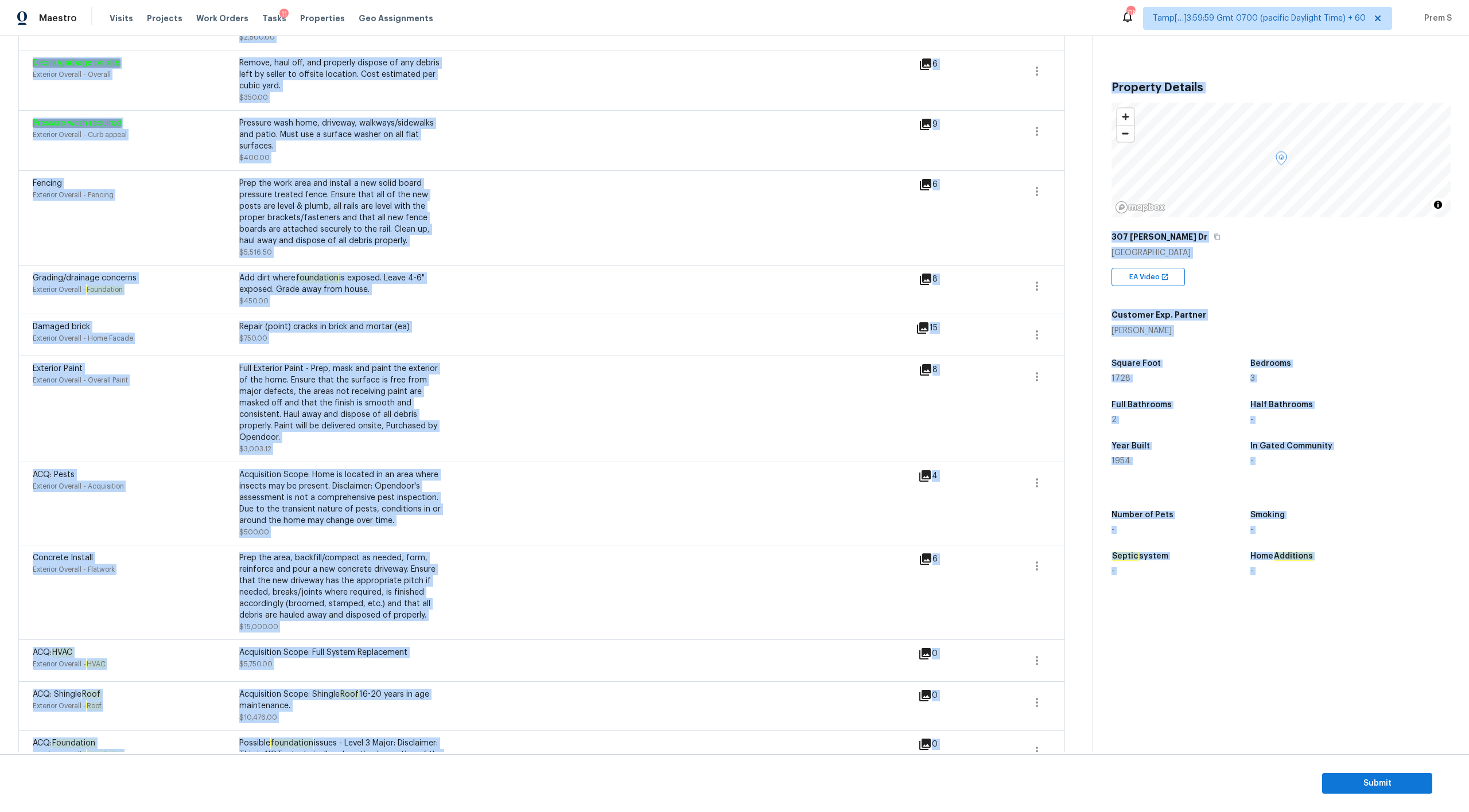
scroll to position [659, 0]
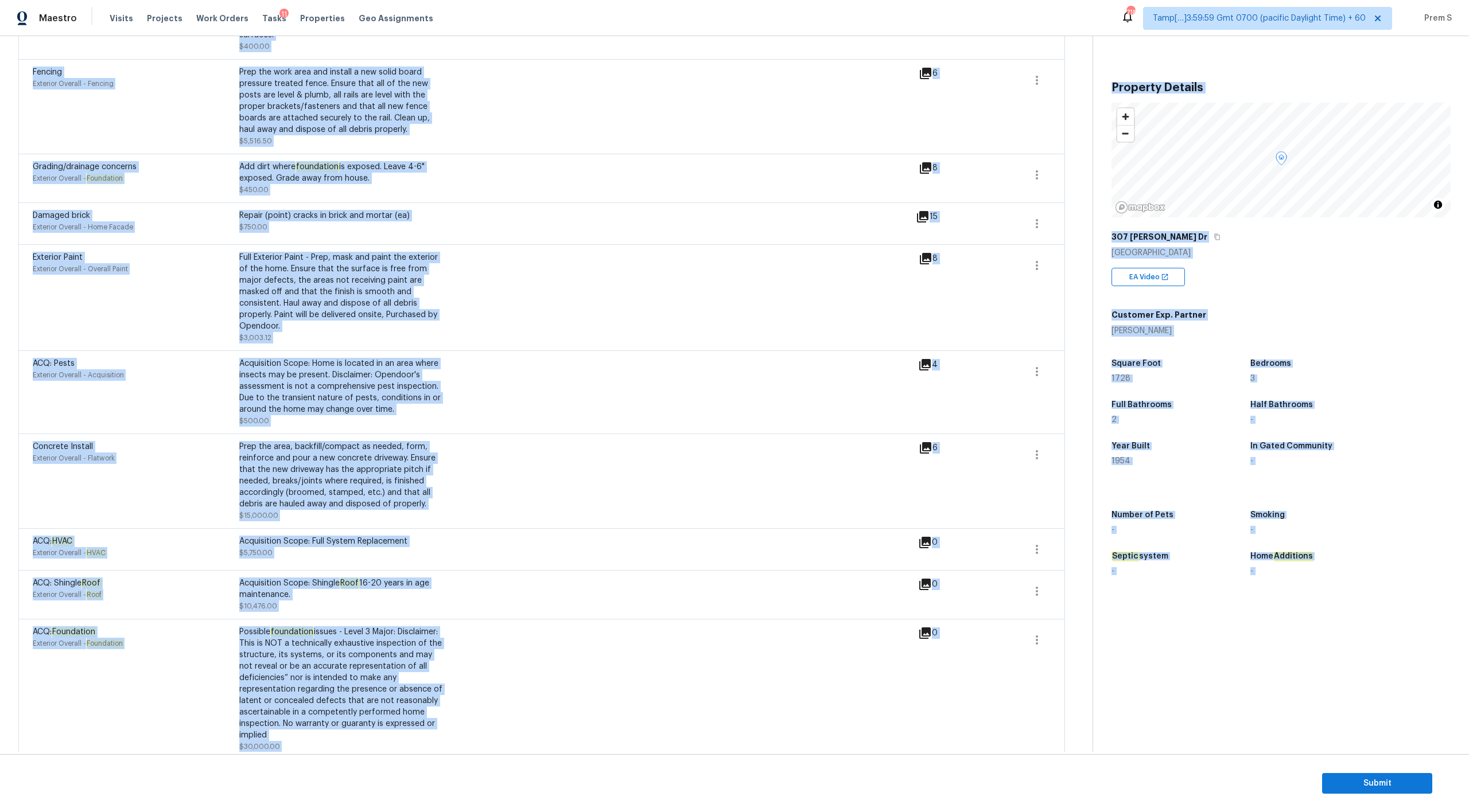
drag, startPoint x: 544, startPoint y: 264, endPoint x: 541, endPoint y: 760, distance: 496.0
click at [541, 760] on div "Back to tasks Condition Scoping - Interior Fri, Oct 03 2025 by 9:42 am Prem S I…" at bounding box center [734, 424] width 1469 height 776
click at [587, 285] on div "Exterior Paint Exterior Overall - Overall Paint Full Exterior Paint - Prep, mas…" at bounding box center [475, 297] width 886 height 92
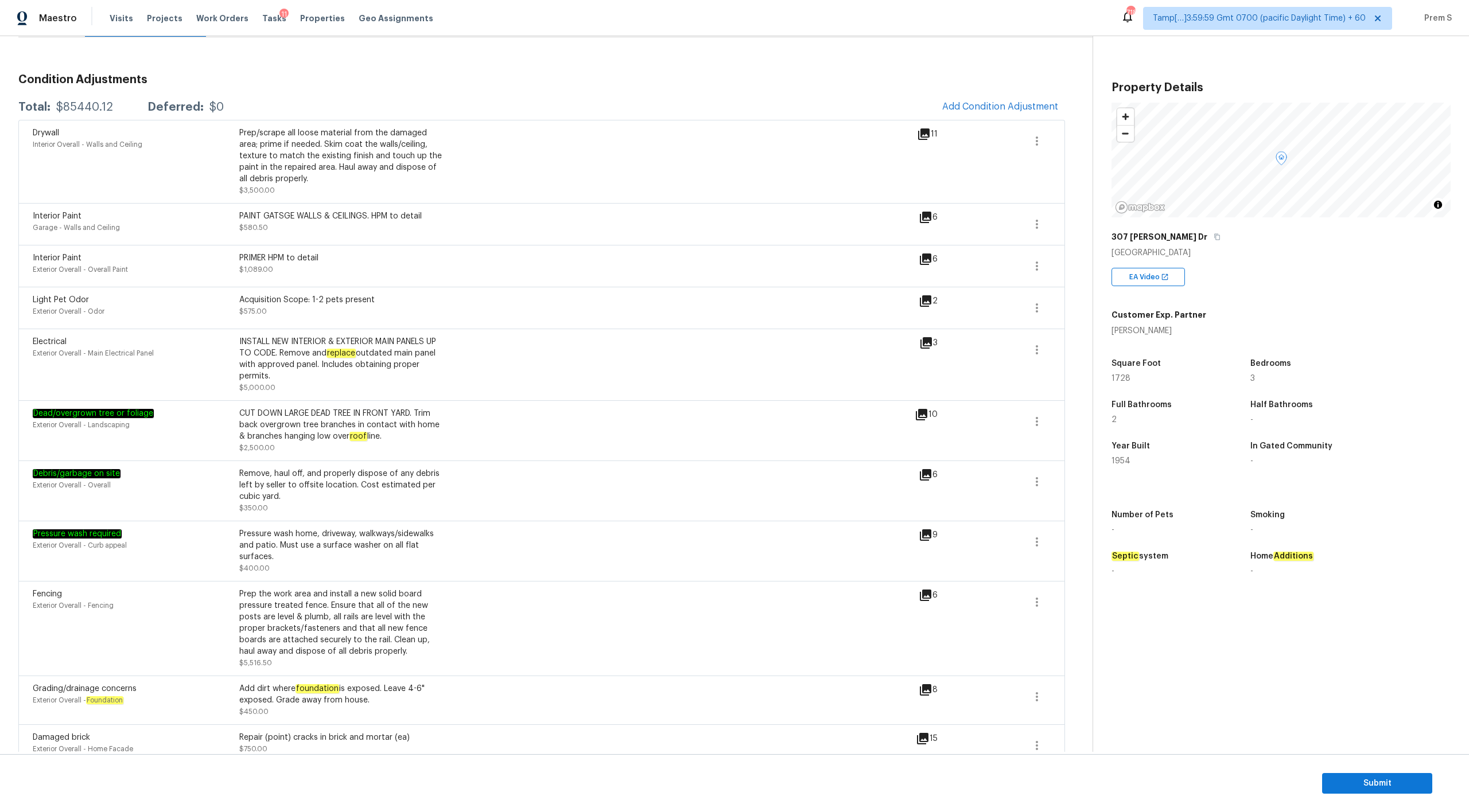
scroll to position [0, 0]
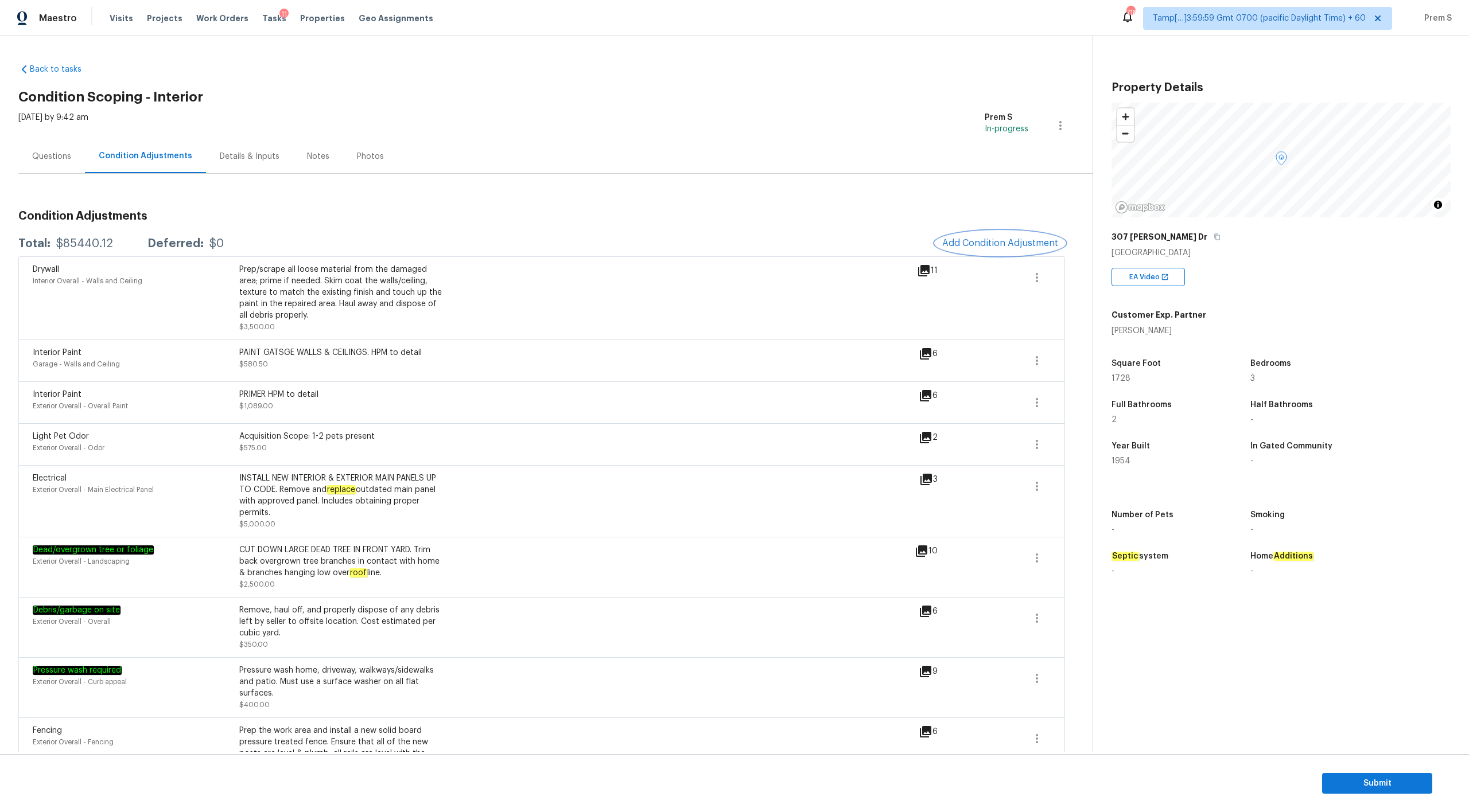
click at [986, 245] on span "Add Condition Adjustment" at bounding box center [1000, 243] width 116 height 10
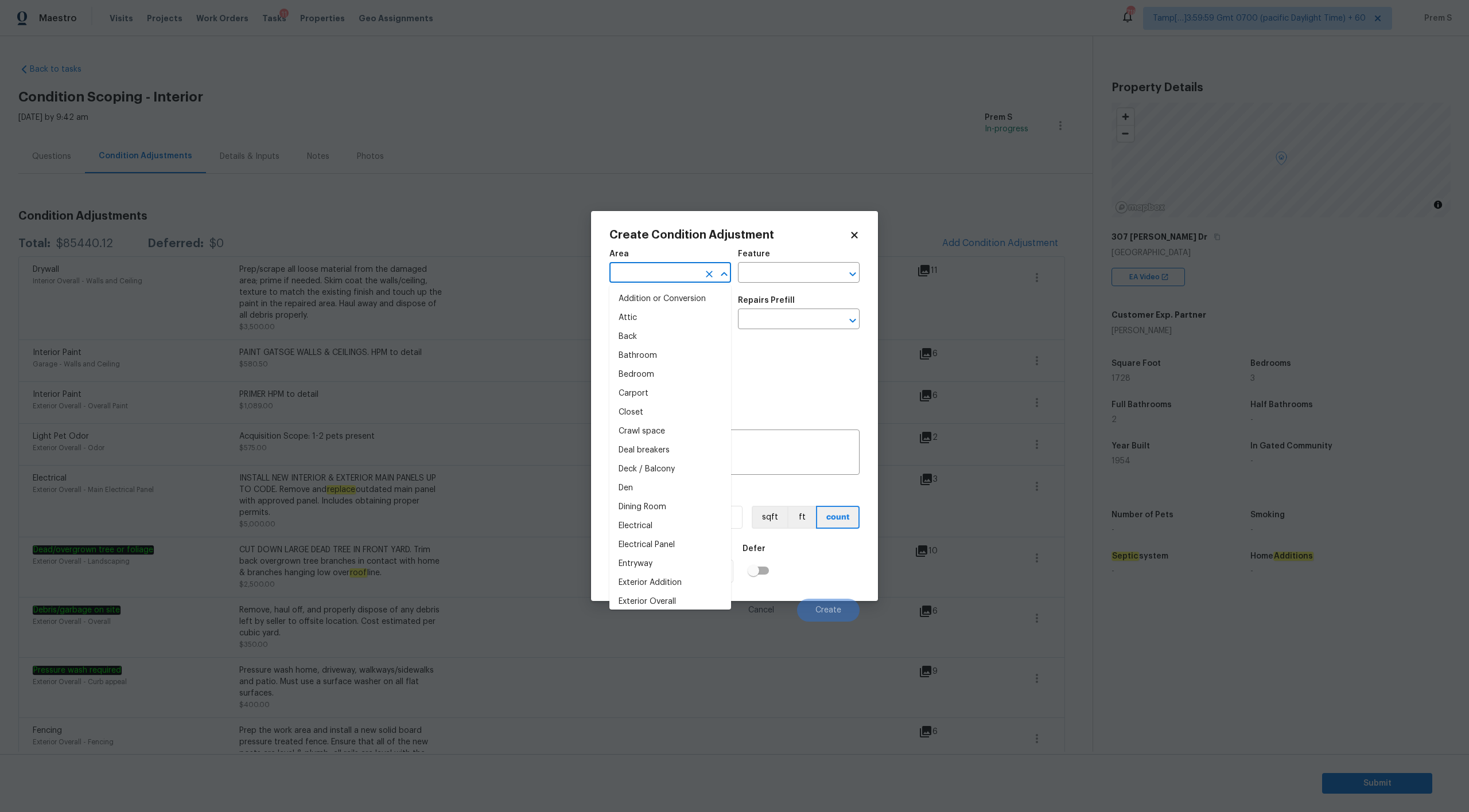
click at [677, 277] on input "text" at bounding box center [654, 274] width 90 height 18
click at [677, 277] on input "iter" at bounding box center [654, 274] width 90 height 18
click at [663, 316] on li "Interior Overall" at bounding box center [670, 317] width 121 height 19
type input "Interior Overall"
click at [675, 318] on input "text" at bounding box center [654, 320] width 90 height 18
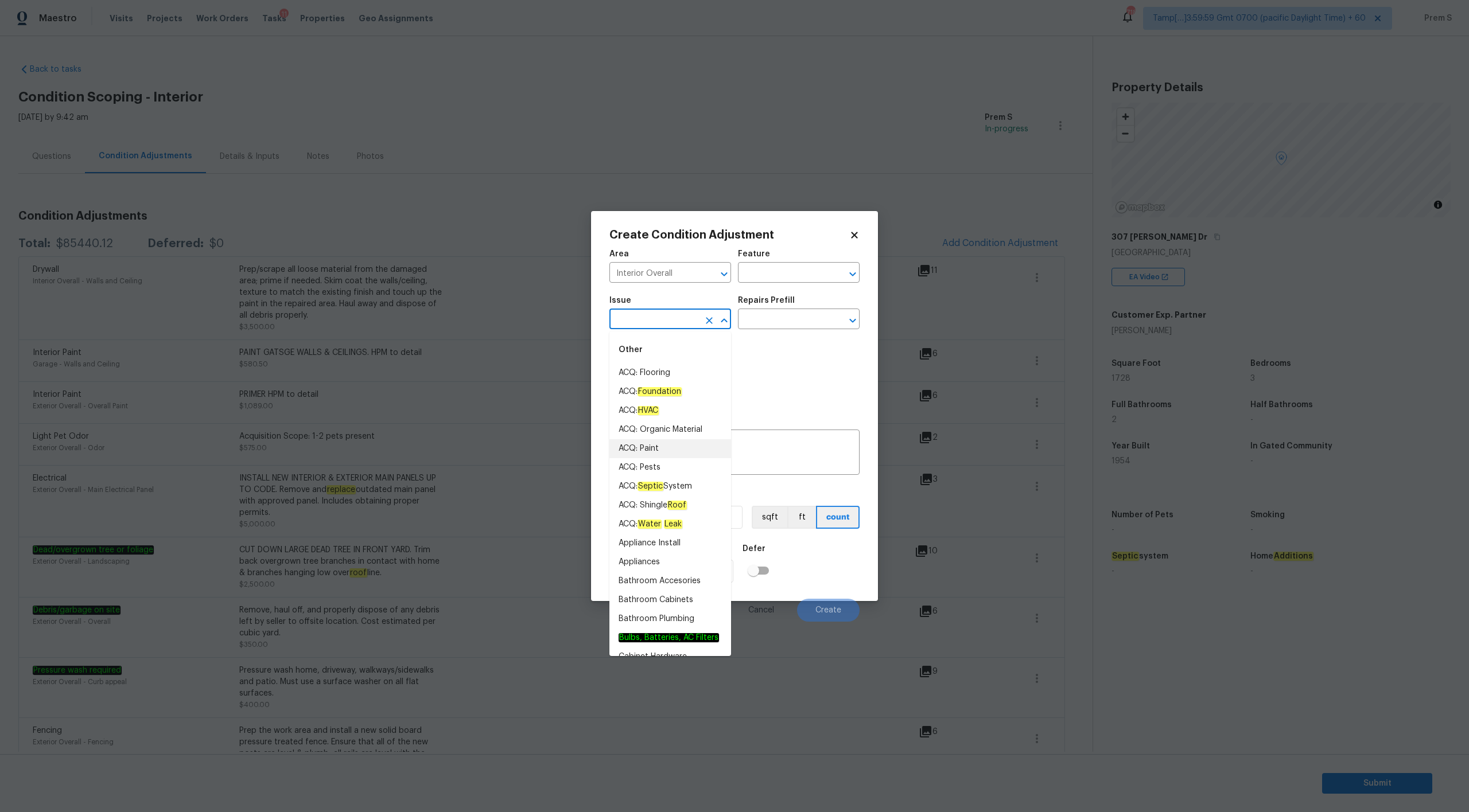
click at [669, 446] on li "ACQ: Paint" at bounding box center [670, 448] width 121 height 19
type input "ACQ: Paint"
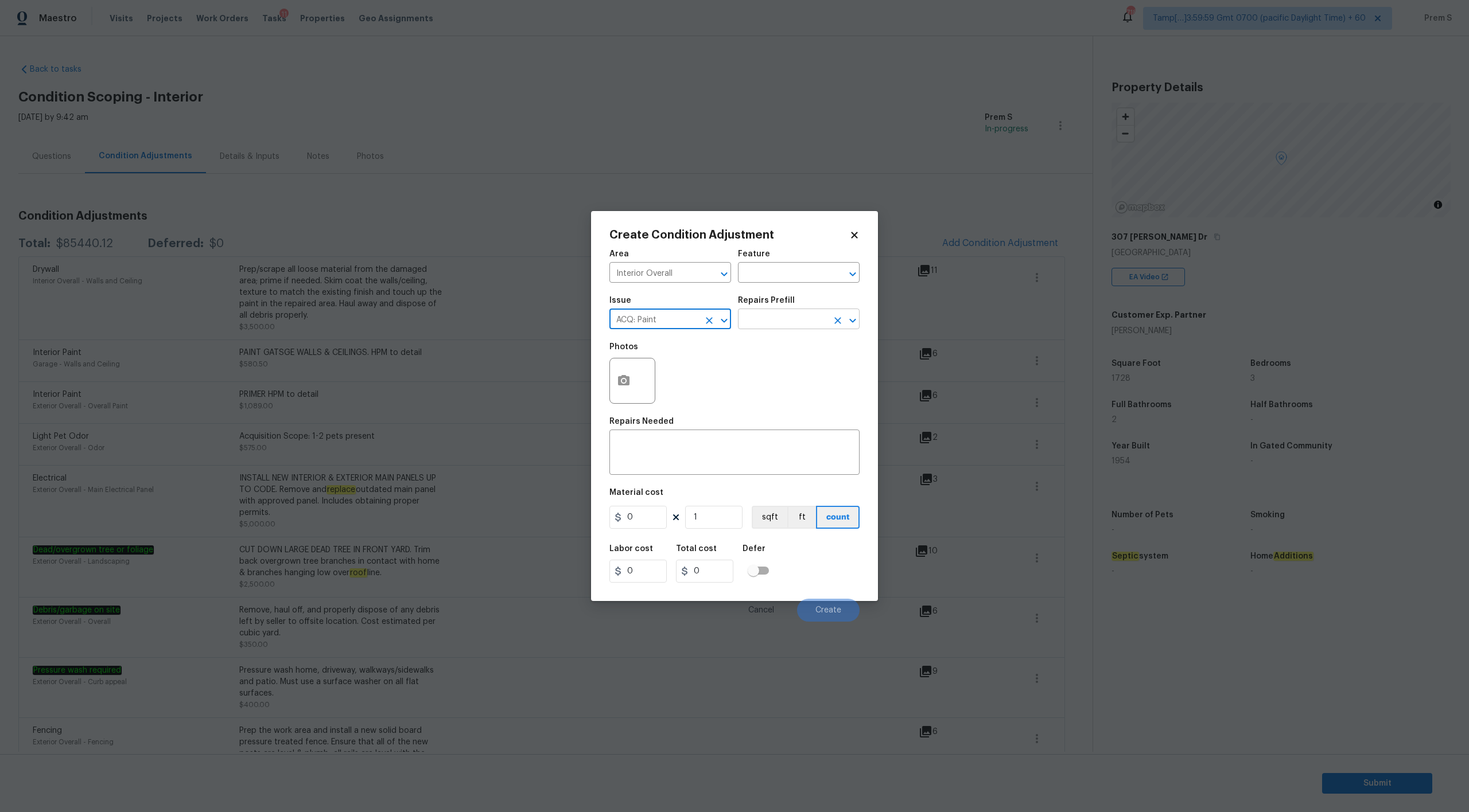
click at [779, 320] on input "text" at bounding box center [783, 320] width 90 height 18
click at [797, 441] on li "Paint 75%+ of the home $1.48" at bounding box center [799, 444] width 121 height 31
type input "Acquisition"
type textarea "Acquisition Scope: 75%+ of the home will likely require interior paint"
type input "1.48"
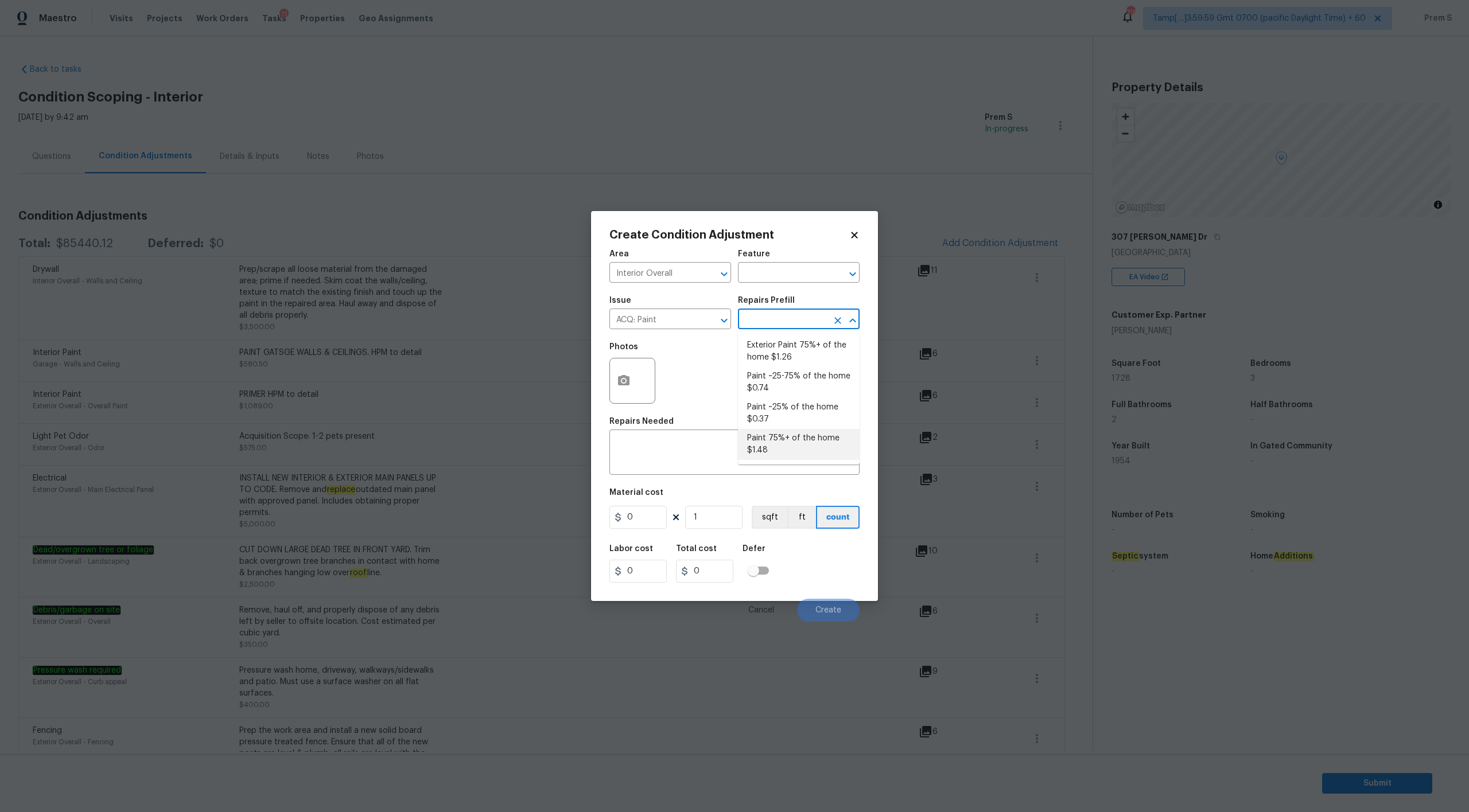
type input "1.48"
click at [710, 519] on input "1" at bounding box center [714, 517] width 58 height 23
type input "17"
type input "25.16"
type input "172"
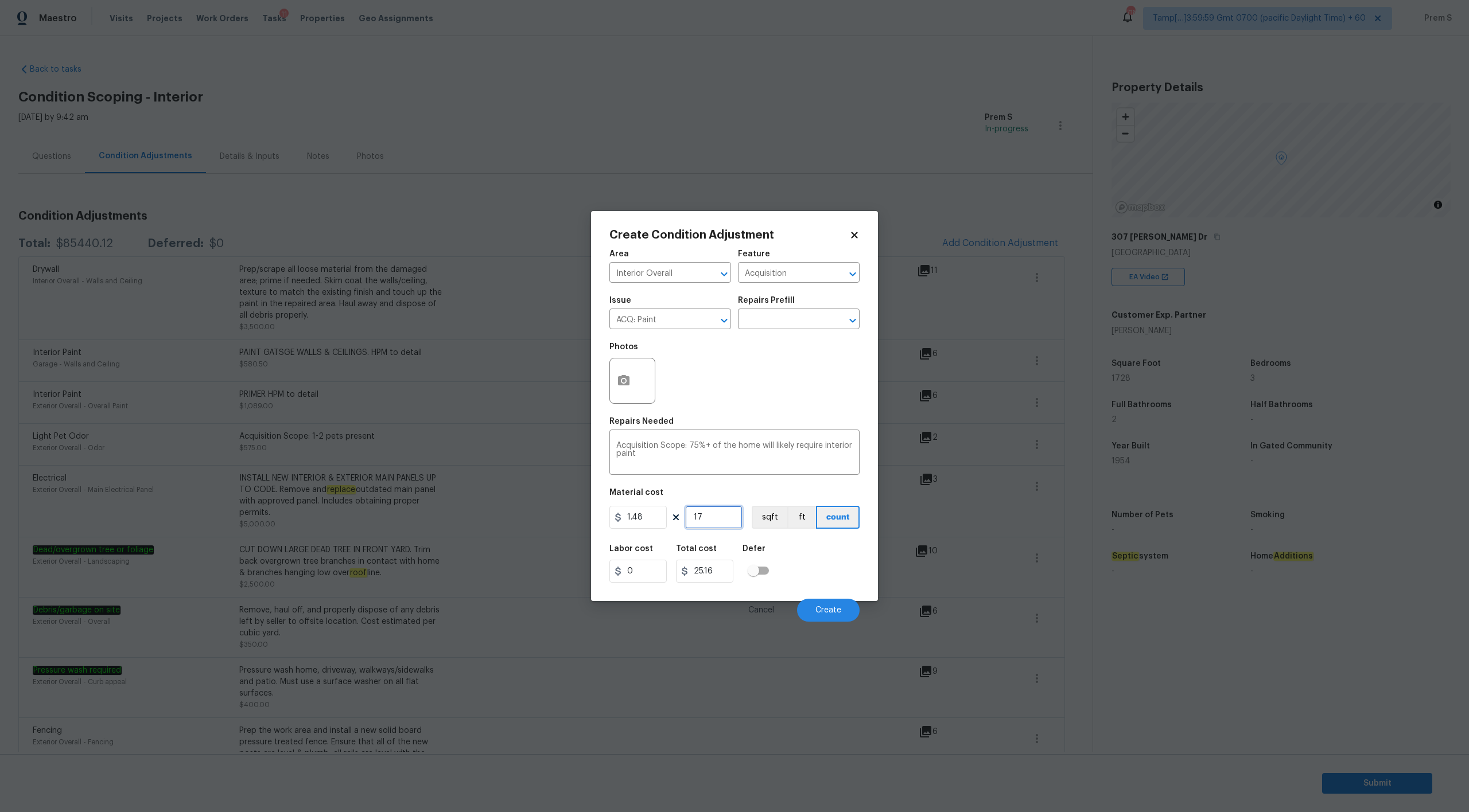
type input "254.56"
type input "1728"
type input "2557.44"
type input "1728"
click at [630, 387] on icon "button" at bounding box center [624, 381] width 13 height 13
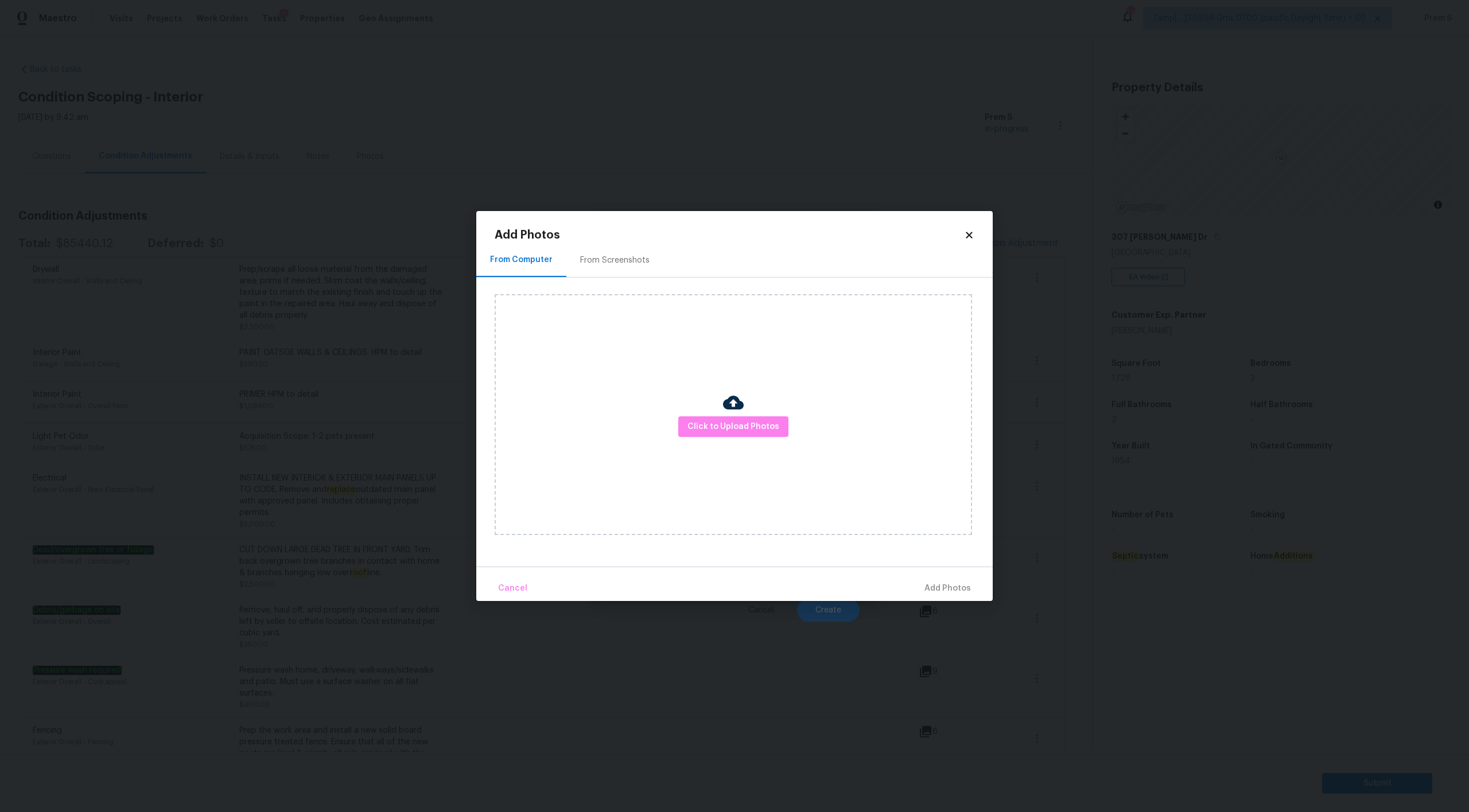
click at [970, 234] on icon at bounding box center [969, 235] width 6 height 6
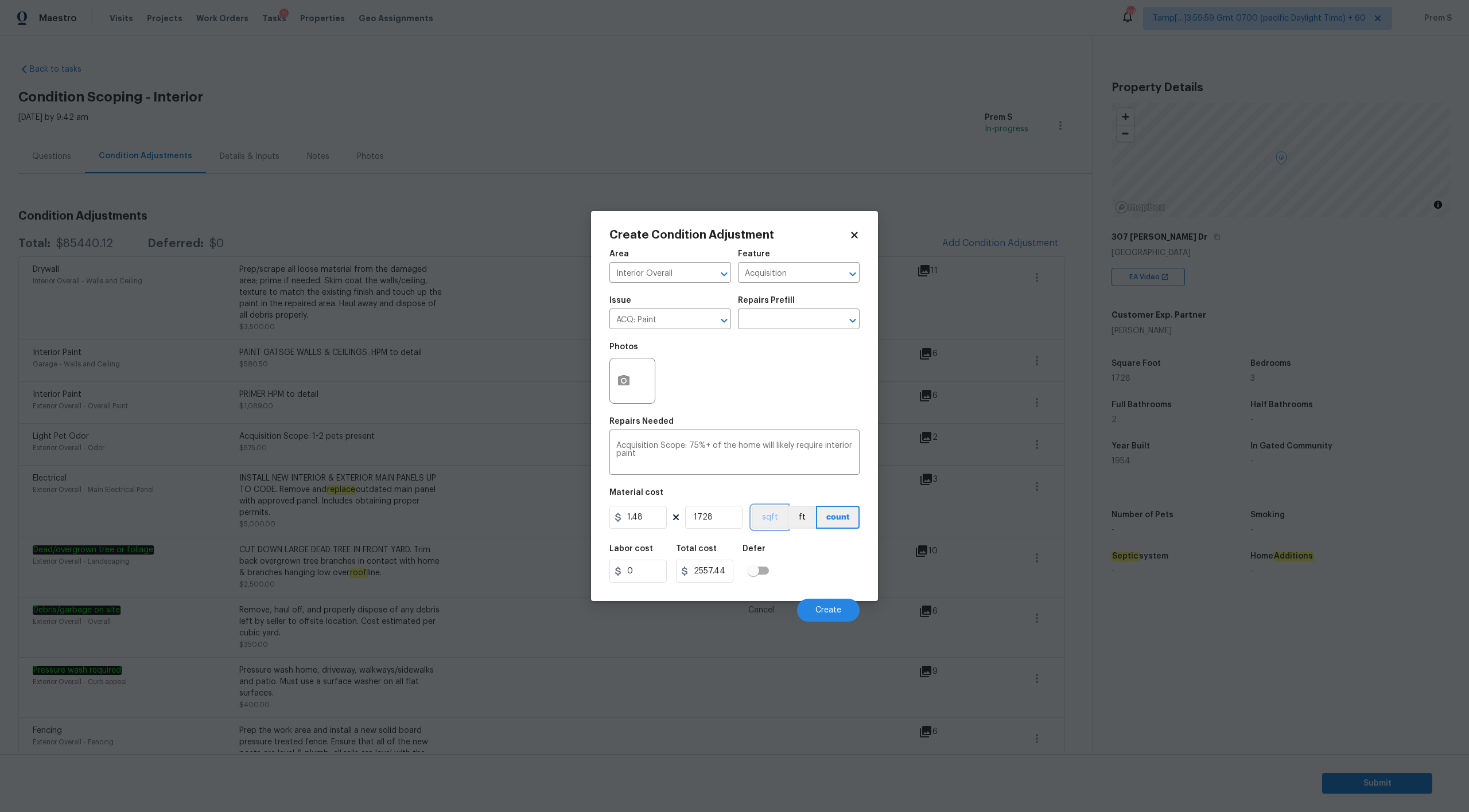
click at [768, 522] on button "sqft" at bounding box center [770, 517] width 36 height 23
click at [630, 385] on icon "button" at bounding box center [624, 381] width 13 height 13
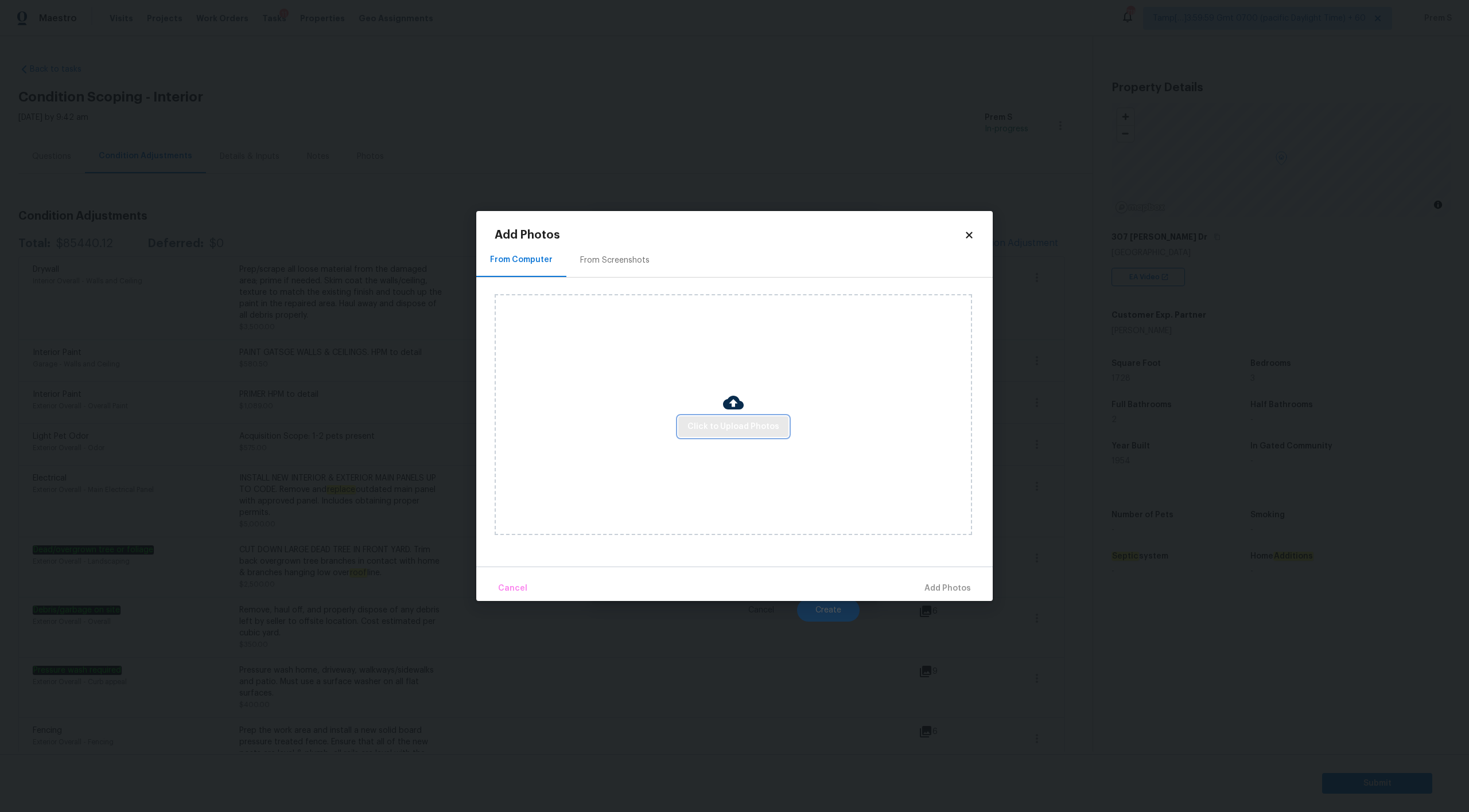
click at [713, 435] on button "Click to Upload Photos" at bounding box center [733, 427] width 110 height 21
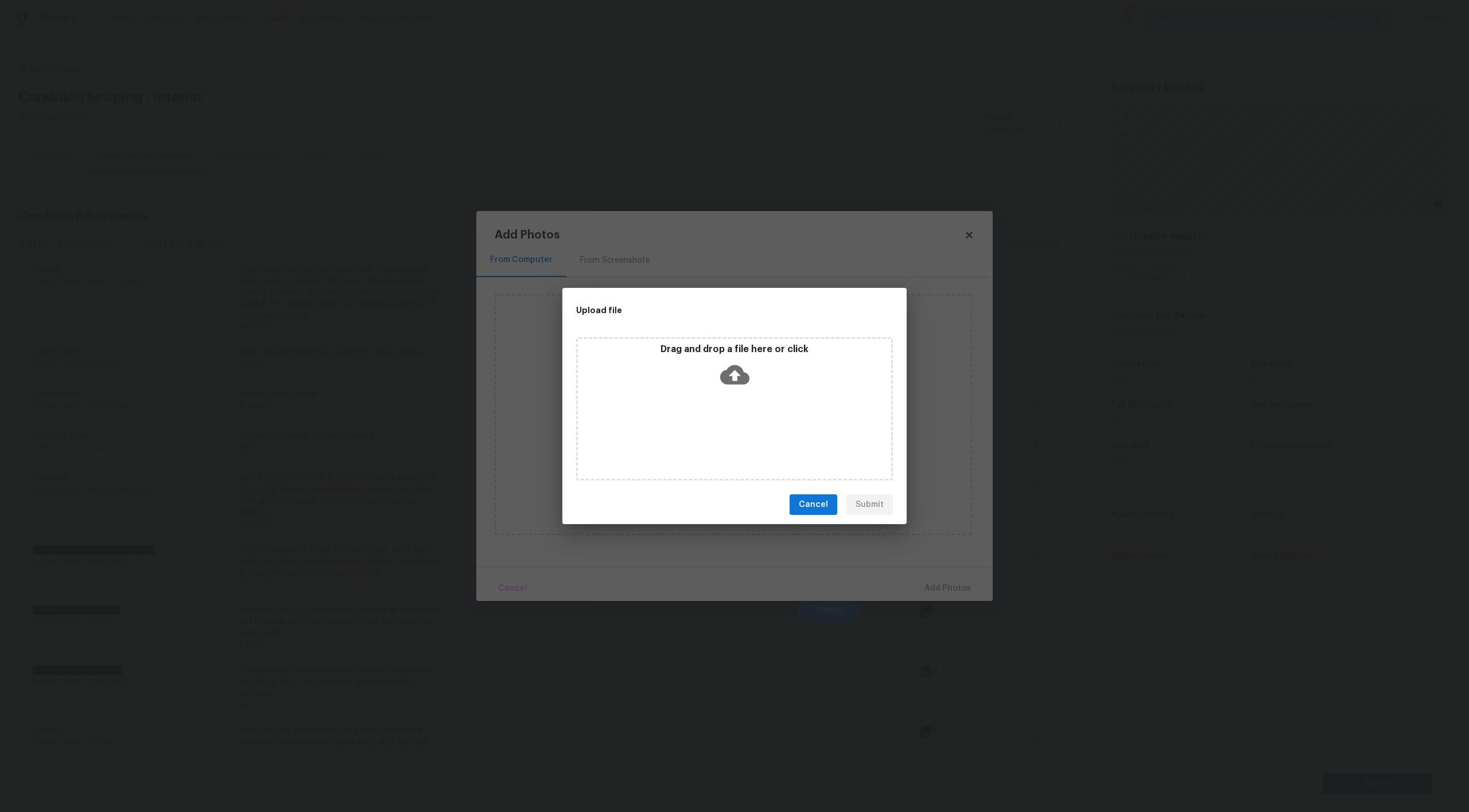
click at [727, 370] on icon at bounding box center [734, 375] width 29 height 19
click at [812, 512] on button "Cancel" at bounding box center [814, 505] width 48 height 21
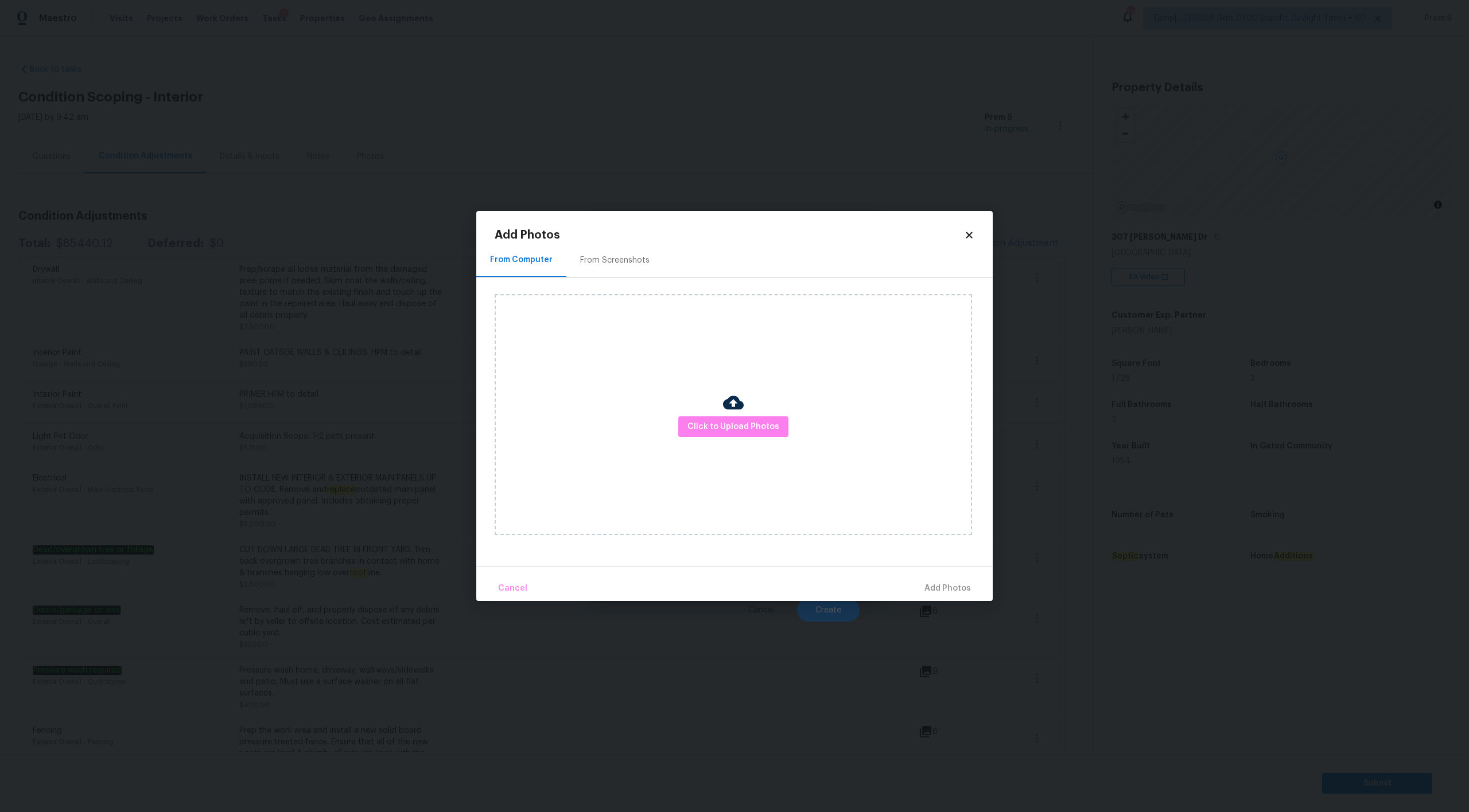
click at [969, 233] on icon at bounding box center [969, 235] width 6 height 6
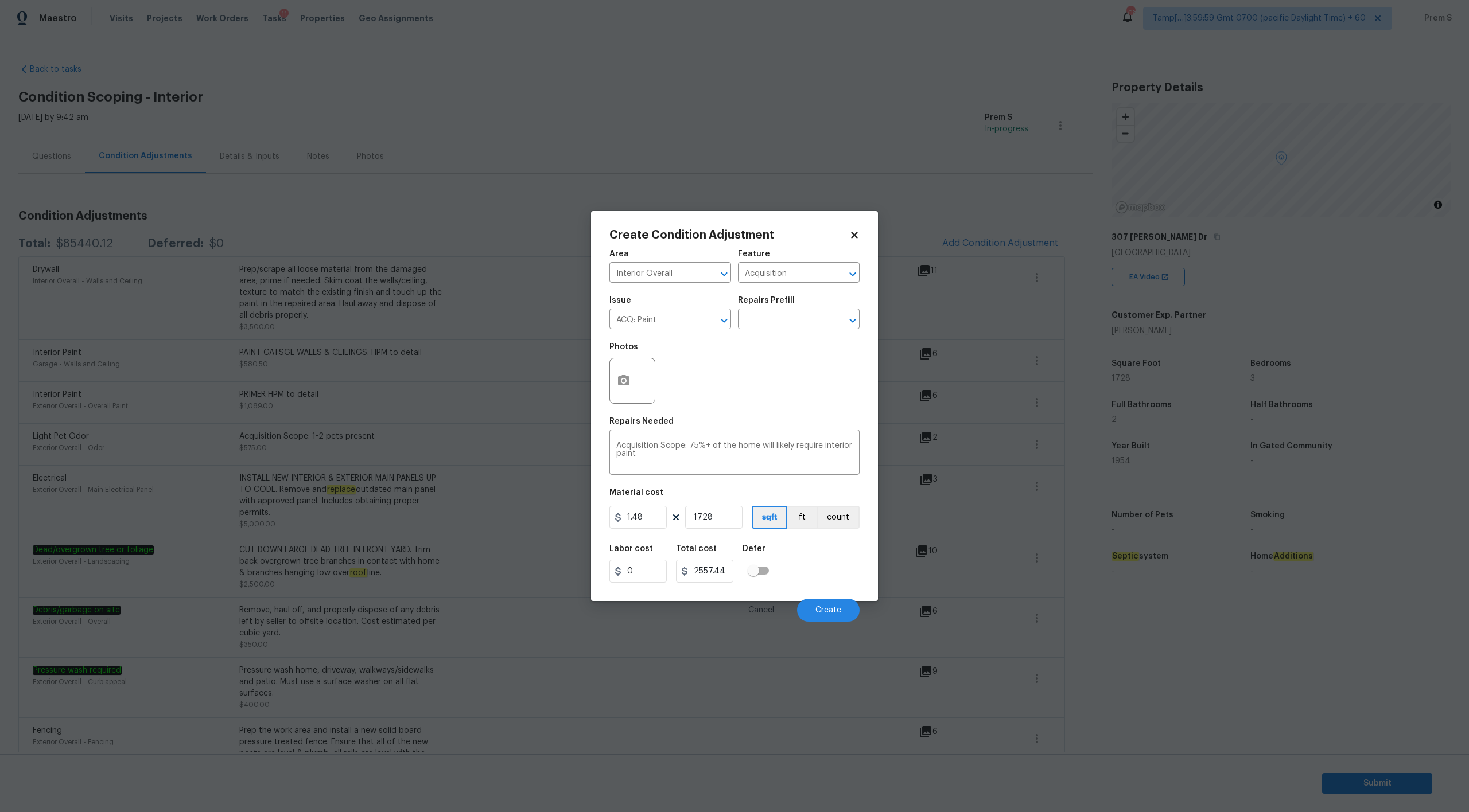
click at [743, 631] on body "Maestro Visits Projects Work Orders Tasks 11 Properties Geo Assignments 718 Tam…" at bounding box center [734, 406] width 1469 height 812
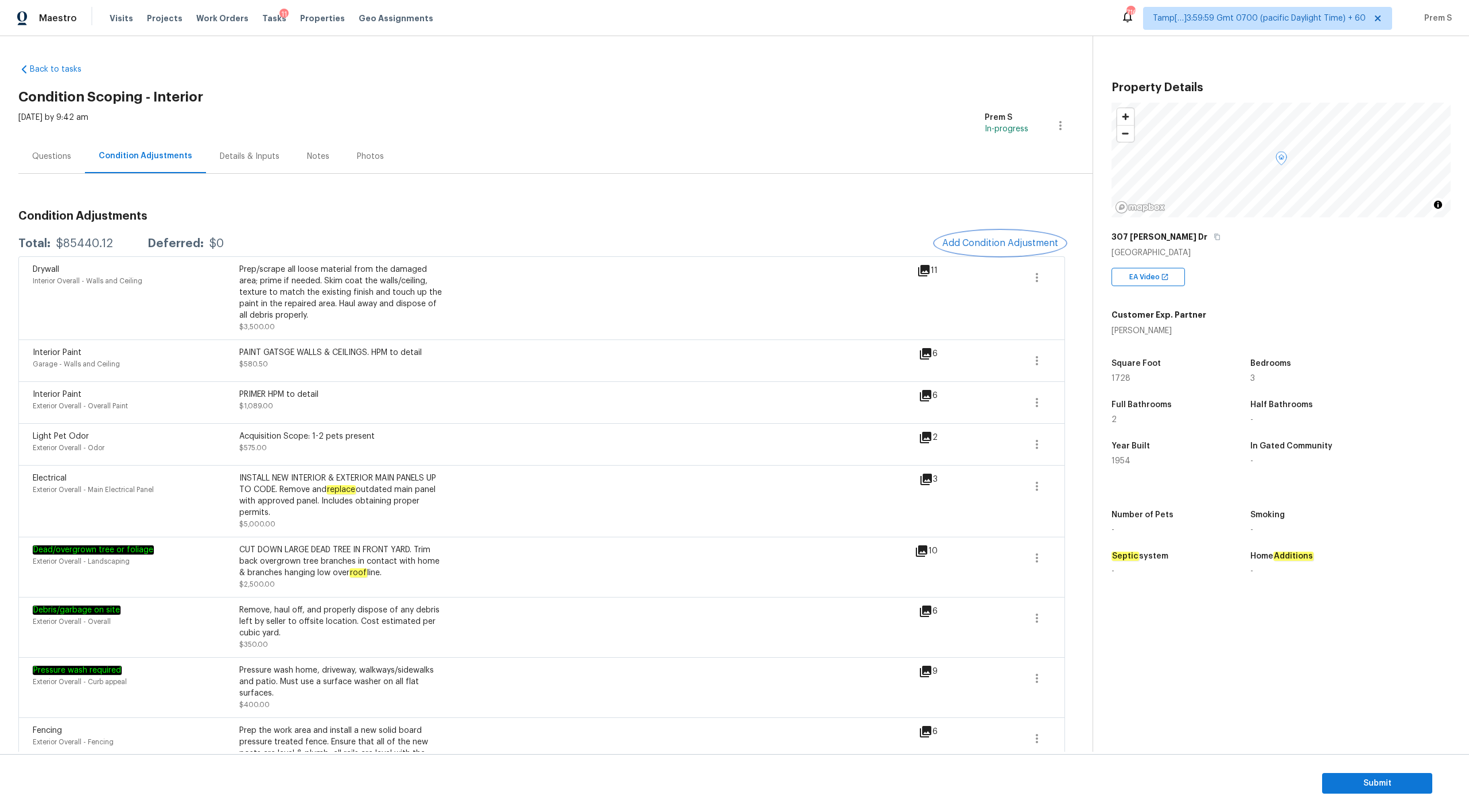
click at [1011, 245] on span "Add Condition Adjustment" at bounding box center [1000, 243] width 116 height 10
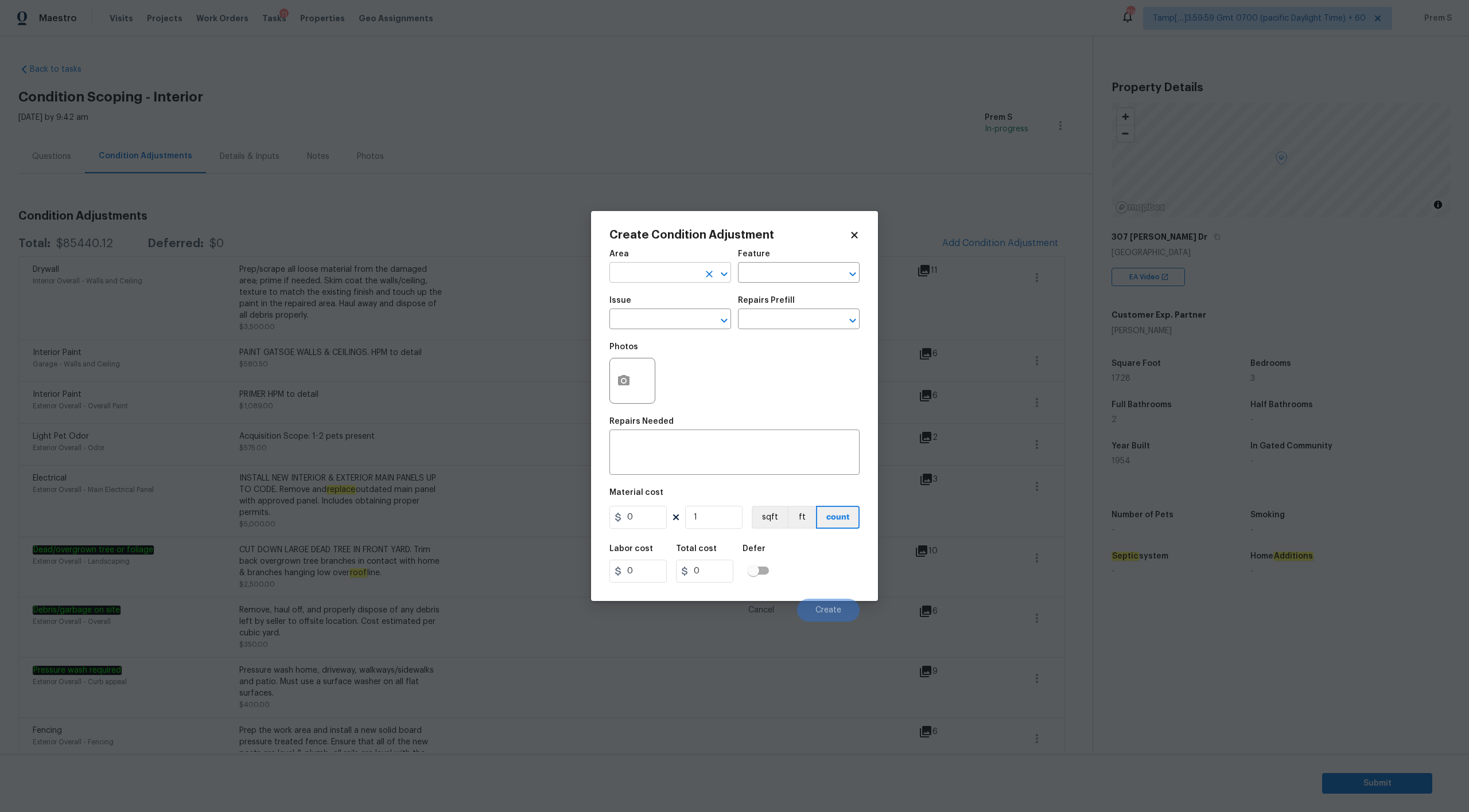
click at [684, 270] on input "text" at bounding box center [654, 274] width 90 height 18
click at [684, 312] on li "Interior Overall" at bounding box center [670, 317] width 121 height 19
type input "Interior Overall"
click at [684, 312] on input "text" at bounding box center [654, 320] width 90 height 18
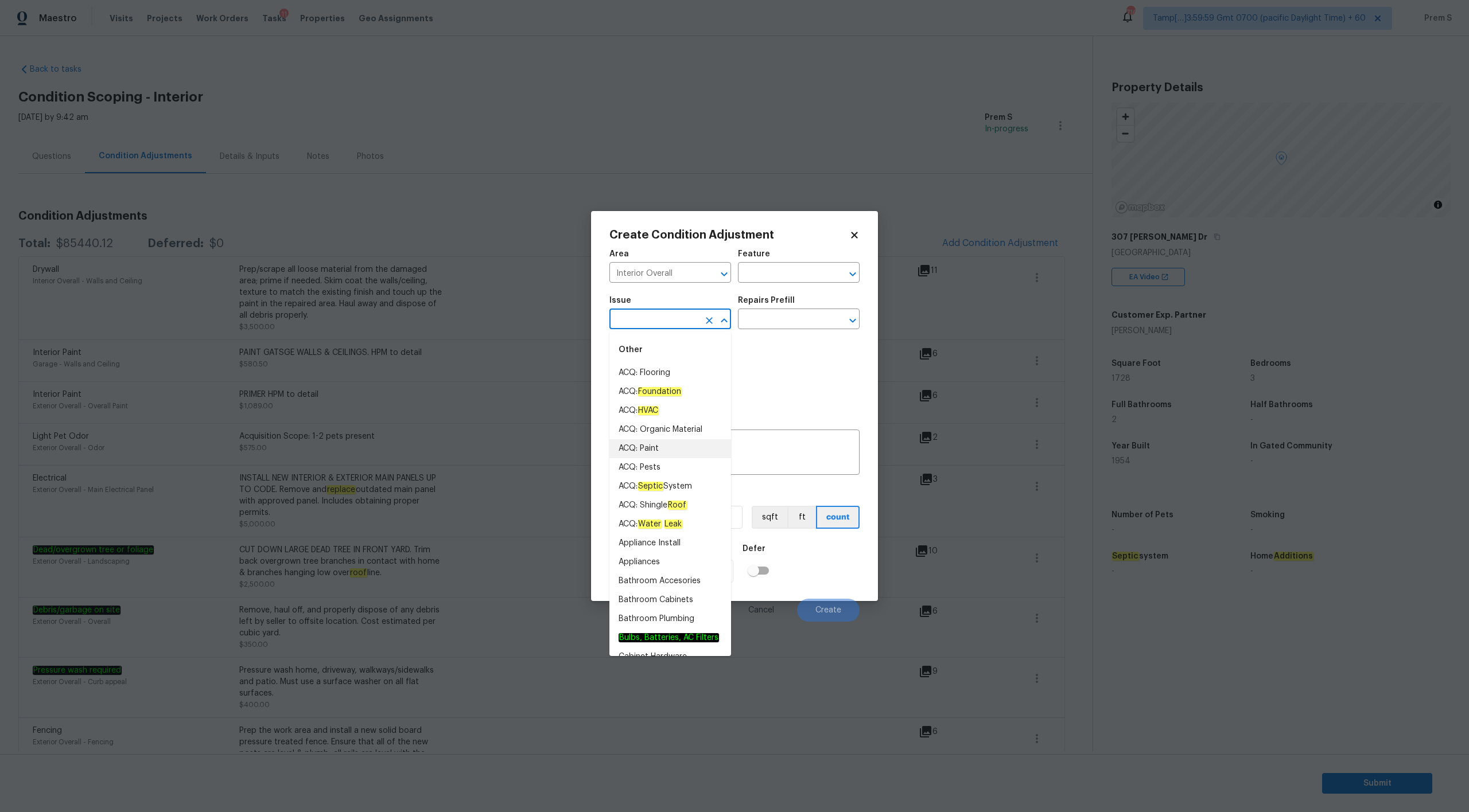
click at [660, 445] on li "ACQ: Paint" at bounding box center [670, 448] width 121 height 19
type input "ACQ: Paint"
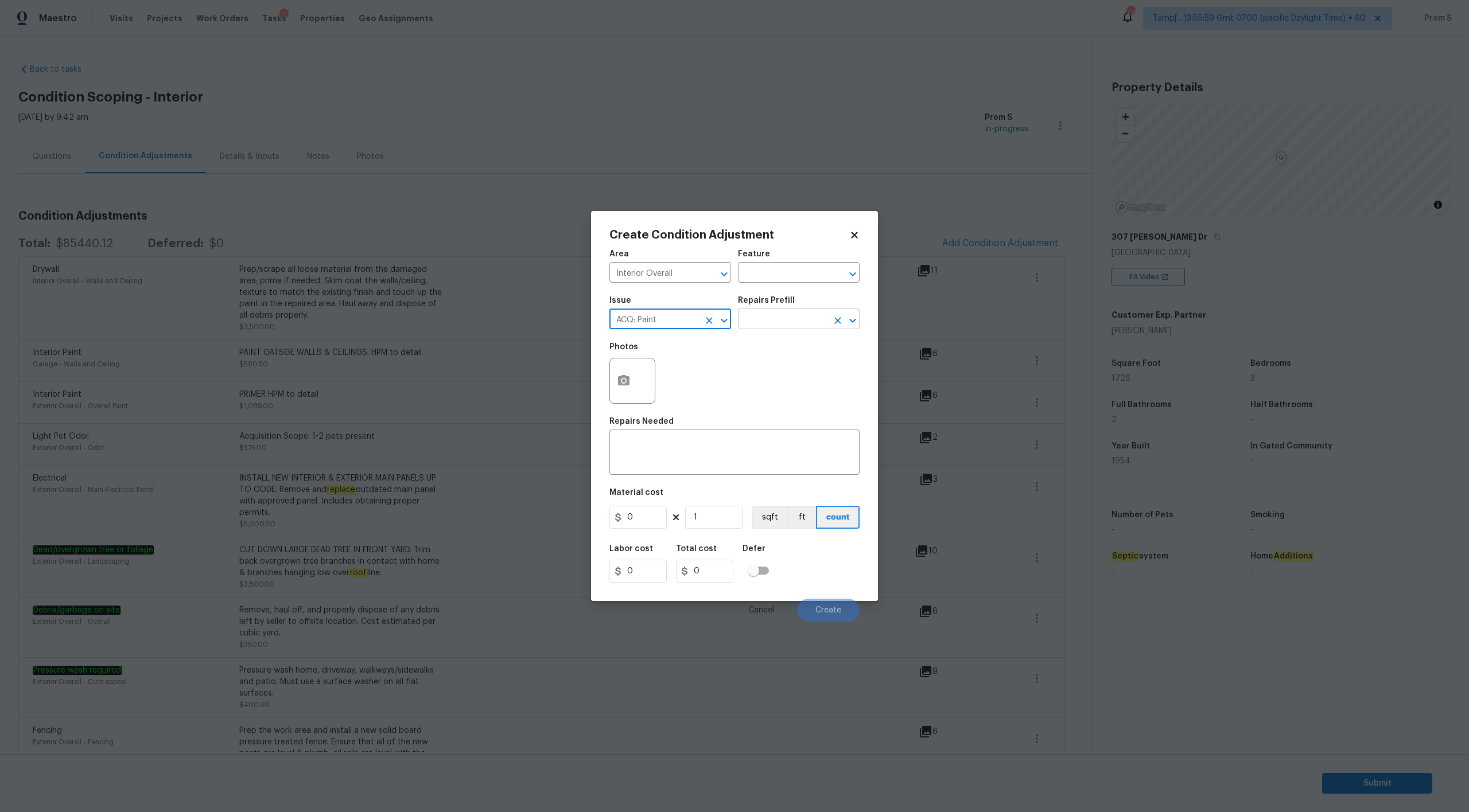
click at [803, 315] on input "text" at bounding box center [783, 320] width 90 height 18
click at [774, 442] on li "Paint 75%+ of the home $1.48" at bounding box center [799, 444] width 121 height 31
type input "Acquisition"
type textarea "Acquisition Scope: 75%+ of the home will likely require interior paint"
type input "1.48"
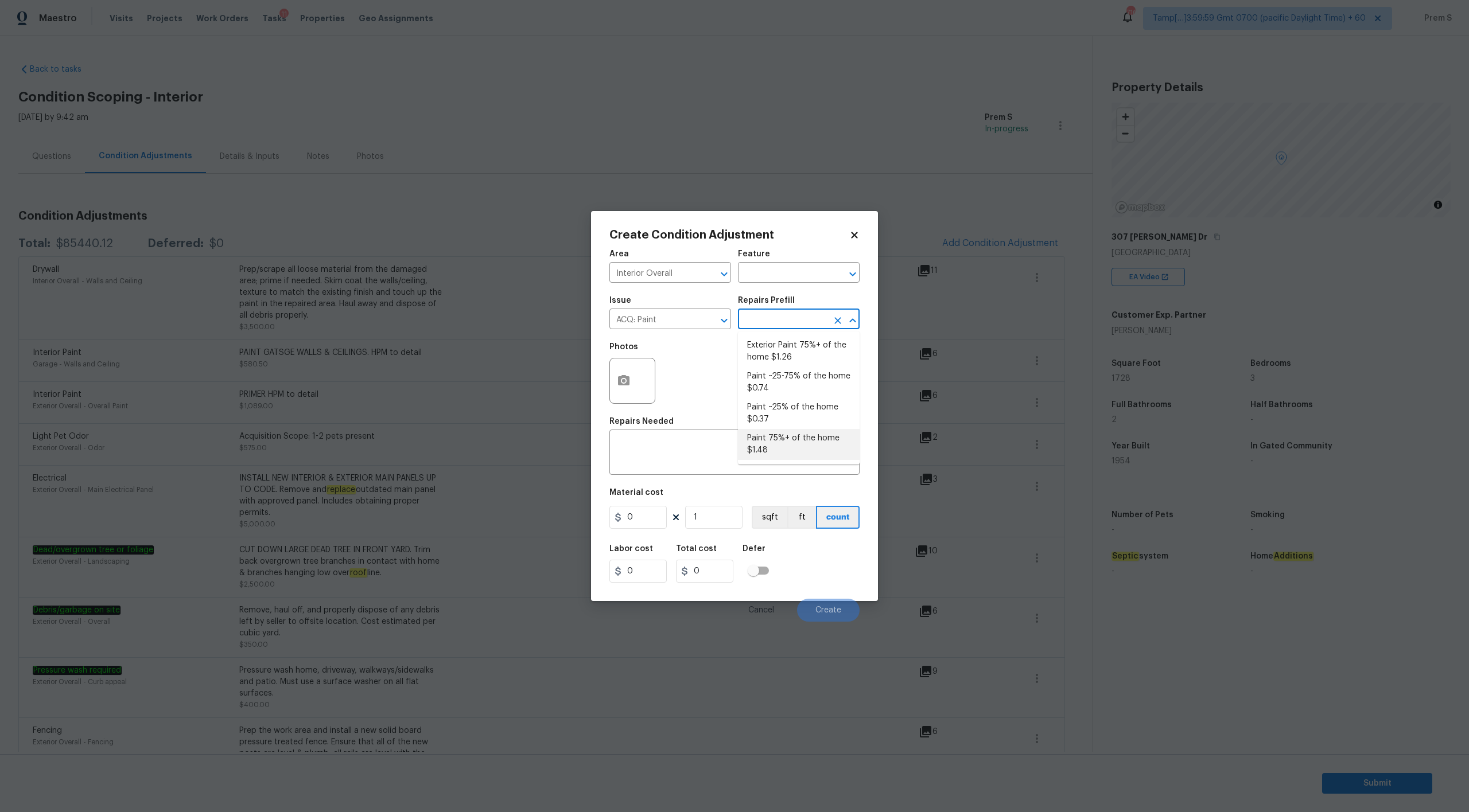
type input "1.48"
click at [708, 520] on input "1" at bounding box center [714, 517] width 58 height 23
type input "17"
type input "25.16"
type input "172"
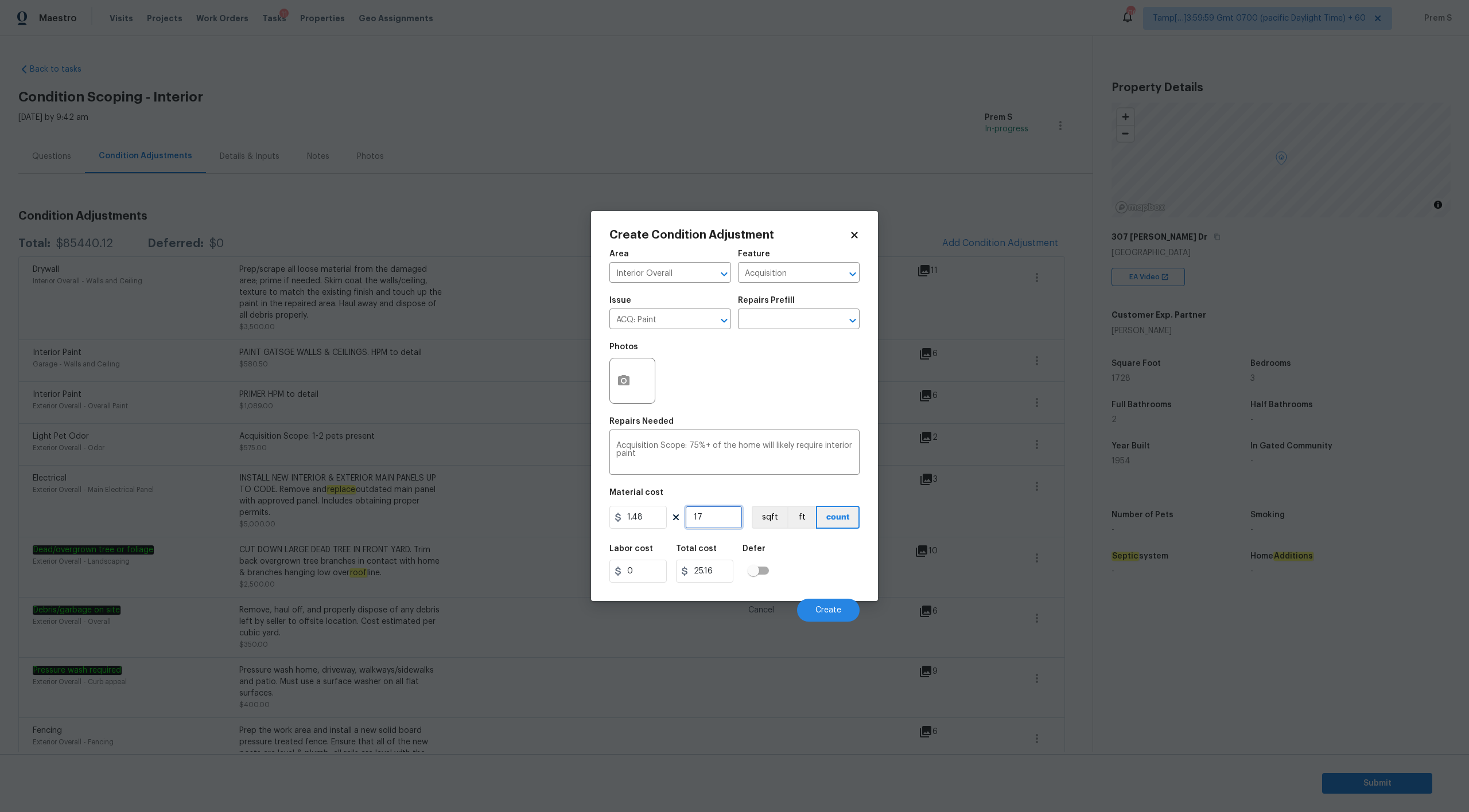
type input "254.56"
type input "1728"
type input "2557.44"
type input "1728"
click at [627, 377] on icon "button" at bounding box center [623, 380] width 11 height 10
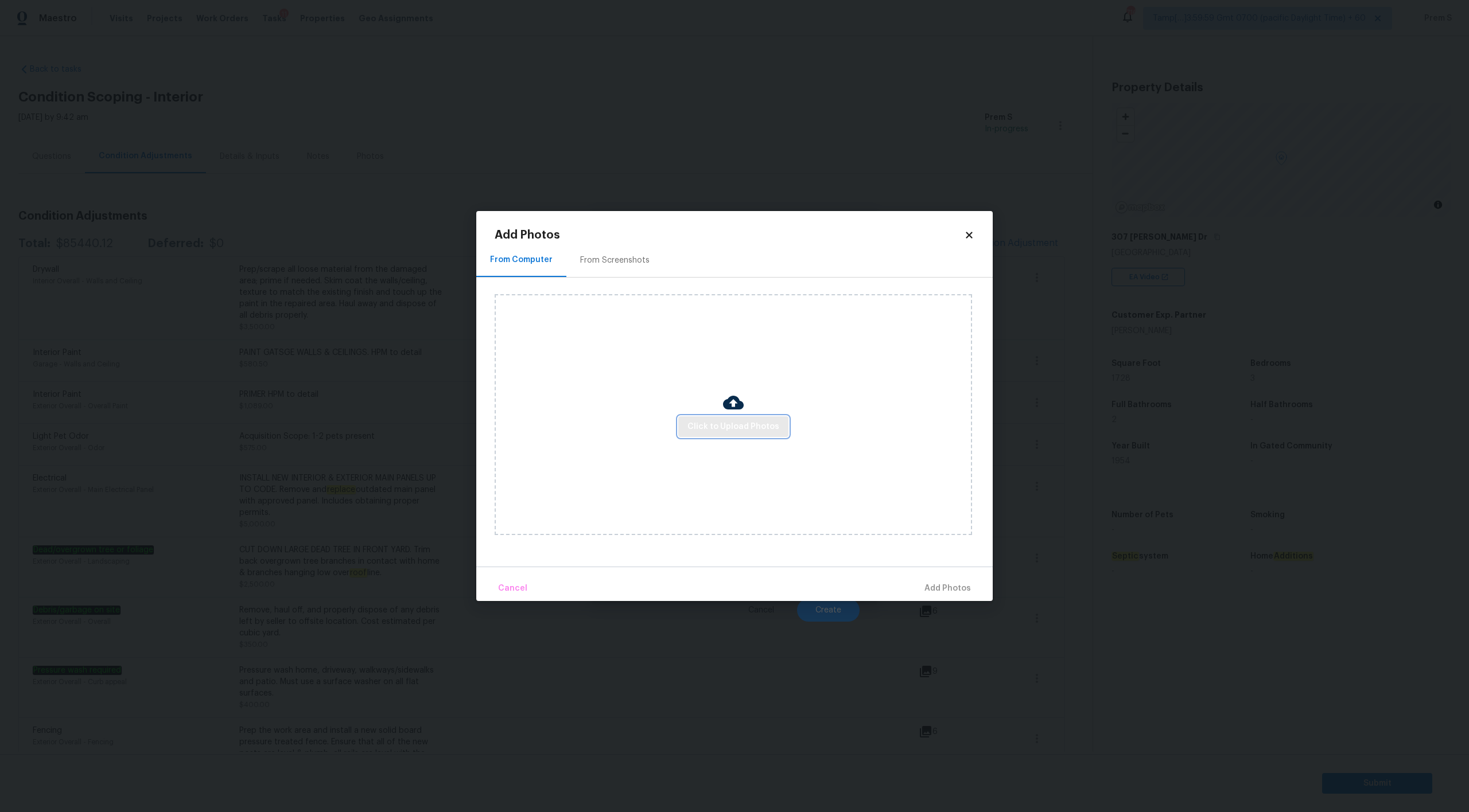
click at [721, 424] on span "Click to Upload Photos" at bounding box center [733, 427] width 92 height 14
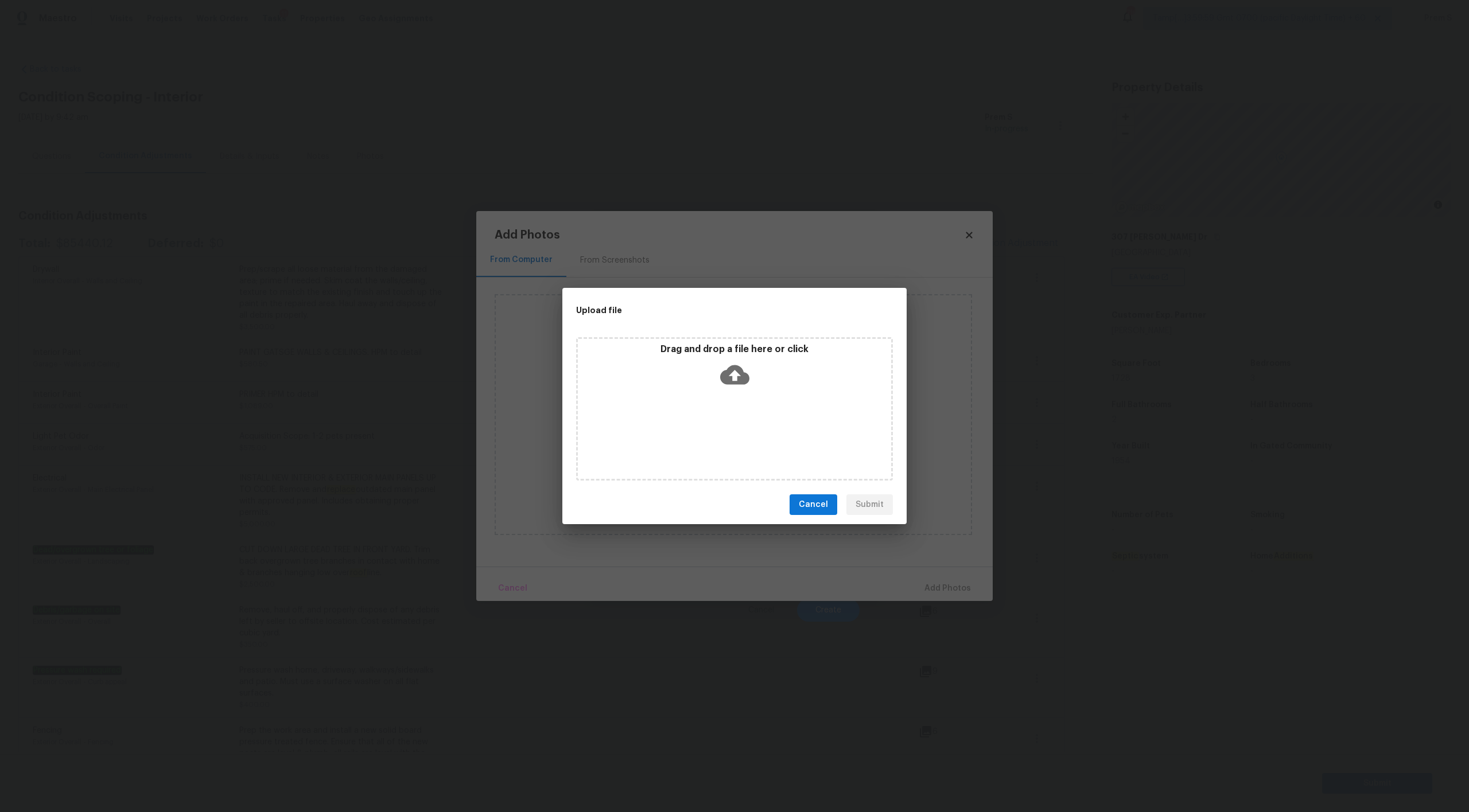
click at [736, 371] on icon at bounding box center [734, 375] width 29 height 19
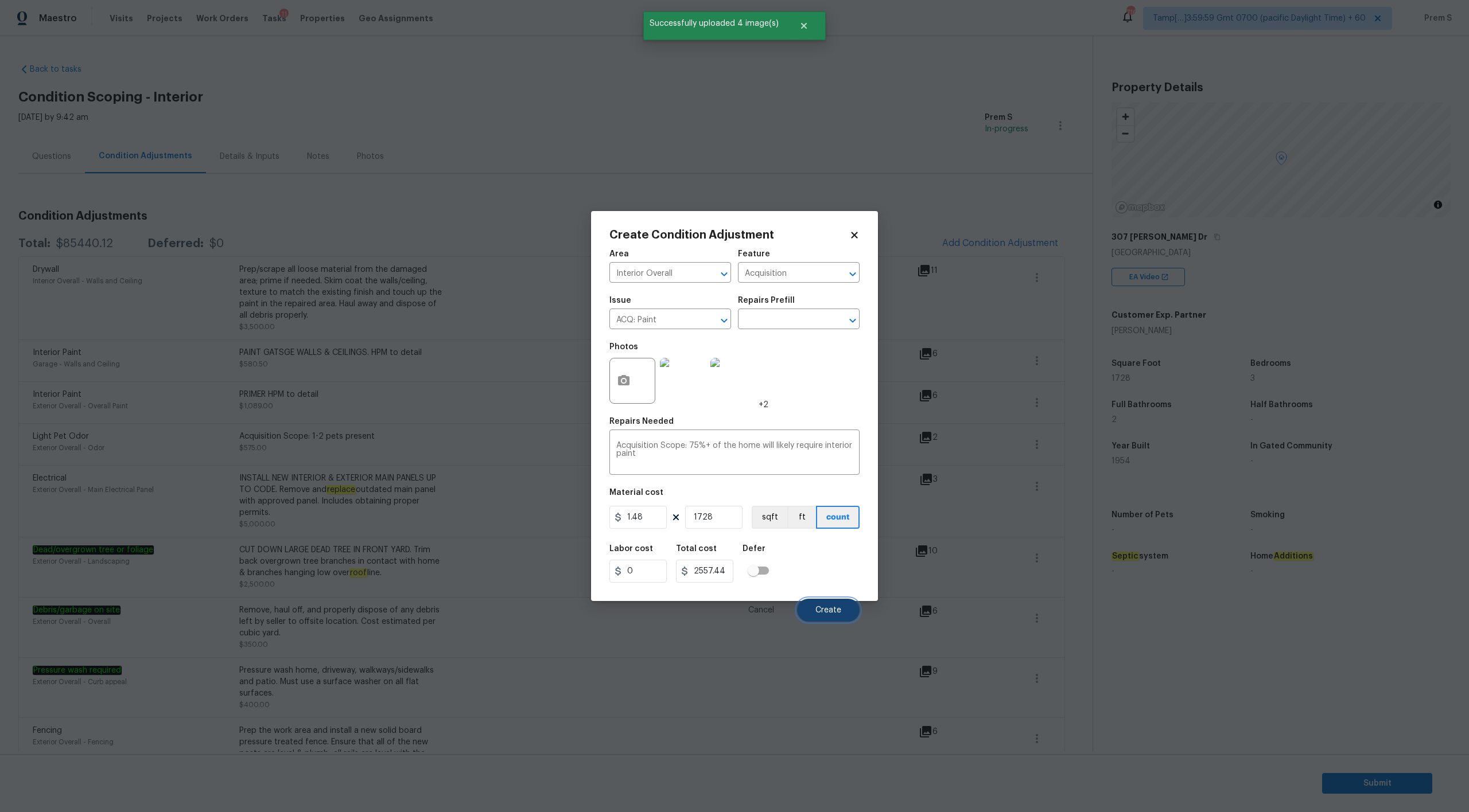
click at [830, 611] on span "Create" at bounding box center [828, 610] width 25 height 8
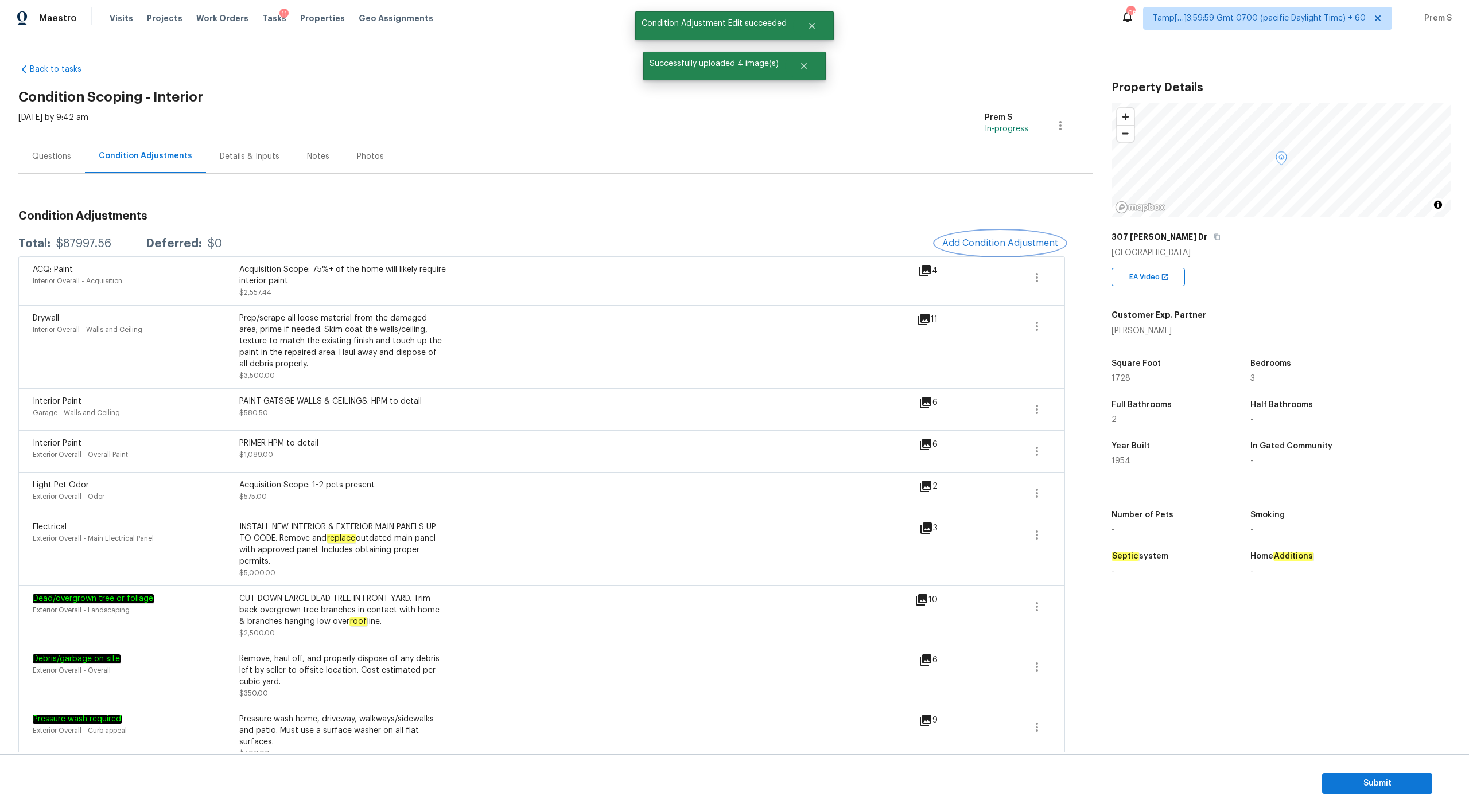
click at [980, 248] on span "Add Condition Adjustment" at bounding box center [1000, 243] width 116 height 10
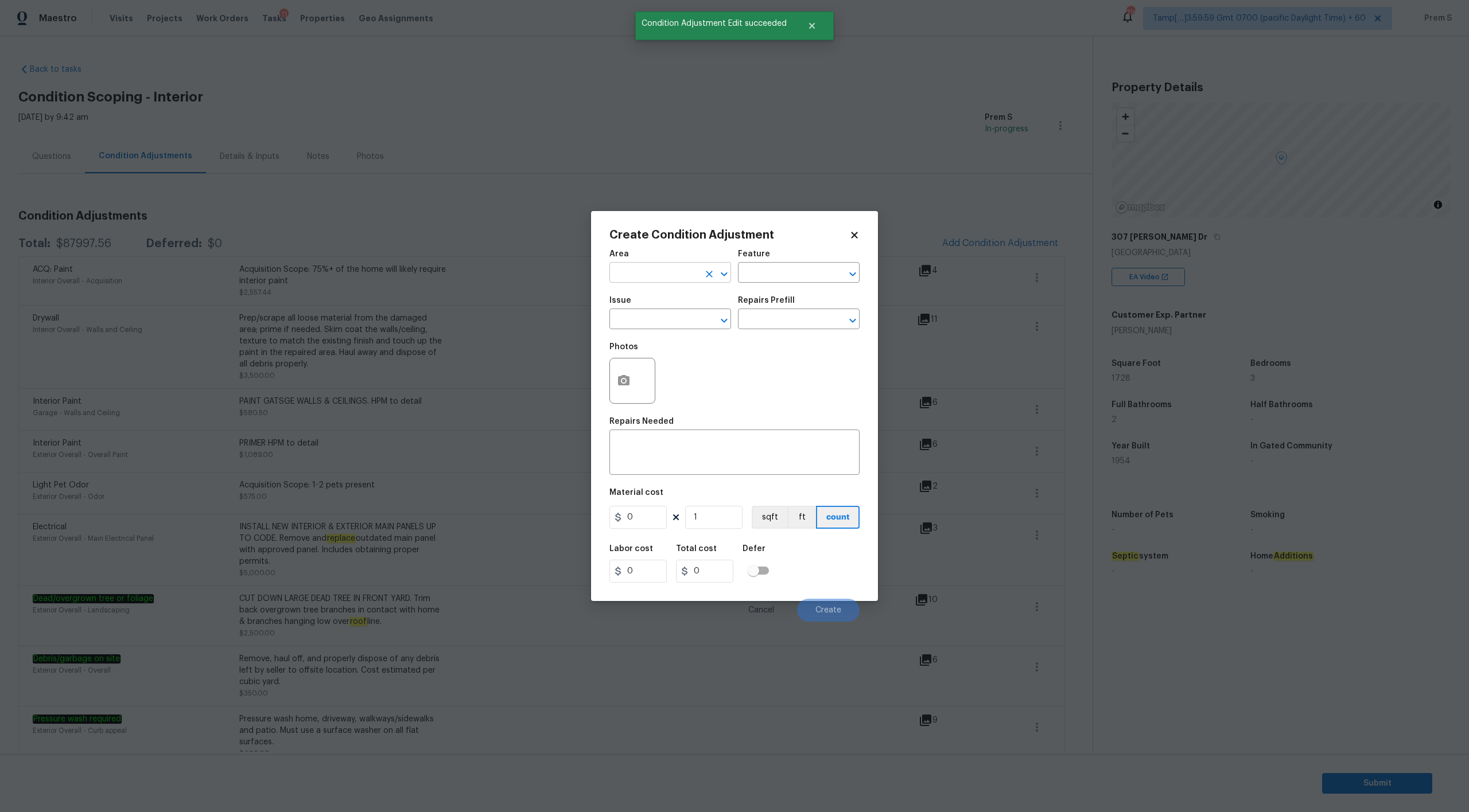
click at [633, 272] on input "text" at bounding box center [654, 274] width 90 height 18
click at [636, 314] on li "Interior Overall" at bounding box center [670, 317] width 121 height 19
type input "Interior Overall"
click at [636, 314] on input "text" at bounding box center [654, 320] width 90 height 18
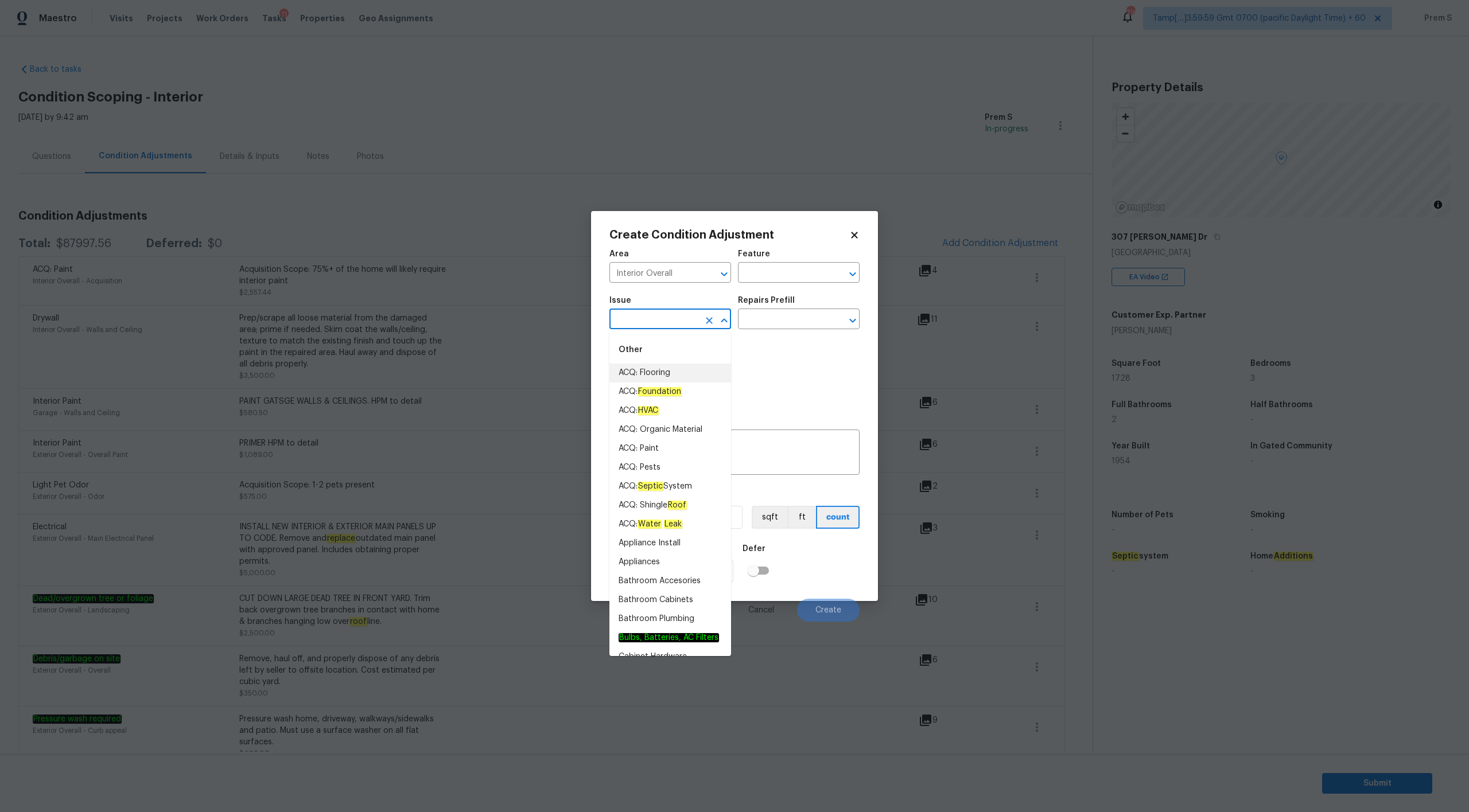
click at [642, 374] on li "ACQ: Flooring" at bounding box center [670, 373] width 121 height 19
type input "ACQ: Flooring"
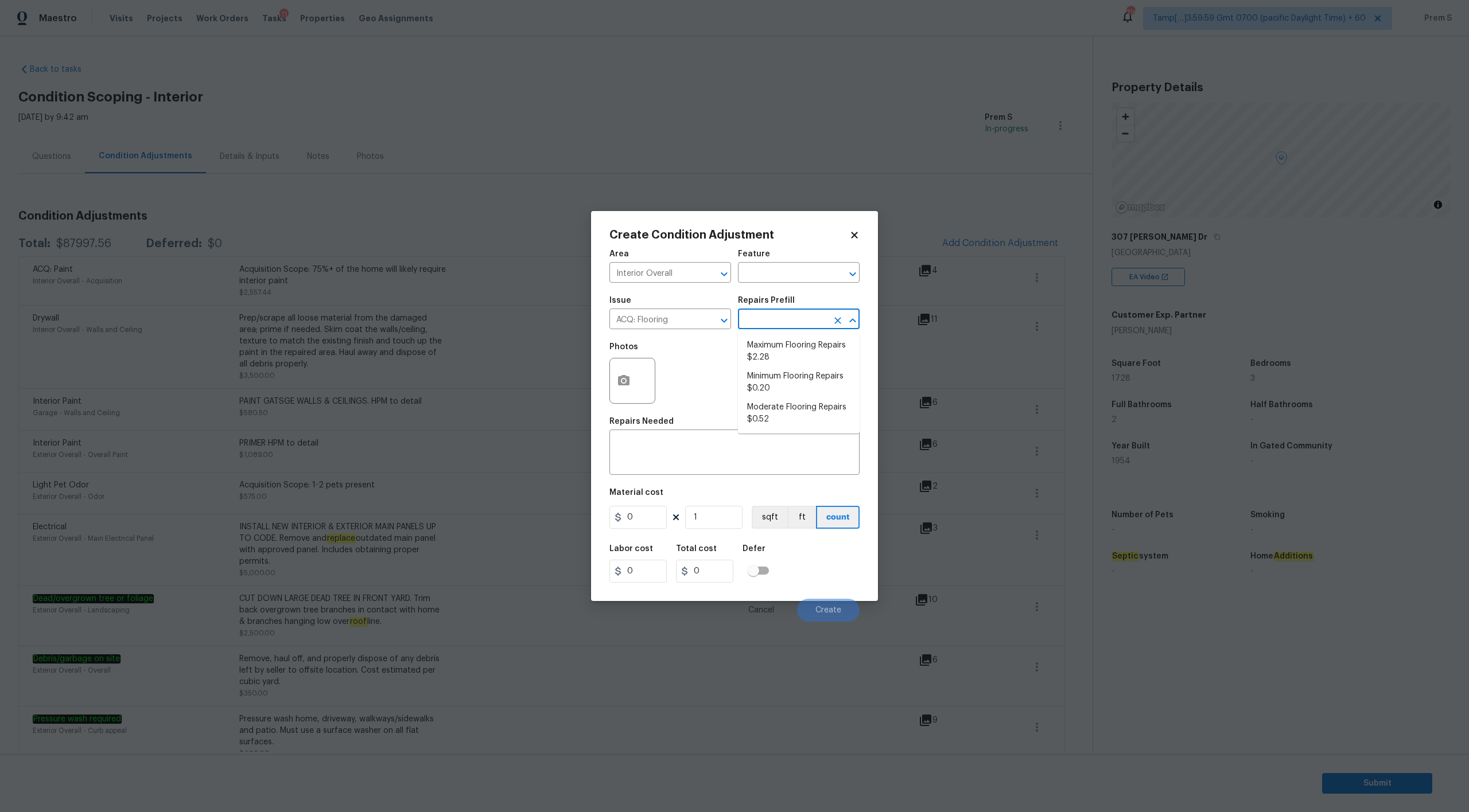
click at [805, 314] on input "text" at bounding box center [783, 320] width 90 height 18
click at [796, 347] on li "Maximum Flooring Repairs $2.28" at bounding box center [799, 351] width 121 height 31
type input "Acquisition"
type textarea "Acquisition Scope: Maximum flooring repairs"
type input "2.28"
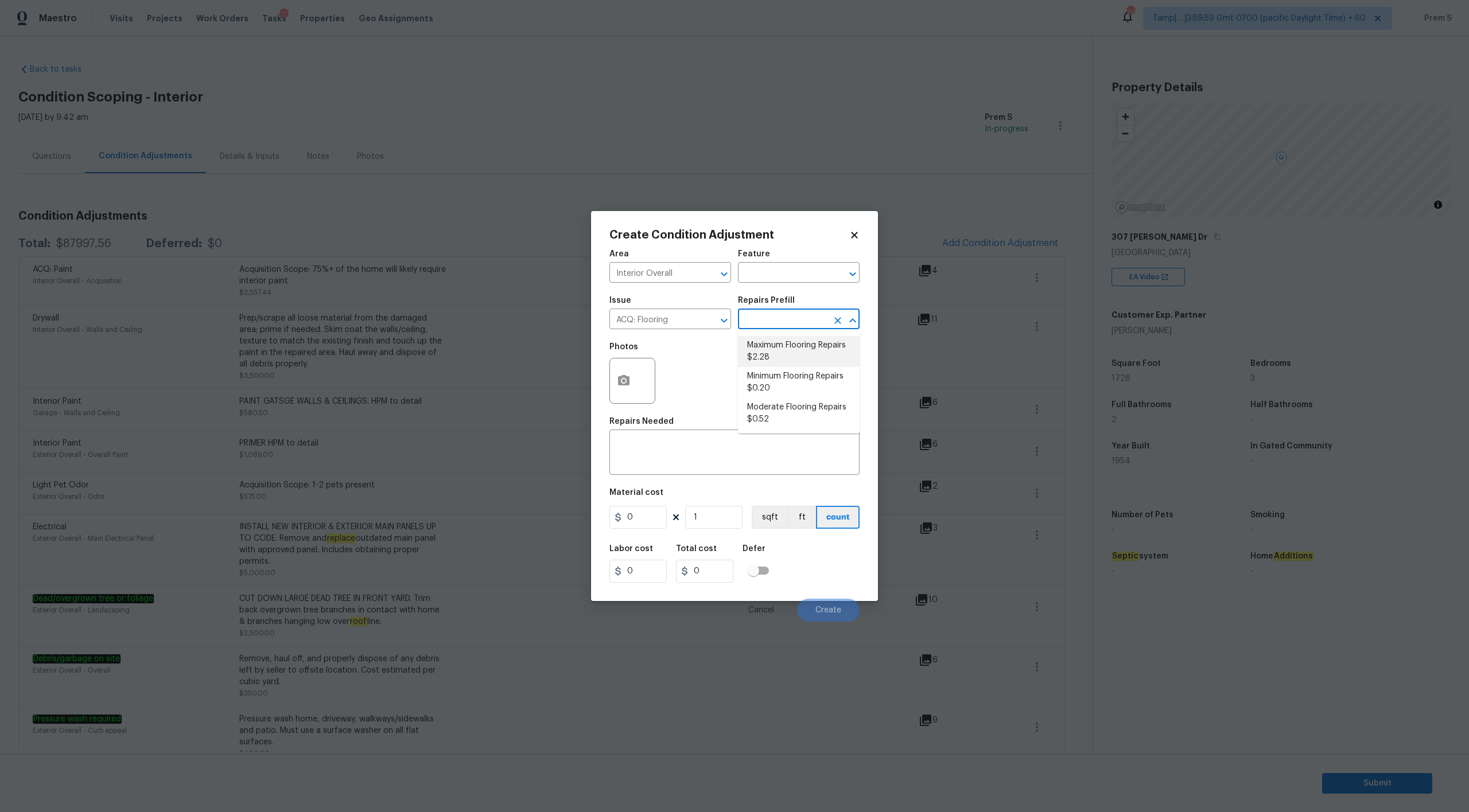
type input "2.28"
click at [646, 519] on input "2.28" at bounding box center [638, 517] width 58 height 23
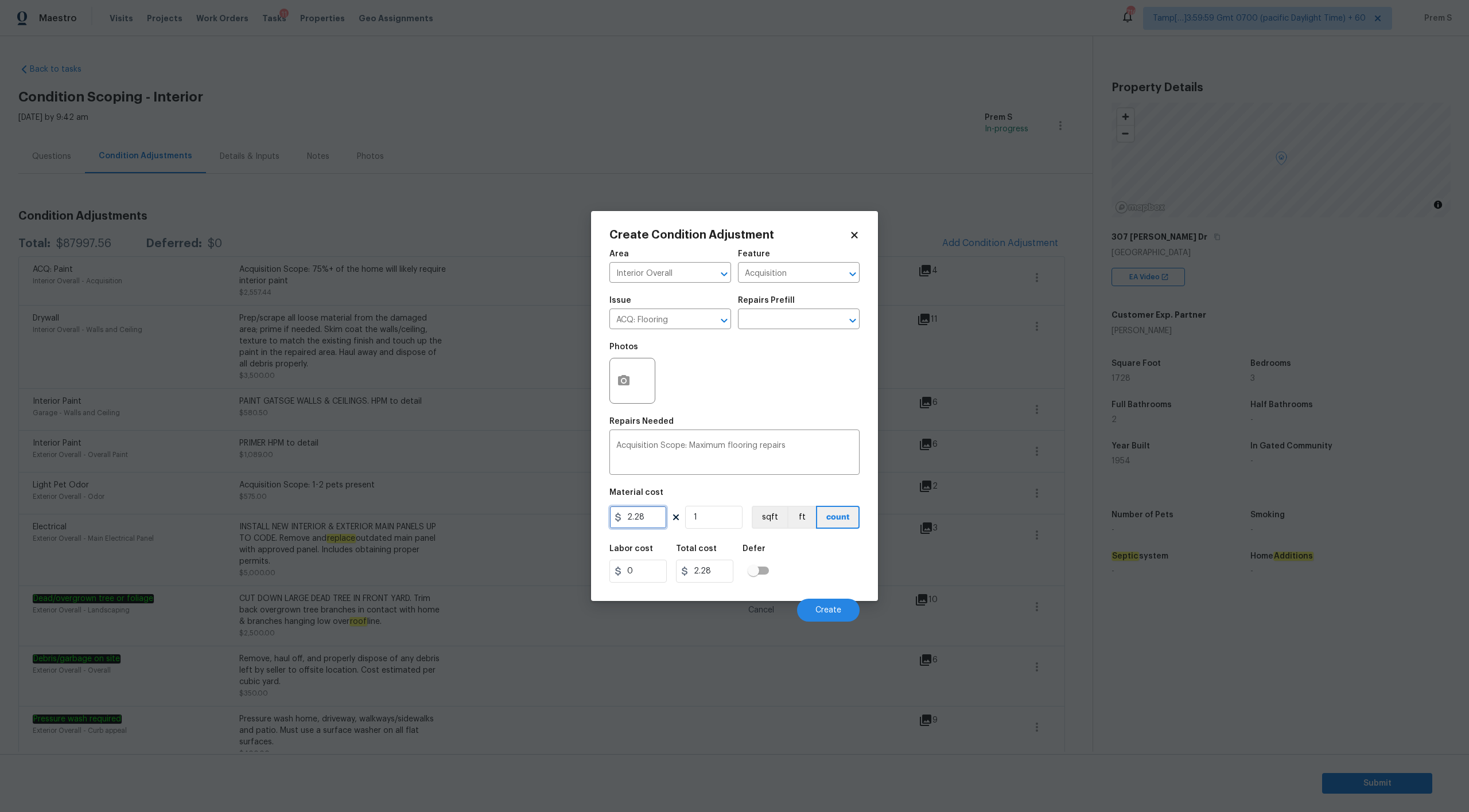
click at [646, 519] on input "2.28" at bounding box center [638, 517] width 58 height 23
type input "5.5"
click at [720, 522] on input "1" at bounding box center [714, 517] width 58 height 23
type input "17"
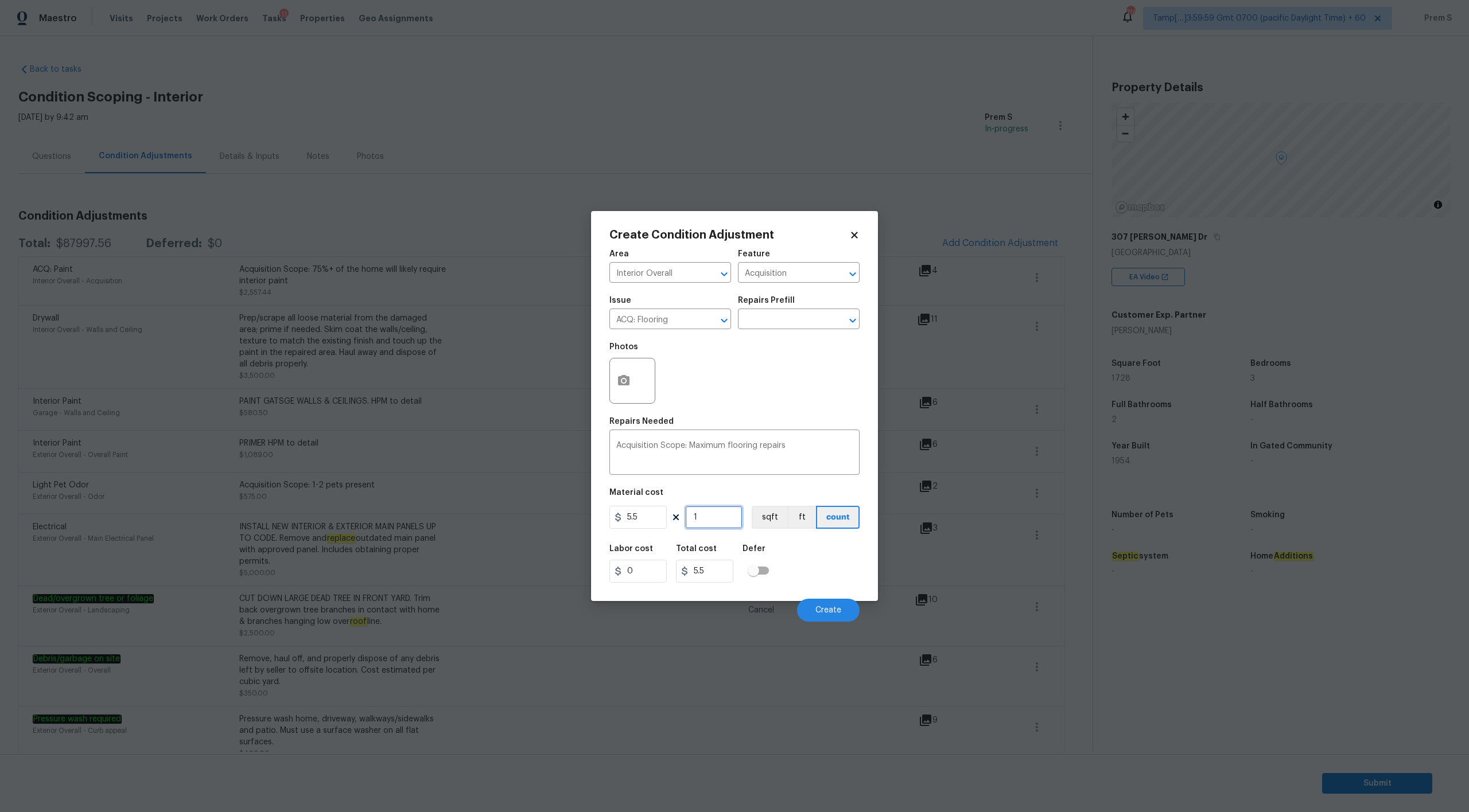
type input "93.5"
type input "172"
type input "946"
type input "1728"
type input "9504"
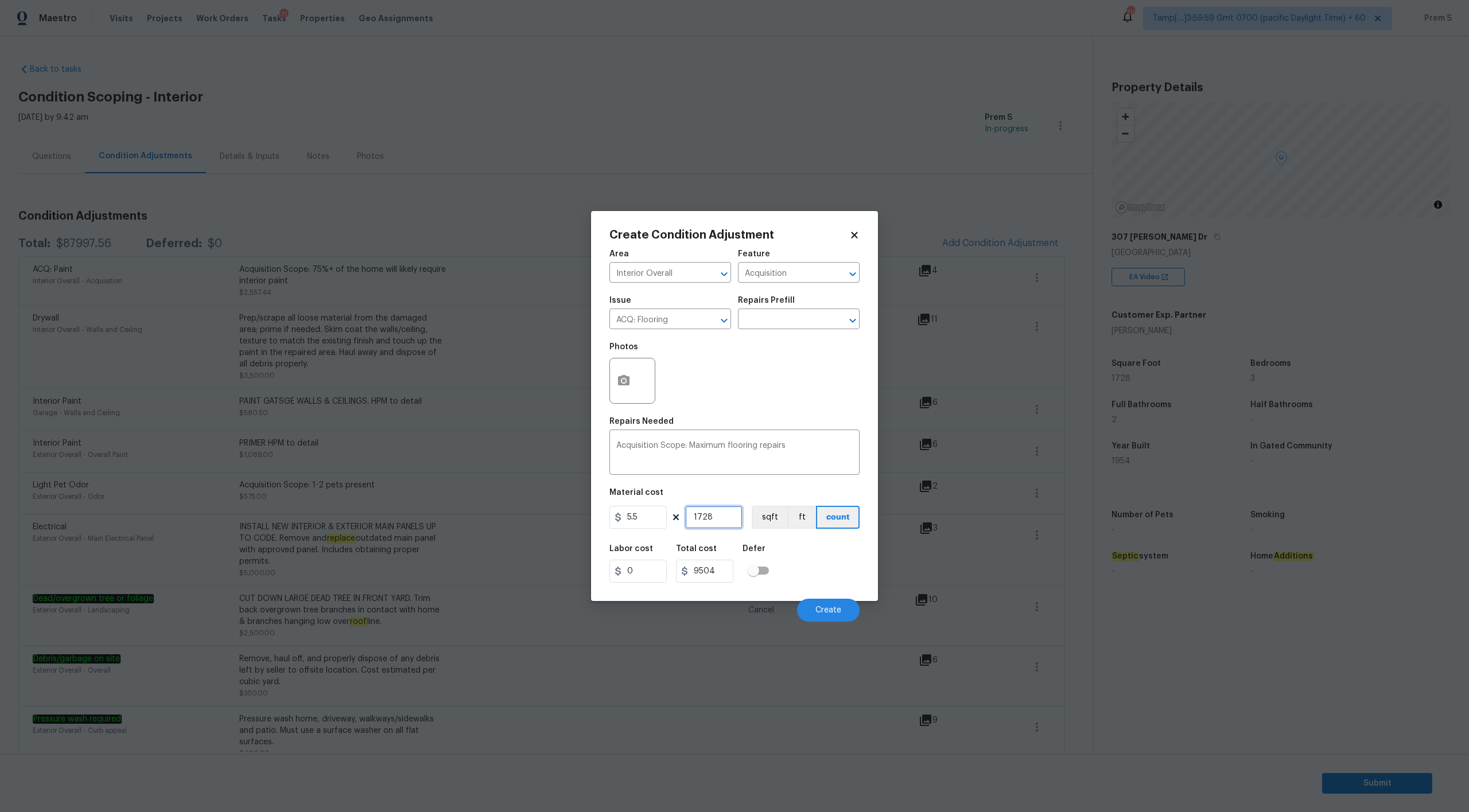
type input "1728"
click at [812, 569] on div "Labor cost 0 Total cost 9504 Defer" at bounding box center [734, 564] width 250 height 52
click at [621, 385] on icon "button" at bounding box center [623, 380] width 11 height 10
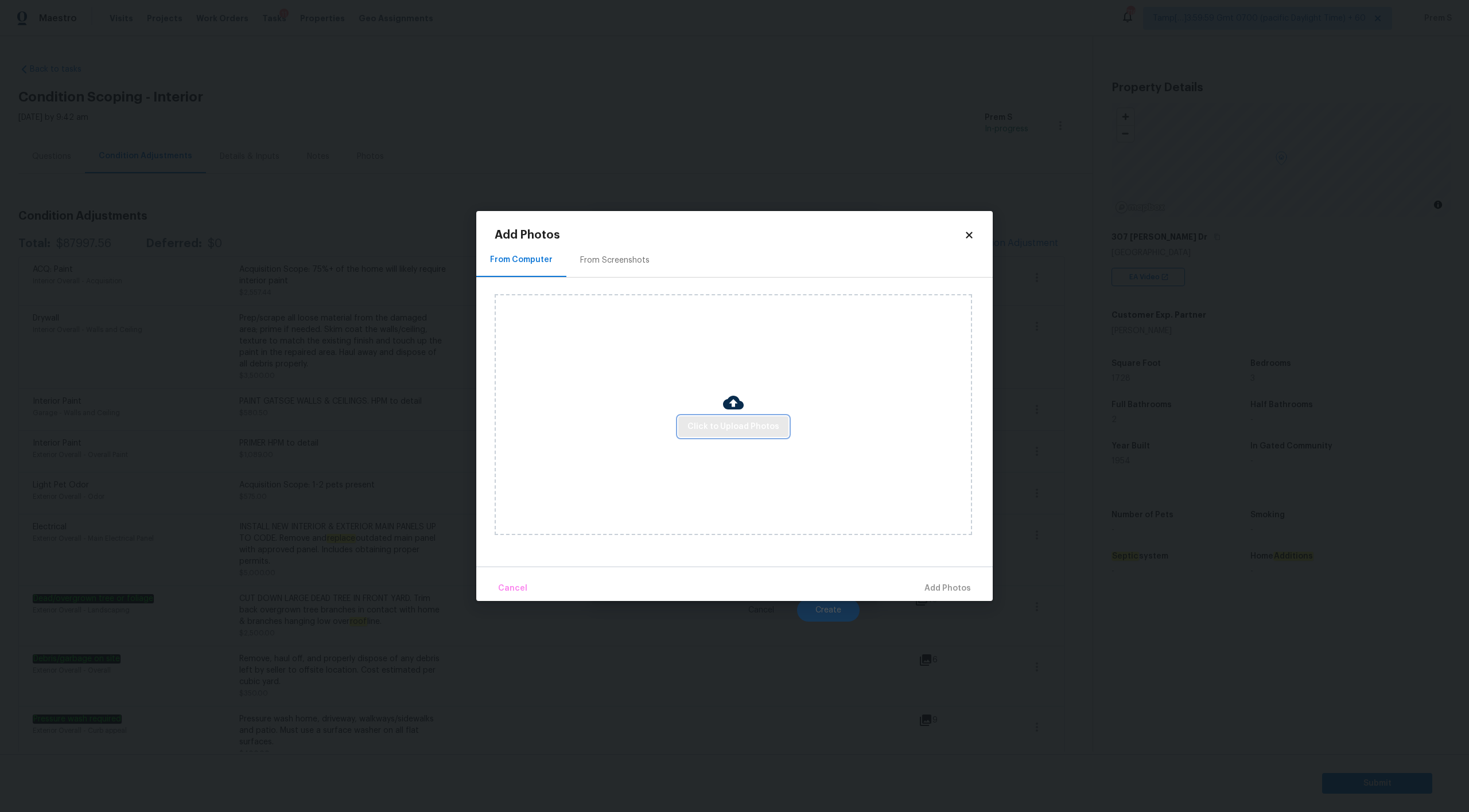
click at [728, 430] on span "Click to Upload Photos" at bounding box center [733, 427] width 92 height 14
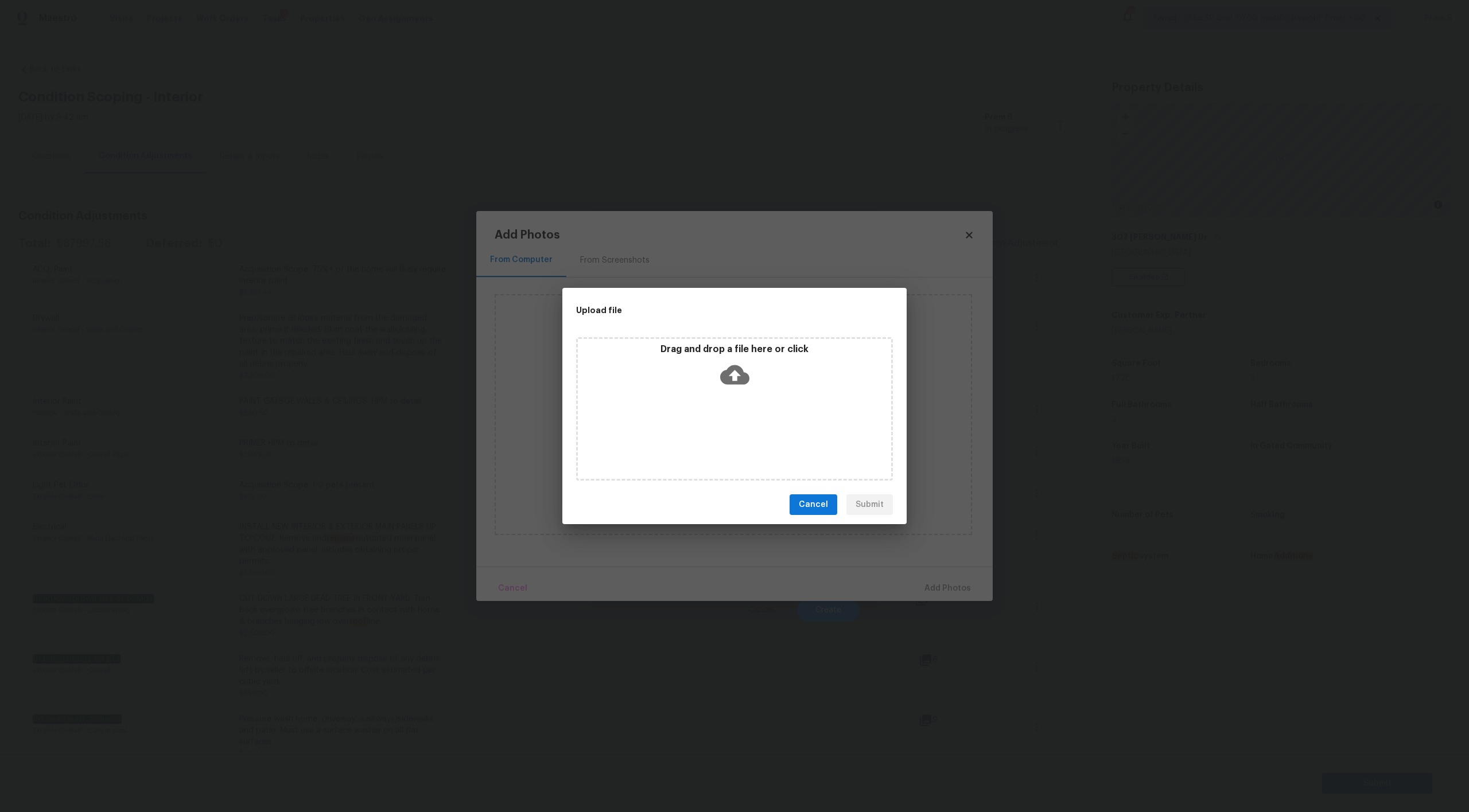
click at [736, 382] on icon at bounding box center [734, 375] width 29 height 19
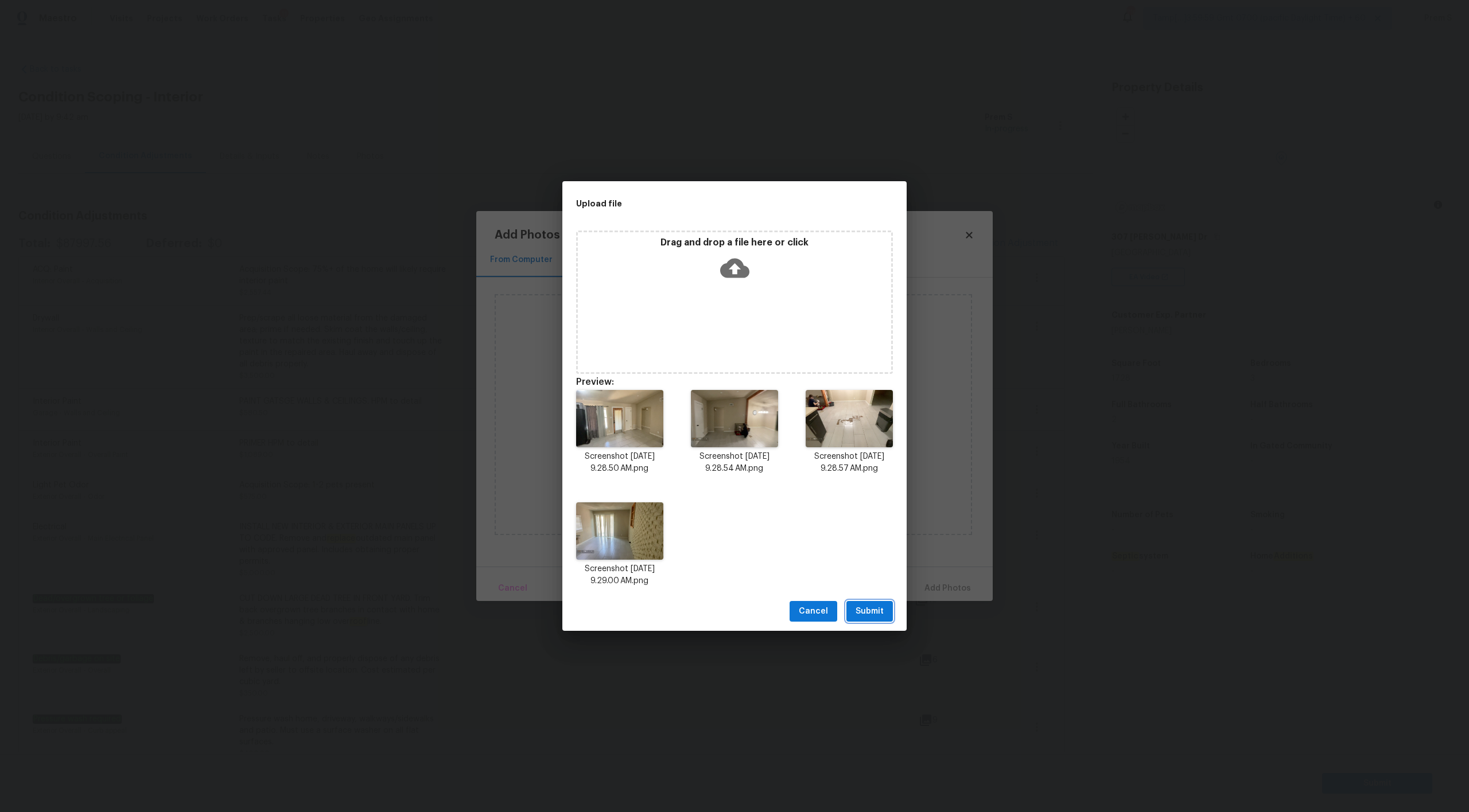
click at [880, 606] on span "Submit" at bounding box center [870, 611] width 28 height 14
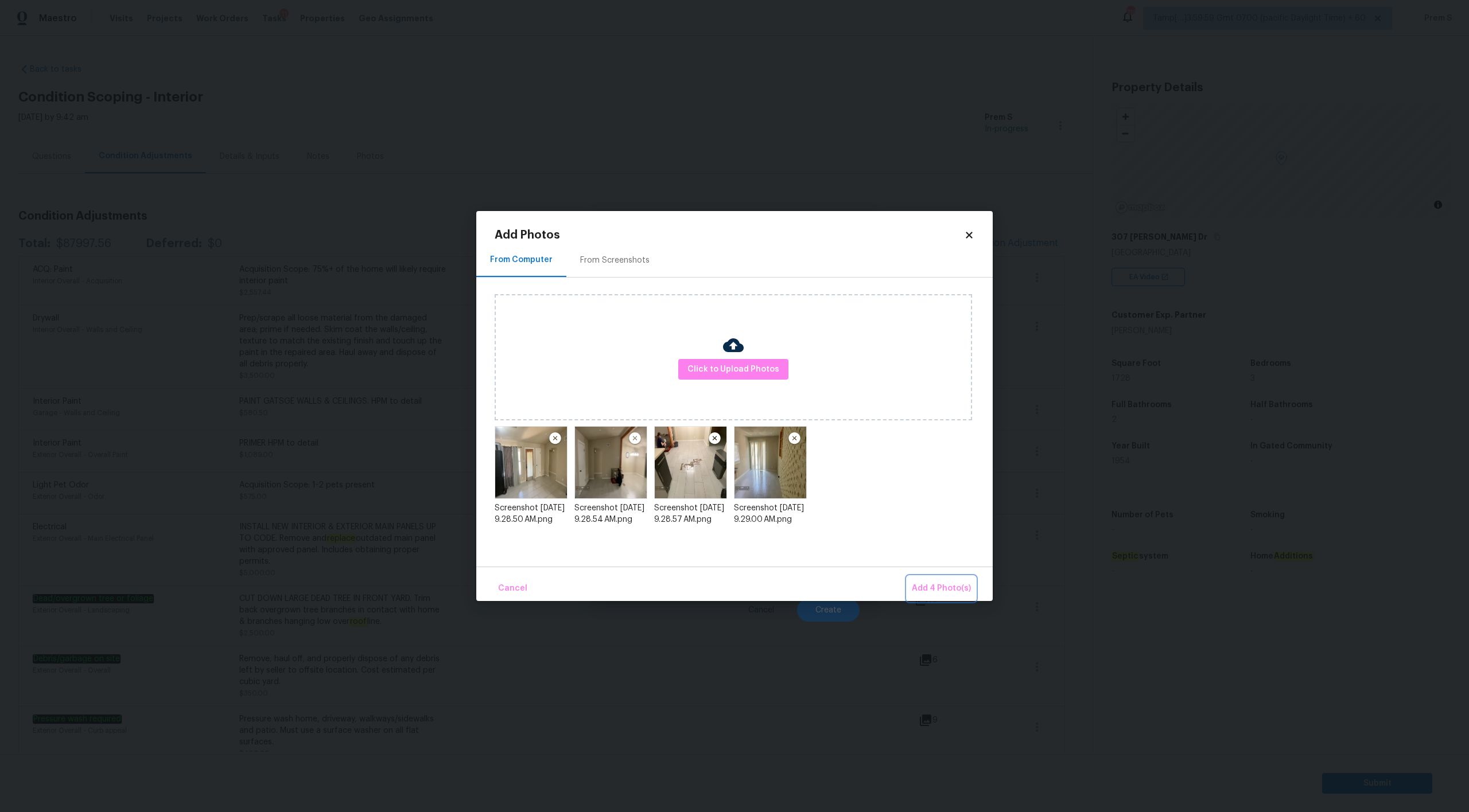
click at [955, 584] on span "Add 4 Photo(s)" at bounding box center [941, 588] width 59 height 14
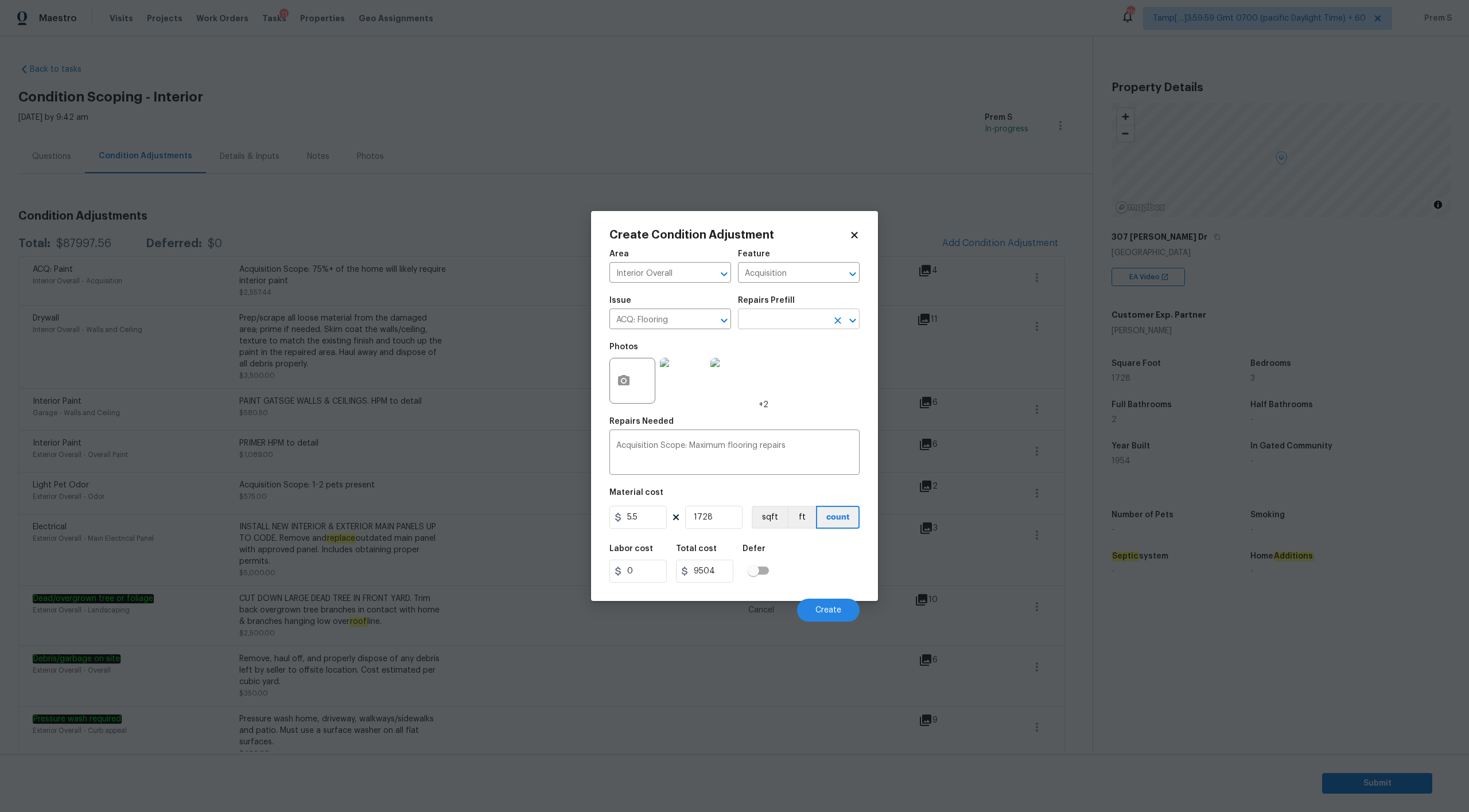
click at [817, 317] on input "text" at bounding box center [783, 320] width 90 height 18
click at [785, 380] on li "Minimum Flooring Repairs $0.20" at bounding box center [799, 382] width 121 height 31
type textarea "Acquisition Scope: Minimum flooring repairs"
type input "0.2"
type input "345.6"
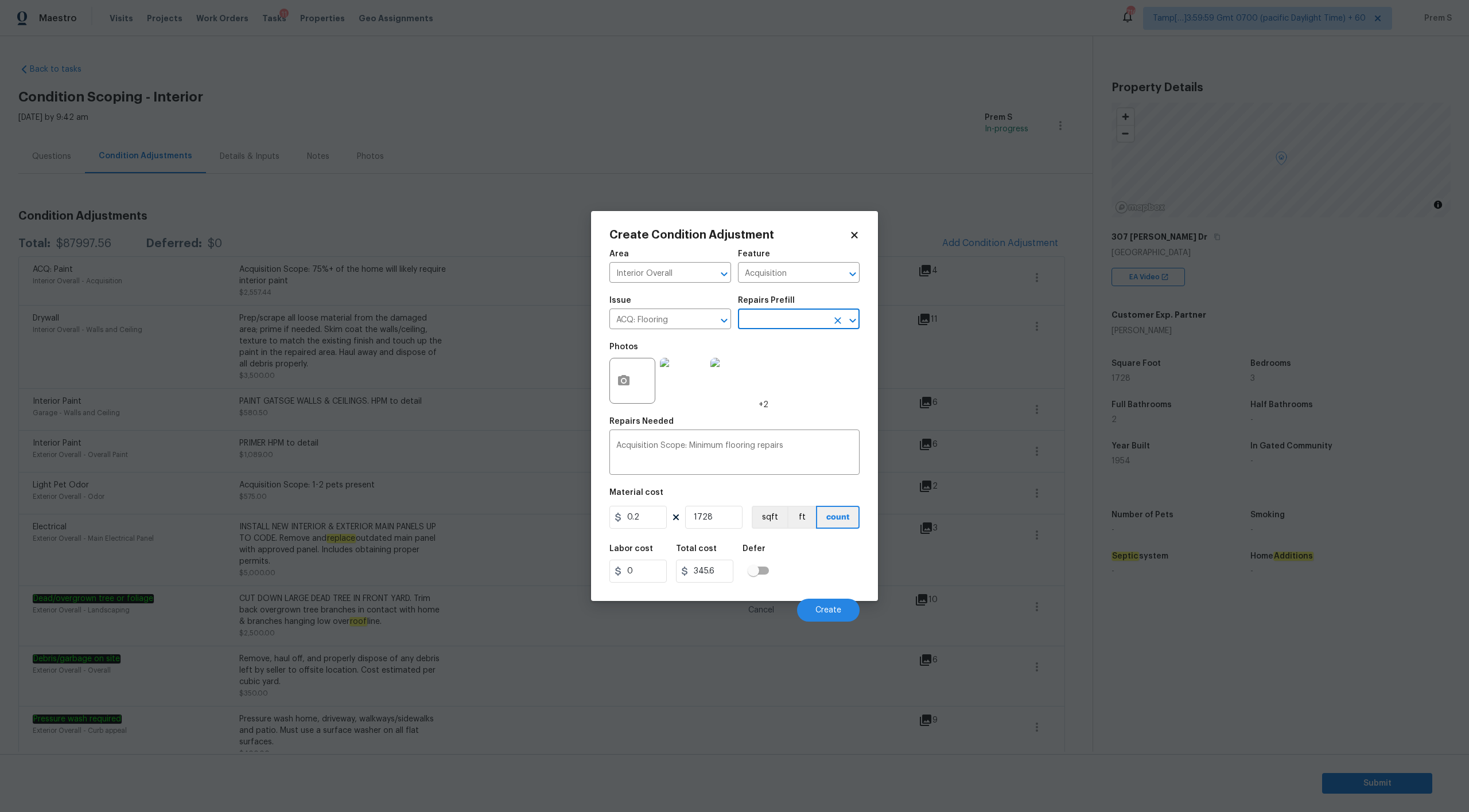
click at [853, 318] on icon "Open" at bounding box center [853, 320] width 13 height 13
click at [796, 356] on li "Maximum Flooring Repairs $2.28" at bounding box center [799, 351] width 121 height 31
type textarea "Acquisition Scope: Maximum flooring repairs"
type input "2.28"
type input "3939.84"
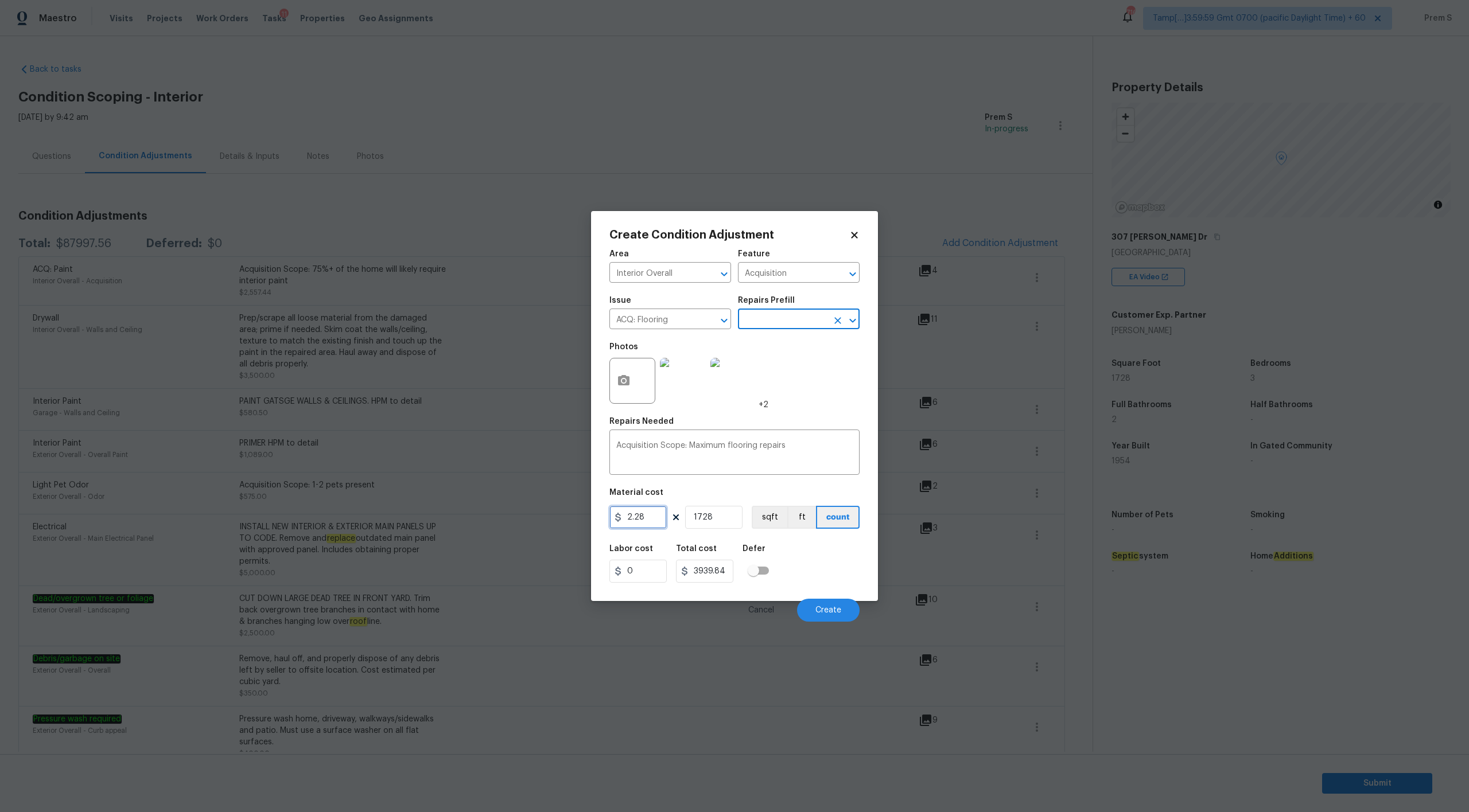
click at [654, 519] on input "2.28" at bounding box center [638, 517] width 58 height 23
click at [806, 560] on div "Labor cost 0 Total cost 3939.84 Defer" at bounding box center [734, 564] width 250 height 52
type input "5.5"
type input "9504"
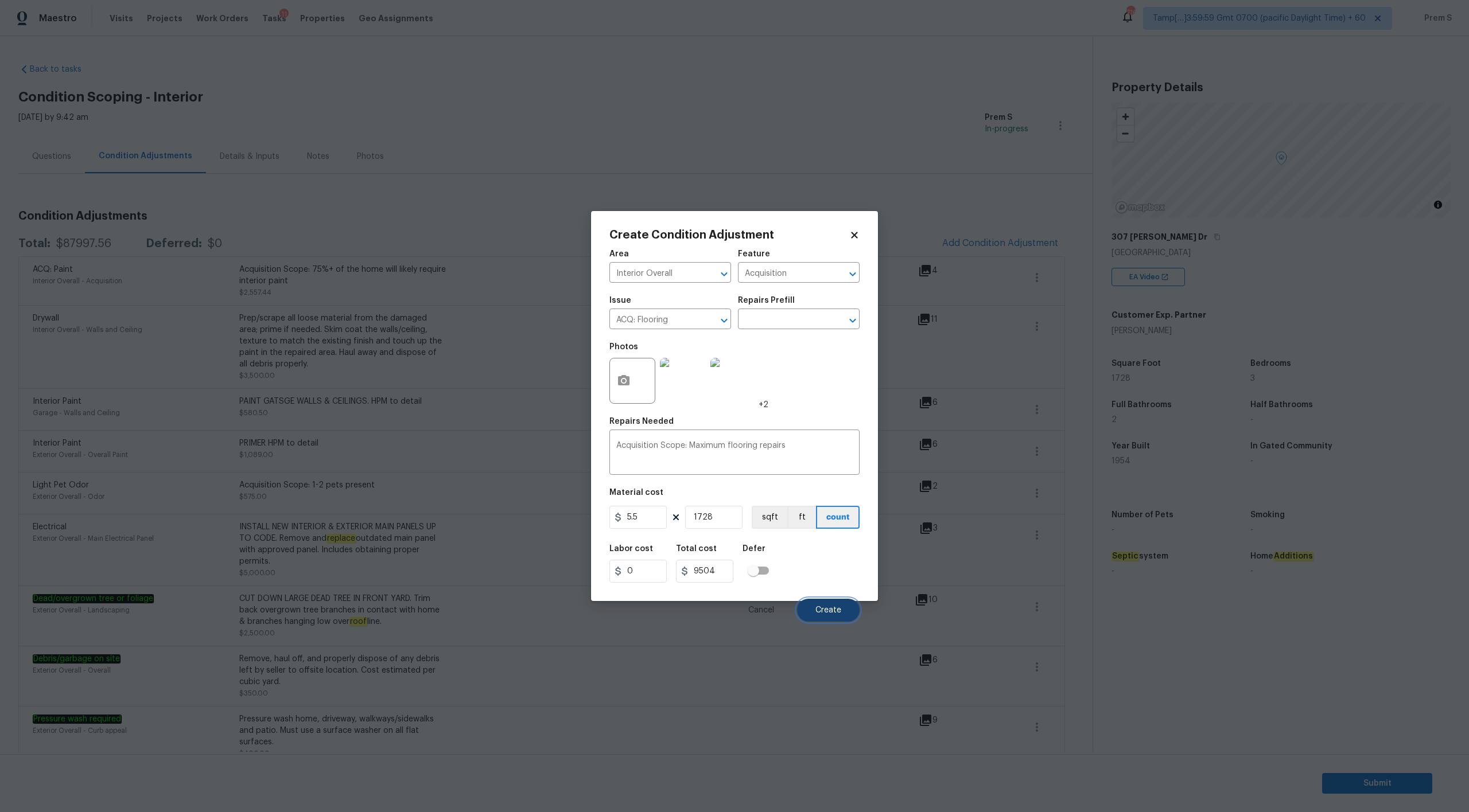
click at [830, 616] on button "Create" at bounding box center [829, 610] width 63 height 23
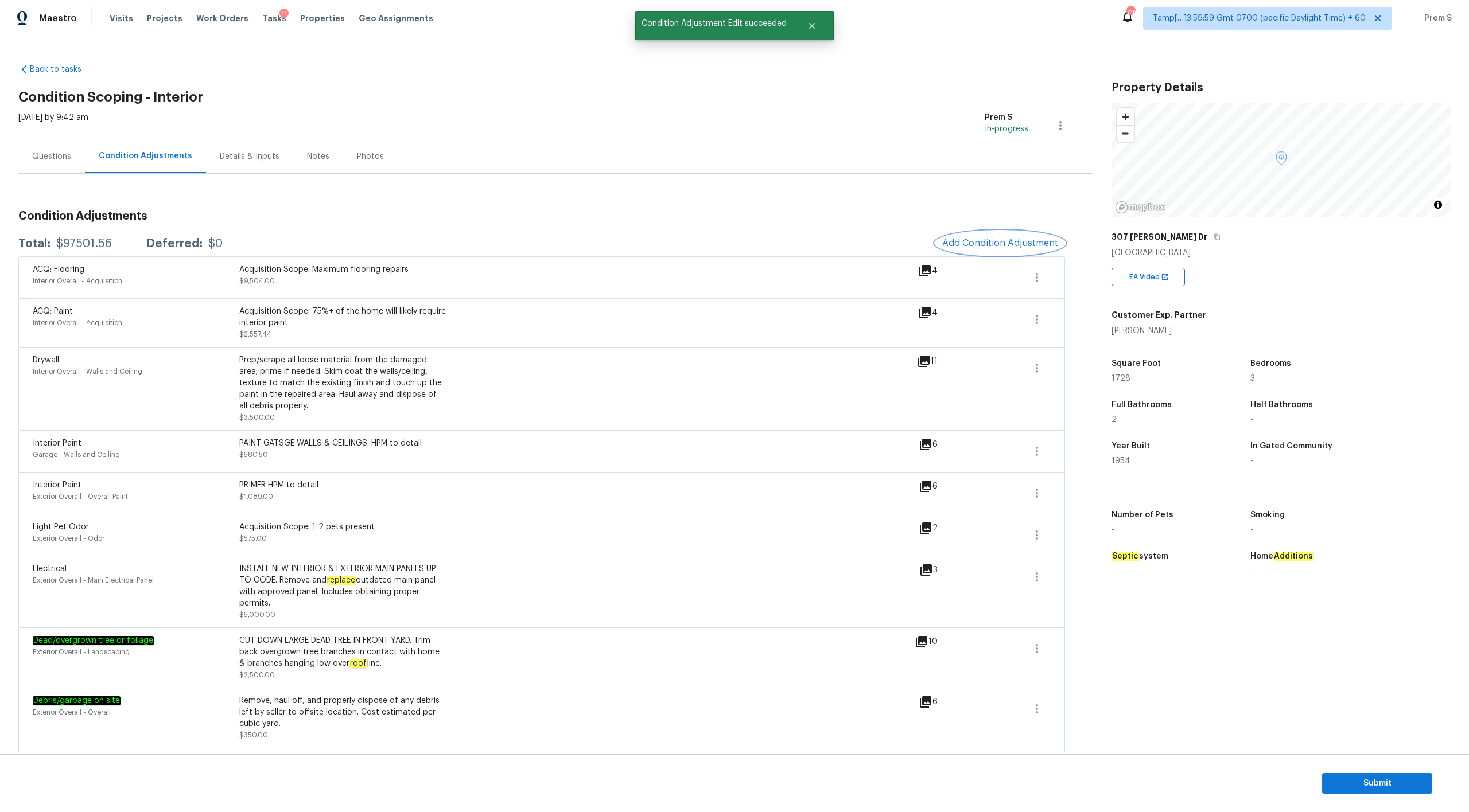
click at [962, 244] on span "Add Condition Adjustment" at bounding box center [1000, 243] width 116 height 10
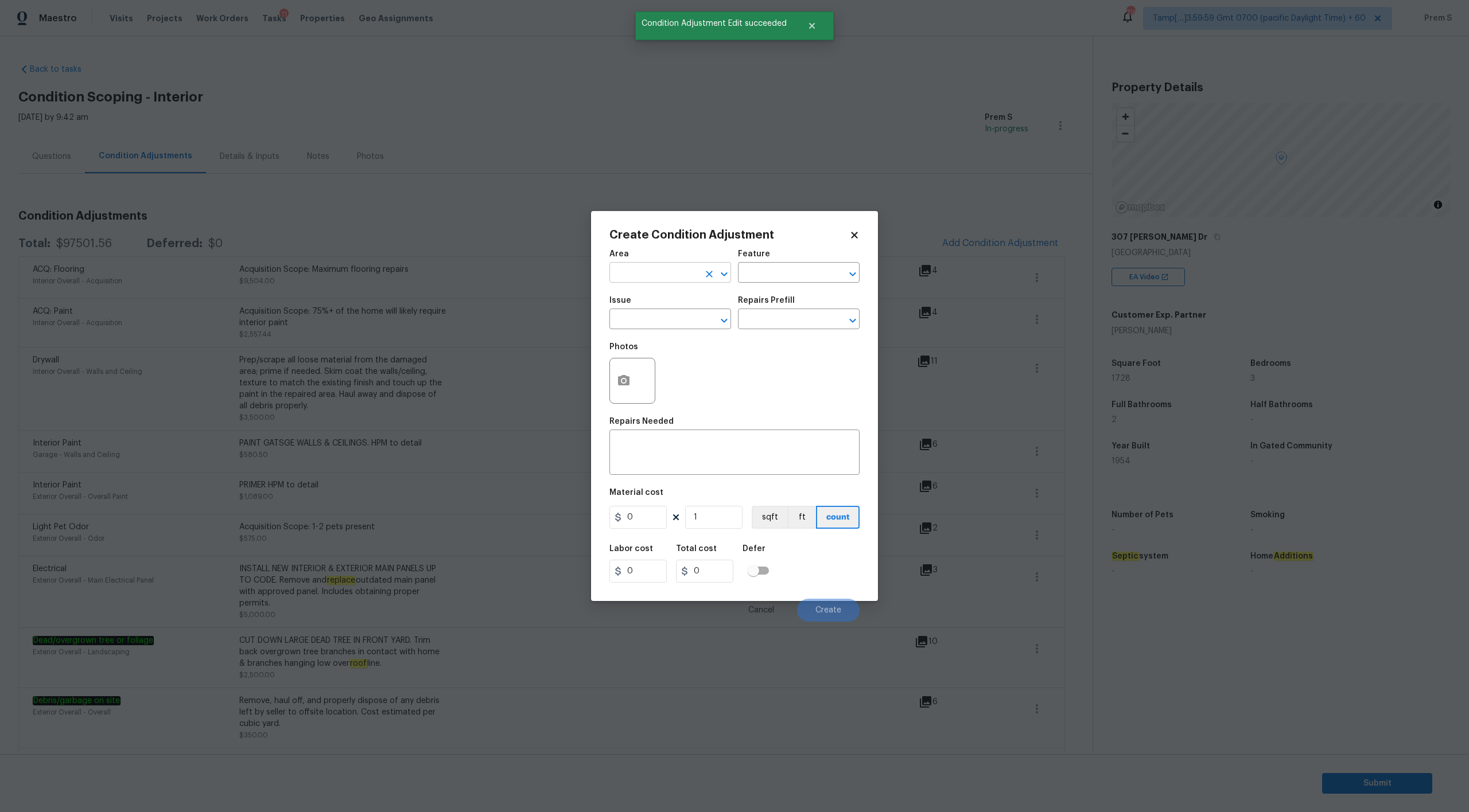
click at [670, 278] on input "text" at bounding box center [654, 274] width 90 height 18
click at [682, 325] on li "Interior Overall" at bounding box center [670, 317] width 121 height 19
type input "Interior Overall"
click at [724, 446] on textarea at bounding box center [734, 454] width 237 height 24
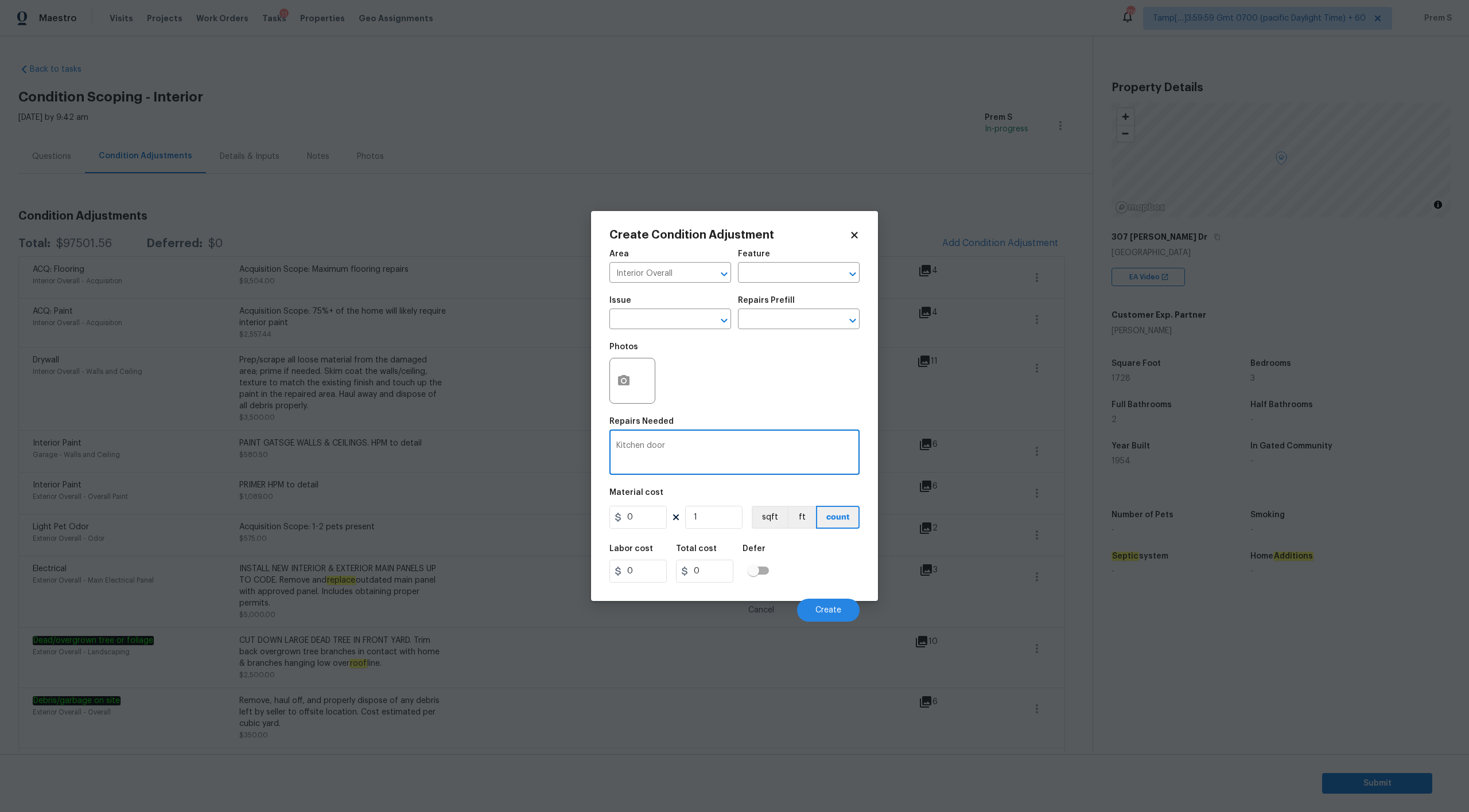
click at [647, 446] on textarea "Kitchen door" at bounding box center [734, 454] width 237 height 24
click at [711, 445] on textarea "Kitchen cabinet door" at bounding box center [734, 454] width 237 height 24
type textarea "Kitchen cabinet door installtion"
click at [650, 522] on input "0" at bounding box center [638, 517] width 58 height 23
type input "50"
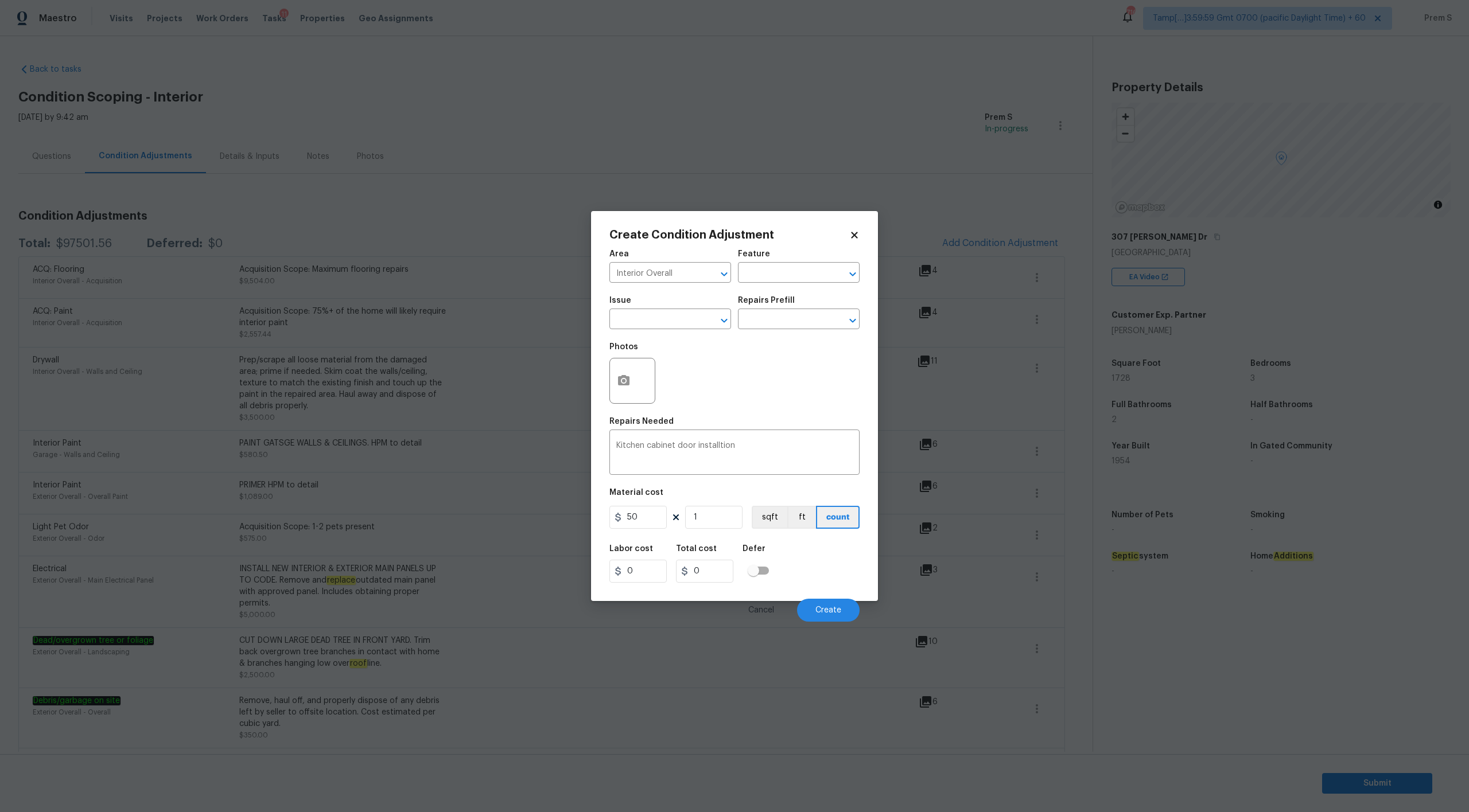
type input "50"
click at [822, 565] on div "Labor cost 0 Total cost 50 Defer" at bounding box center [734, 564] width 250 height 52
click at [671, 326] on input "text" at bounding box center [654, 320] width 90 height 18
click at [661, 409] on li "Kitchen Cabinets" at bounding box center [670, 411] width 121 height 19
type input "Kitchen Cabinets"
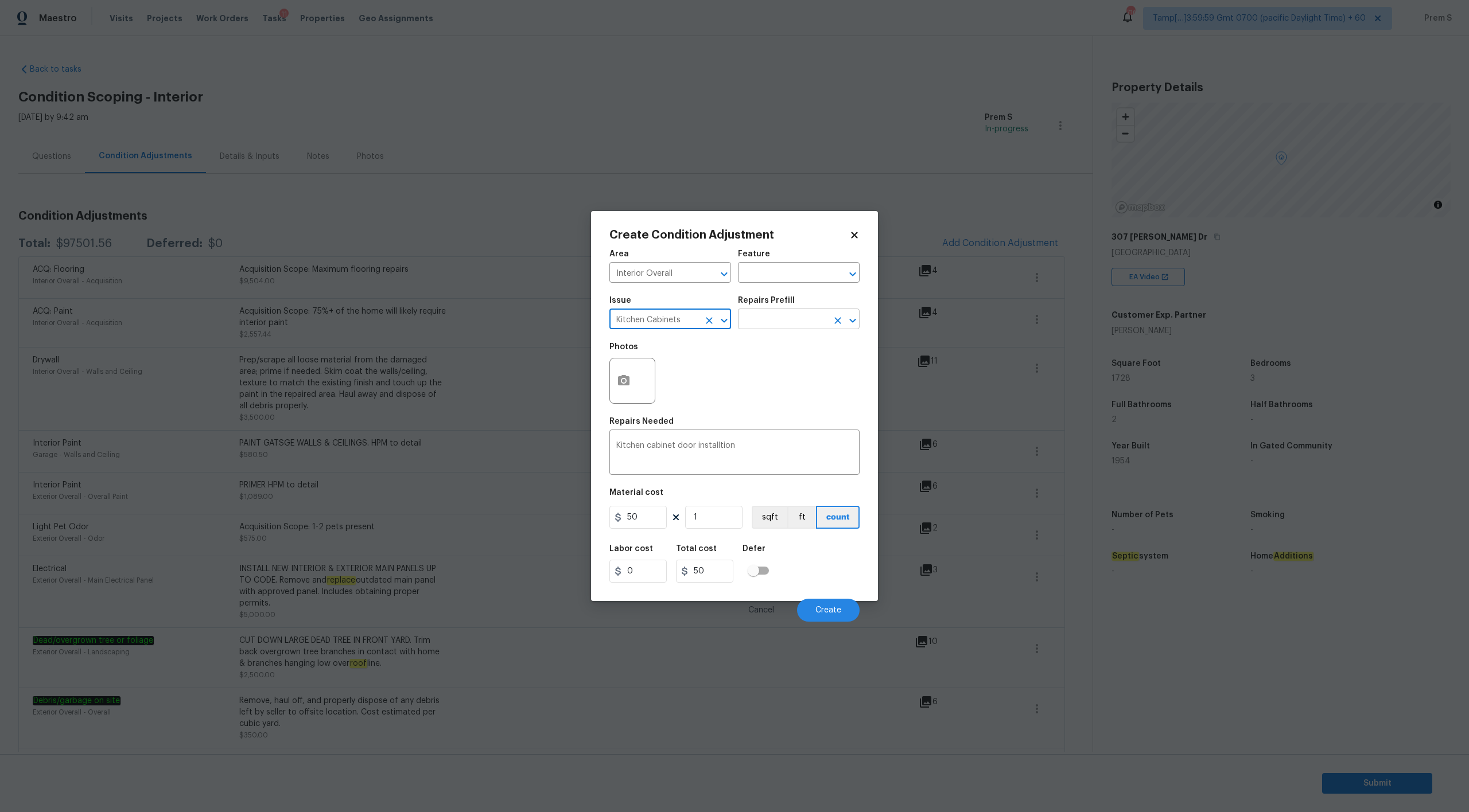
click at [784, 320] on input "text" at bounding box center [783, 320] width 90 height 18
type input "door"
click at [651, 521] on input "50" at bounding box center [638, 517] width 58 height 23
click at [627, 382] on icon "button" at bounding box center [623, 380] width 11 height 10
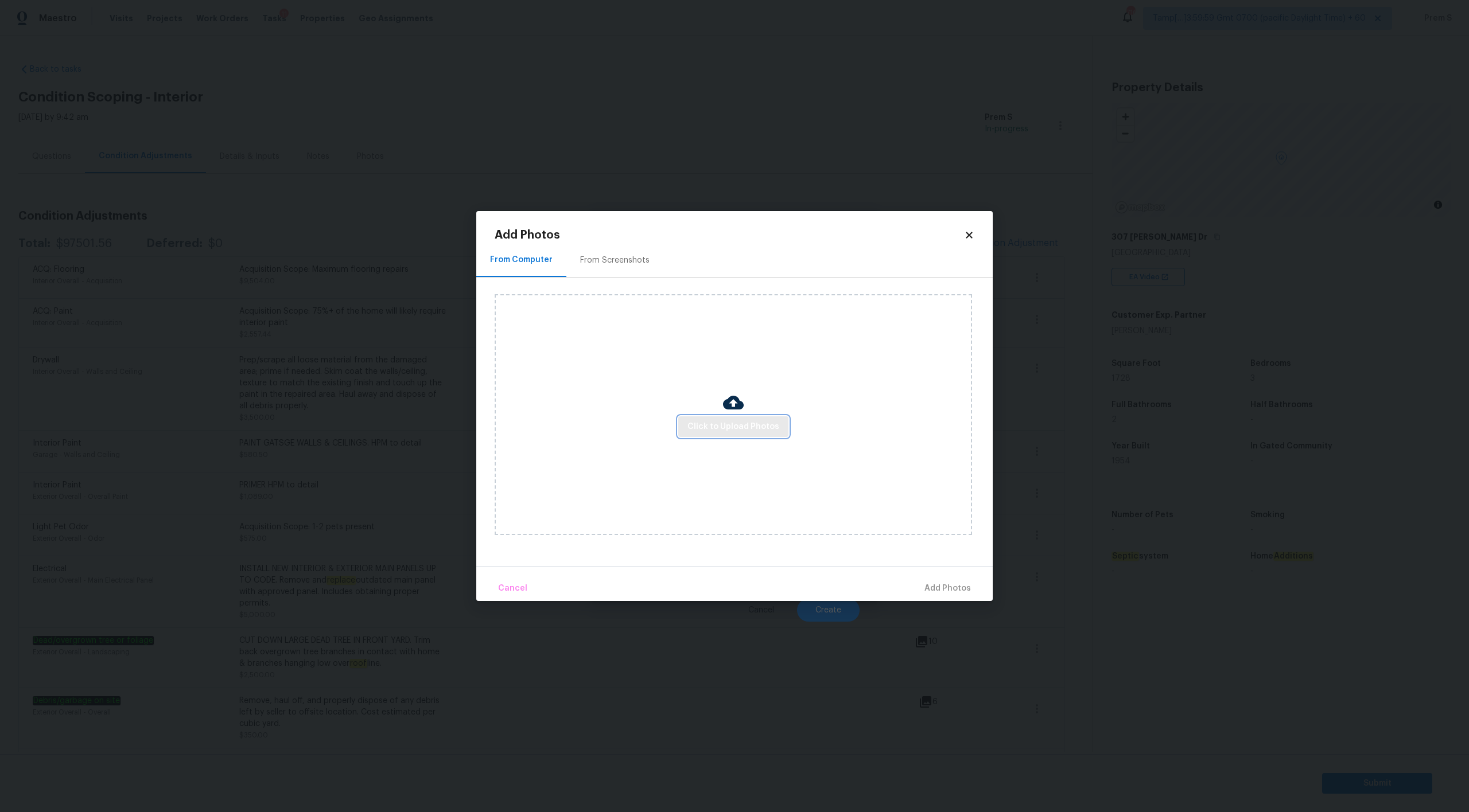
click at [716, 430] on span "Click to Upload Photos" at bounding box center [733, 427] width 92 height 14
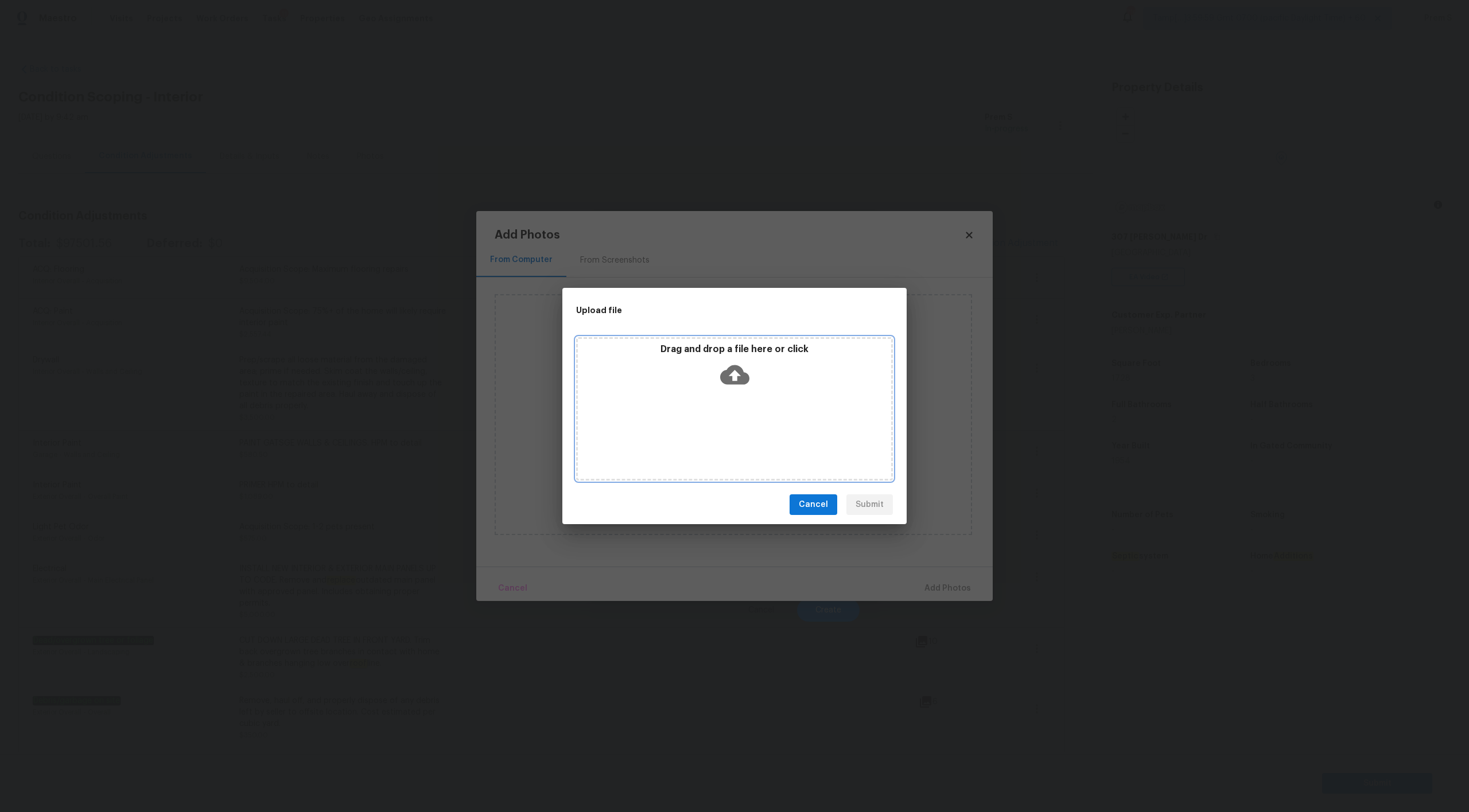
click at [739, 374] on icon at bounding box center [734, 375] width 29 height 19
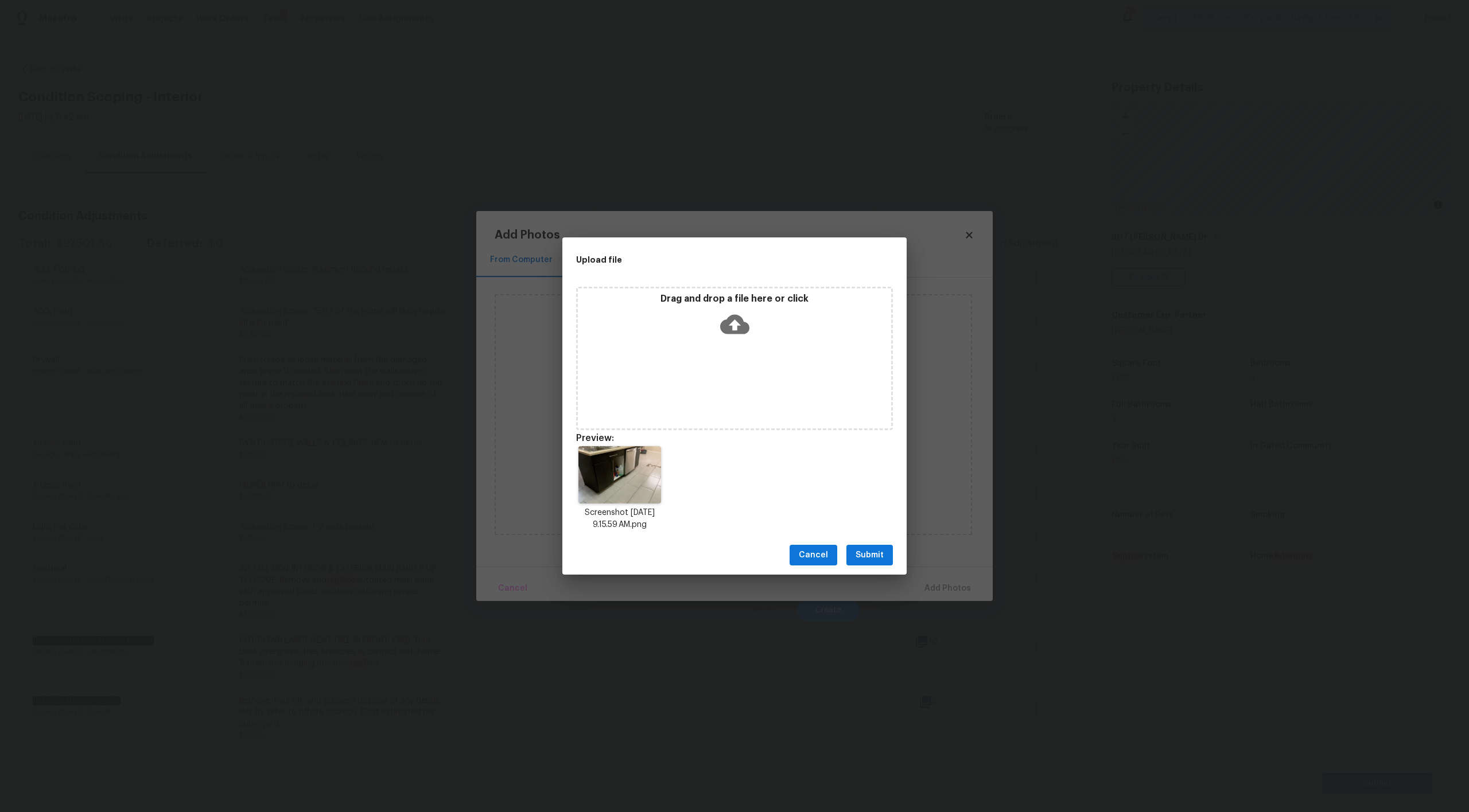
click at [882, 556] on span "Submit" at bounding box center [870, 555] width 28 height 14
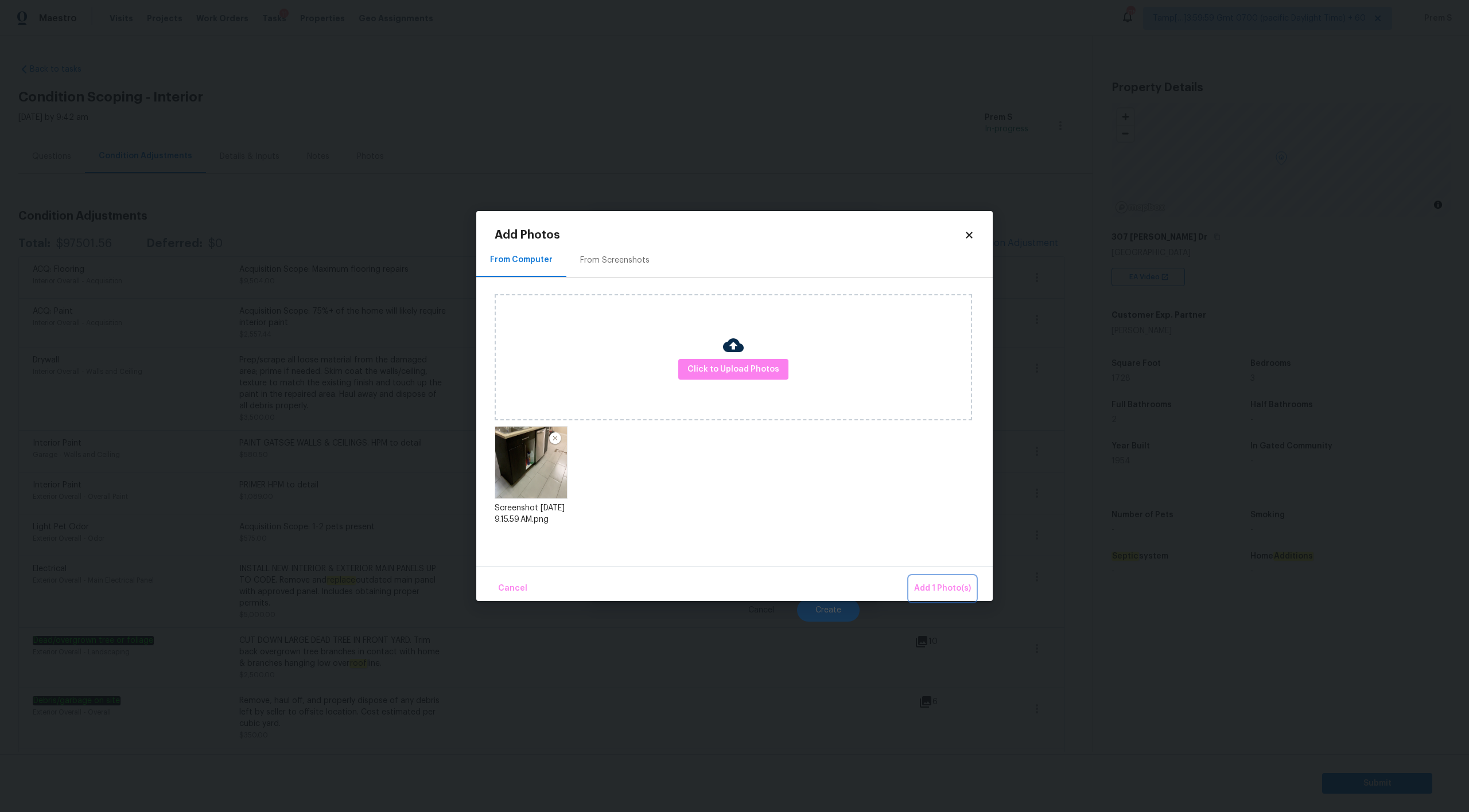
click at [947, 587] on span "Add 1 Photo(s)" at bounding box center [943, 588] width 57 height 14
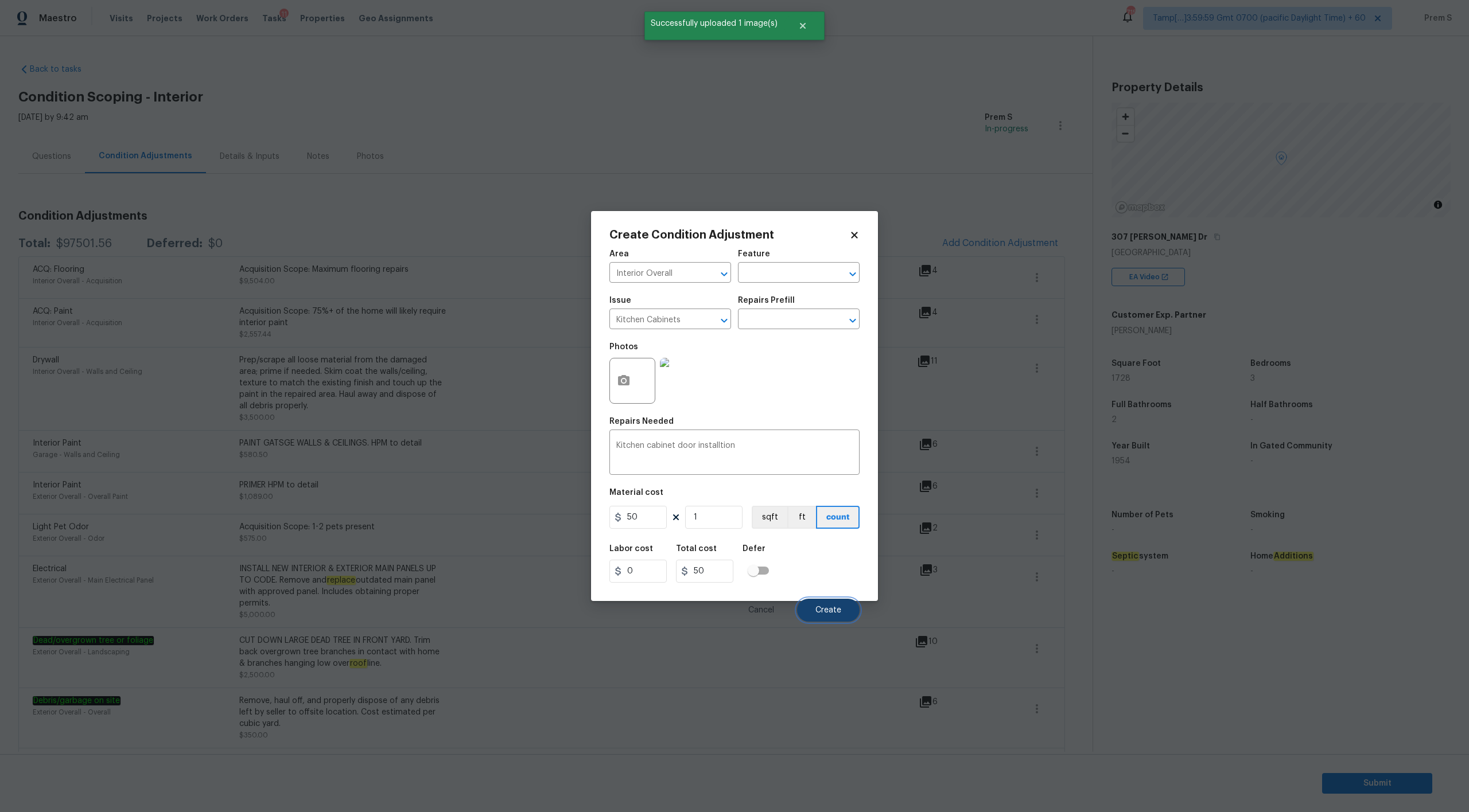
click at [816, 608] on span "Create" at bounding box center [828, 610] width 25 height 8
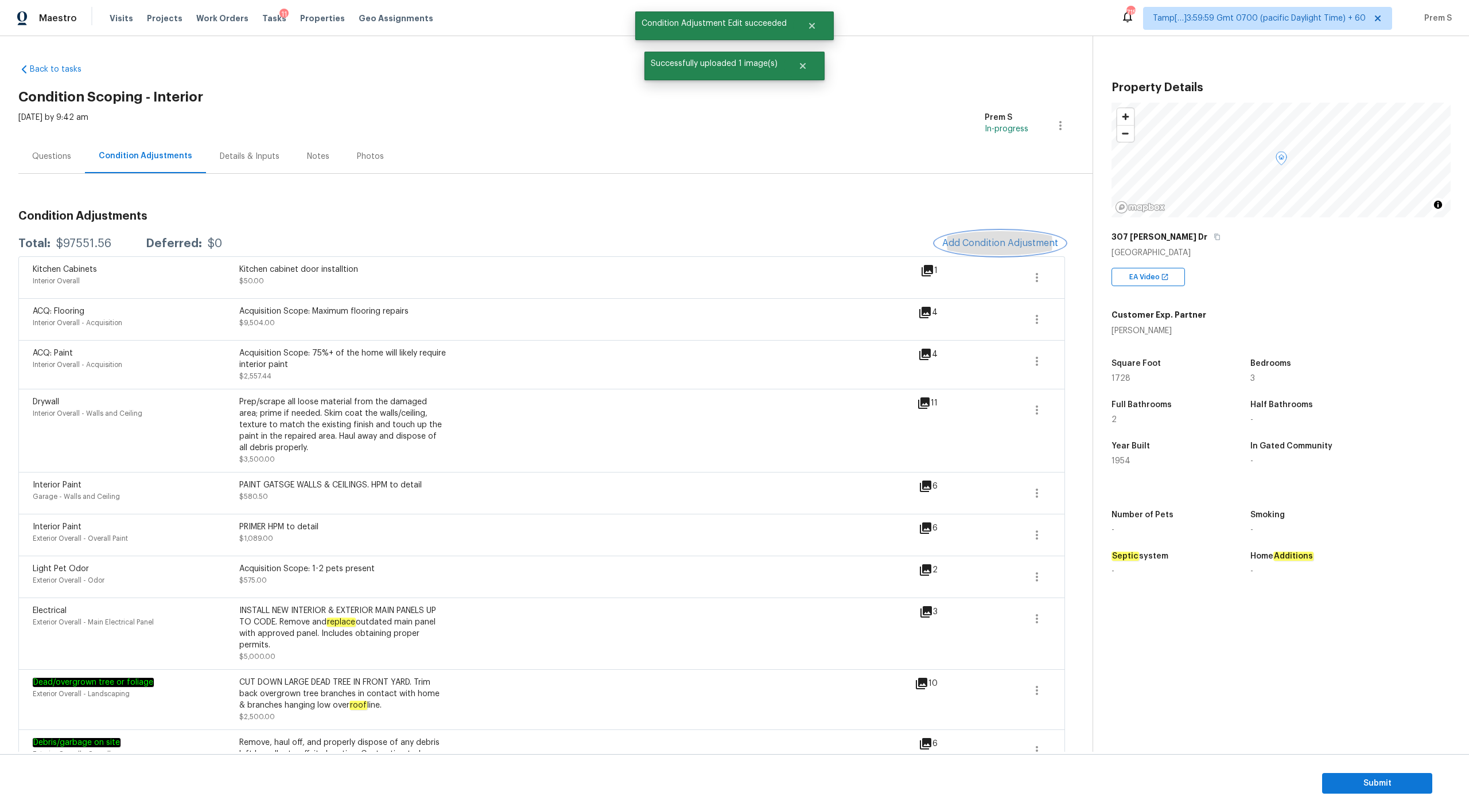
click at [970, 244] on span "Add Condition Adjustment" at bounding box center [1000, 243] width 116 height 10
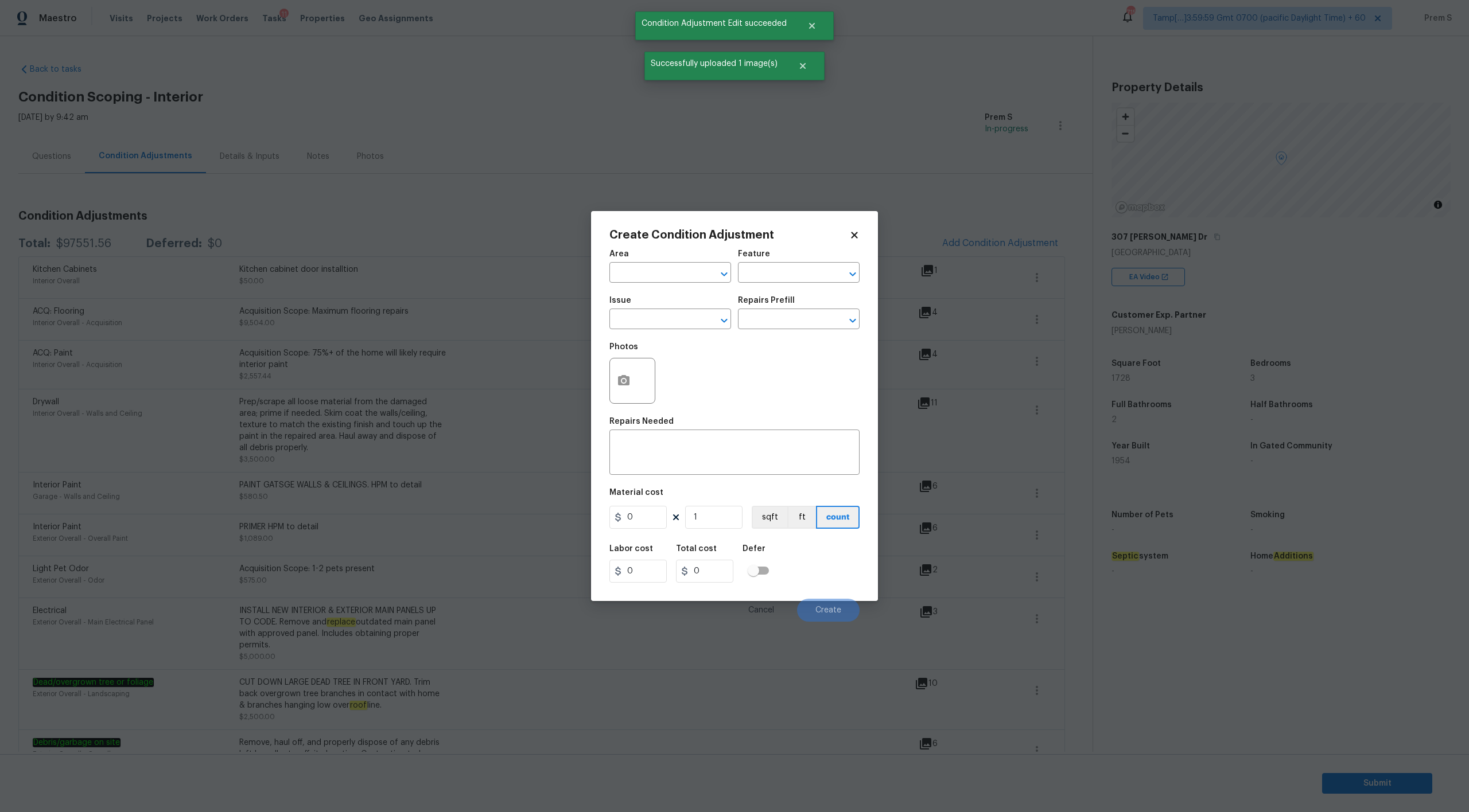
click at [662, 283] on span "Area ​" at bounding box center [670, 266] width 121 height 46
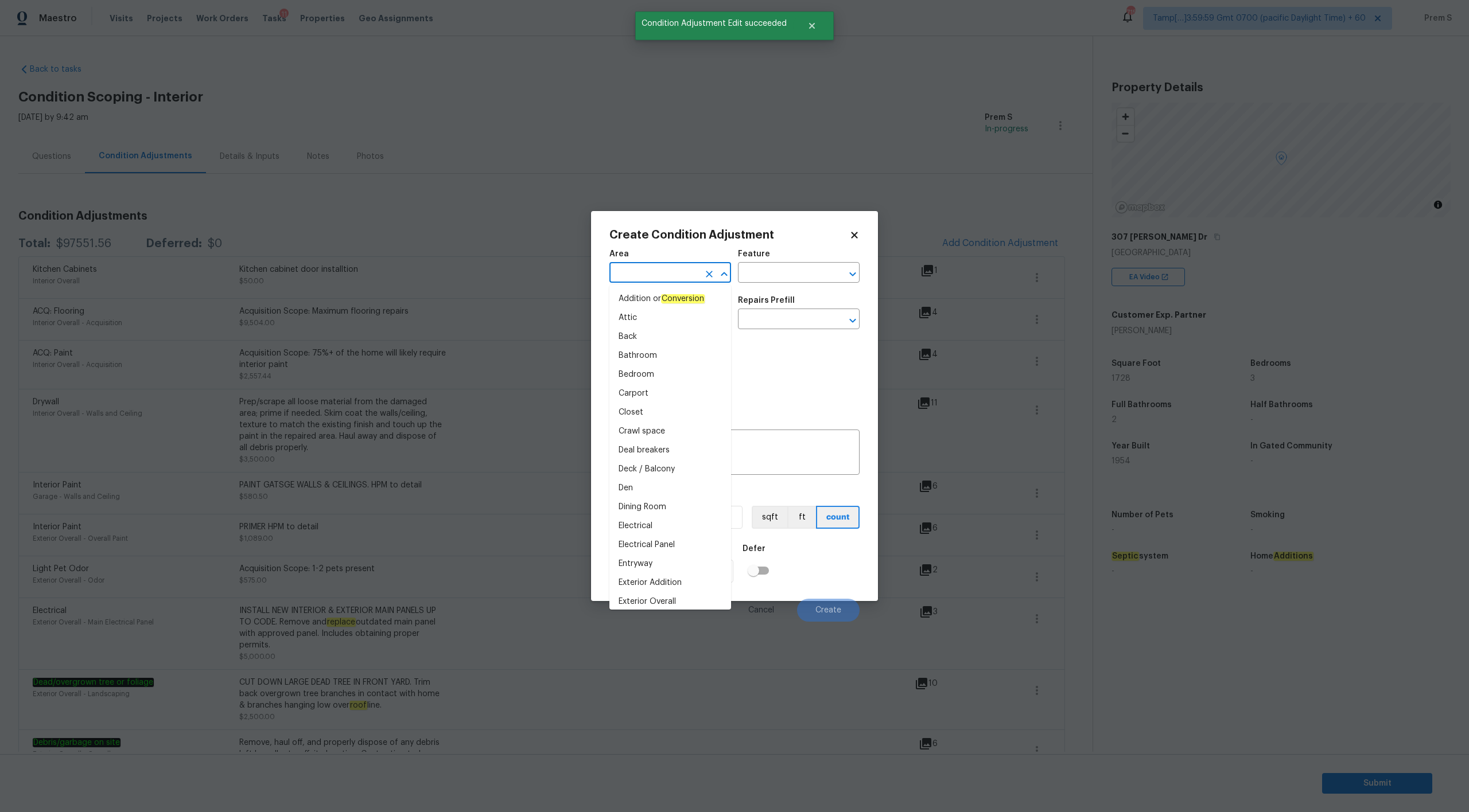
click at [667, 281] on input "text" at bounding box center [654, 274] width 90 height 18
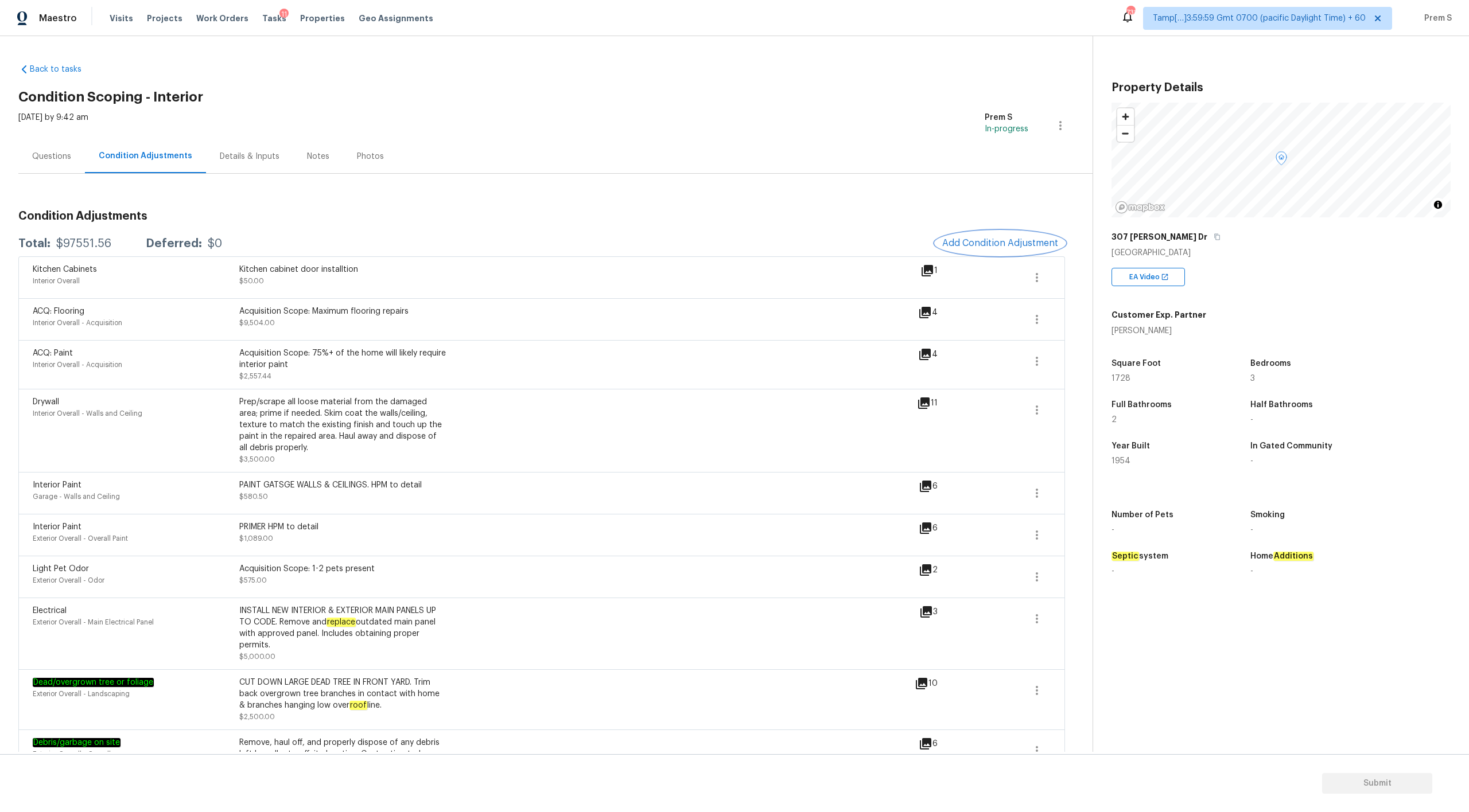
click at [1008, 247] on span "Add Condition Adjustment" at bounding box center [1000, 243] width 116 height 10
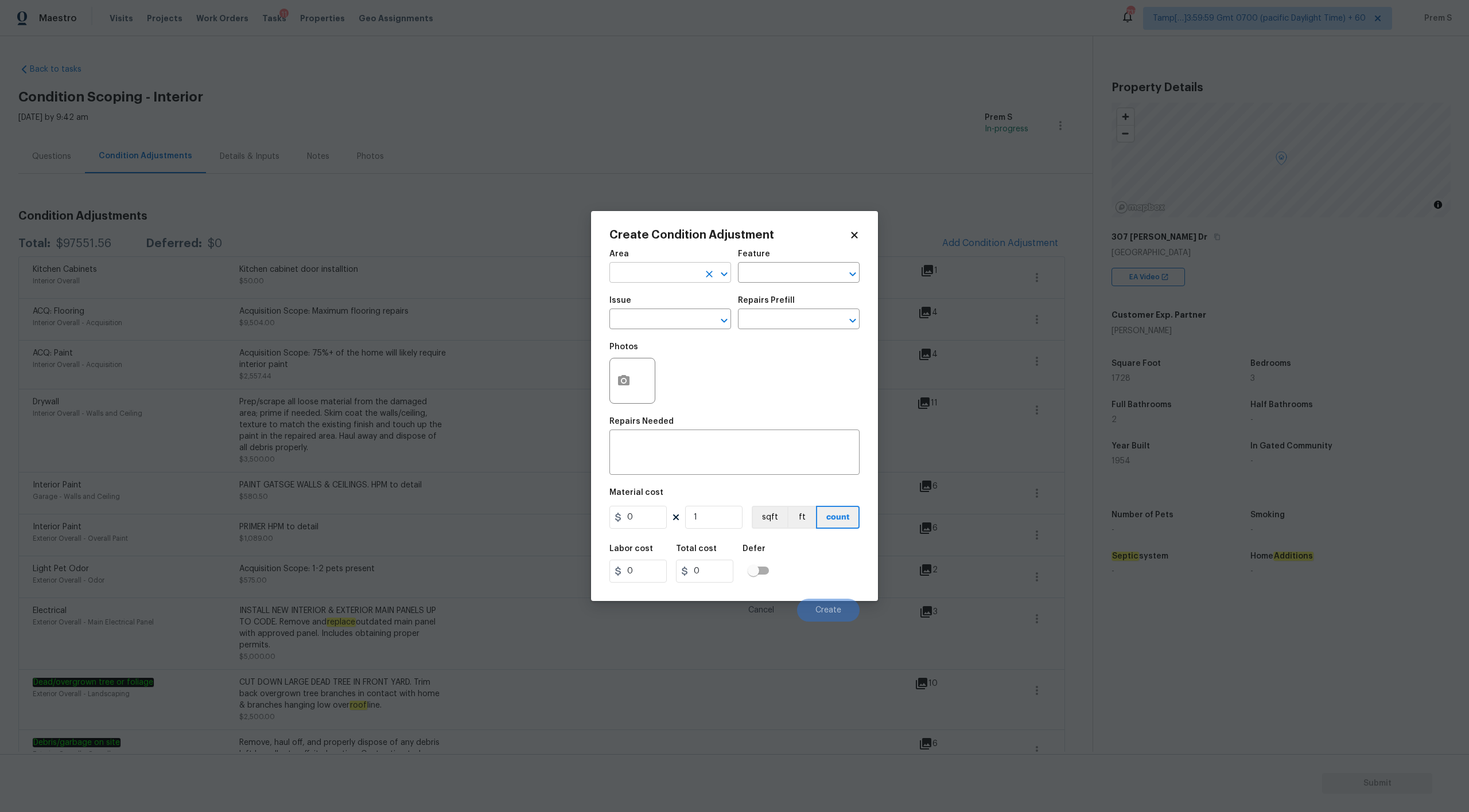
click at [679, 275] on input "text" at bounding box center [654, 274] width 90 height 18
click at [668, 317] on li "Interior Overall" at bounding box center [670, 317] width 121 height 19
type input "Interior Overall"
click at [668, 317] on input "text" at bounding box center [654, 320] width 90 height 18
type input "shower"
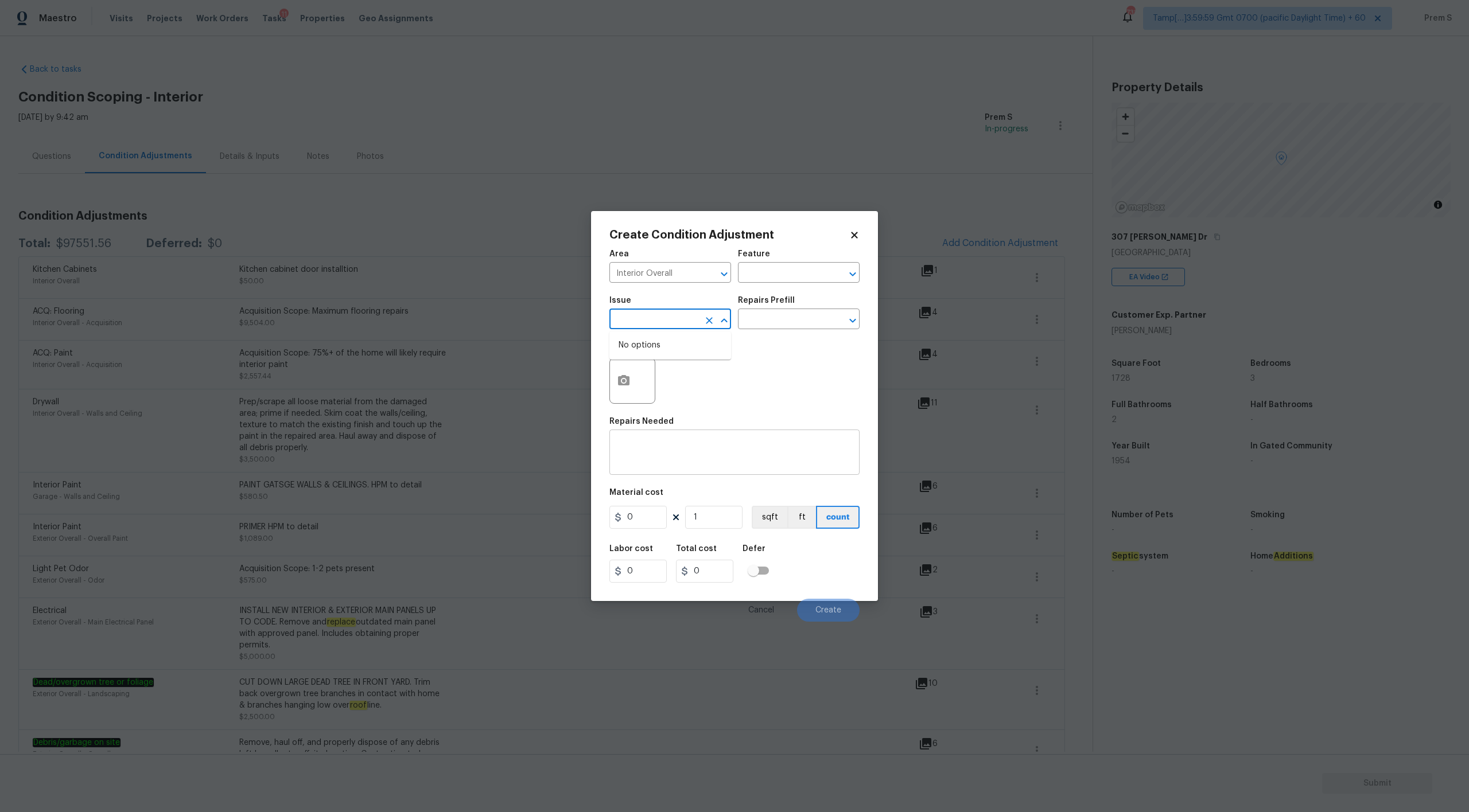
click at [691, 455] on textarea at bounding box center [734, 454] width 237 height 24
type textarea "Shower pan refinish"
click at [638, 517] on input "0" at bounding box center [638, 517] width 58 height 23
type input "450"
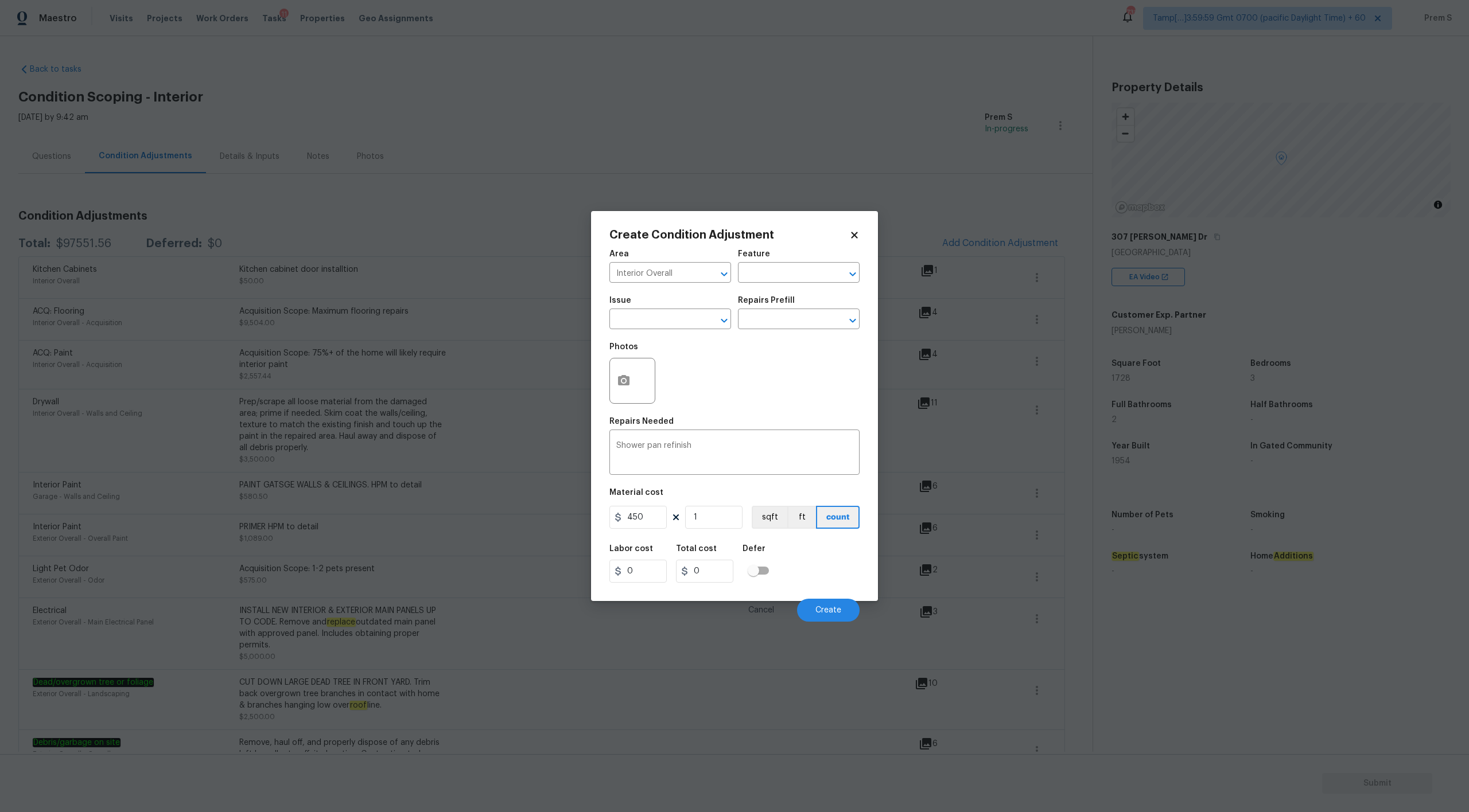
type input "450"
click at [820, 569] on div "Labor cost 0 Total cost 450 Defer" at bounding box center [734, 564] width 250 height 52
click at [622, 382] on icon "button" at bounding box center [623, 380] width 11 height 10
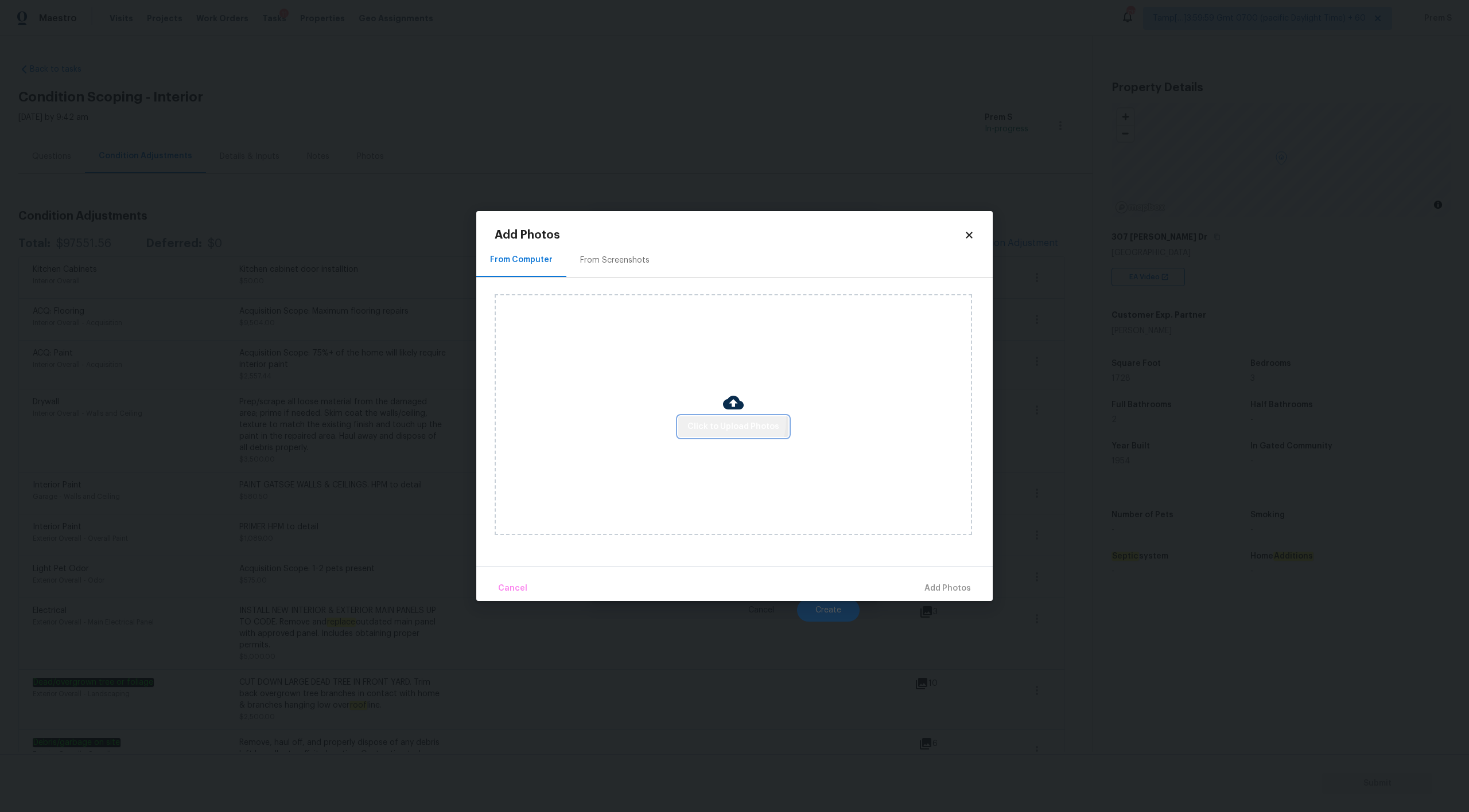
click at [720, 420] on span "Click to Upload Photos" at bounding box center [733, 427] width 92 height 14
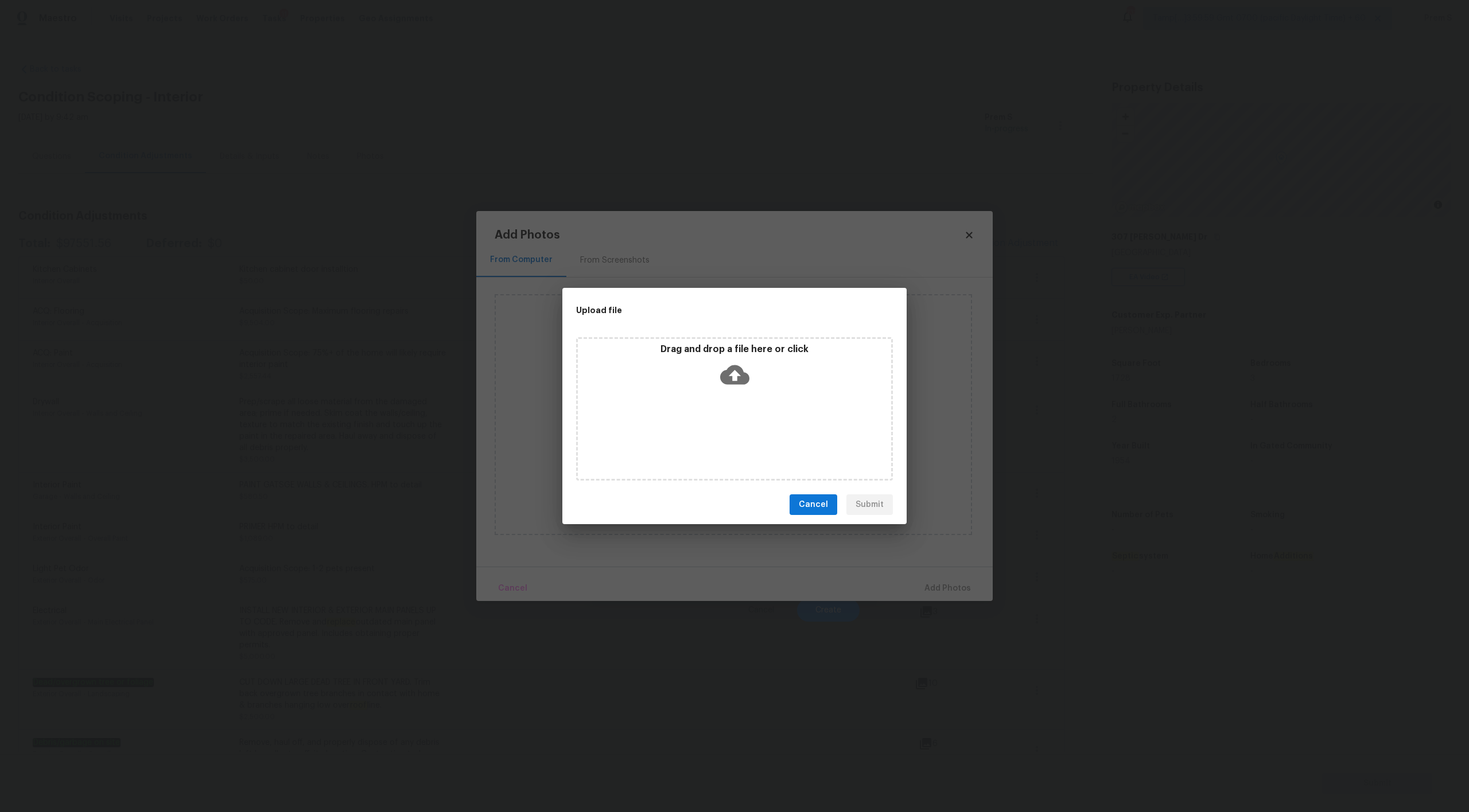
click at [729, 373] on icon at bounding box center [734, 375] width 29 height 19
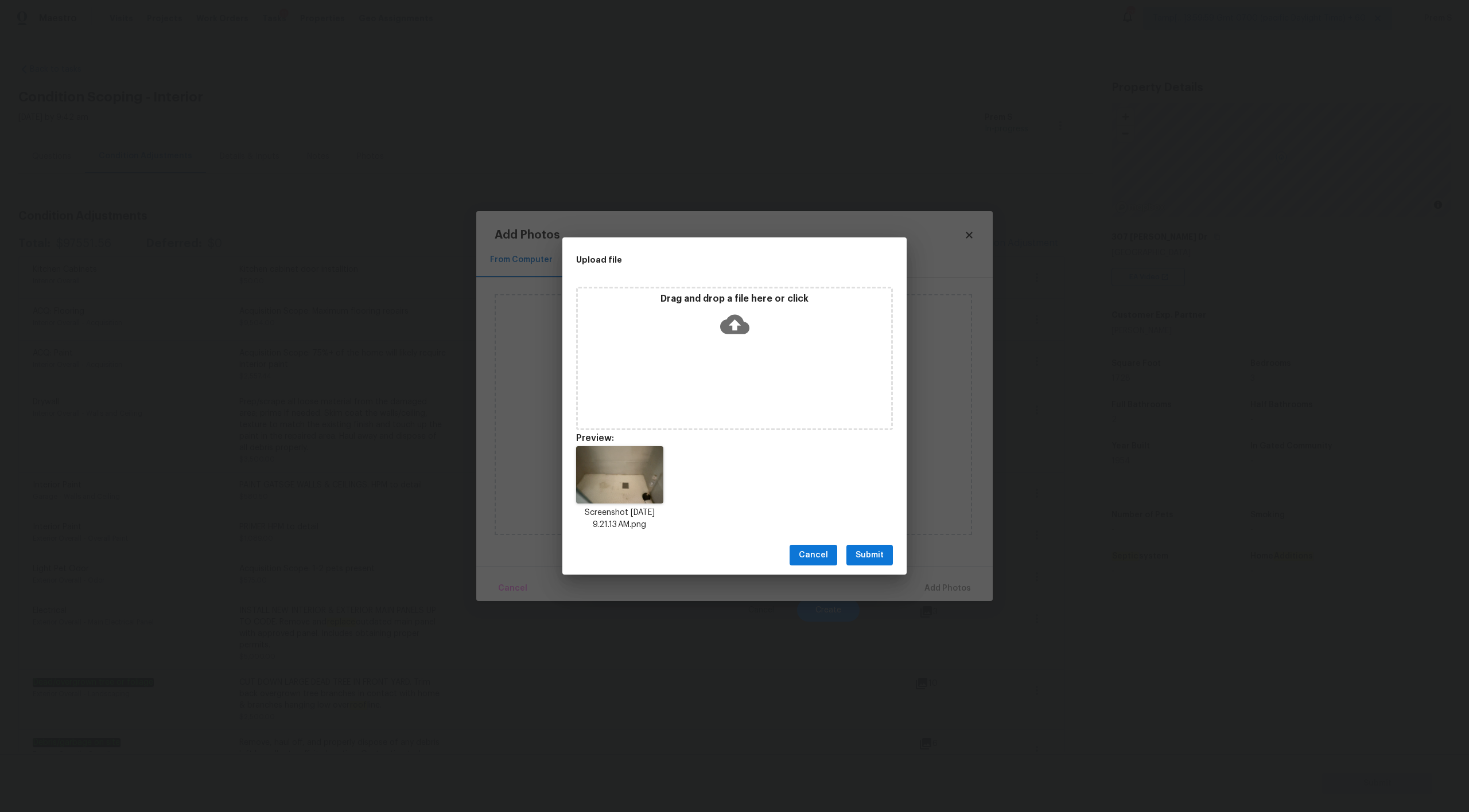
click at [880, 556] on span "Submit" at bounding box center [870, 555] width 28 height 14
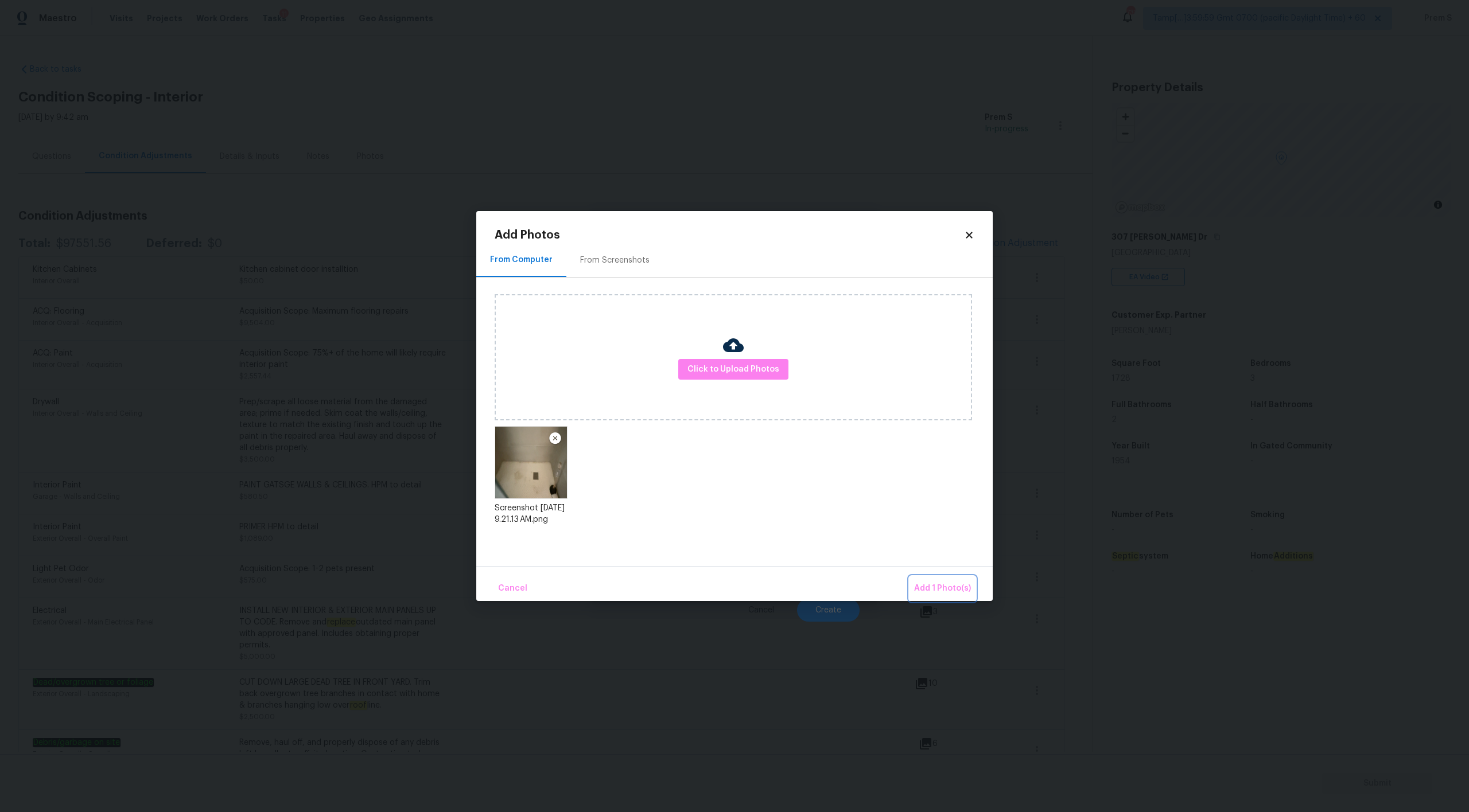
click at [937, 584] on span "Add 1 Photo(s)" at bounding box center [943, 588] width 57 height 14
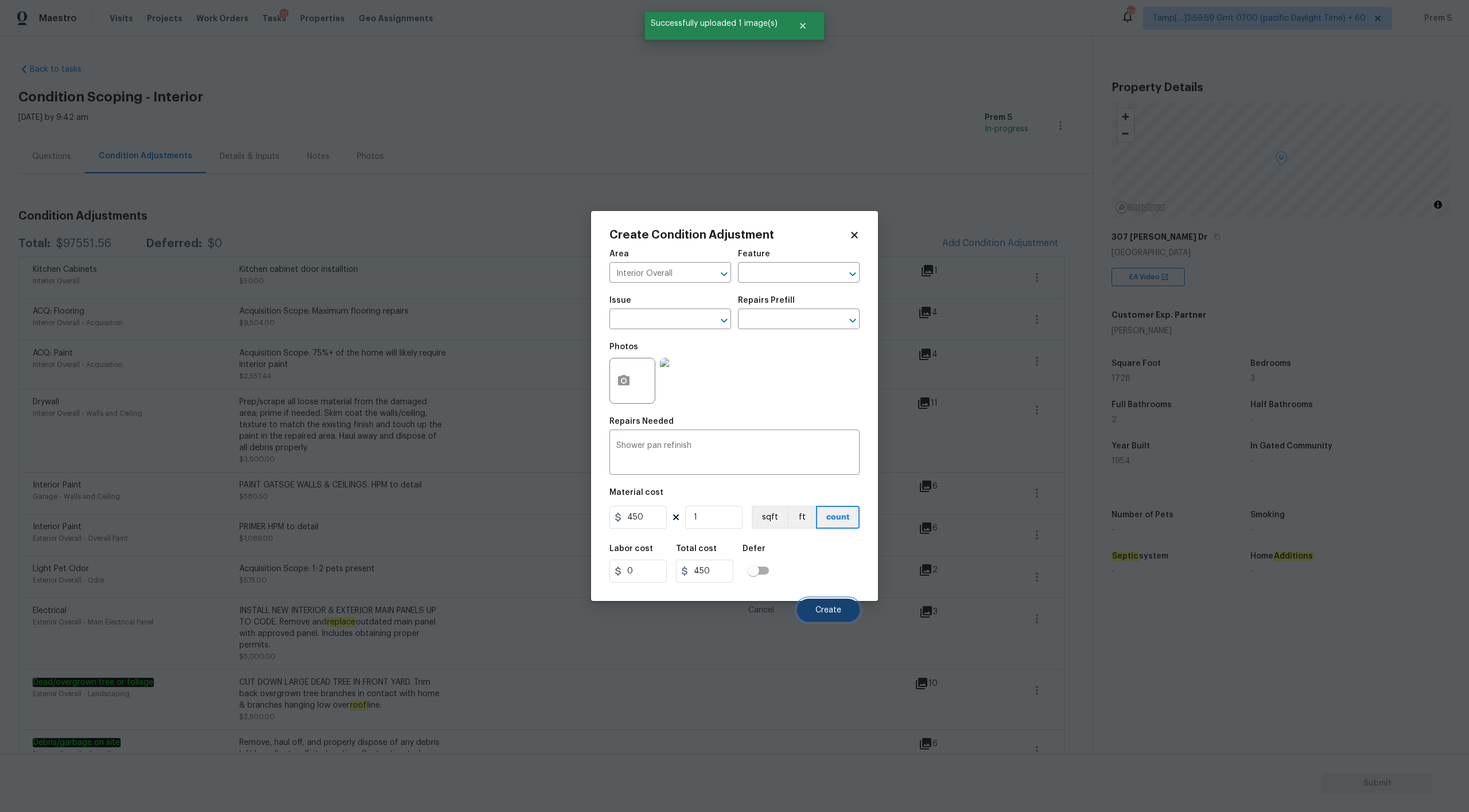
click at [824, 608] on span "Create" at bounding box center [828, 610] width 25 height 8
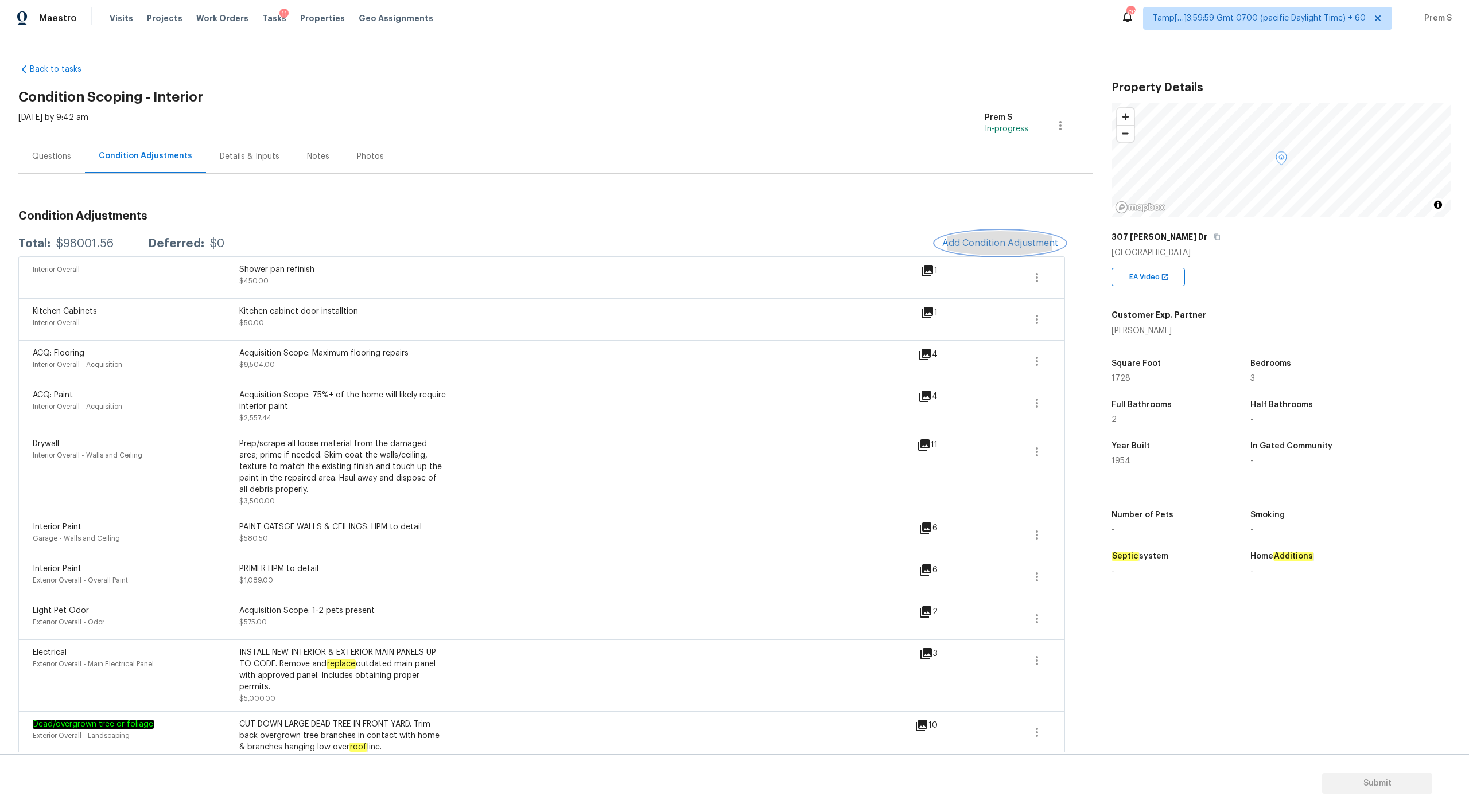
click at [983, 237] on button "Add Condition Adjustment" at bounding box center [1000, 243] width 130 height 24
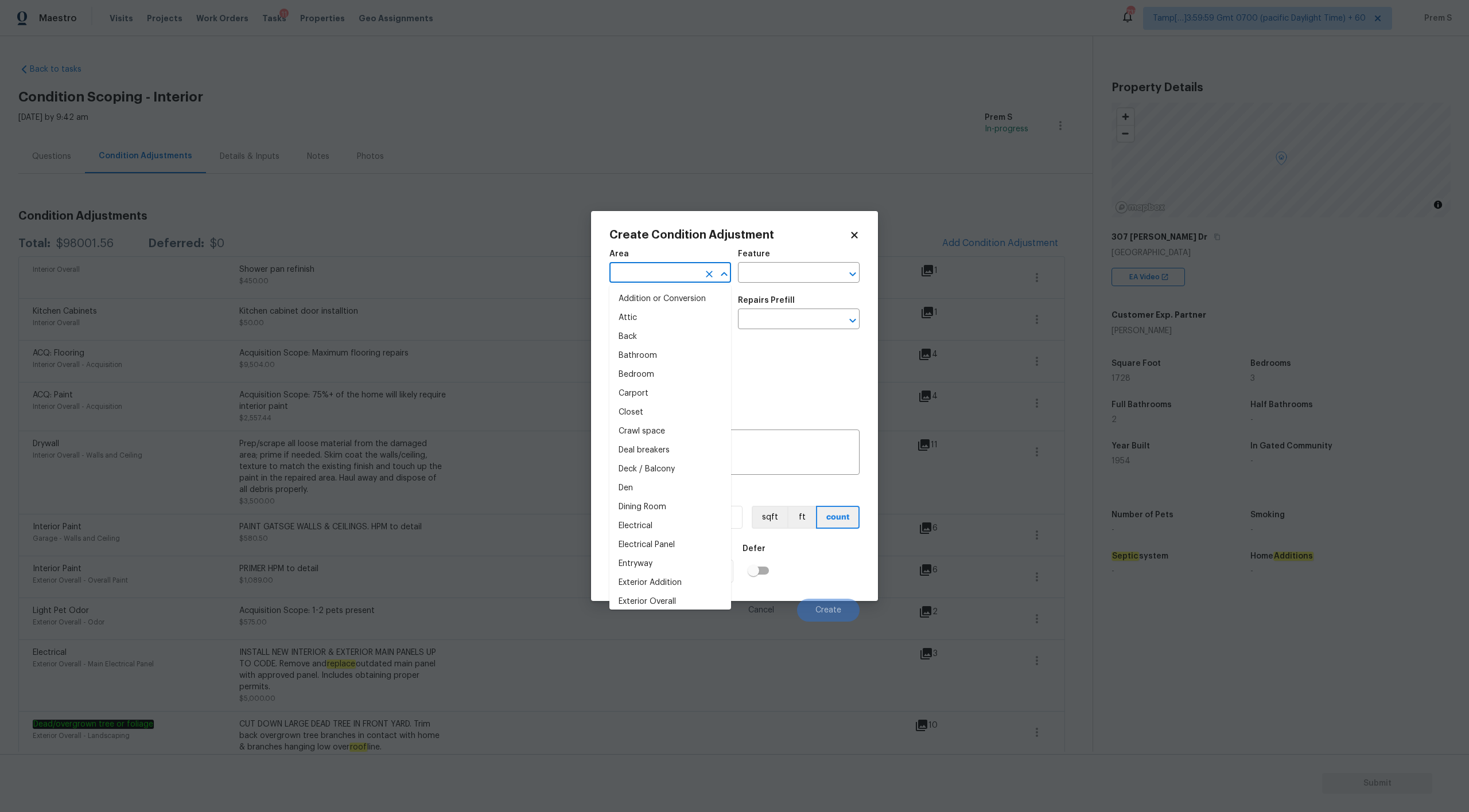
click at [636, 273] on input "text" at bounding box center [654, 274] width 90 height 18
click at [637, 320] on li "Interior Overall" at bounding box center [670, 317] width 121 height 19
type input "Interior Overall"
click at [637, 320] on input "text" at bounding box center [654, 320] width 90 height 18
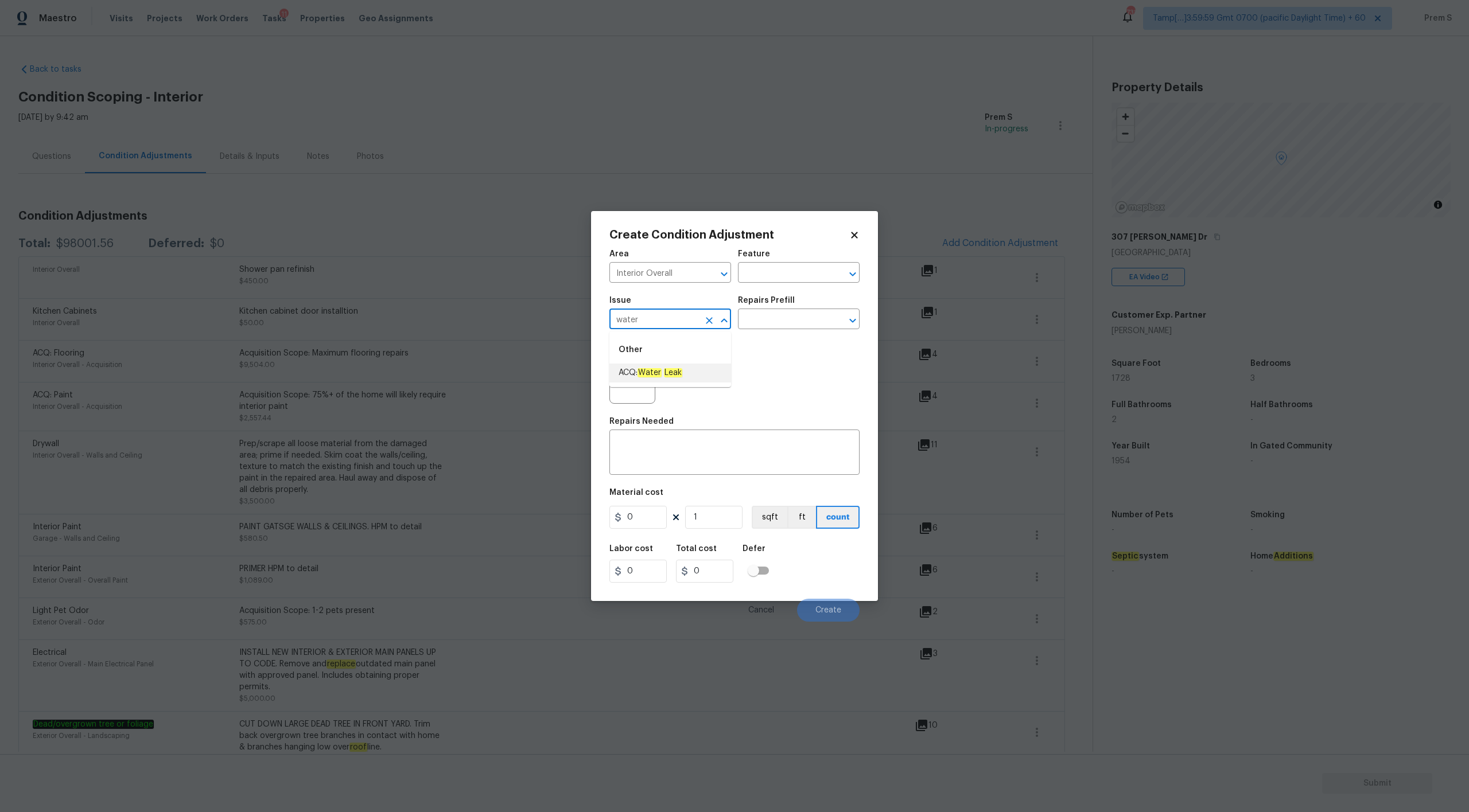
click at [649, 368] on em "Water" at bounding box center [650, 373] width 24 height 9
type input "ACQ: Water Leak"
click at [786, 315] on input "text" at bounding box center [783, 320] width 90 height 18
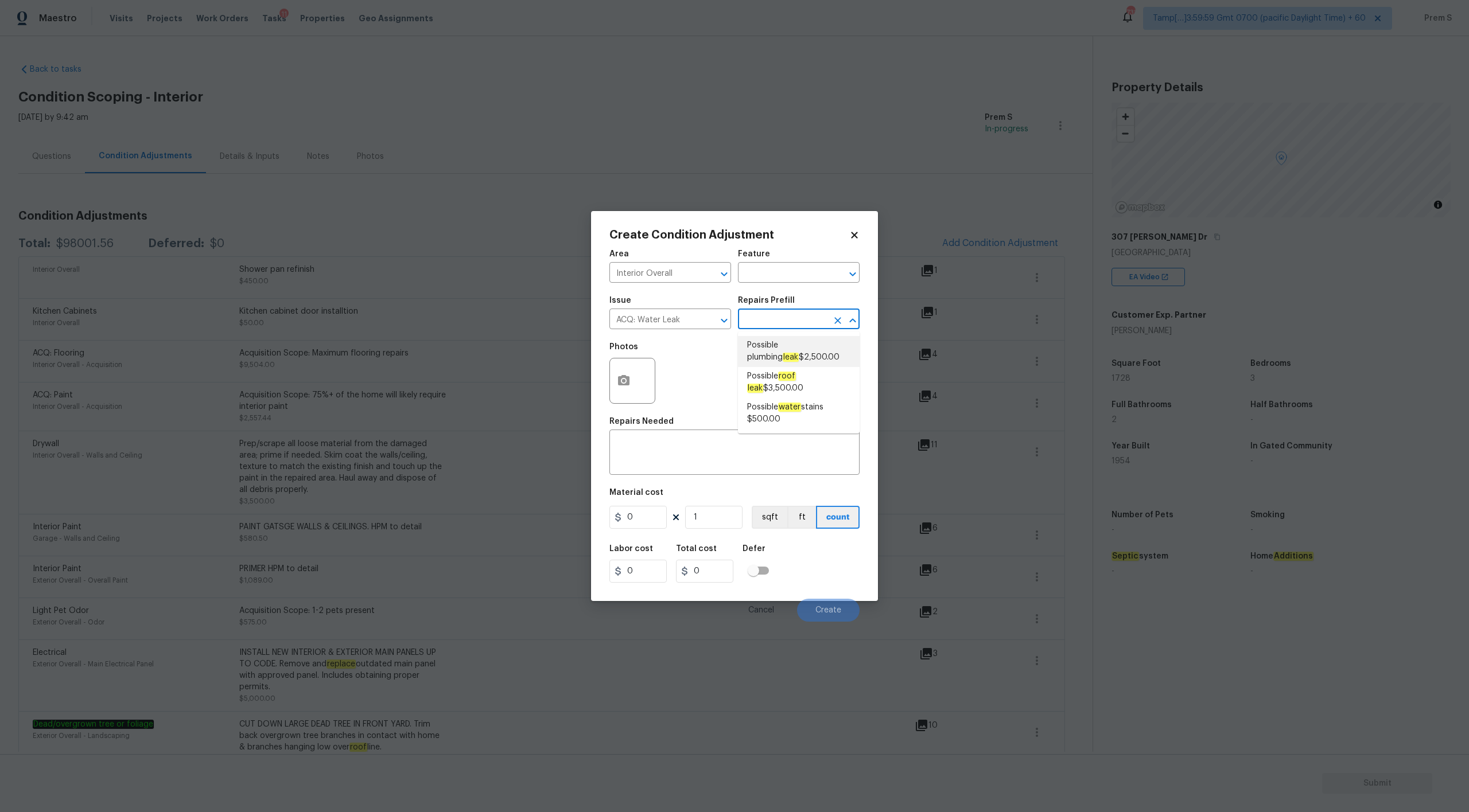
click at [809, 349] on span "Possible plumbing leak $2,500.00" at bounding box center [799, 352] width 103 height 24
type input "Acquisition"
type textarea "Acquisition Scope: Possible plumbing leak"
type input "2500"
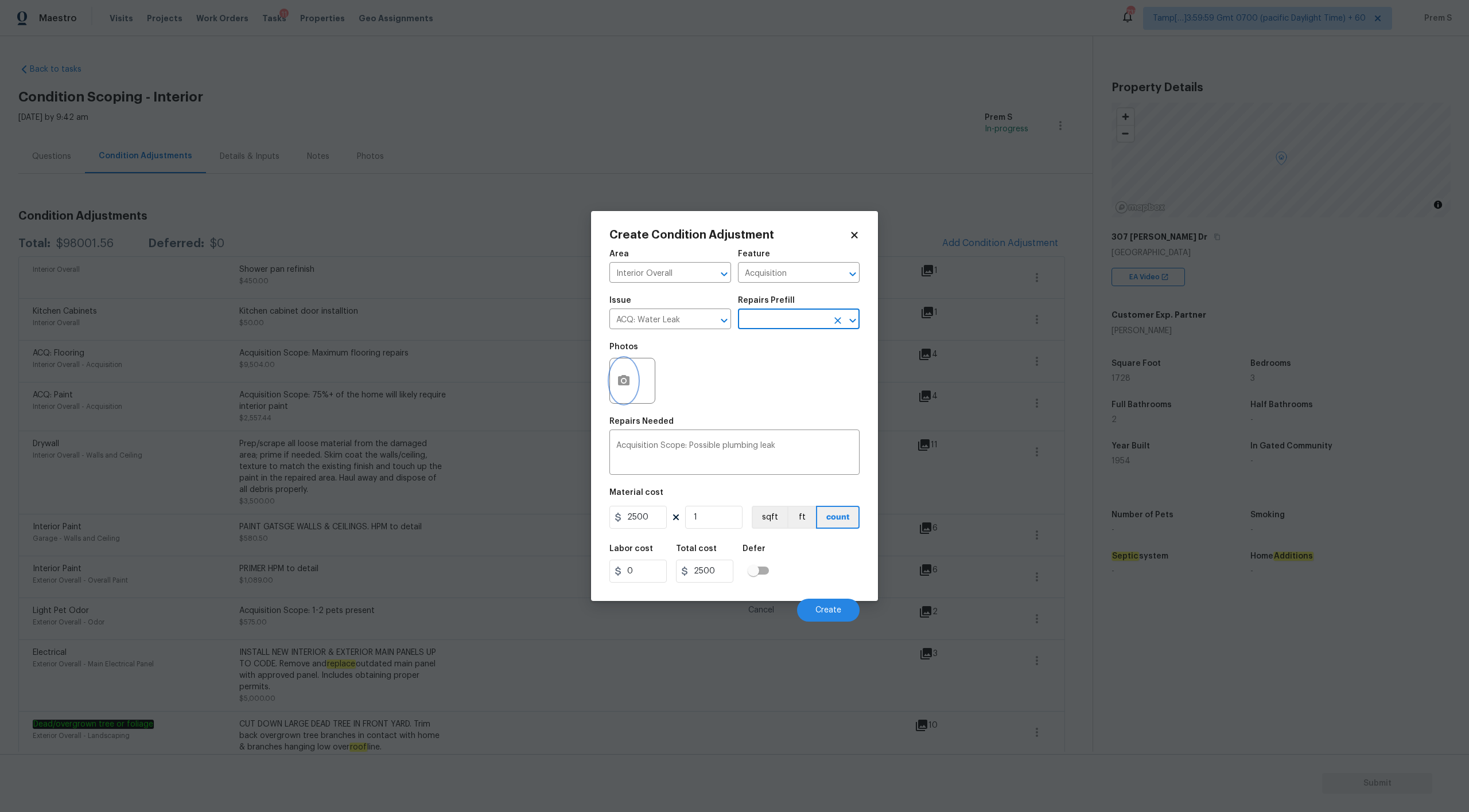
click at [624, 378] on icon "button" at bounding box center [624, 381] width 13 height 13
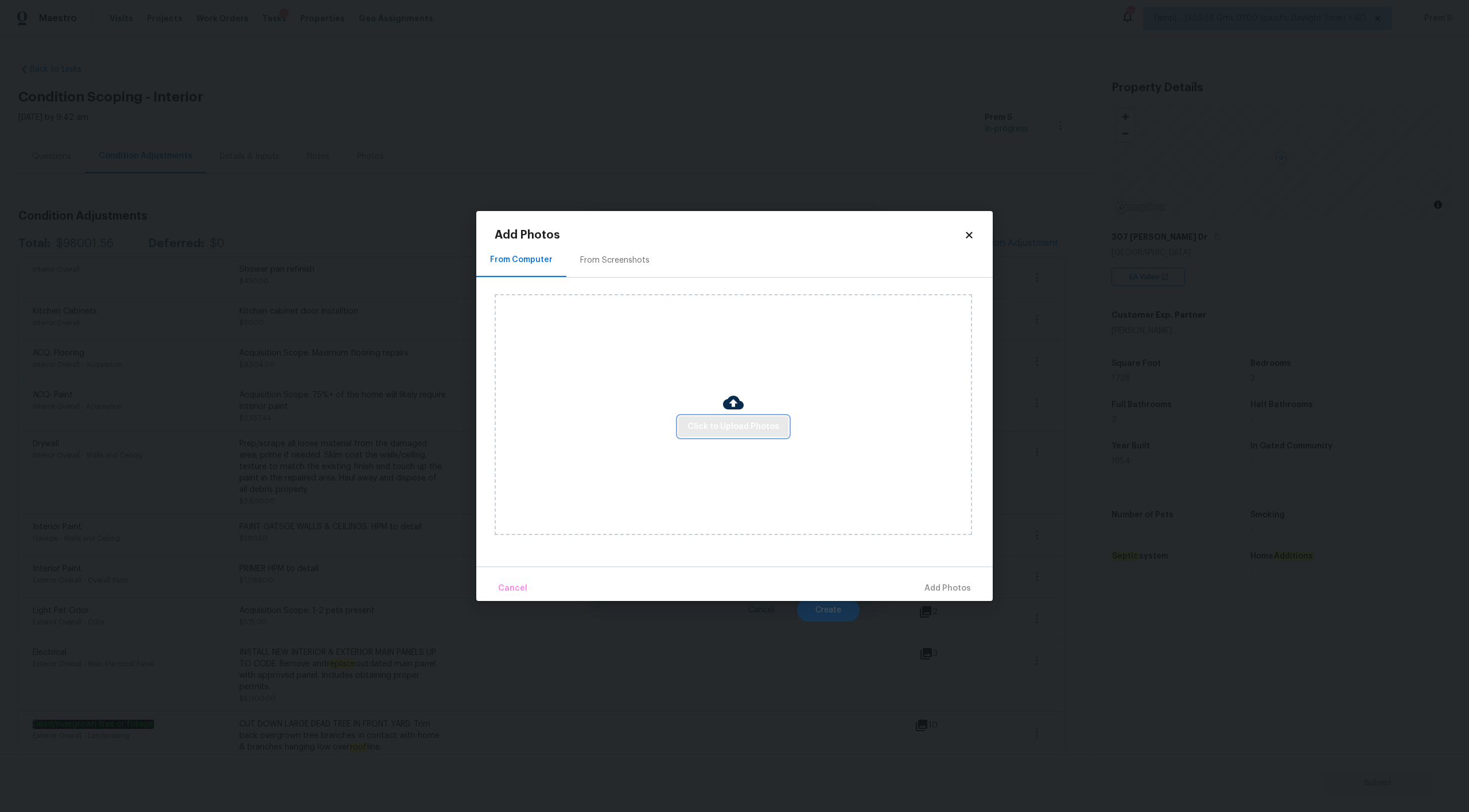
click at [755, 422] on span "Click to Upload Photos" at bounding box center [733, 427] width 92 height 14
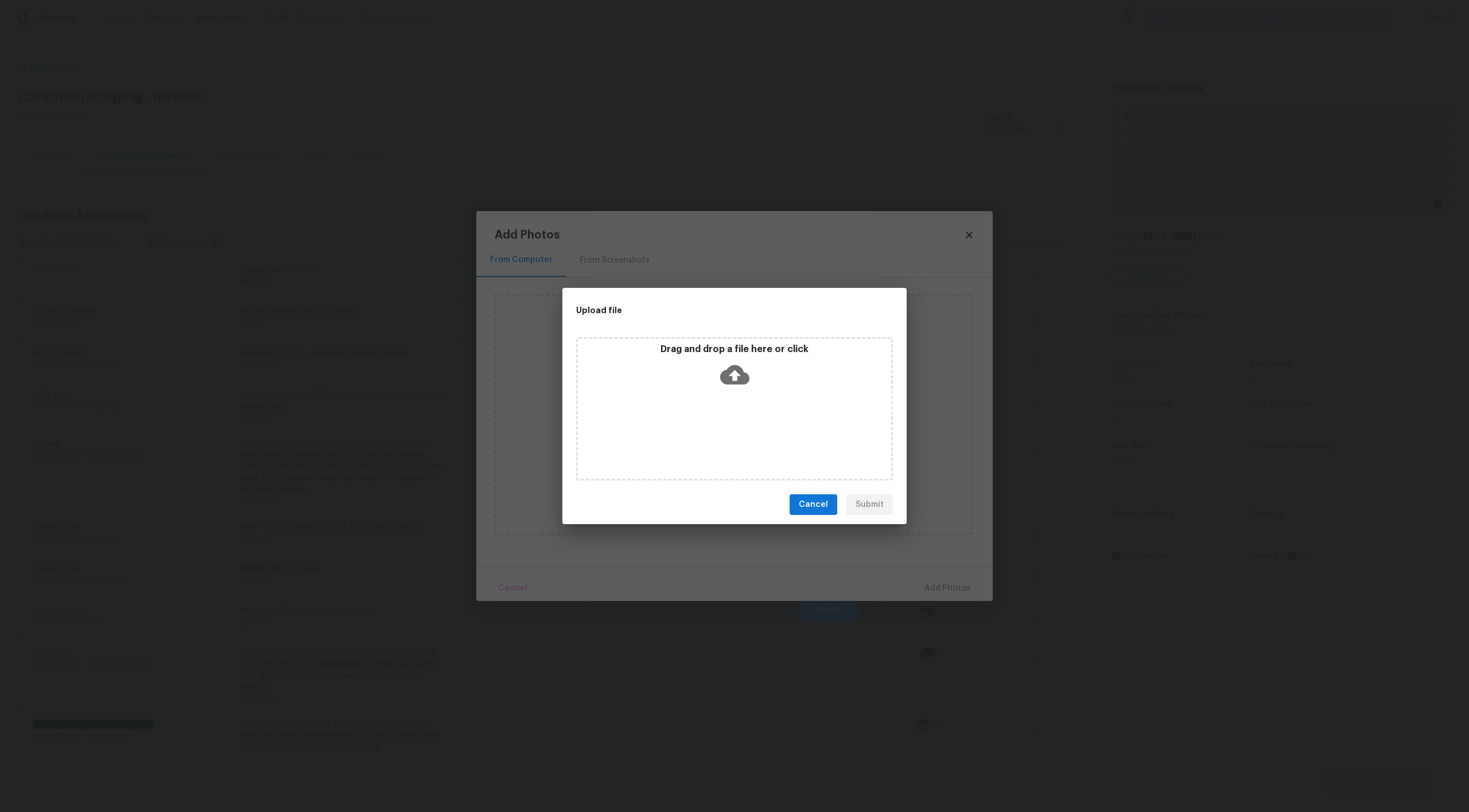
click at [738, 370] on icon at bounding box center [734, 375] width 29 height 19
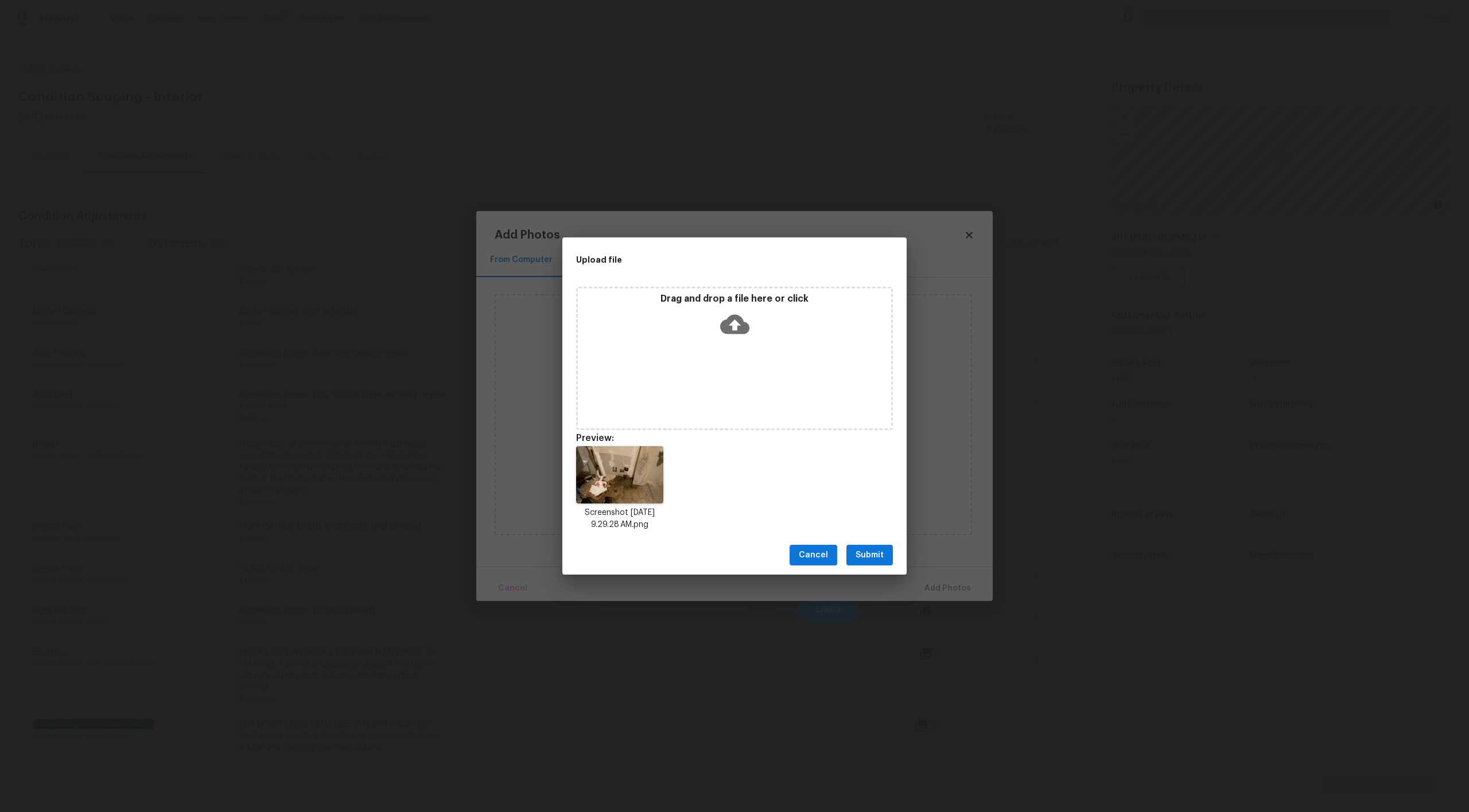
click at [886, 560] on button "Submit" at bounding box center [870, 555] width 46 height 21
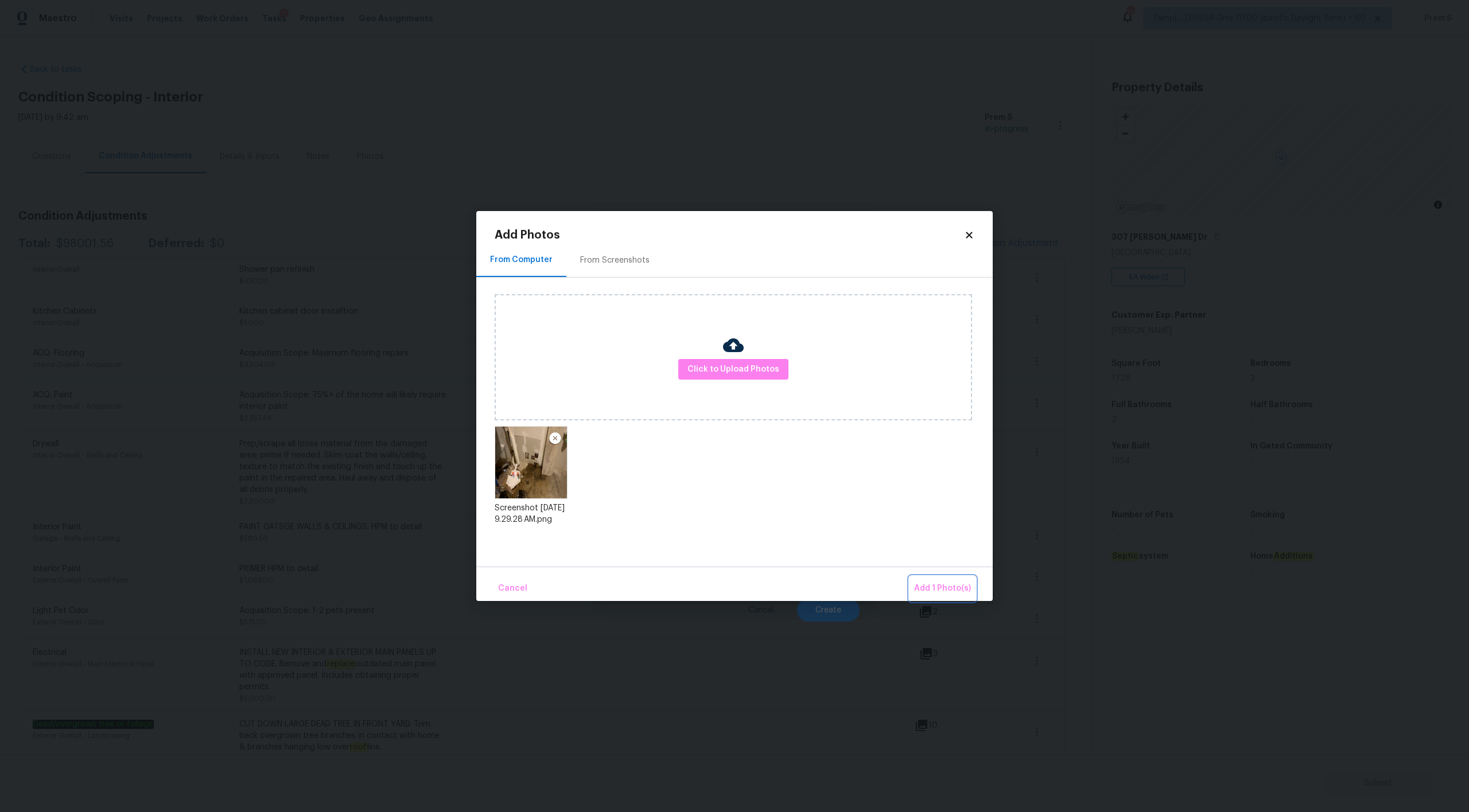
click at [952, 587] on span "Add 1 Photo(s)" at bounding box center [943, 588] width 57 height 14
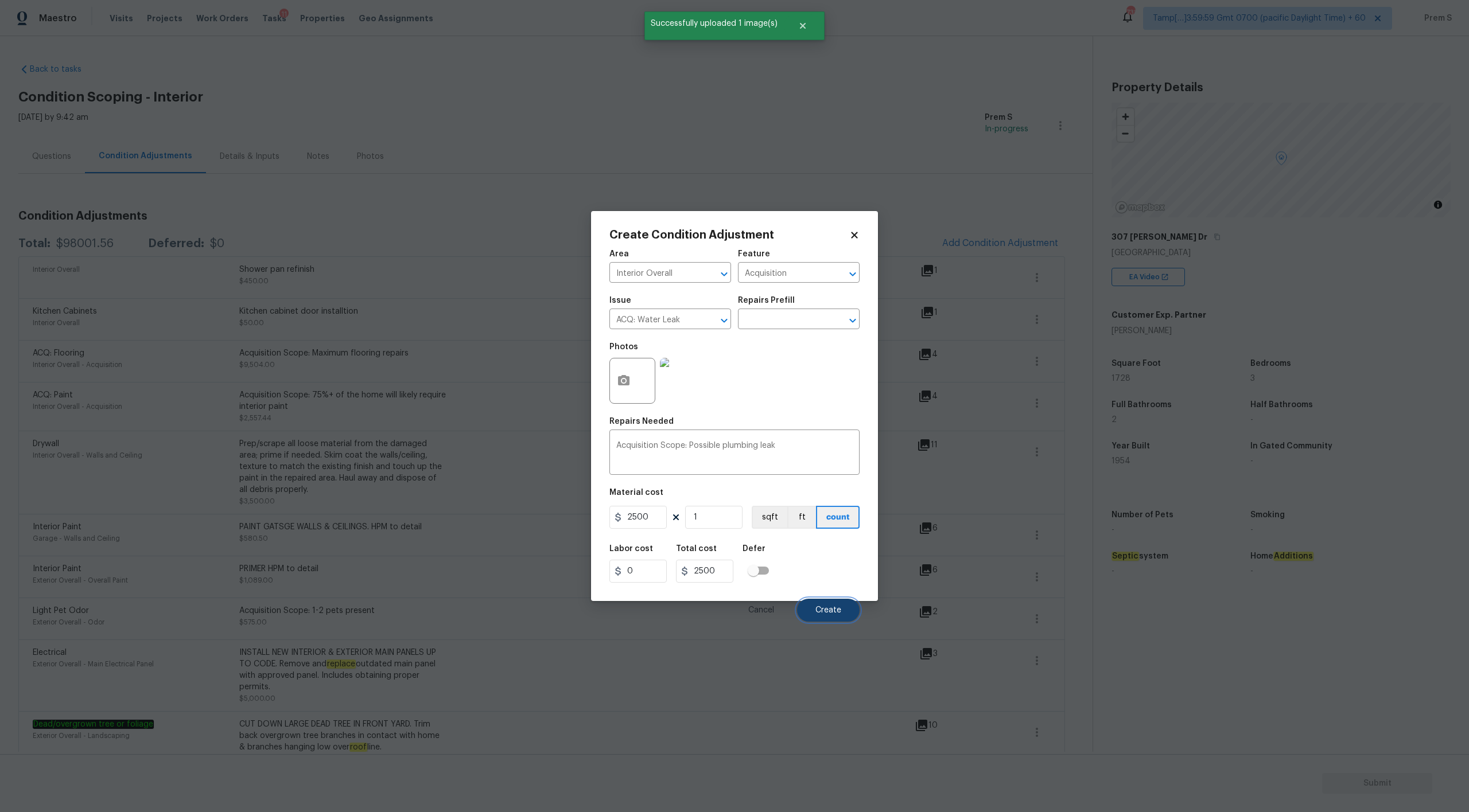
click at [826, 613] on span "Create" at bounding box center [828, 610] width 25 height 8
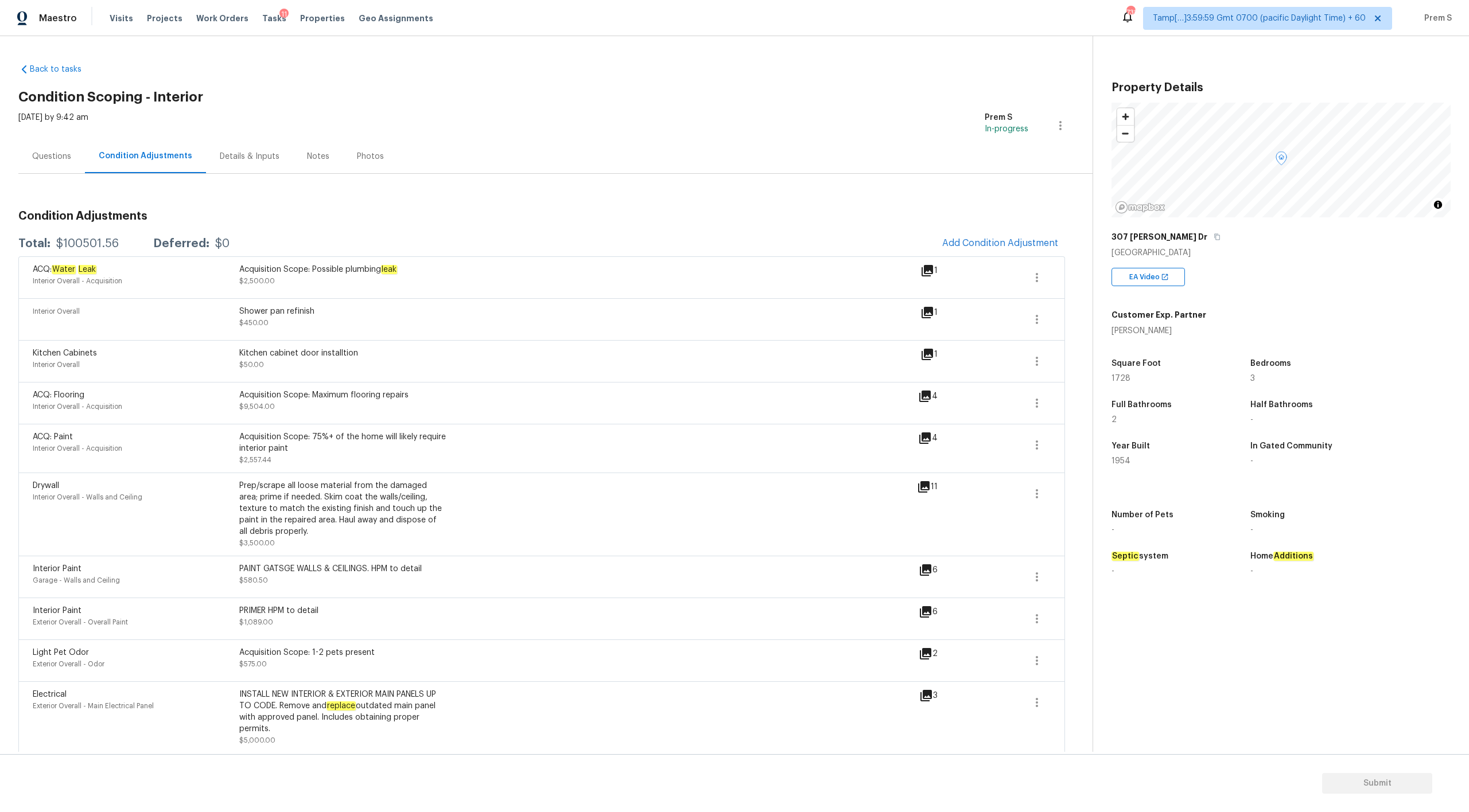
click at [49, 151] on div "Questions" at bounding box center [52, 156] width 39 height 11
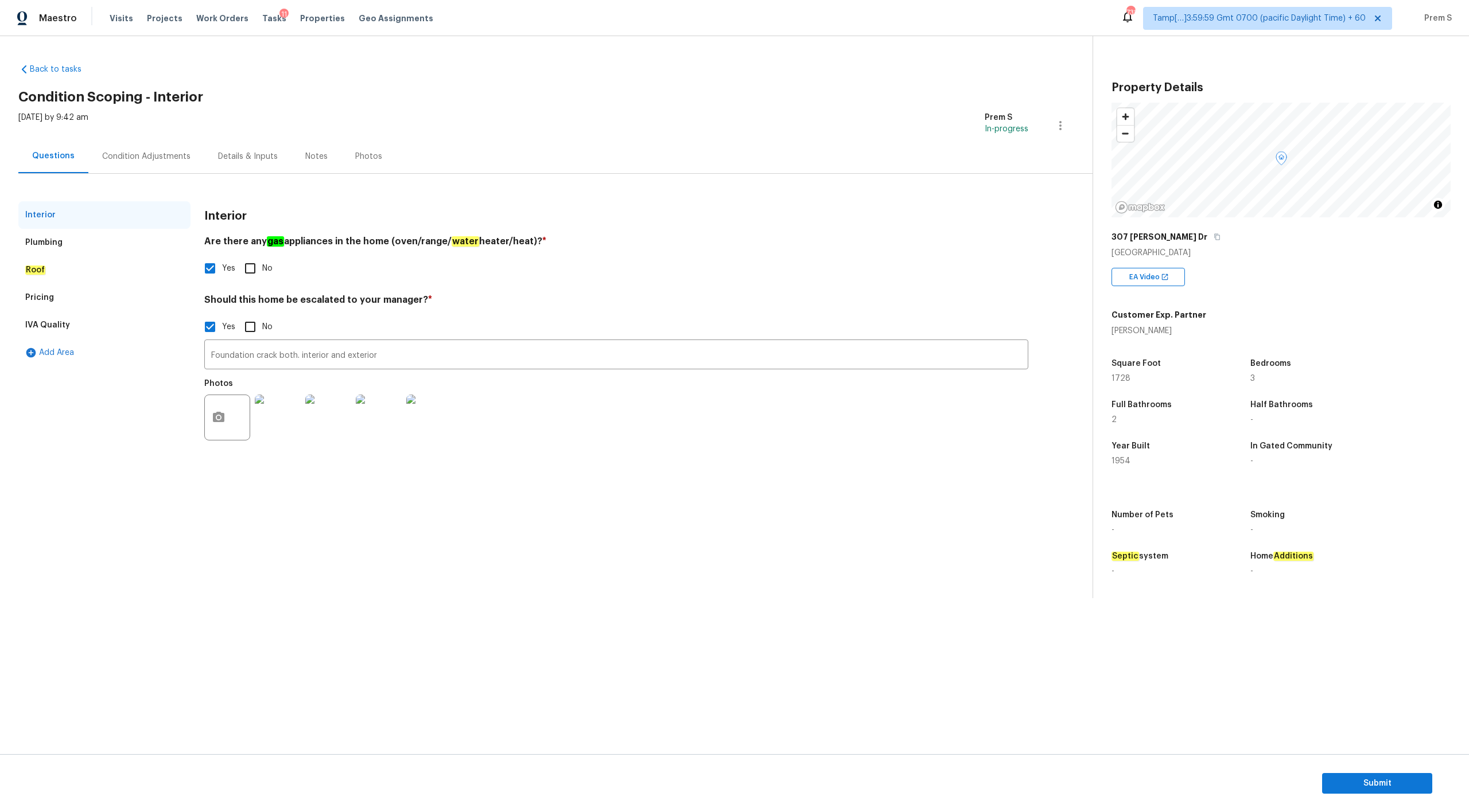
click at [136, 152] on div "Condition Adjustments" at bounding box center [146, 156] width 88 height 11
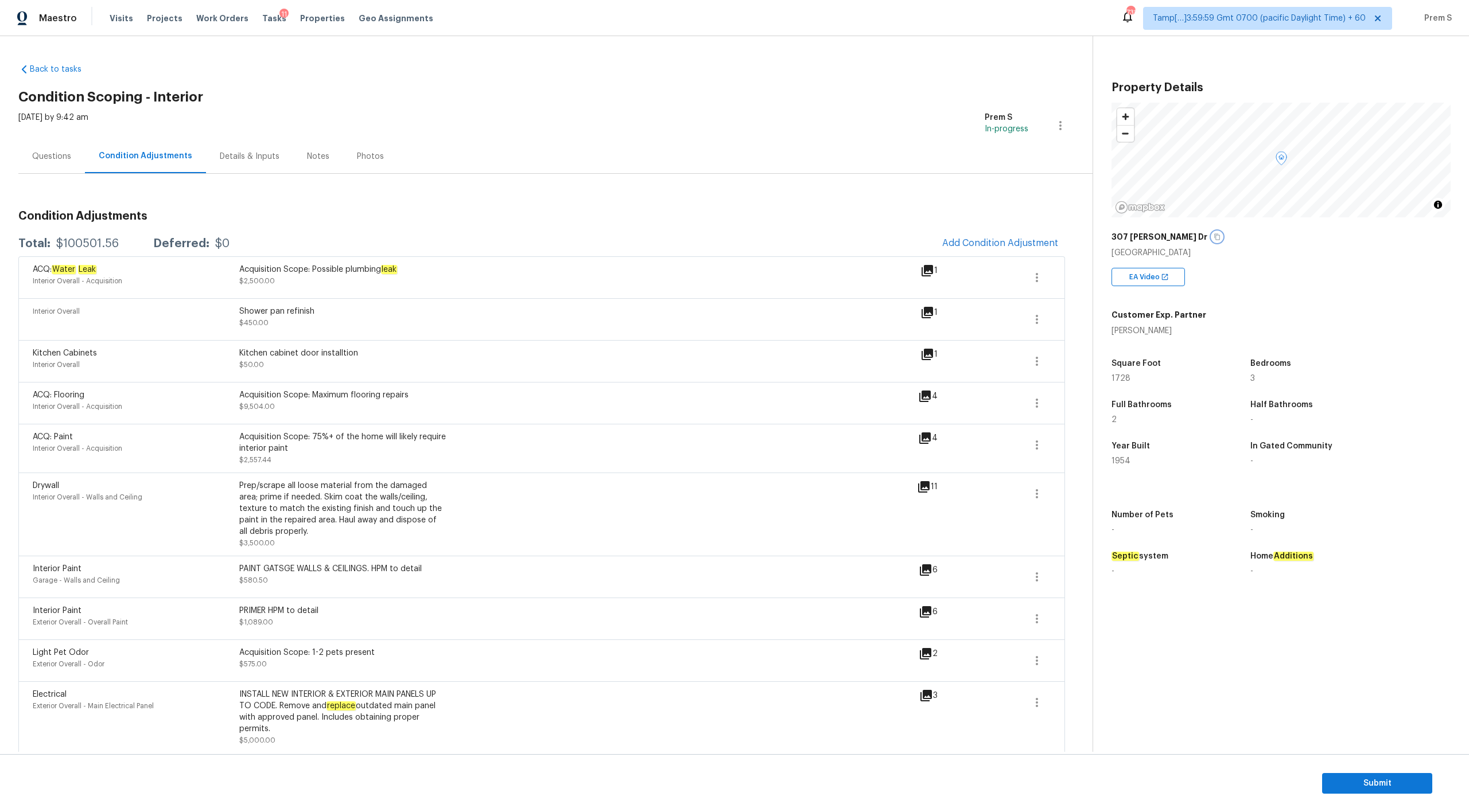
click at [1214, 234] on icon "button" at bounding box center [1217, 237] width 6 height 6
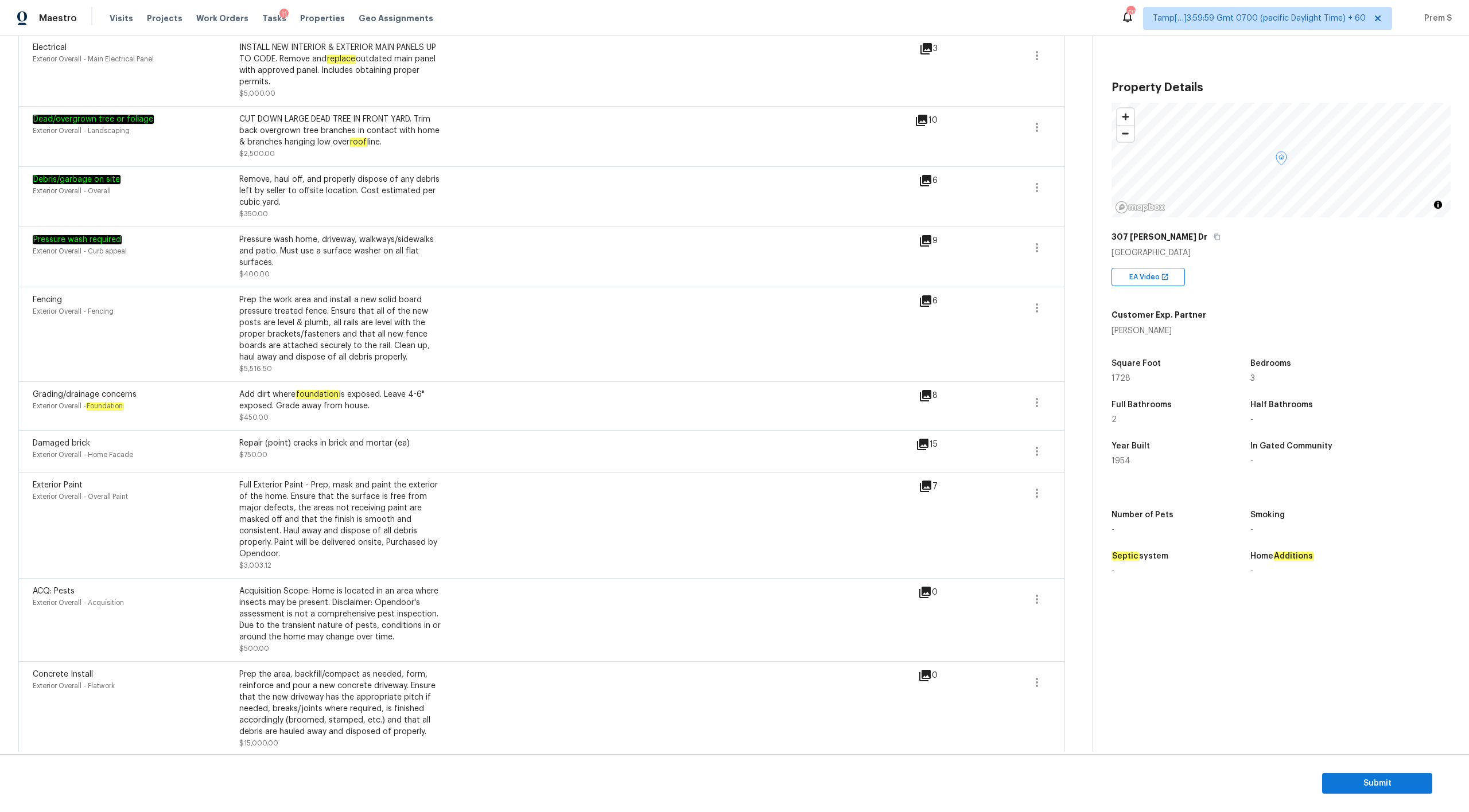
scroll to position [664, 0]
